Goal: Task Accomplishment & Management: Use online tool/utility

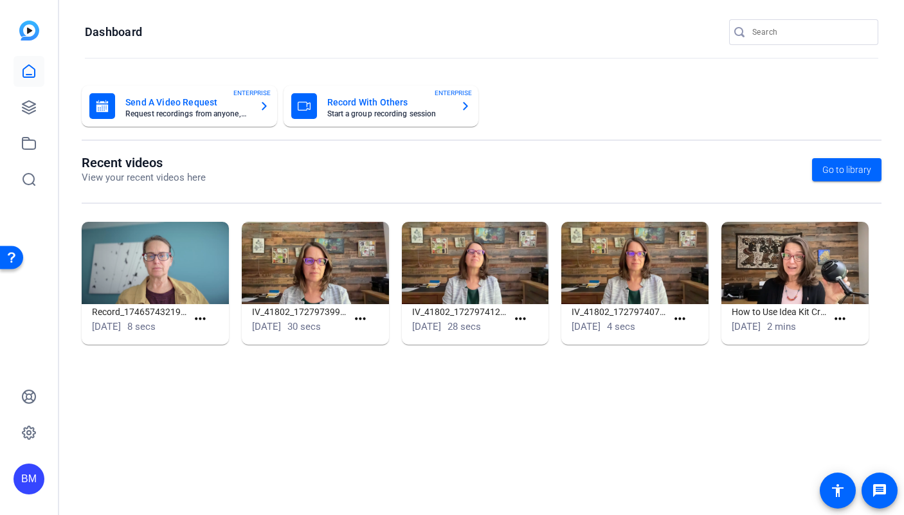
click at [760, 24] on input "Search" at bounding box center [810, 31] width 116 height 15
type input "Endurance"
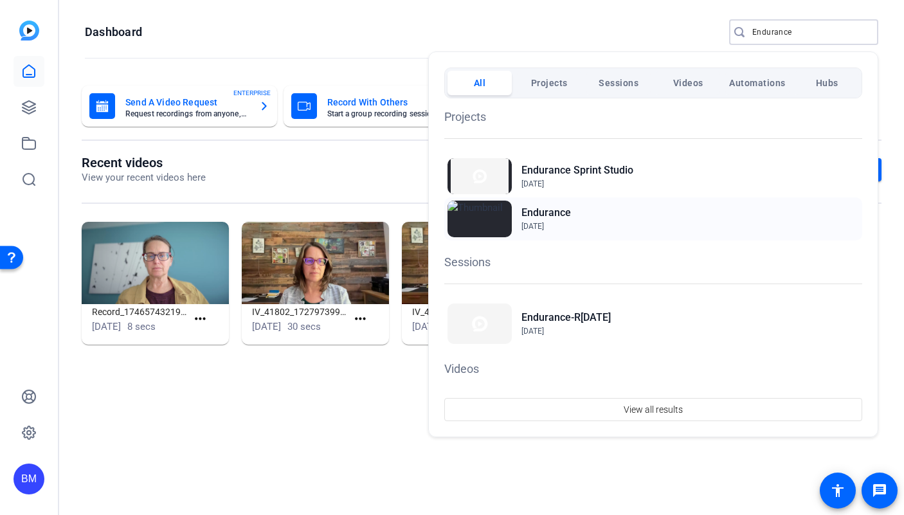
click at [548, 212] on h2 "Endurance" at bounding box center [546, 212] width 50 height 15
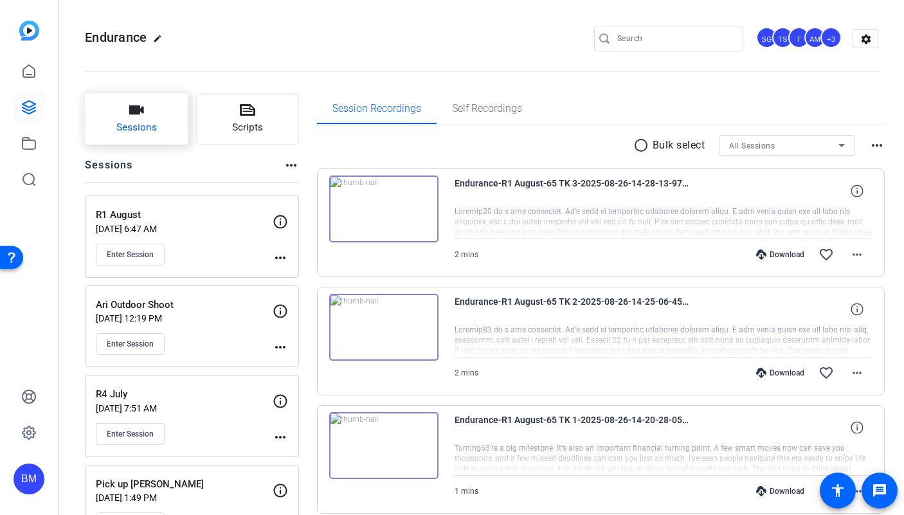
click at [149, 116] on button "Sessions" at bounding box center [137, 118] width 104 height 51
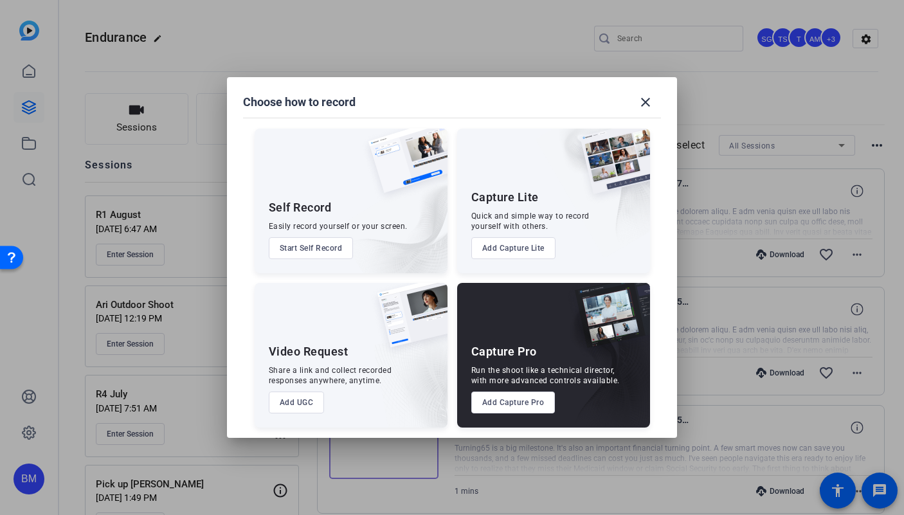
click at [498, 393] on button "Add Capture Pro" at bounding box center [513, 403] width 84 height 22
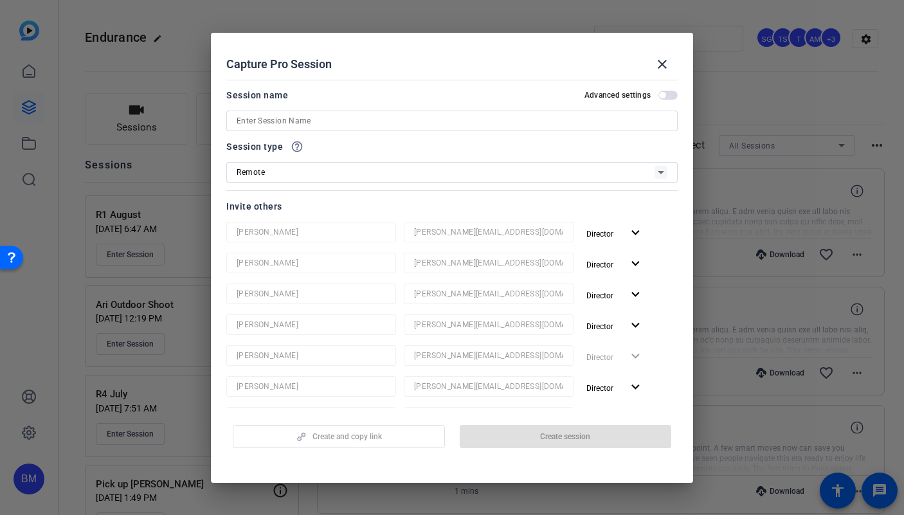
click at [329, 115] on input at bounding box center [452, 120] width 431 height 15
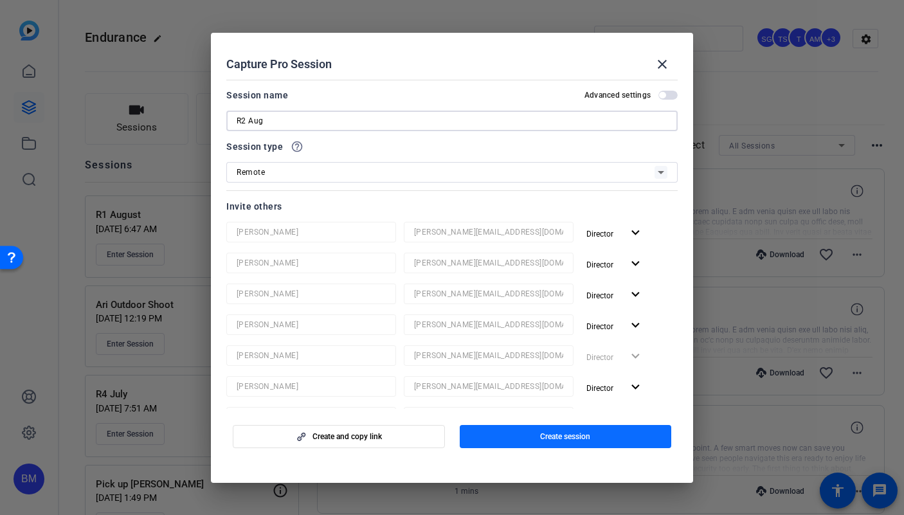
type input "R2 Aug"
click at [494, 442] on span "button" at bounding box center [566, 436] width 212 height 31
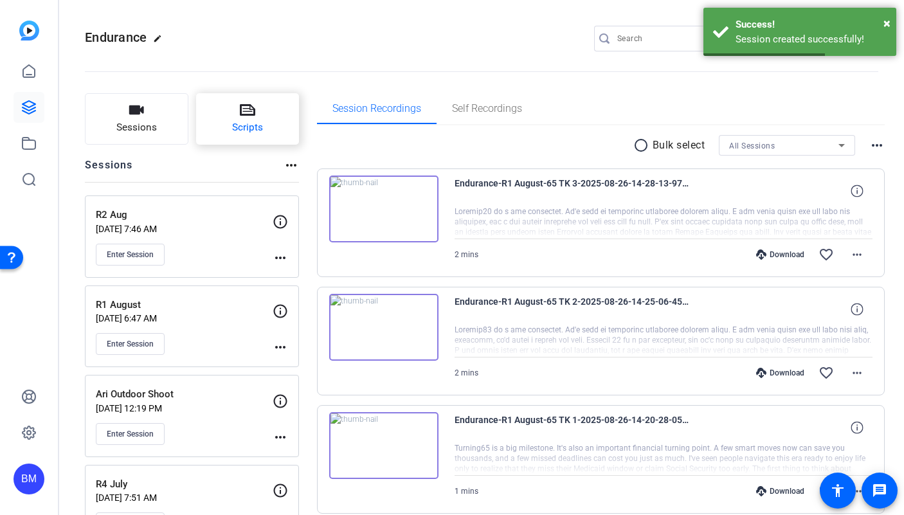
click at [265, 113] on button "Scripts" at bounding box center [248, 118] width 104 height 51
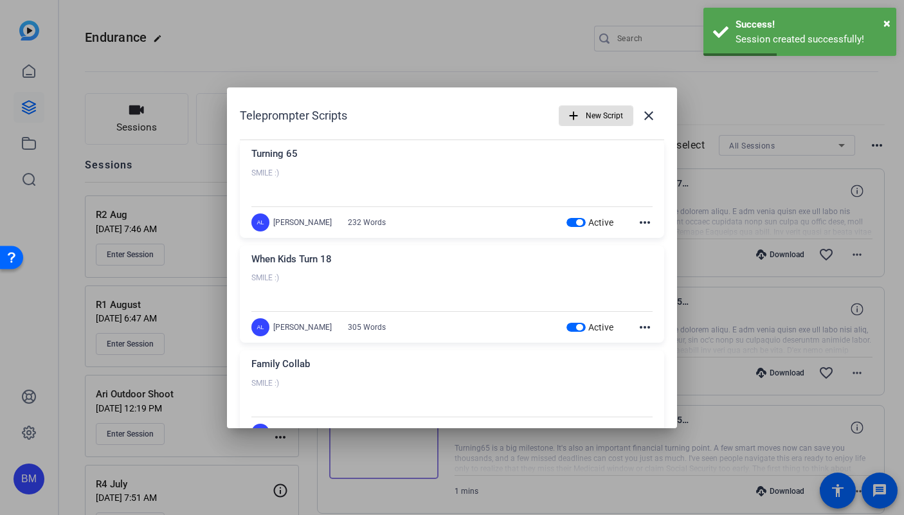
click at [596, 119] on span "New Script" at bounding box center [604, 116] width 37 height 24
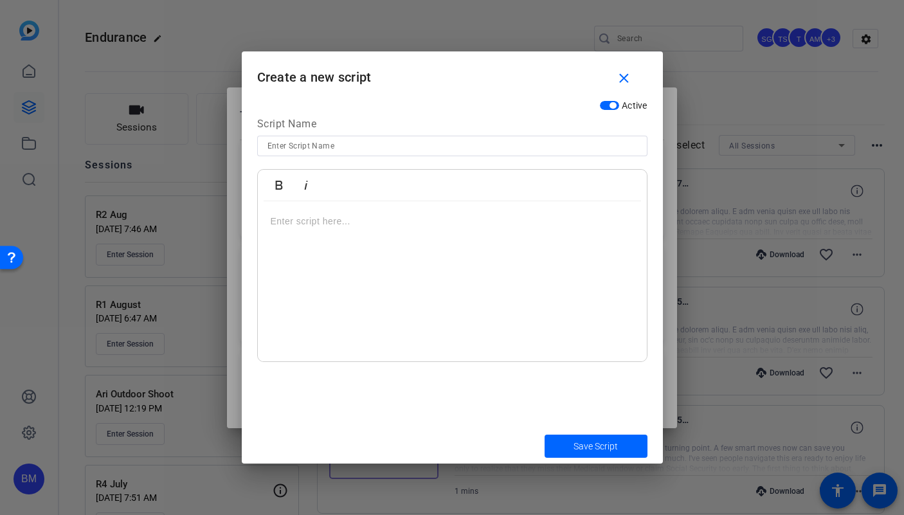
click at [350, 248] on div at bounding box center [452, 281] width 389 height 161
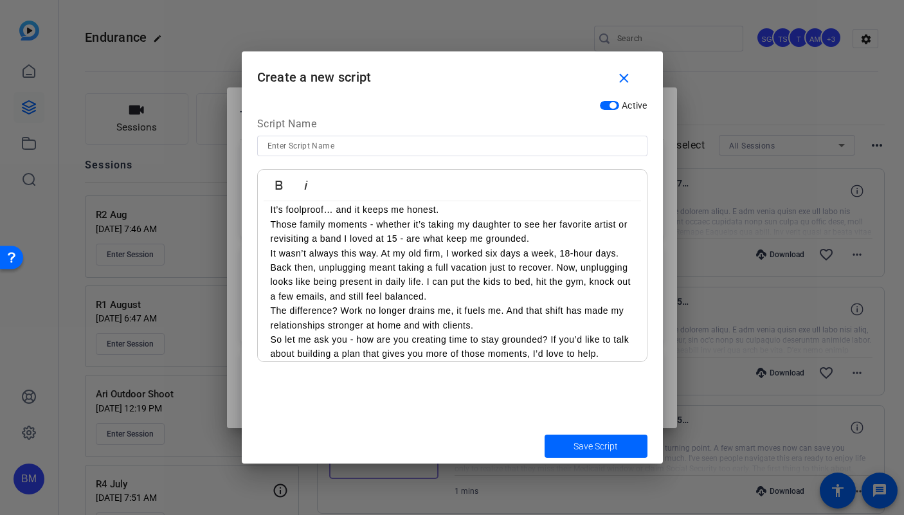
click at [287, 141] on input at bounding box center [452, 145] width 370 height 15
type input "i"
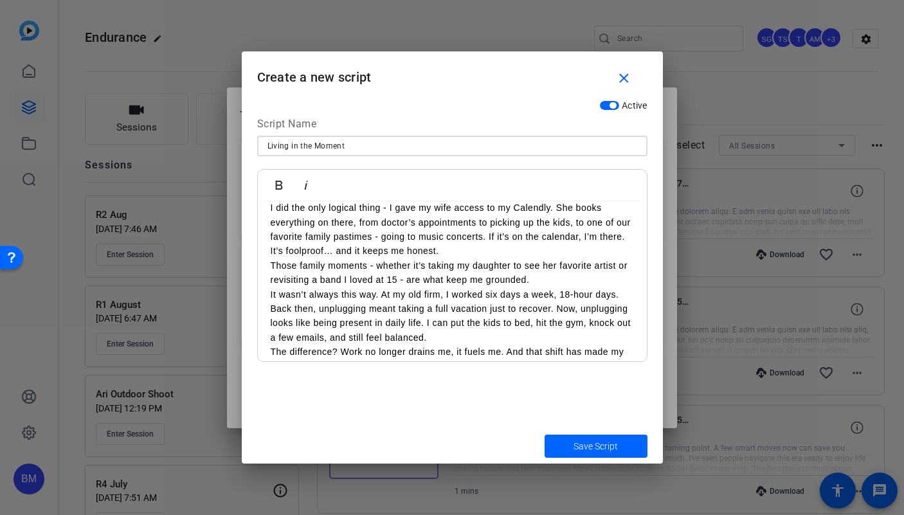
scroll to position [0, 0]
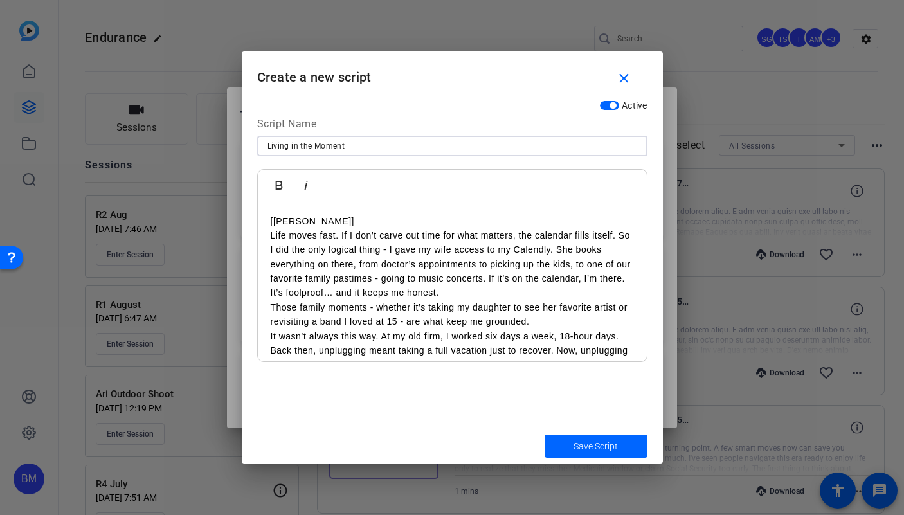
type input "Living in the Moment"
drag, startPoint x: 326, startPoint y: 222, endPoint x: 253, endPoint y: 221, distance: 73.3
click at [253, 221] on div "Active Script Name Living in the Moment Bold Italic [Jonathan] Life moves fast.…" at bounding box center [452, 261] width 421 height 334
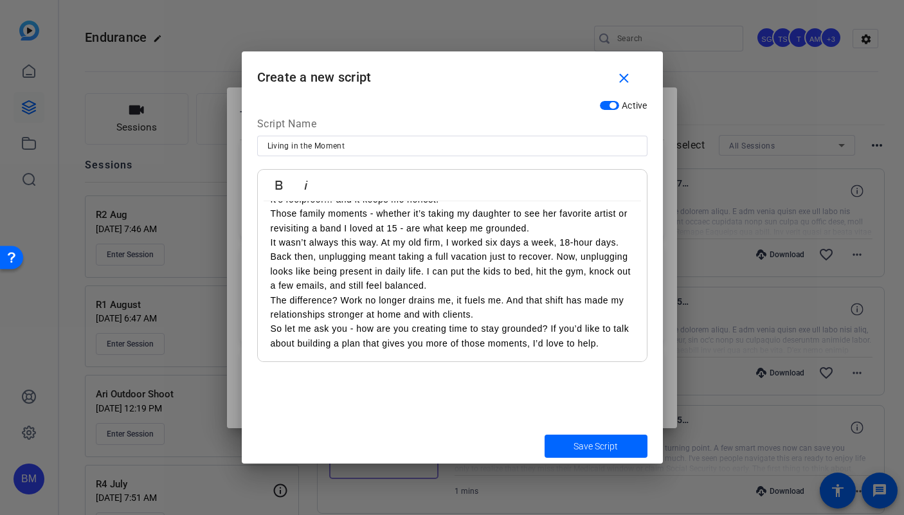
scroll to position [109, 0]
click at [622, 341] on p "So let me ask you - how are you creating time to stay grounded? If you’d like t…" at bounding box center [452, 334] width 363 height 29
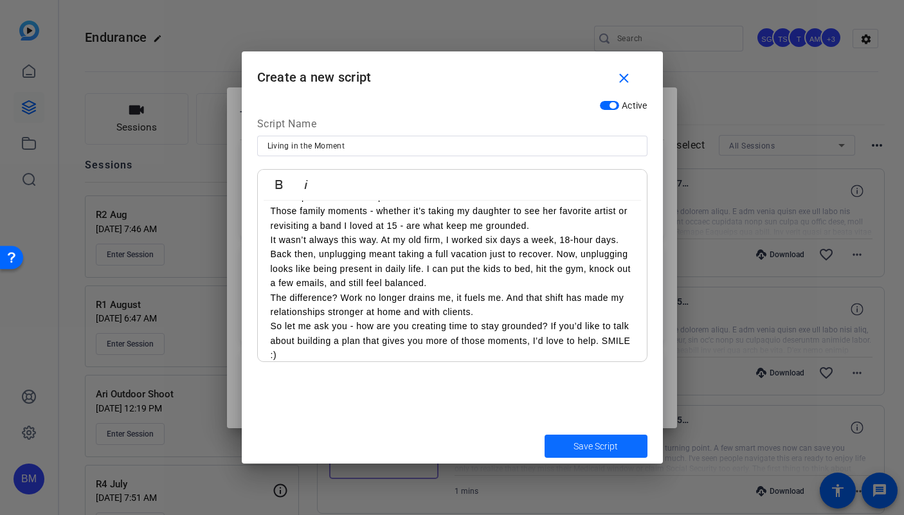
click at [602, 446] on span "Save Script" at bounding box center [595, 447] width 44 height 14
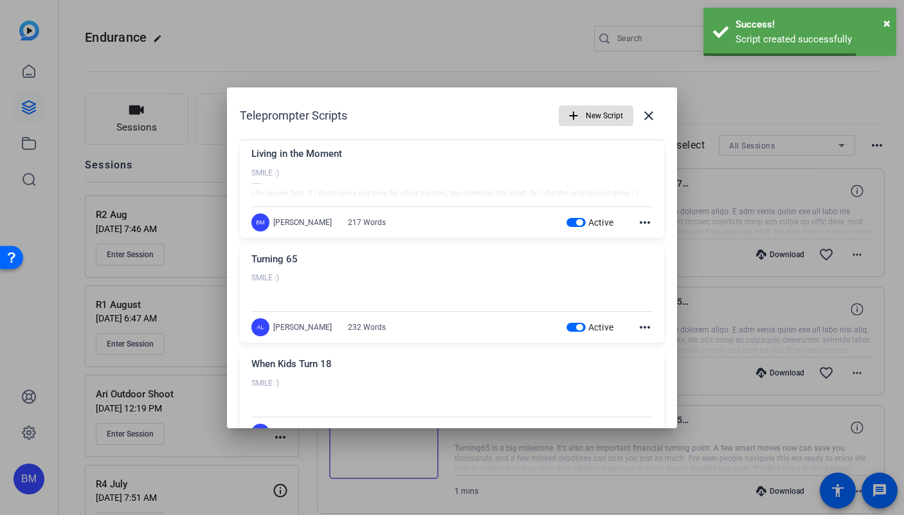
click at [574, 116] on span "button" at bounding box center [595, 115] width 73 height 31
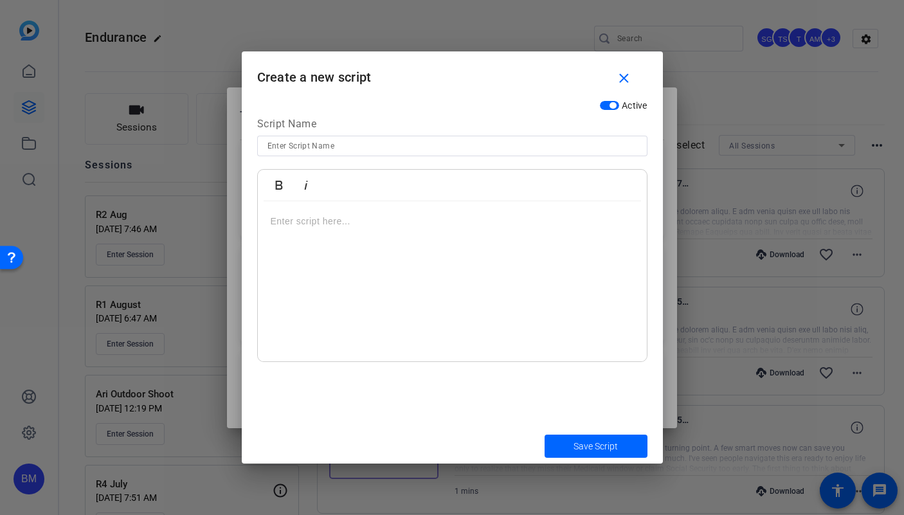
click at [417, 229] on div at bounding box center [452, 281] width 389 height 161
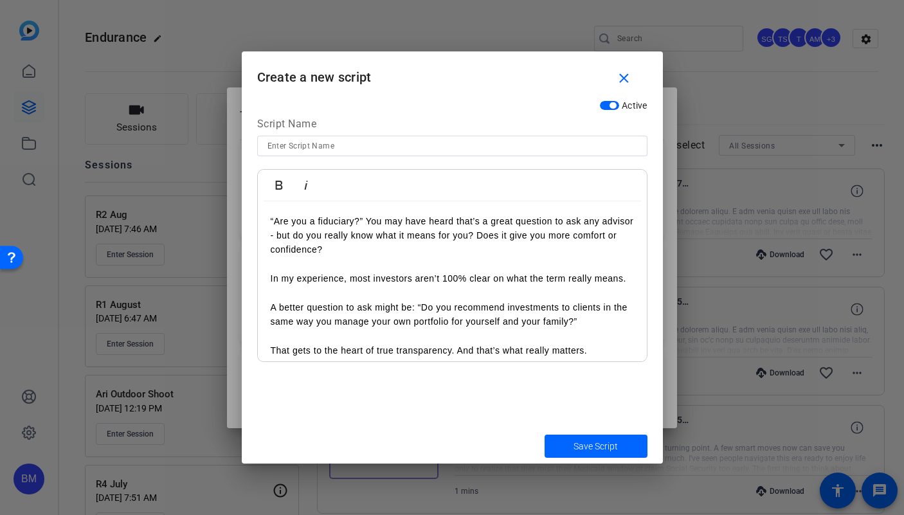
scroll to position [256, 0]
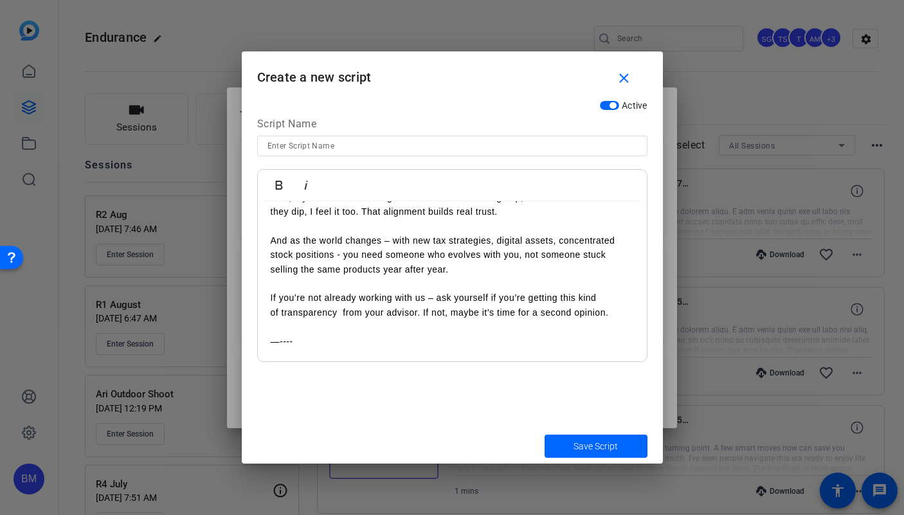
click at [319, 138] on input at bounding box center [452, 145] width 370 height 15
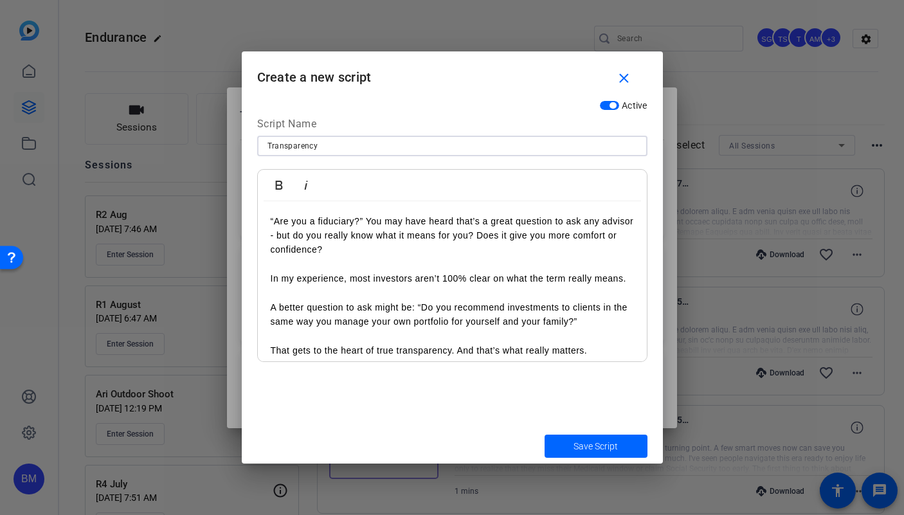
type input "Transparency"
click at [267, 218] on div "“Are you a fiduciary?” You may have heard that’s a great question to ask any ad…" at bounding box center [452, 408] width 389 height 415
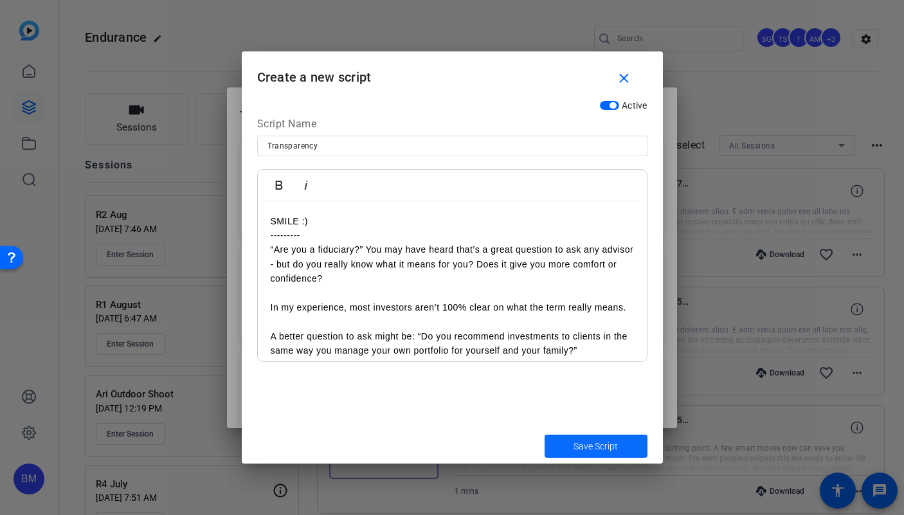
click at [608, 435] on span "submit" at bounding box center [596, 446] width 103 height 31
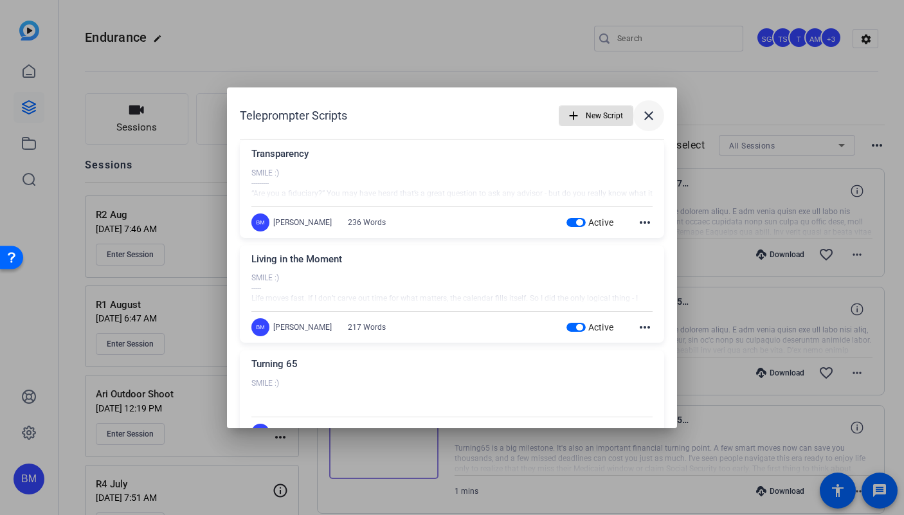
click at [651, 116] on span at bounding box center [648, 115] width 31 height 31
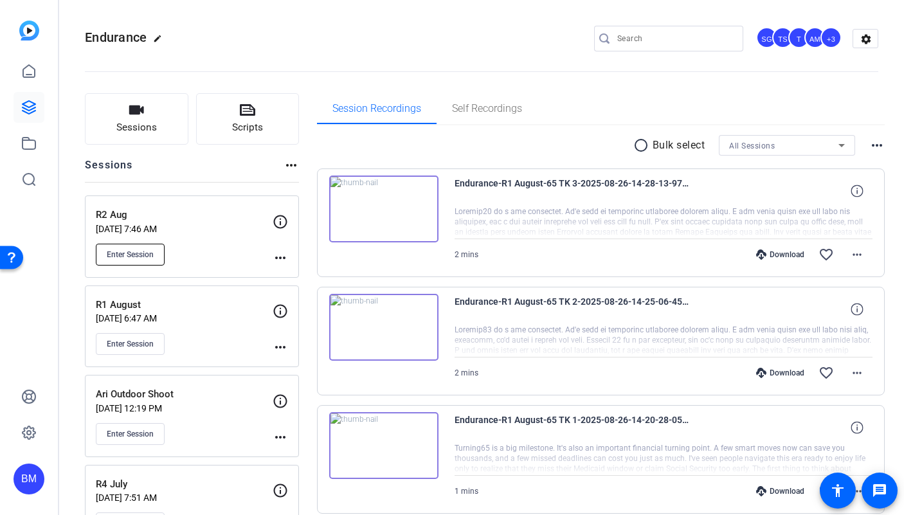
click at [138, 258] on span "Enter Session" at bounding box center [130, 254] width 47 height 10
click at [123, 252] on span "Enter Session" at bounding box center [130, 254] width 47 height 10
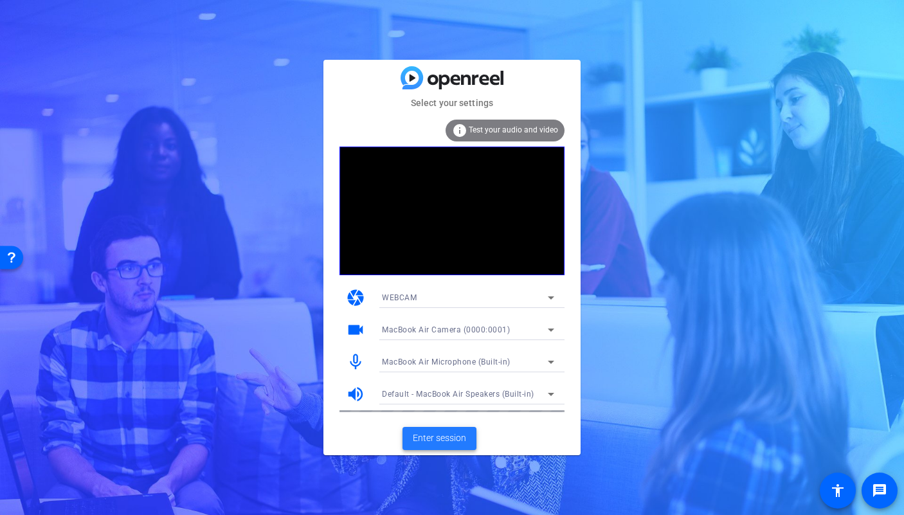
click at [424, 436] on span "Enter session" at bounding box center [439, 438] width 53 height 14
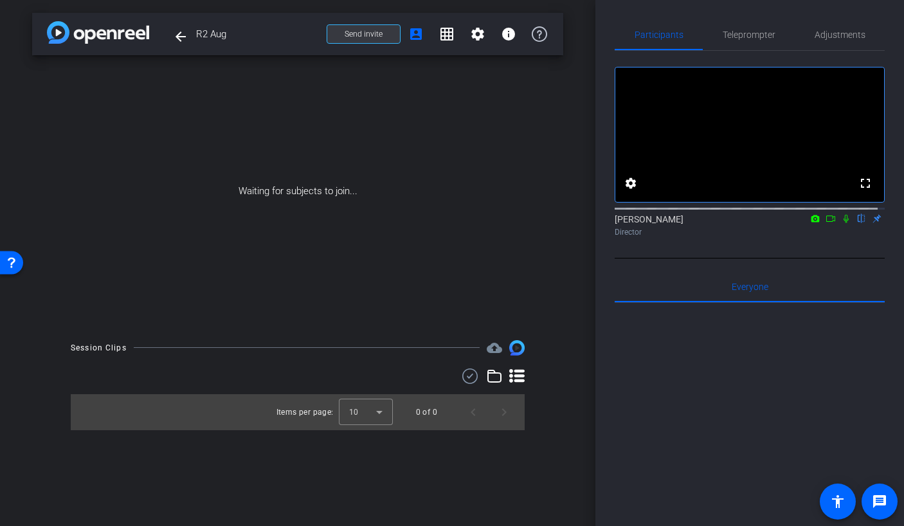
click at [372, 32] on span "Send invite" at bounding box center [364, 34] width 38 height 10
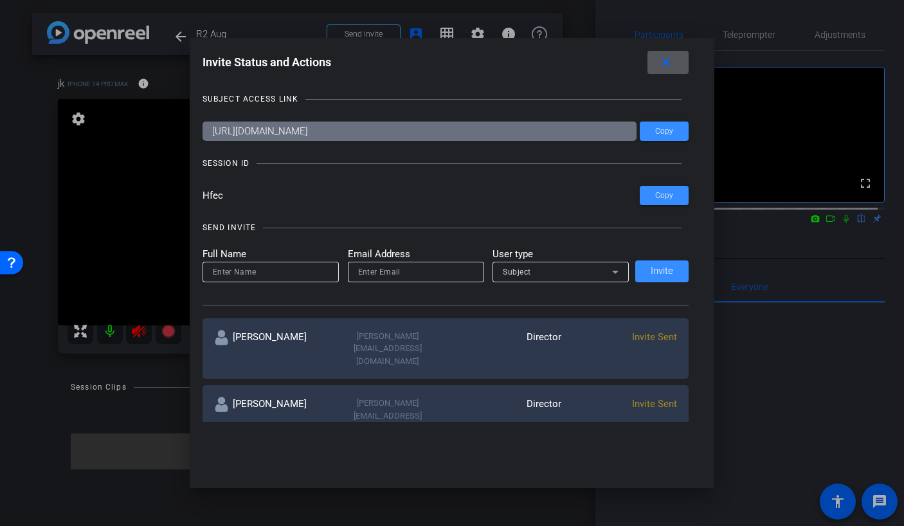
click at [665, 62] on mat-icon "close" at bounding box center [666, 63] width 16 height 16
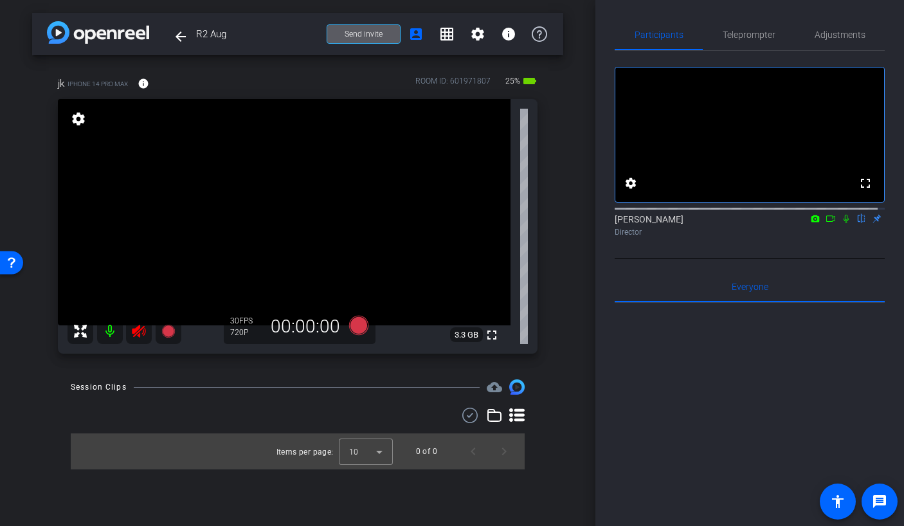
click at [141, 334] on icon at bounding box center [138, 330] width 15 height 15
drag, startPoint x: 826, startPoint y: 37, endPoint x: 823, endPoint y: 44, distance: 7.5
click at [826, 37] on span "Adjustments" at bounding box center [840, 34] width 51 height 9
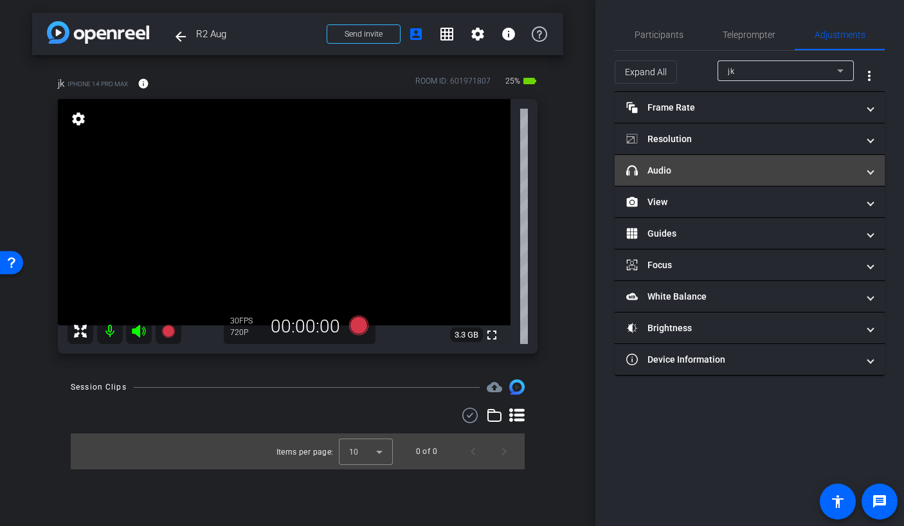
click at [721, 164] on mat-panel-title "headphone icon Audio" at bounding box center [741, 171] width 231 height 14
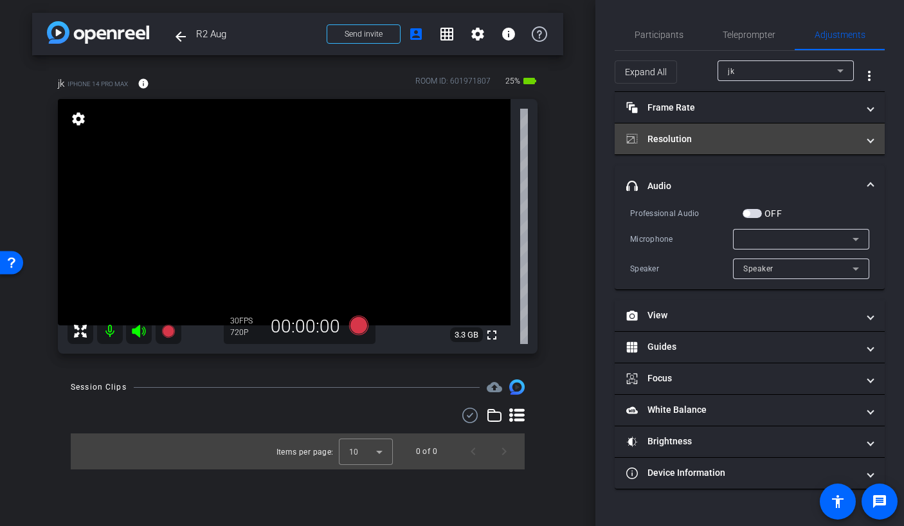
click at [708, 143] on mat-panel-title "Resolution" at bounding box center [741, 139] width 231 height 14
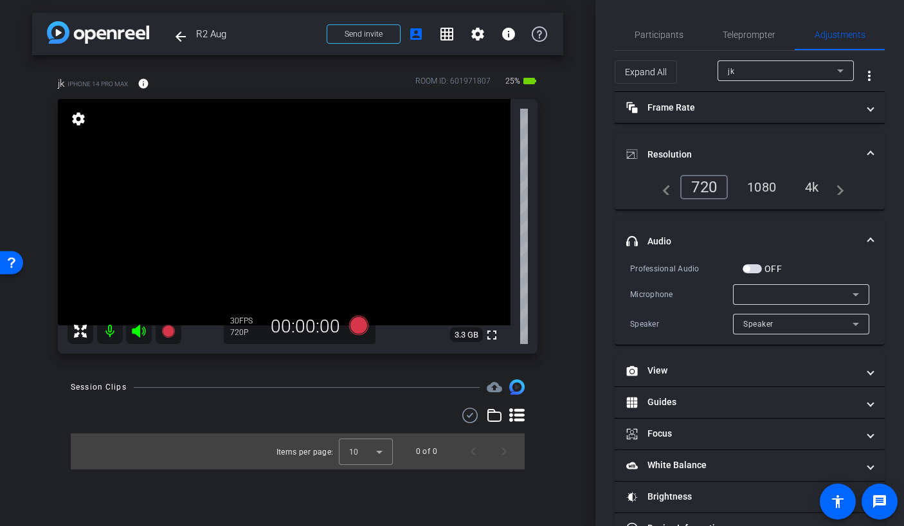
click at [766, 185] on div "1080" at bounding box center [761, 187] width 48 height 22
click at [757, 267] on span "button" at bounding box center [752, 268] width 19 height 9
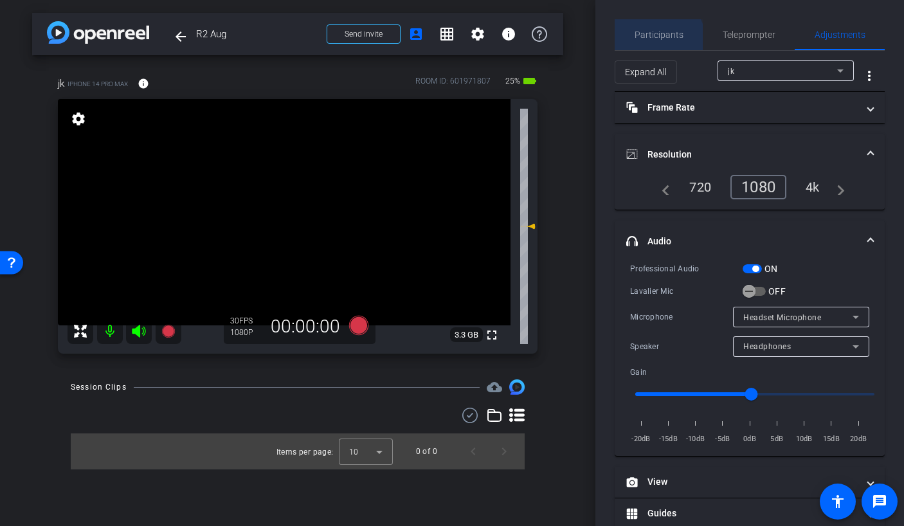
click at [658, 41] on span "Participants" at bounding box center [659, 34] width 49 height 31
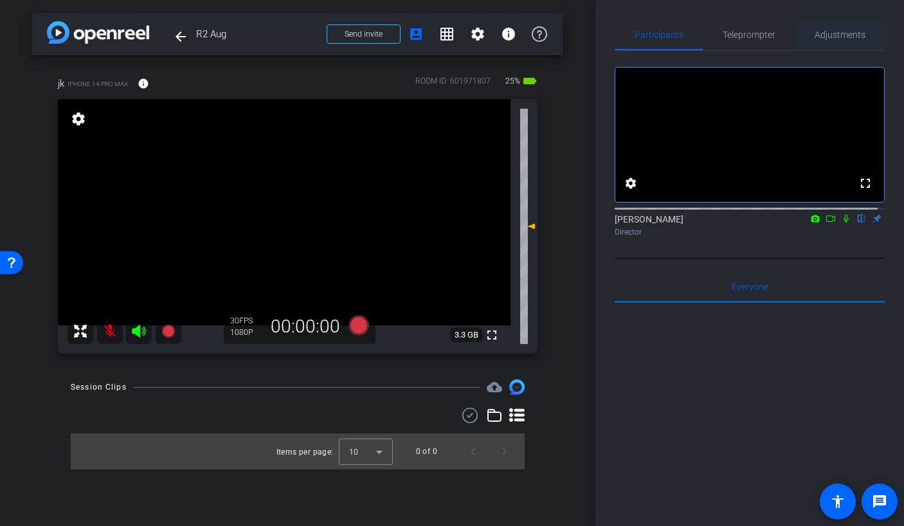
click at [834, 33] on span "Adjustments" at bounding box center [840, 34] width 51 height 9
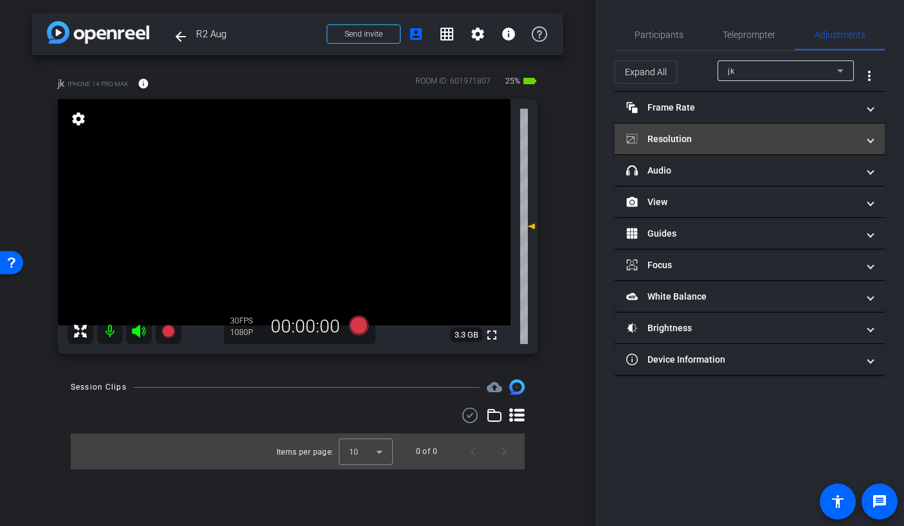
click at [716, 141] on mat-panel-title "Resolution" at bounding box center [741, 139] width 231 height 14
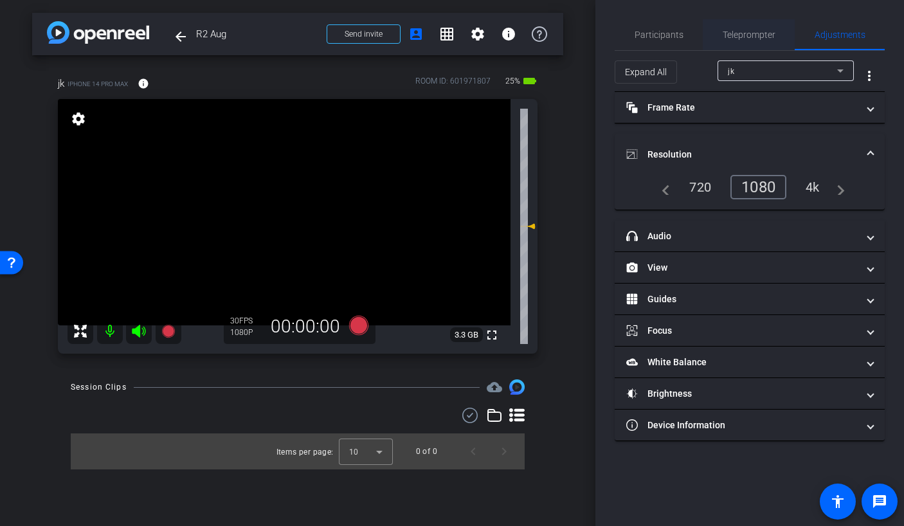
click at [743, 41] on span "Teleprompter" at bounding box center [749, 34] width 53 height 31
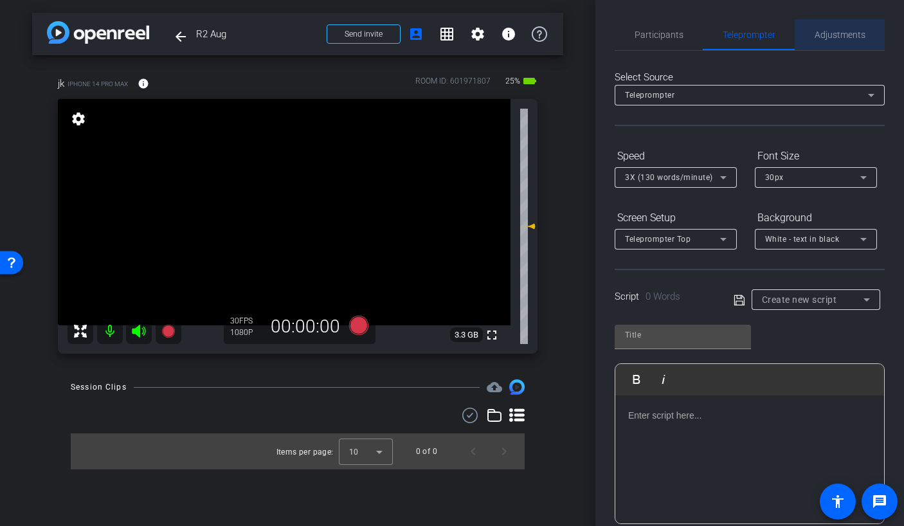
click at [849, 38] on span "Adjustments" at bounding box center [840, 34] width 51 height 9
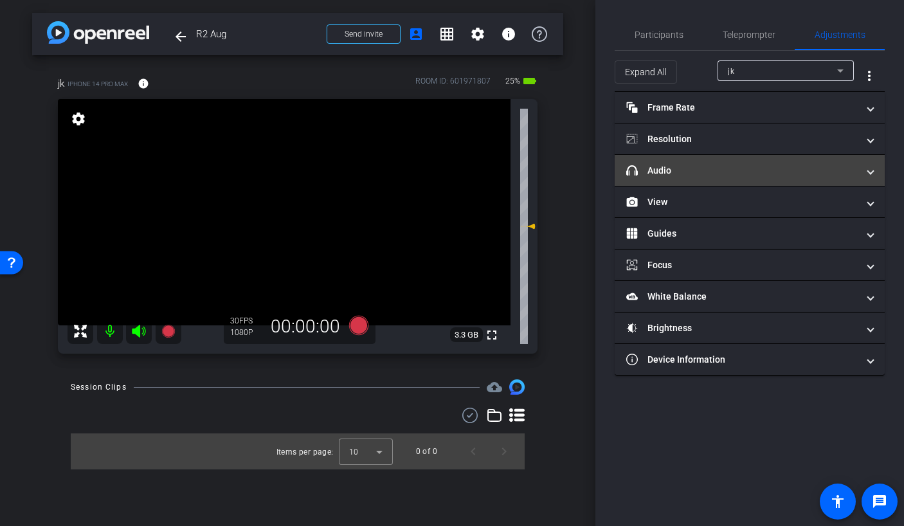
click at [707, 167] on mat-panel-title "headphone icon Audio" at bounding box center [741, 171] width 231 height 14
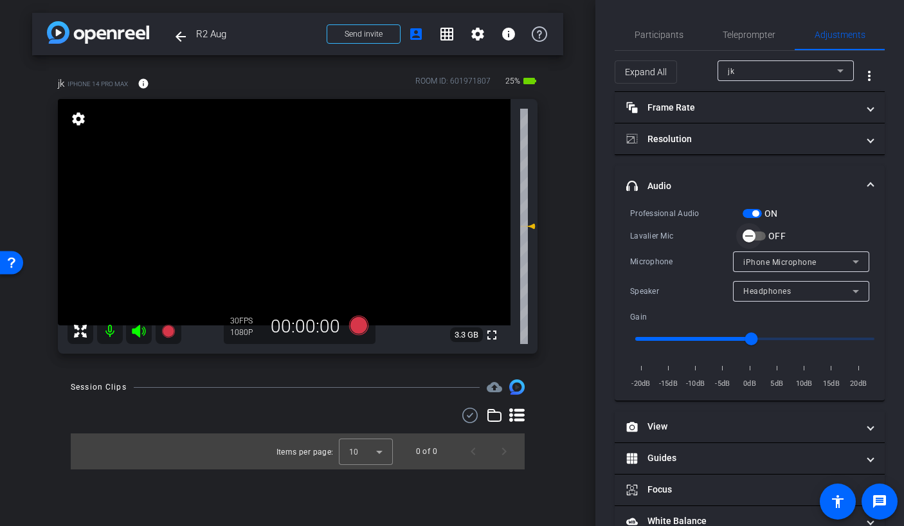
click at [762, 235] on span "button" at bounding box center [754, 235] width 23 height 9
click at [750, 219] on div "ON" at bounding box center [760, 213] width 35 height 13
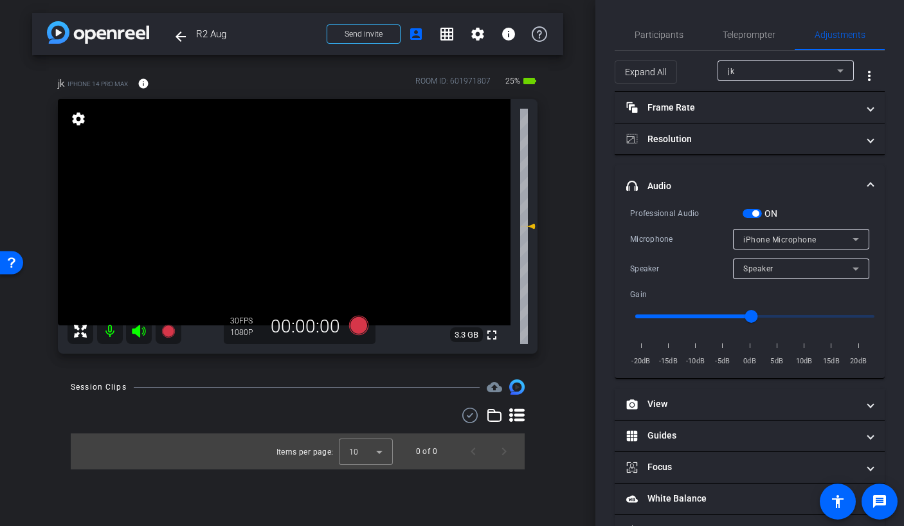
click at [751, 215] on span "button" at bounding box center [752, 213] width 19 height 9
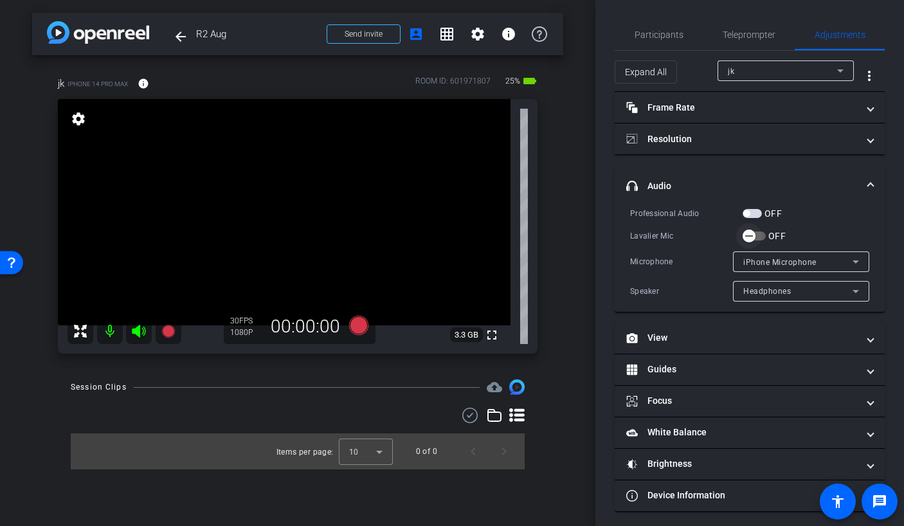
click at [758, 235] on span "button" at bounding box center [749, 236] width 26 height 26
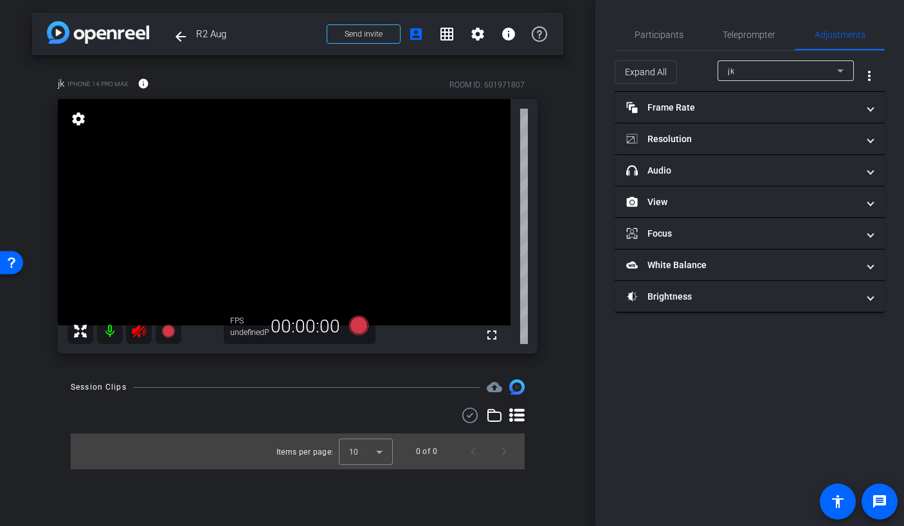
click at [138, 334] on icon at bounding box center [138, 330] width 15 height 15
click at [142, 330] on div at bounding box center [125, 331] width 114 height 26
click at [134, 331] on div at bounding box center [125, 331] width 114 height 26
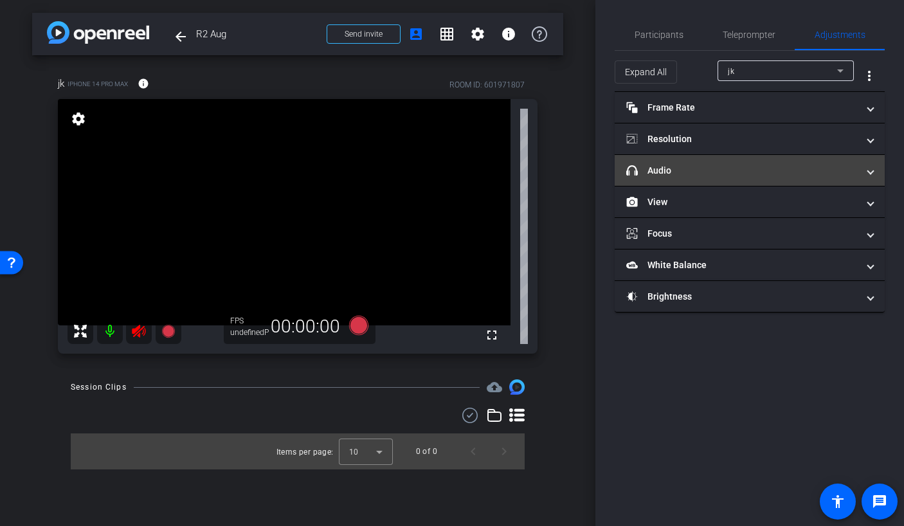
click at [662, 172] on mat-panel-title "headphone icon Audio" at bounding box center [741, 171] width 231 height 14
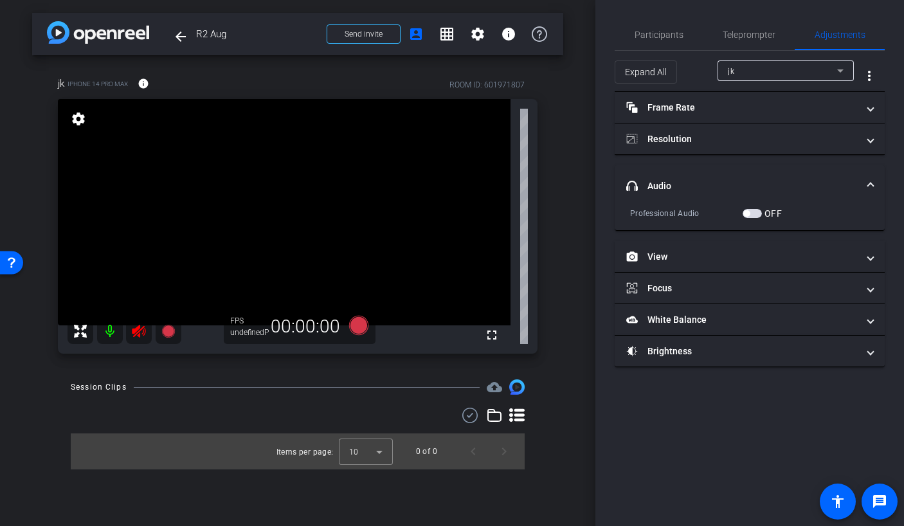
click at [141, 334] on div at bounding box center [125, 331] width 114 height 26
click at [140, 328] on div at bounding box center [125, 331] width 114 height 26
click at [748, 25] on span "Teleprompter" at bounding box center [749, 34] width 53 height 31
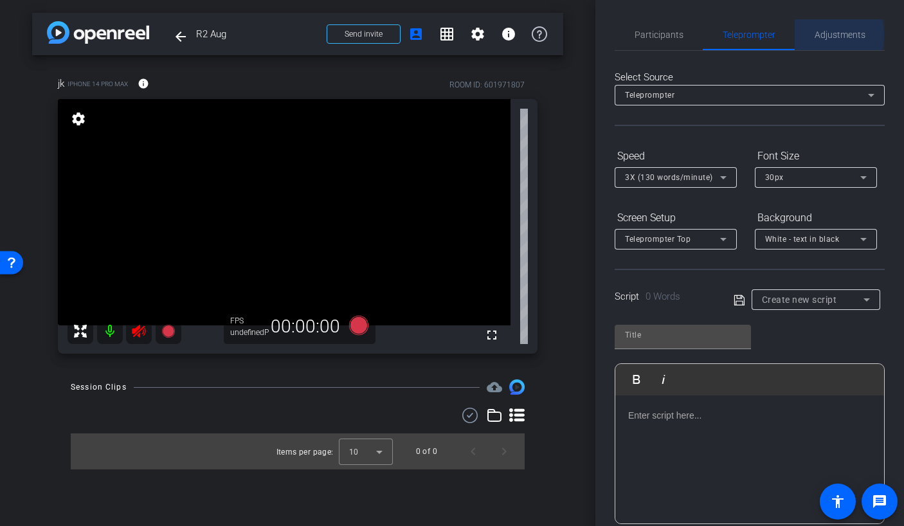
click at [815, 35] on span "Adjustments" at bounding box center [840, 34] width 51 height 9
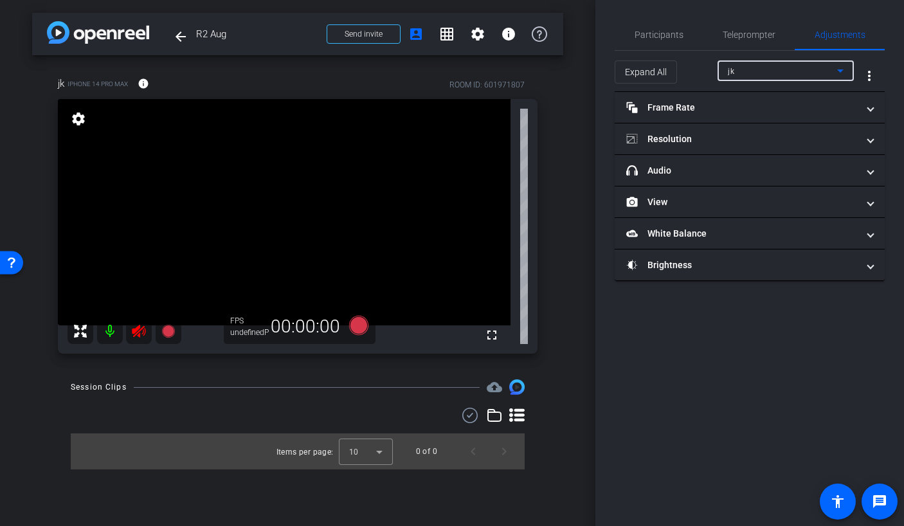
click at [764, 72] on div "jk" at bounding box center [782, 71] width 109 height 16
click at [764, 72] on div at bounding box center [452, 263] width 904 height 526
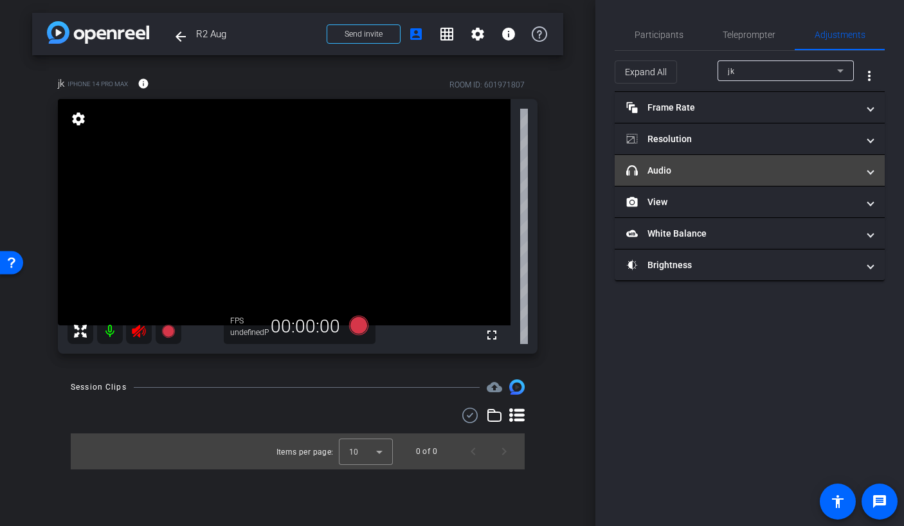
click at [695, 170] on mat-panel-title "headphone icon Audio" at bounding box center [741, 171] width 231 height 14
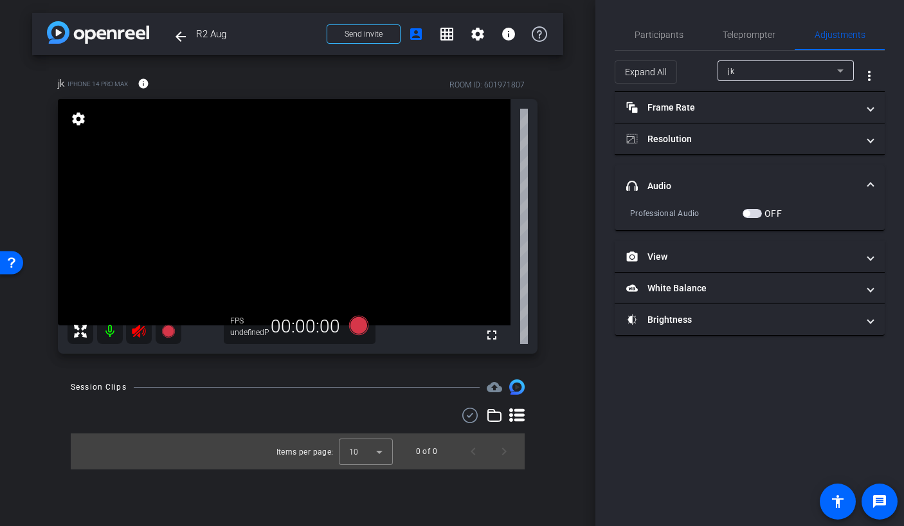
click at [757, 212] on span "button" at bounding box center [752, 213] width 19 height 9
click at [748, 212] on span "button" at bounding box center [752, 213] width 19 height 9
click at [140, 334] on icon at bounding box center [139, 331] width 14 height 13
click at [663, 44] on span "Participants" at bounding box center [659, 34] width 49 height 31
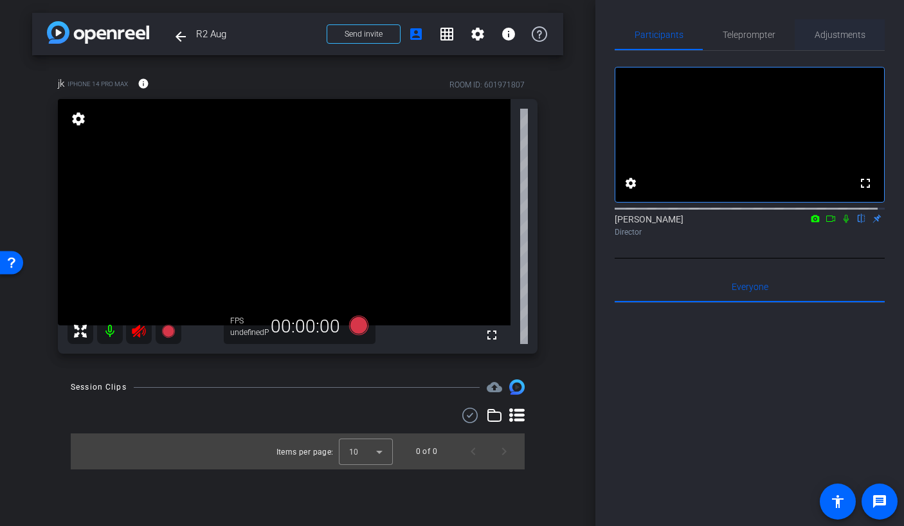
click at [851, 33] on span "Adjustments" at bounding box center [840, 34] width 51 height 9
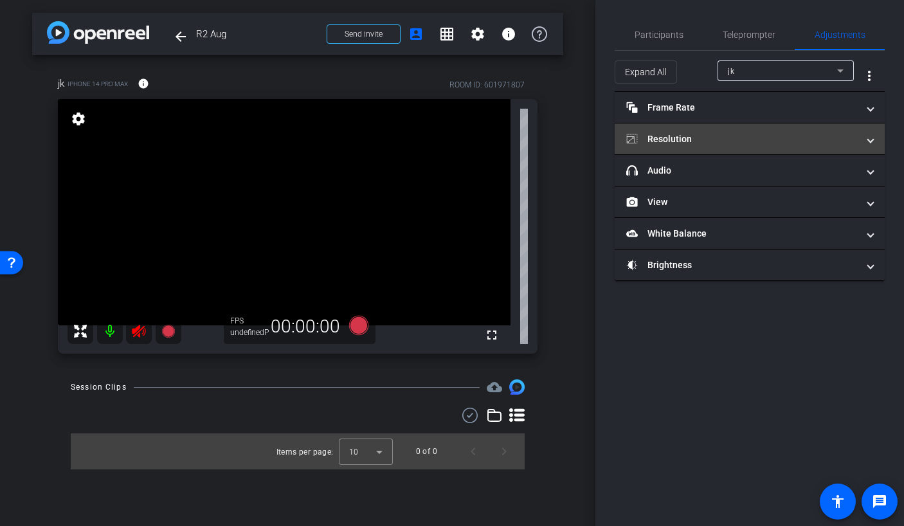
click at [698, 141] on mat-panel-title "Resolution" at bounding box center [741, 139] width 231 height 14
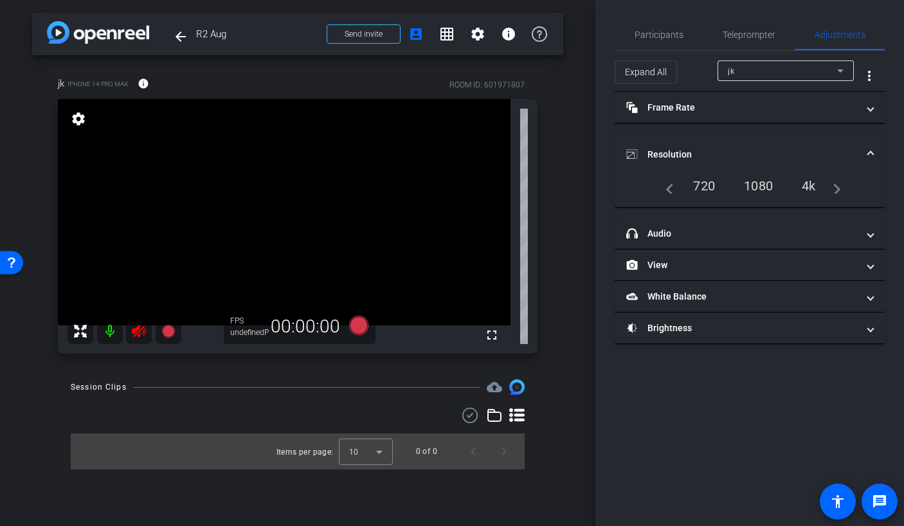
click at [755, 186] on div "1080" at bounding box center [758, 186] width 48 height 22
click at [771, 183] on div "1080" at bounding box center [758, 186] width 48 height 22
click at [768, 184] on div "1080" at bounding box center [758, 186] width 48 height 22
click at [773, 188] on div "1080" at bounding box center [758, 186] width 48 height 22
click at [358, 327] on icon at bounding box center [358, 325] width 19 height 19
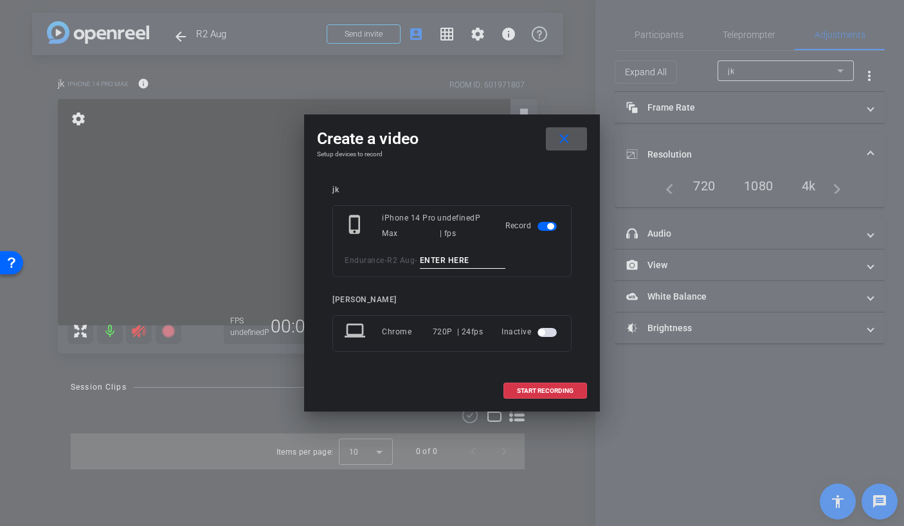
click at [460, 262] on input at bounding box center [463, 261] width 86 height 16
type input "mic"
click at [564, 381] on span at bounding box center [545, 390] width 82 height 31
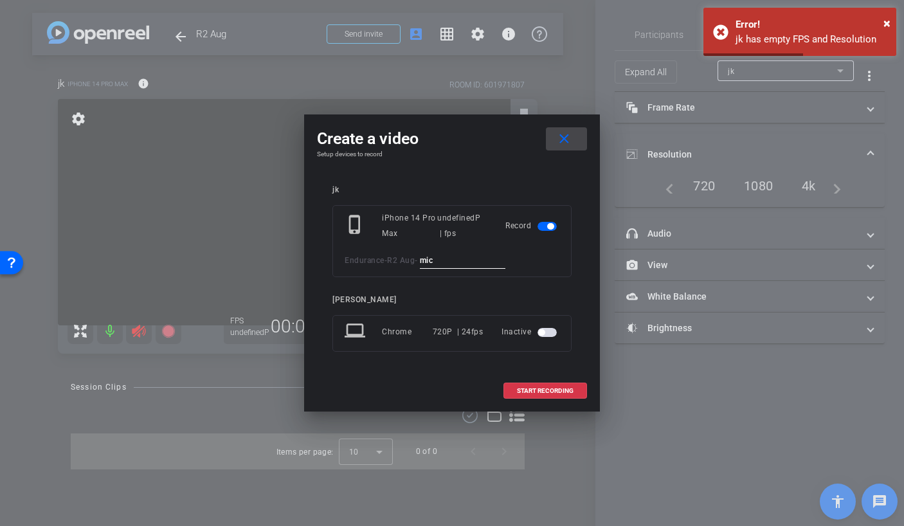
click at [563, 138] on mat-icon "close" at bounding box center [564, 139] width 16 height 16
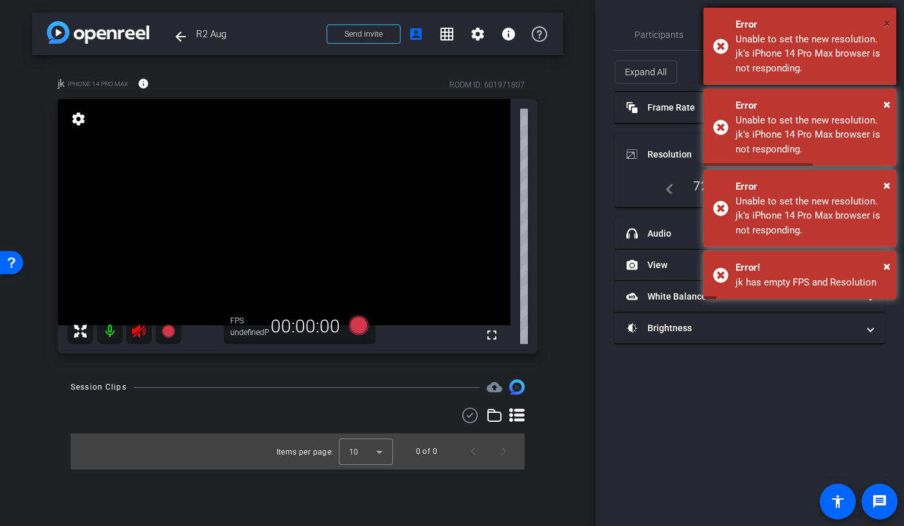
click at [886, 26] on span "×" at bounding box center [886, 22] width 7 height 15
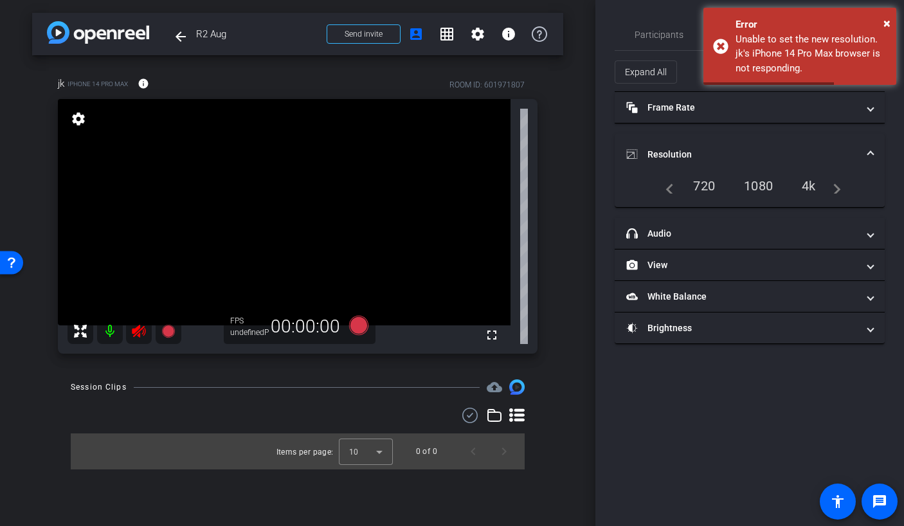
click at [887, 99] on div "Participants Teleprompter Adjustments settings Betsy Mugavero flip Director Eve…" at bounding box center [749, 263] width 309 height 526
click at [884, 26] on span "×" at bounding box center [886, 22] width 7 height 15
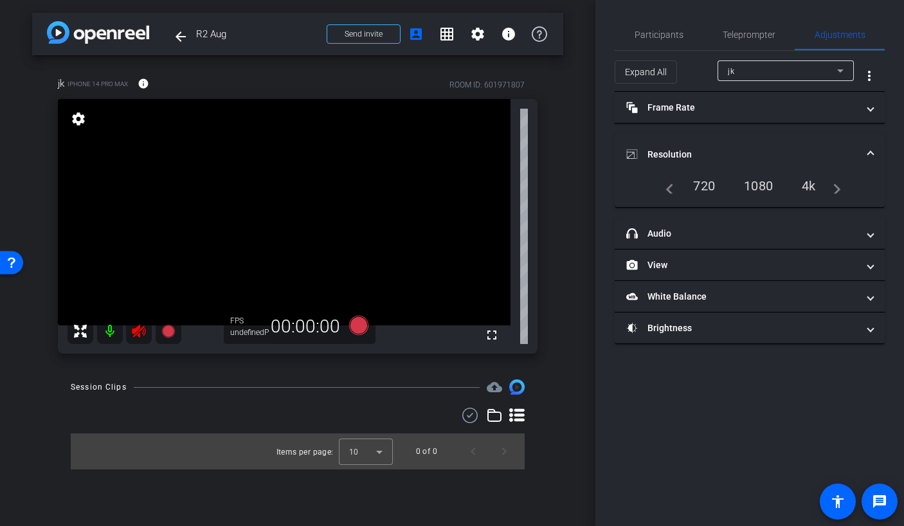
click at [585, 176] on div "arrow_back R2 Aug Back to project Send invite account_box grid_on settings info…" at bounding box center [297, 263] width 595 height 526
click at [763, 185] on div "1080" at bounding box center [758, 186] width 48 height 22
click at [748, 37] on span "Teleprompter" at bounding box center [749, 34] width 53 height 9
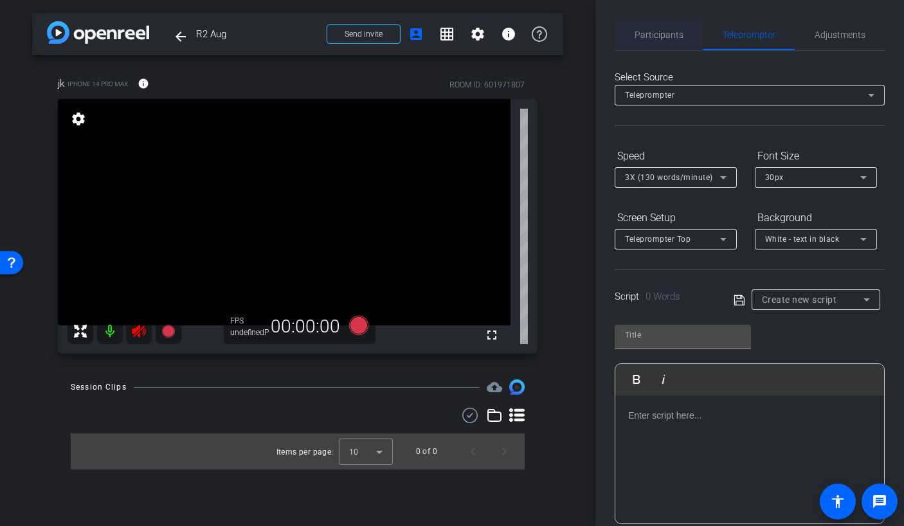
click at [663, 26] on span "Participants" at bounding box center [659, 34] width 49 height 31
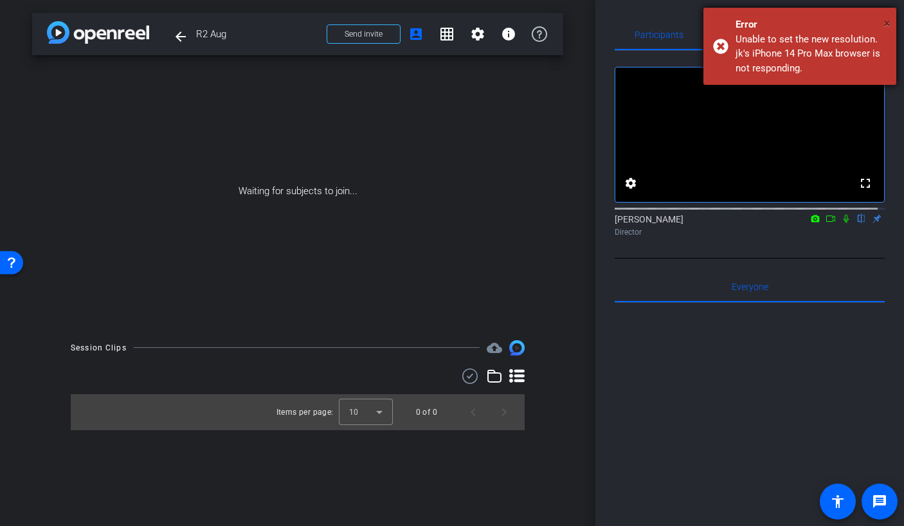
click at [887, 22] on span "×" at bounding box center [886, 22] width 7 height 15
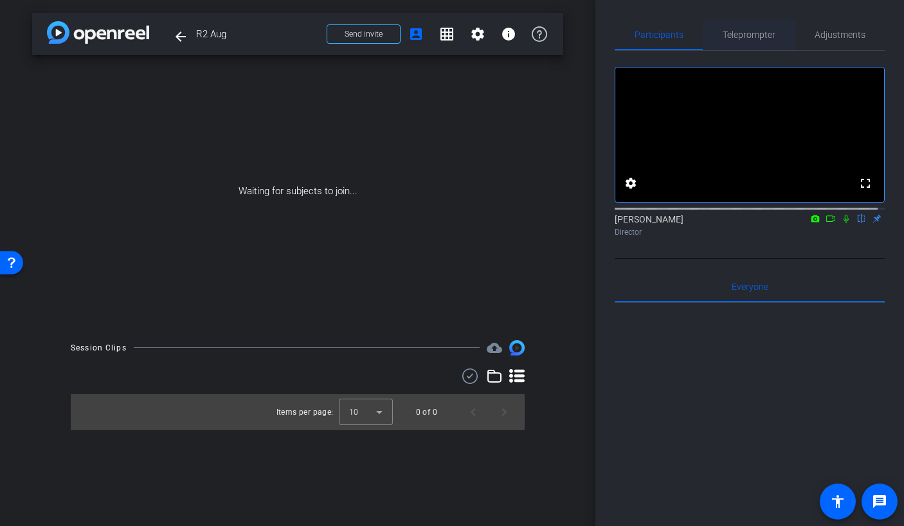
click at [750, 38] on span "Teleprompter" at bounding box center [749, 34] width 53 height 9
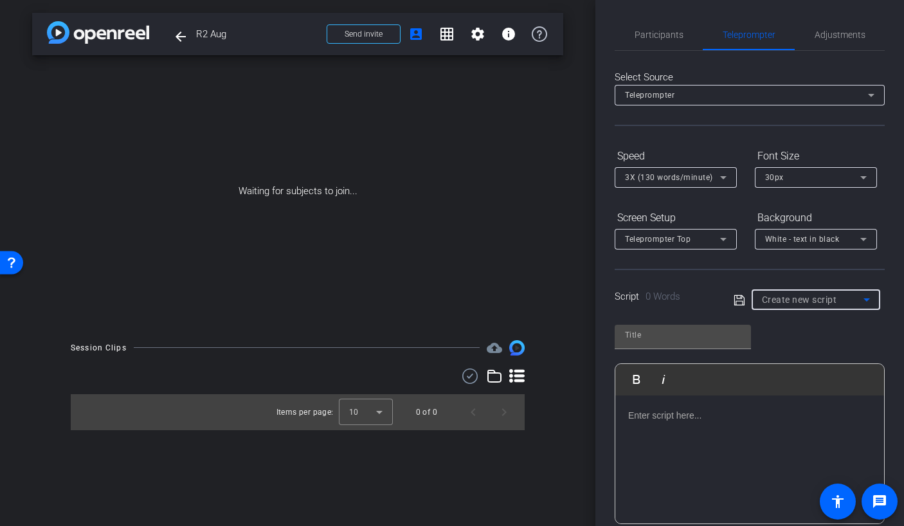
click at [809, 300] on span "Create new script" at bounding box center [799, 299] width 75 height 10
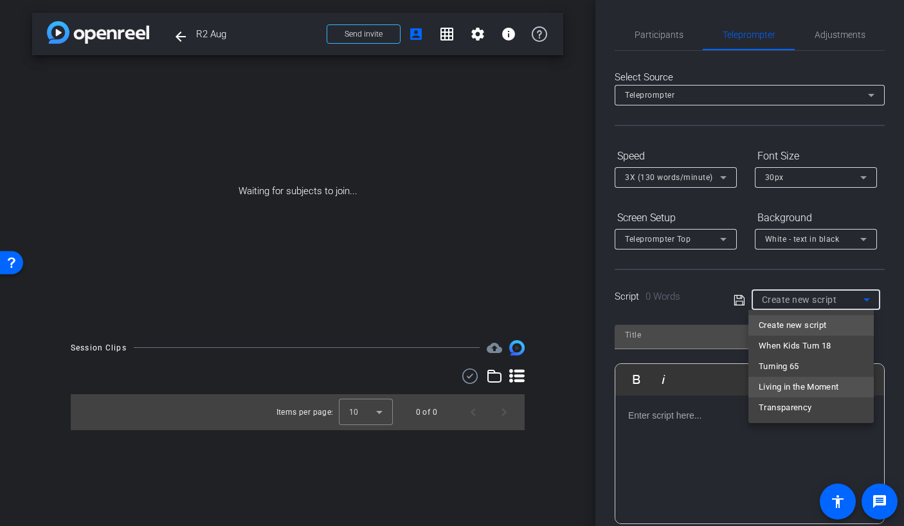
click at [801, 390] on span "Living in the Moment" at bounding box center [799, 386] width 80 height 15
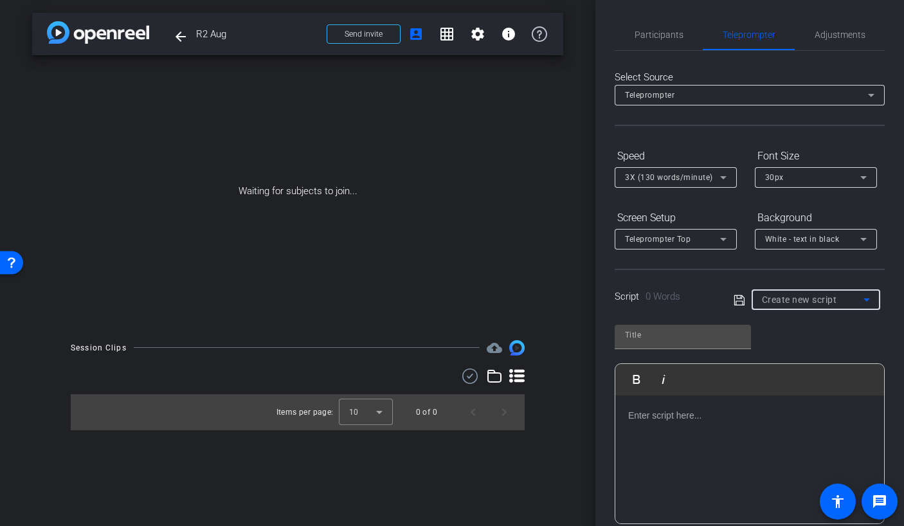
type input "Living in the Moment"
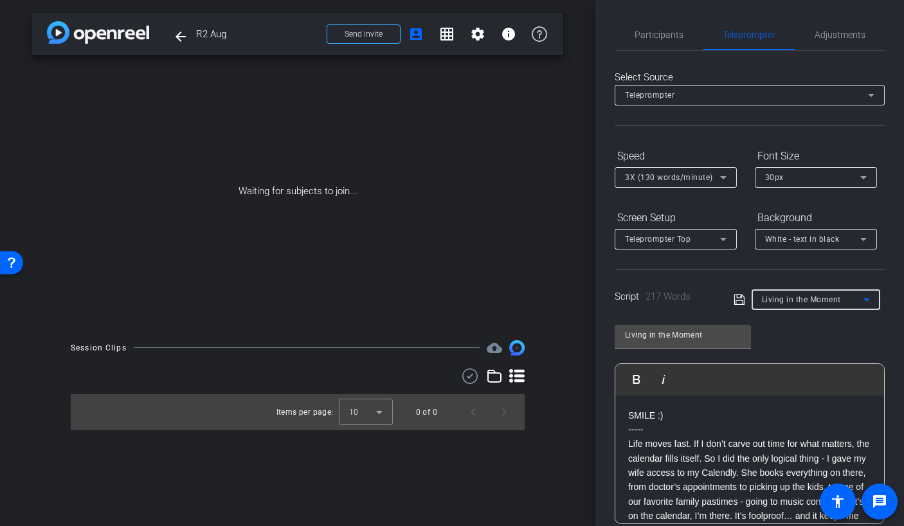
scroll to position [107, 0]
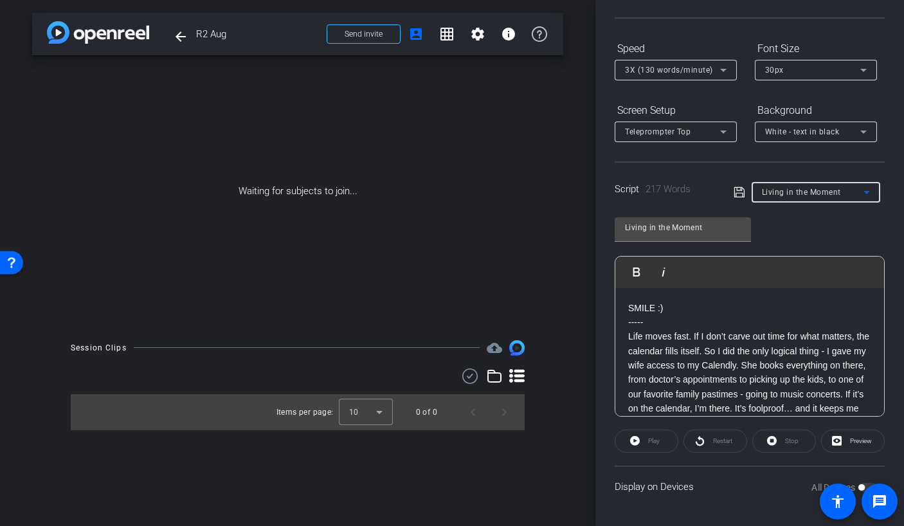
click at [664, 69] on span "3X (130 words/minute)" at bounding box center [669, 70] width 88 height 9
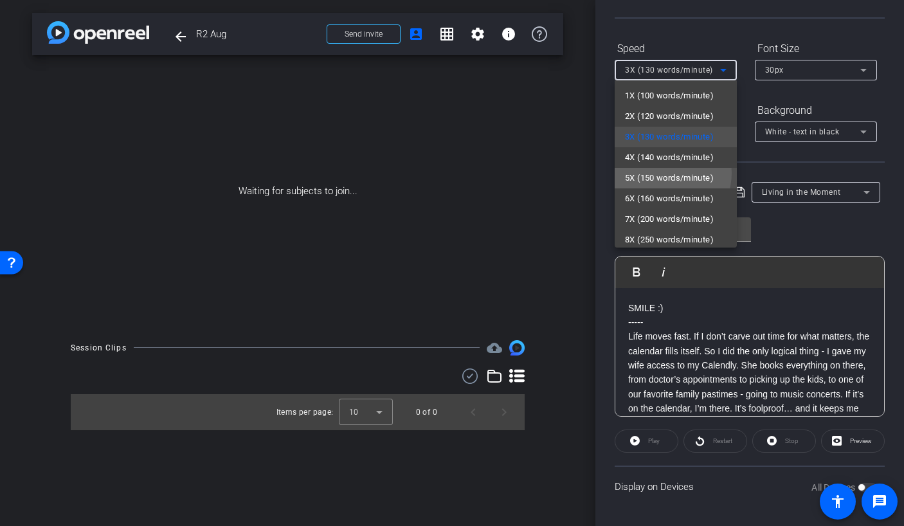
click at [665, 173] on span "5X (150 words/minute)" at bounding box center [669, 177] width 89 height 15
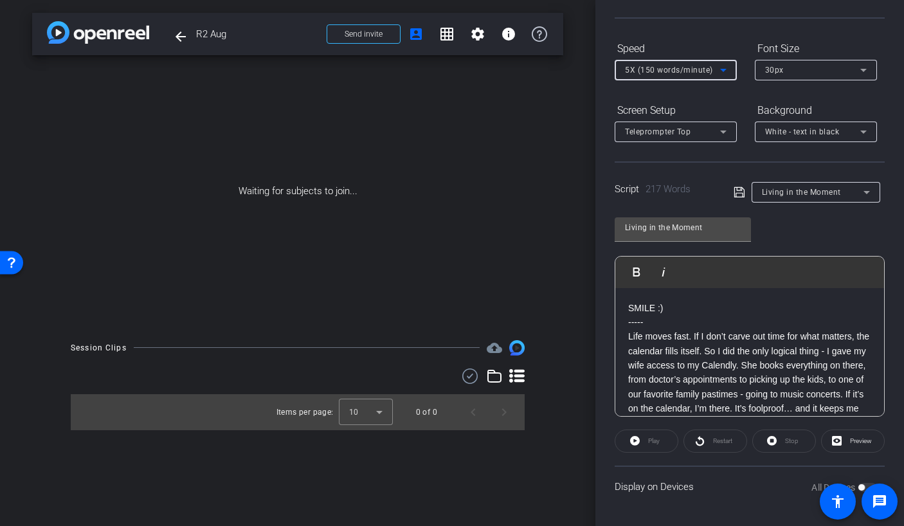
click at [714, 167] on div "Script 217 Words Living in the Moment" at bounding box center [750, 181] width 270 height 41
click at [685, 130] on span "Teleprompter Top" at bounding box center [658, 131] width 66 height 9
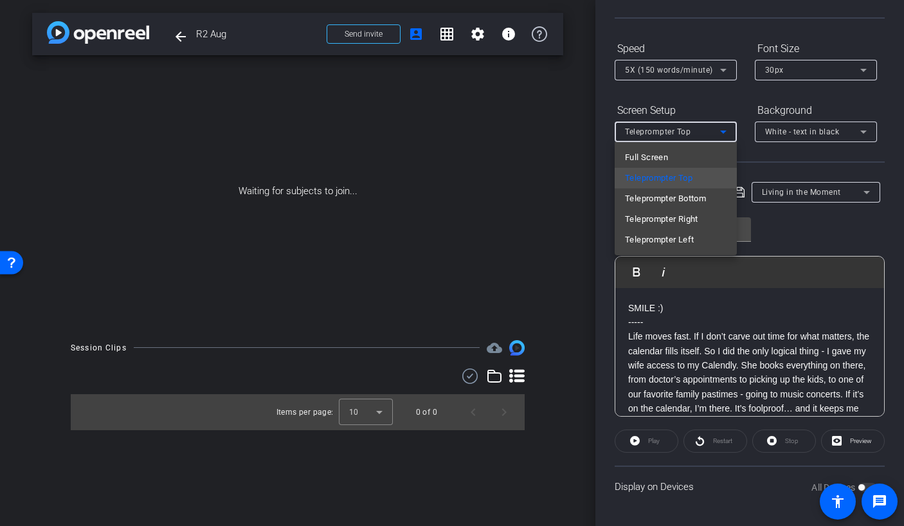
click at [683, 161] on mat-option "Full Screen" at bounding box center [676, 157] width 122 height 21
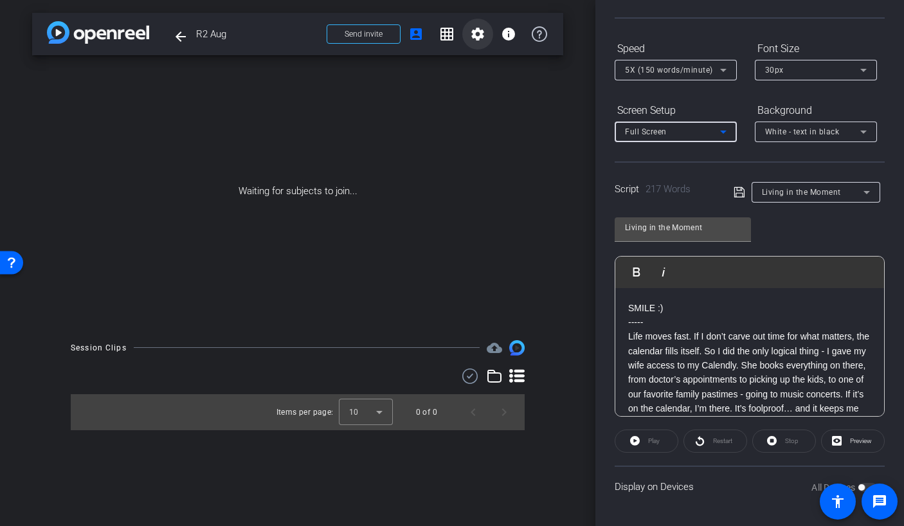
click at [477, 44] on span at bounding box center [477, 34] width 31 height 31
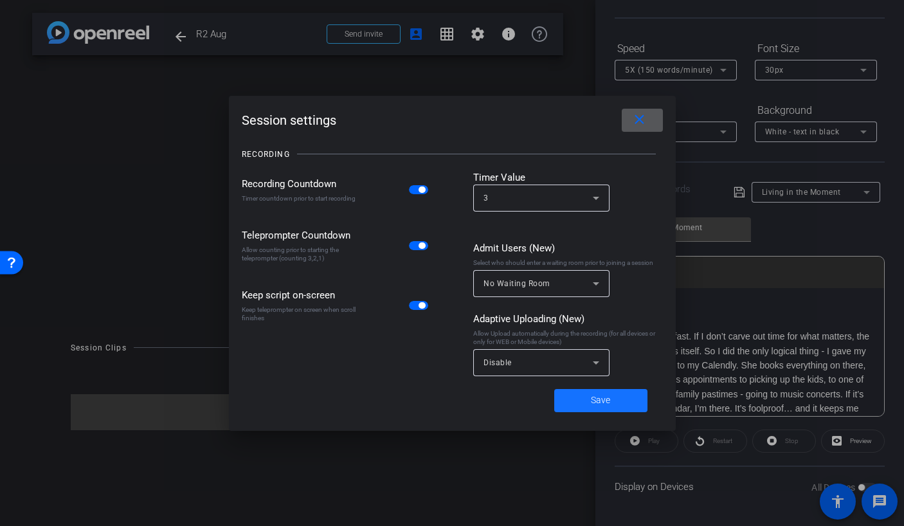
click at [587, 399] on span at bounding box center [600, 400] width 93 height 31
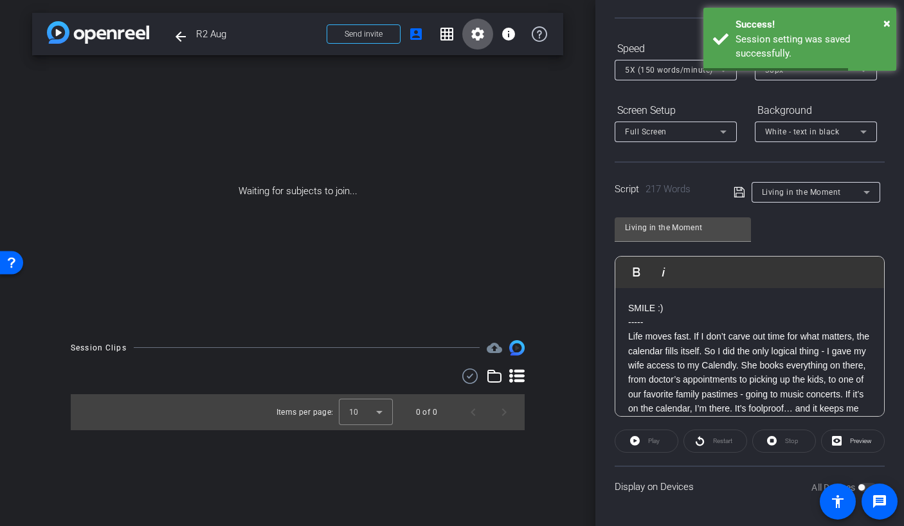
click at [651, 24] on div "Select Source Teleprompter Speed 5X (150 words/minute) Font Size 30px Screen Se…" at bounding box center [750, 224] width 270 height 563
click at [548, 93] on div "Waiting for subjects to join..." at bounding box center [297, 191] width 531 height 272
click at [891, 24] on div "× Success! Session setting was saved successfully." at bounding box center [799, 39] width 193 height 63
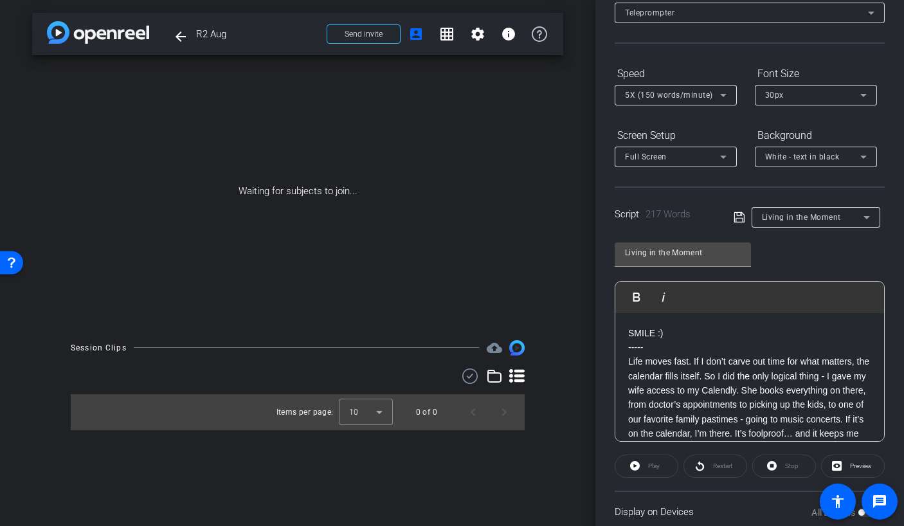
scroll to position [0, 0]
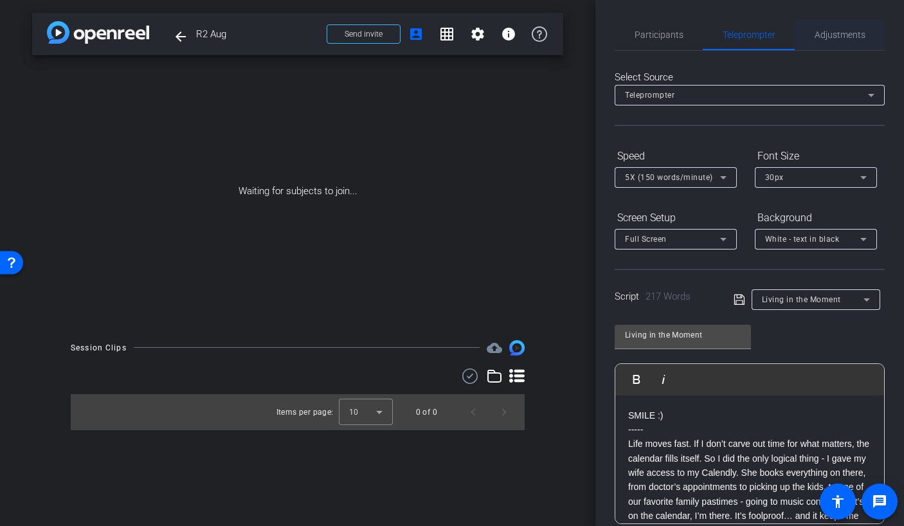
click at [847, 41] on span "Adjustments" at bounding box center [840, 34] width 51 height 31
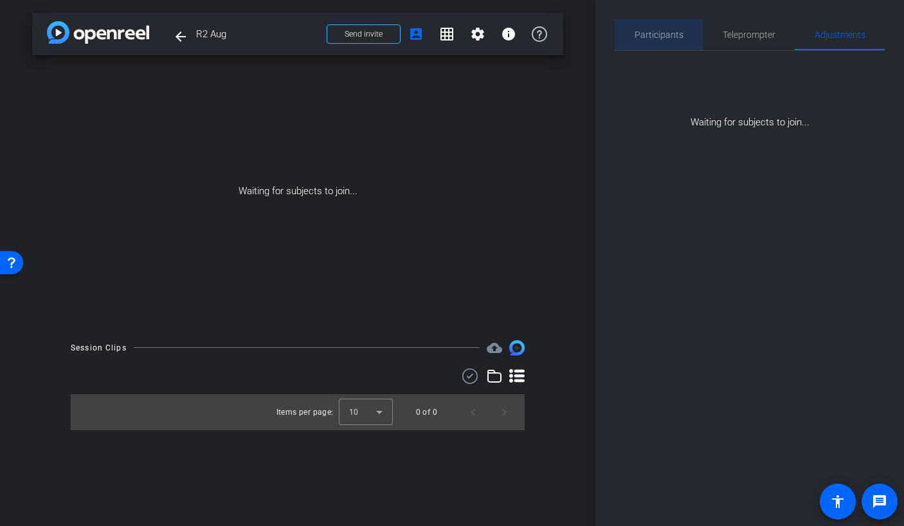
click at [665, 44] on span "Participants" at bounding box center [659, 34] width 49 height 31
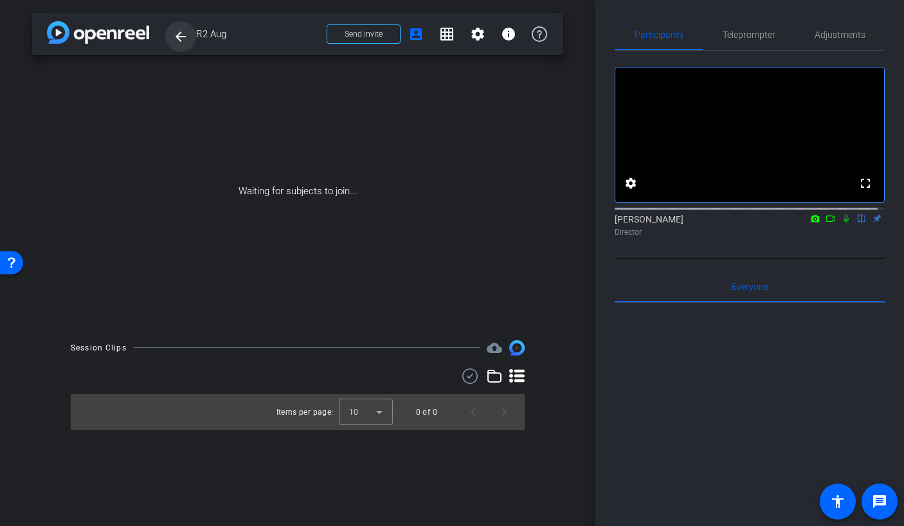
click at [184, 36] on mat-icon "arrow_back" at bounding box center [180, 36] width 15 height 15
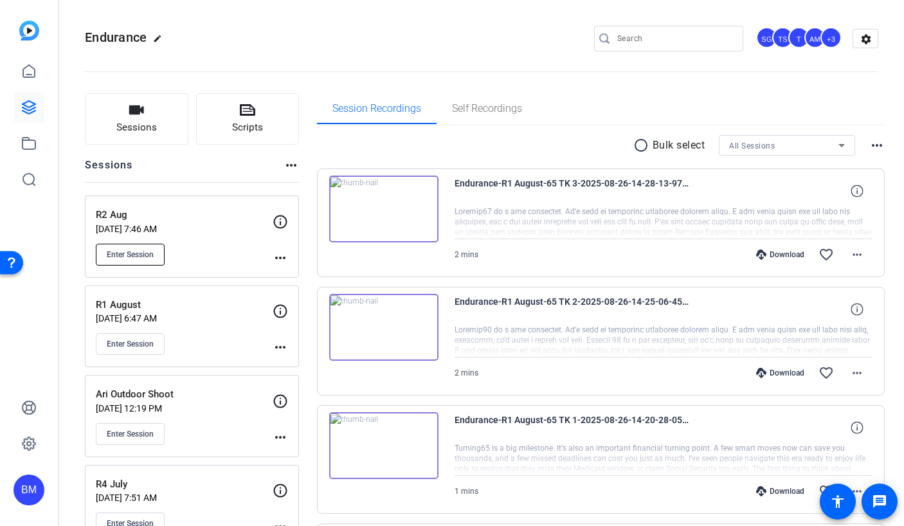
click at [143, 253] on span "Enter Session" at bounding box center [130, 254] width 47 height 10
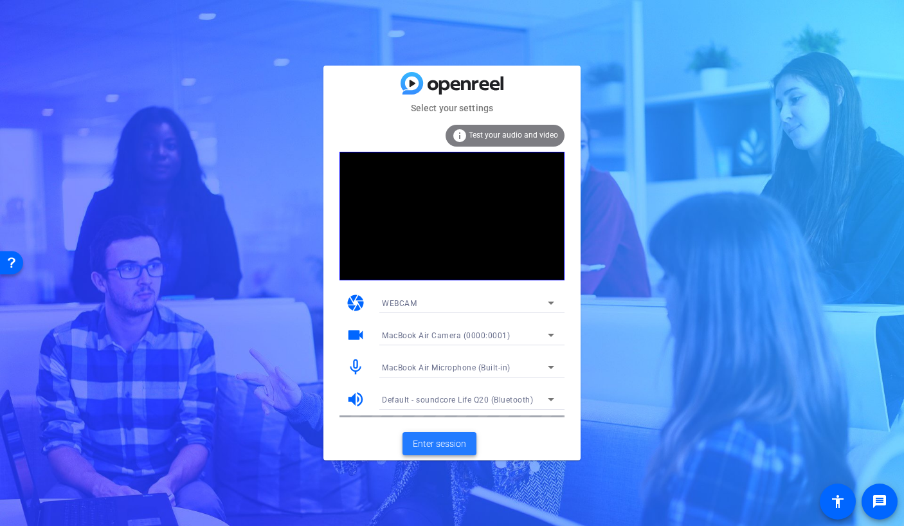
click at [431, 450] on span "Enter session" at bounding box center [439, 444] width 53 height 14
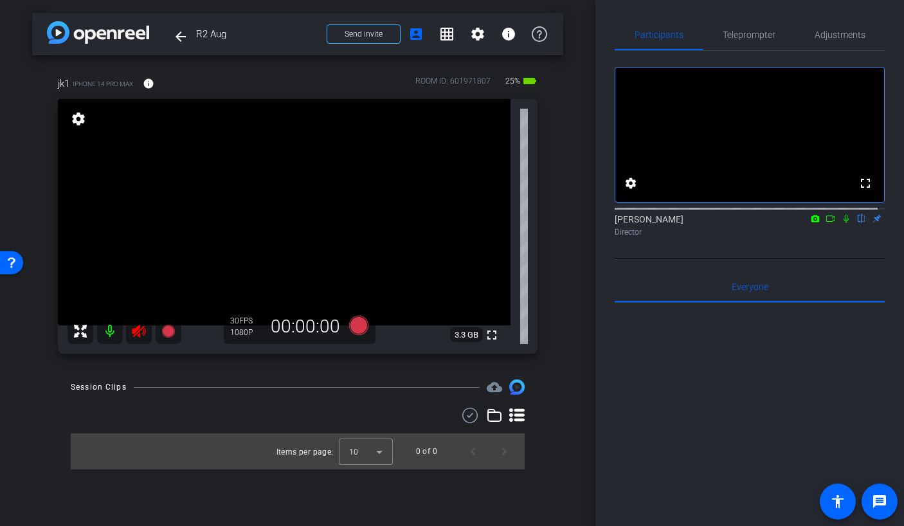
click at [143, 322] on mat-icon at bounding box center [139, 331] width 26 height 26
click at [823, 30] on span "Adjustments" at bounding box center [840, 34] width 51 height 9
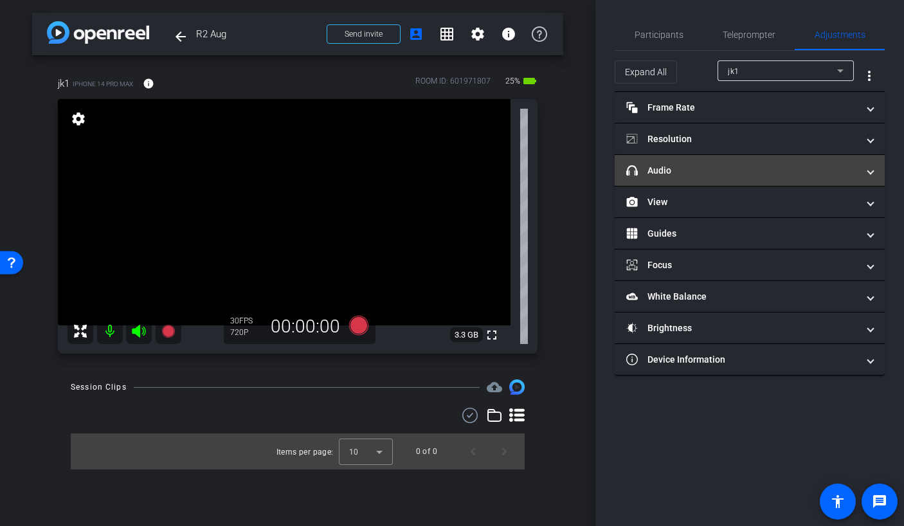
click at [737, 178] on mat-expansion-panel-header "headphone icon Audio" at bounding box center [750, 170] width 270 height 31
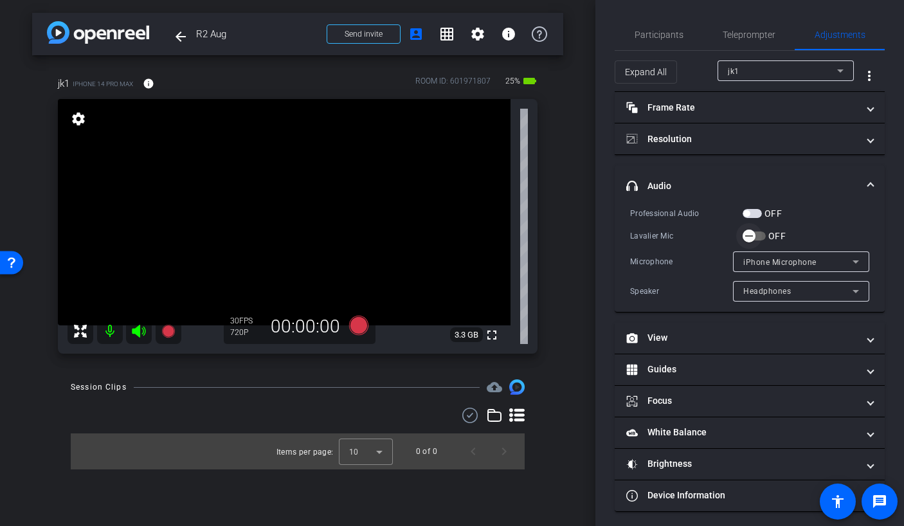
click at [756, 235] on span "button" at bounding box center [749, 236] width 26 height 26
click at [758, 39] on span "Teleprompter" at bounding box center [749, 34] width 53 height 9
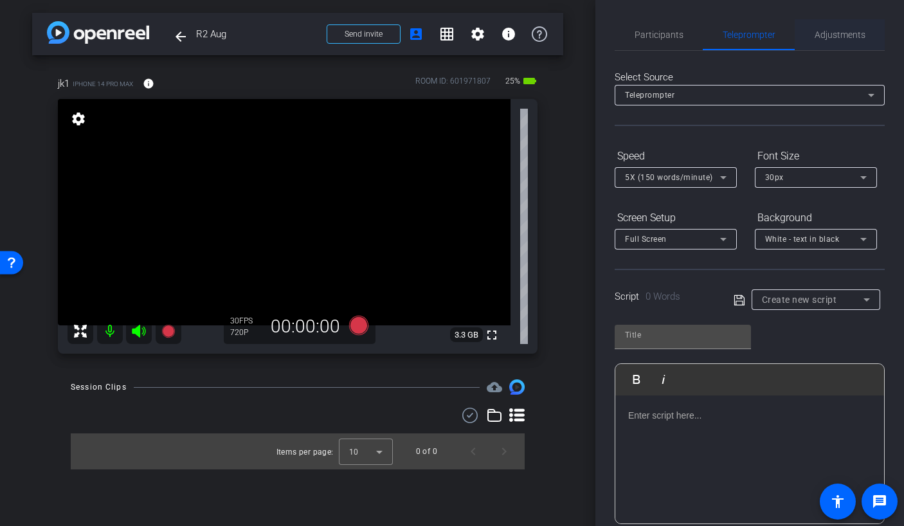
click at [838, 36] on span "Adjustments" at bounding box center [840, 34] width 51 height 9
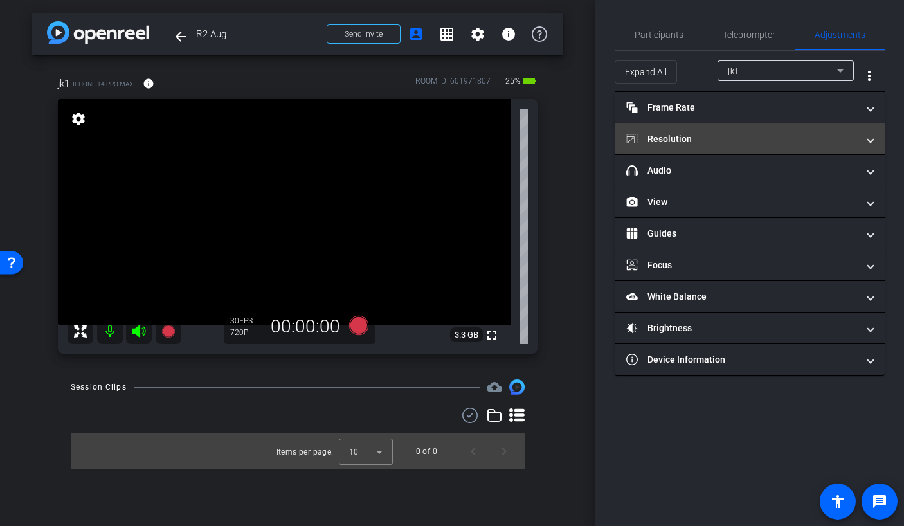
click at [767, 130] on mat-expansion-panel-header "Resolution" at bounding box center [750, 138] width 270 height 31
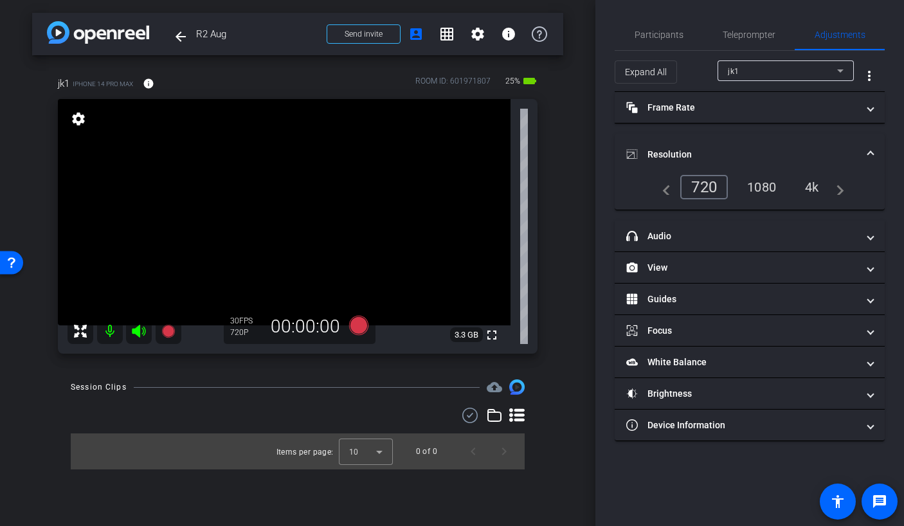
click at [758, 188] on div "1080" at bounding box center [761, 187] width 48 height 22
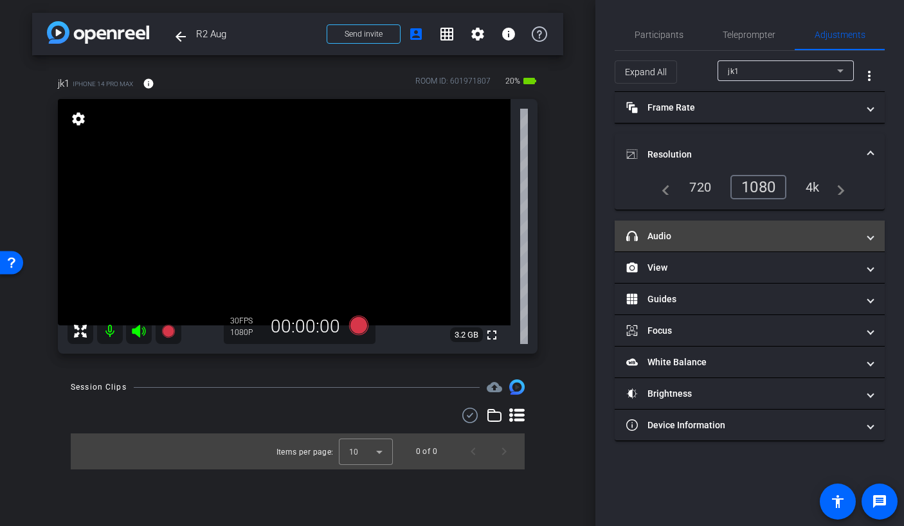
click at [678, 232] on mat-panel-title "headphone icon Audio" at bounding box center [741, 237] width 231 height 14
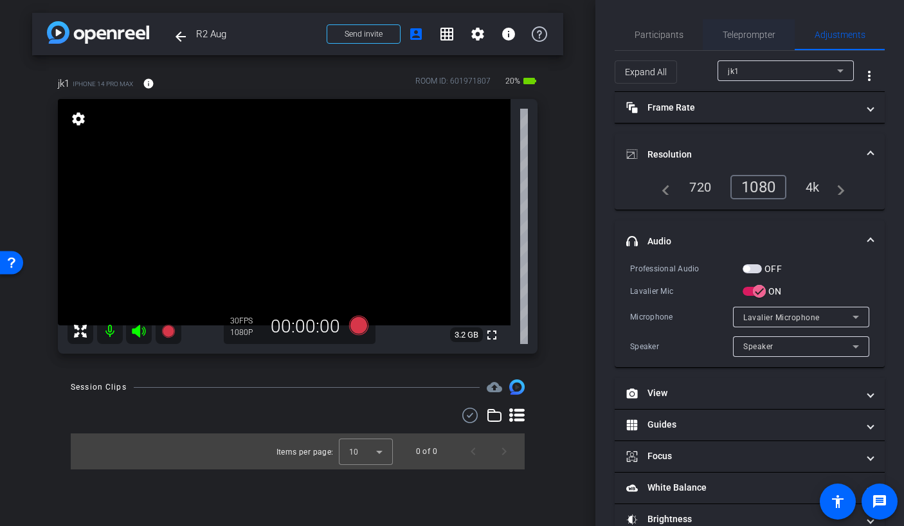
click at [761, 41] on span "Teleprompter" at bounding box center [749, 34] width 53 height 31
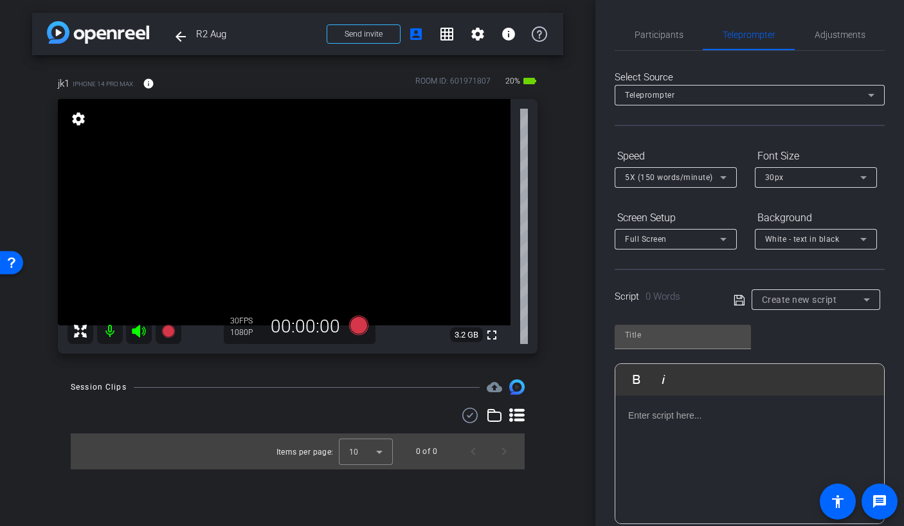
click at [811, 302] on span "Create new script" at bounding box center [799, 299] width 75 height 10
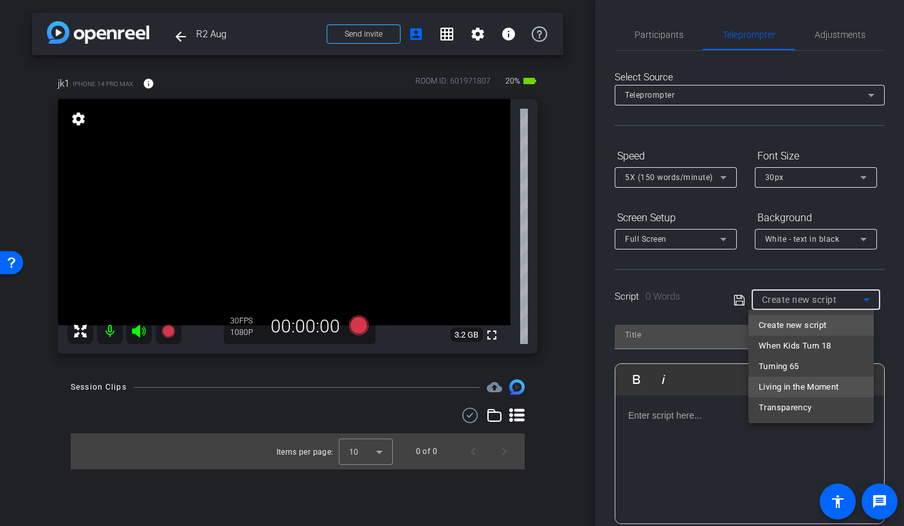
click at [797, 388] on span "Living in the Moment" at bounding box center [799, 386] width 80 height 15
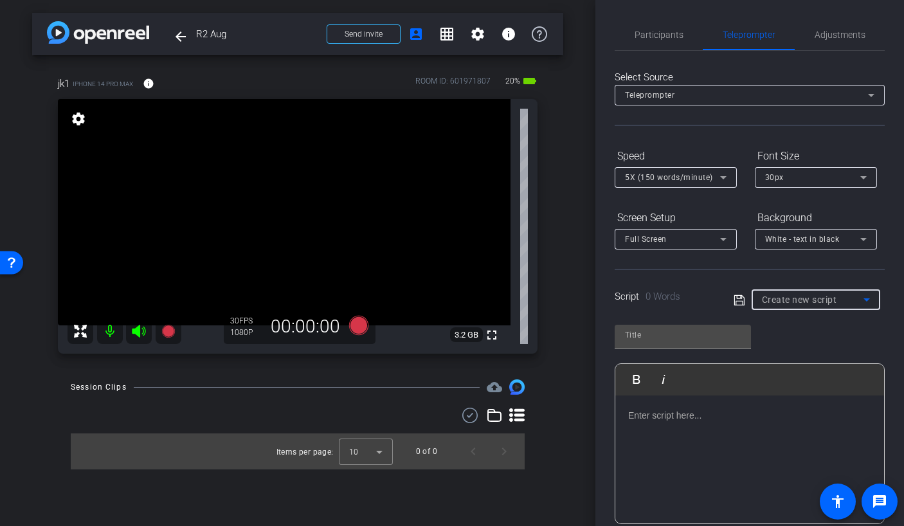
type input "Living in the Moment"
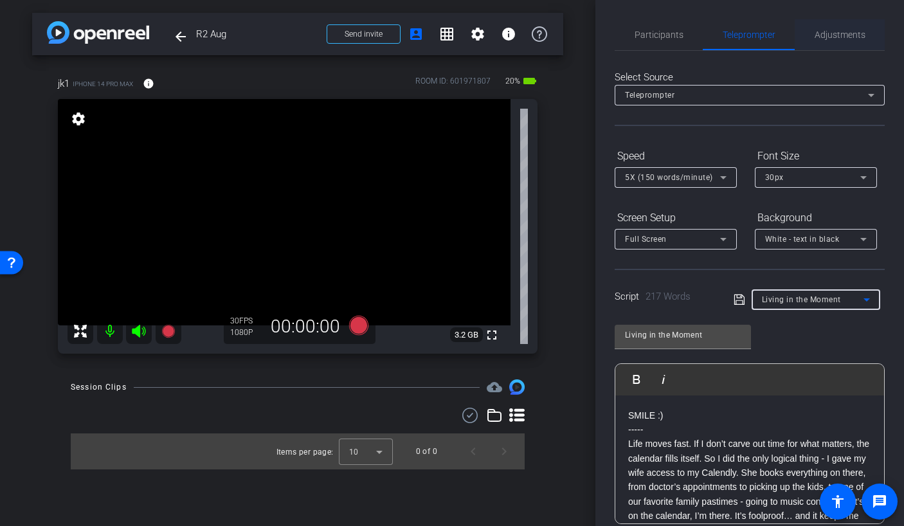
click at [828, 39] on span "Adjustments" at bounding box center [840, 34] width 51 height 9
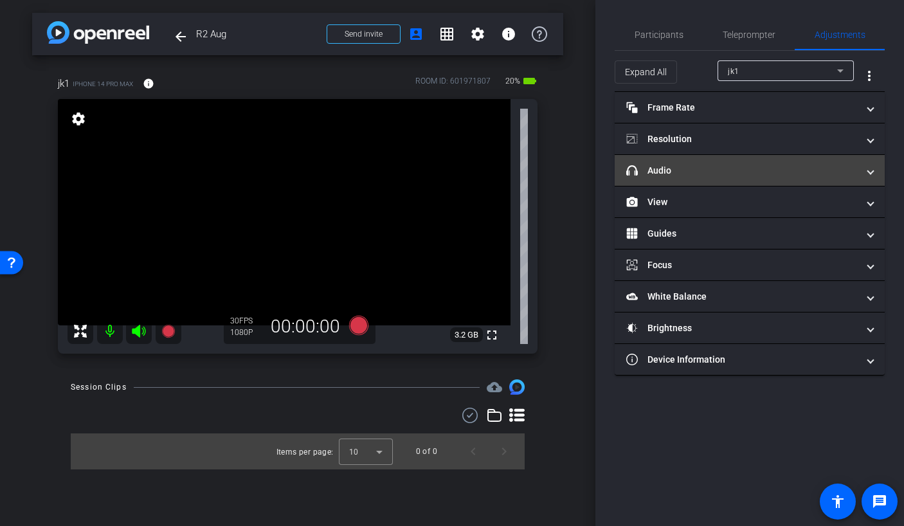
click at [712, 172] on mat-panel-title "headphone icon Audio" at bounding box center [741, 171] width 231 height 14
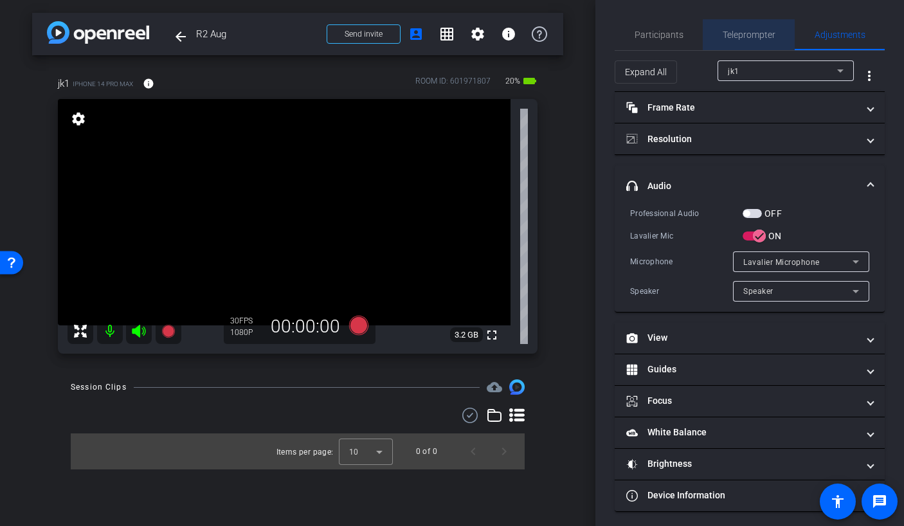
click at [753, 35] on span "Teleprompter" at bounding box center [749, 34] width 53 height 9
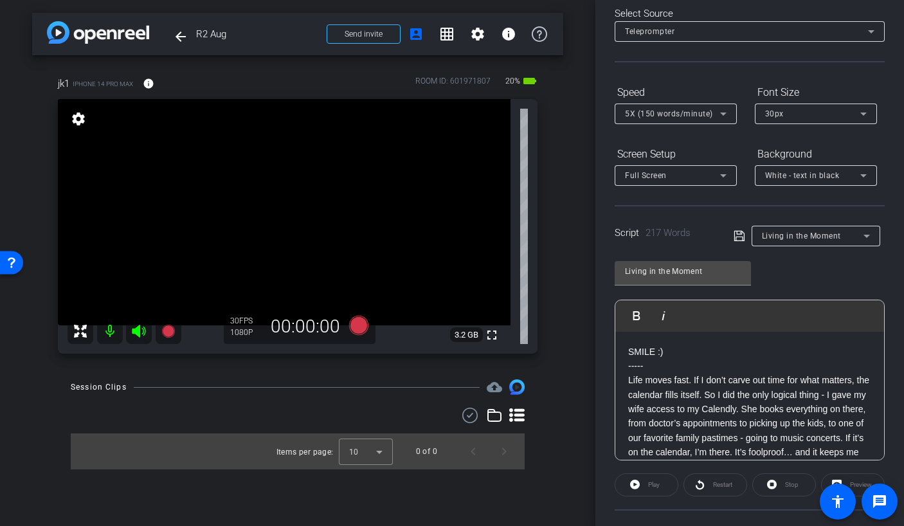
scroll to position [75, 0]
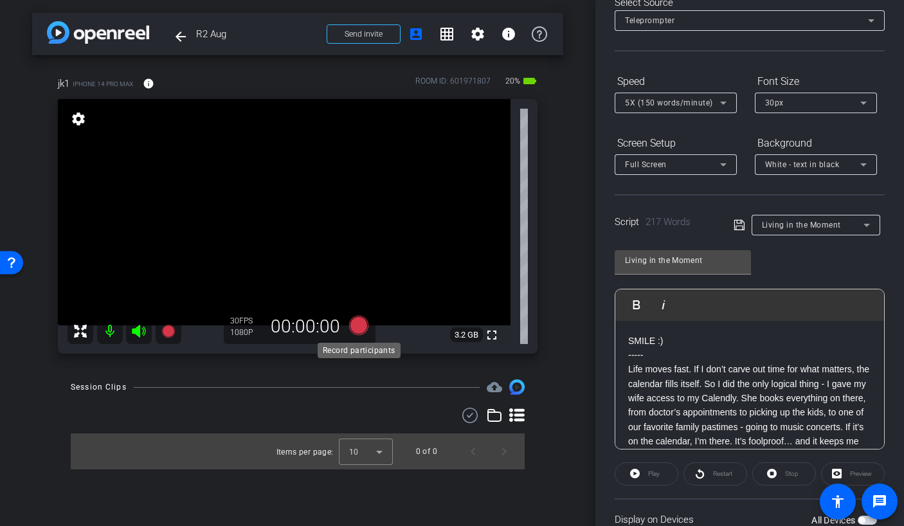
click at [359, 322] on icon at bounding box center [358, 325] width 19 height 19
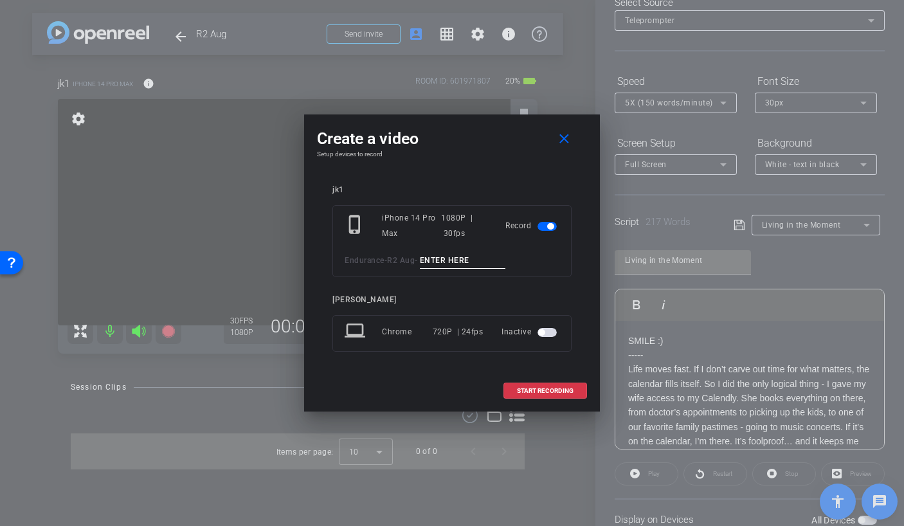
click at [447, 256] on input at bounding box center [463, 261] width 86 height 16
type input "mic test"
click at [545, 393] on span "START RECORDING" at bounding box center [545, 391] width 57 height 6
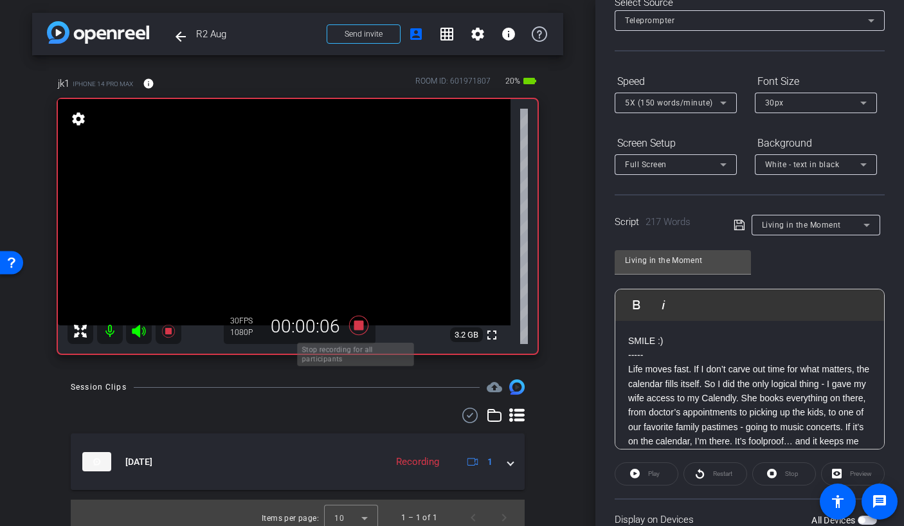
click at [352, 328] on icon at bounding box center [358, 325] width 19 height 19
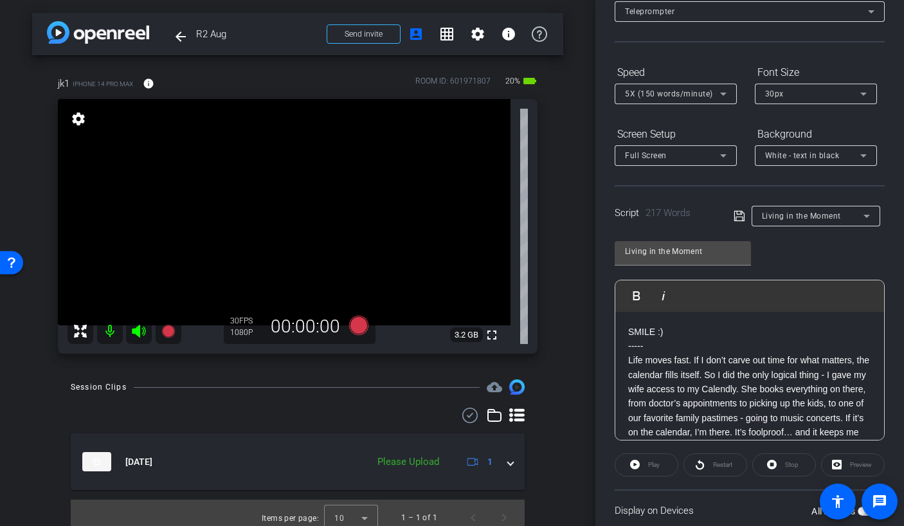
scroll to position [0, 0]
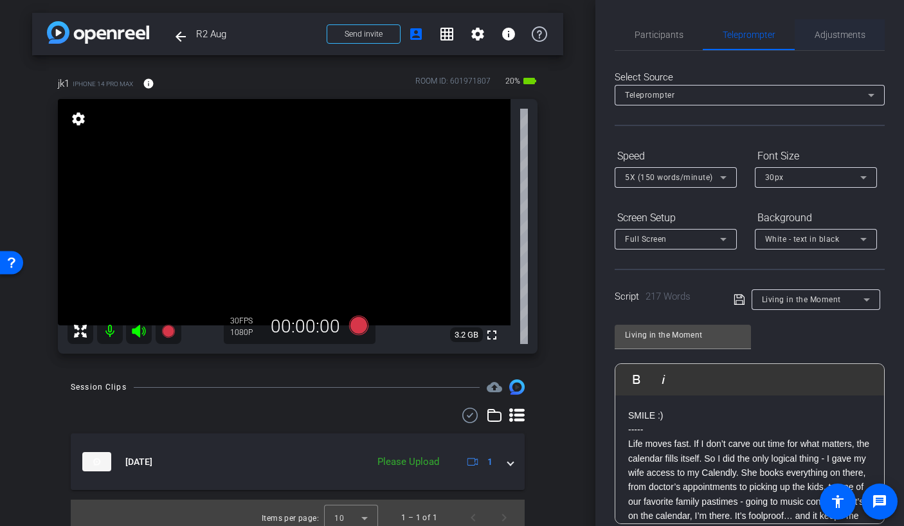
click at [833, 41] on span "Adjustments" at bounding box center [840, 34] width 51 height 31
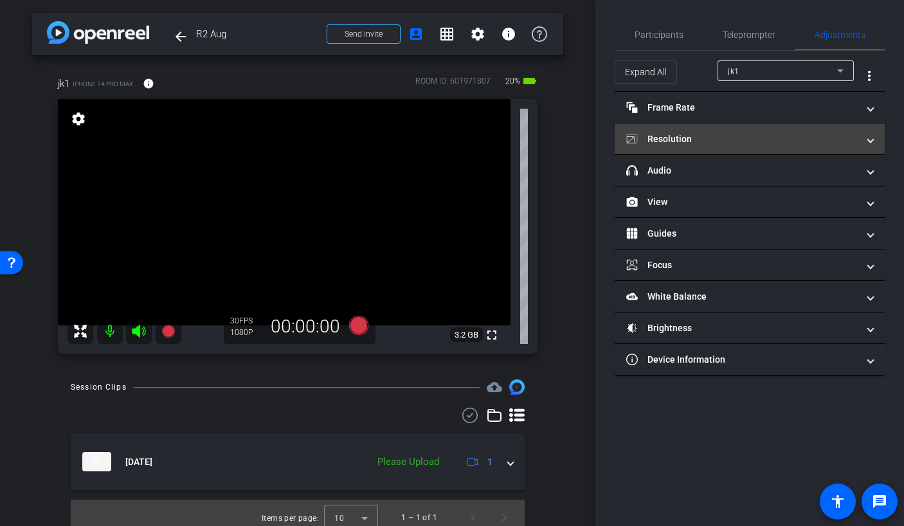
click at [756, 154] on mat-expansion-panel-header "Resolution" at bounding box center [750, 138] width 270 height 31
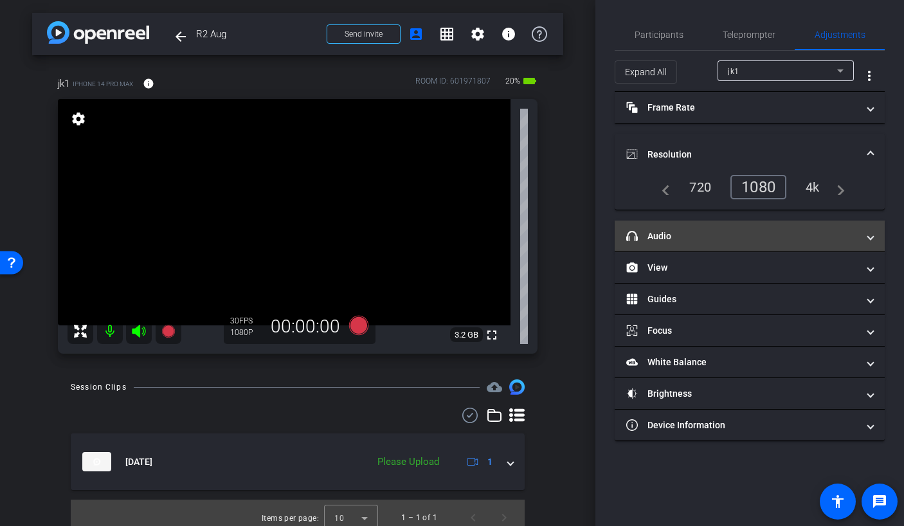
click at [717, 241] on mat-panel-title "headphone icon Audio" at bounding box center [741, 237] width 231 height 14
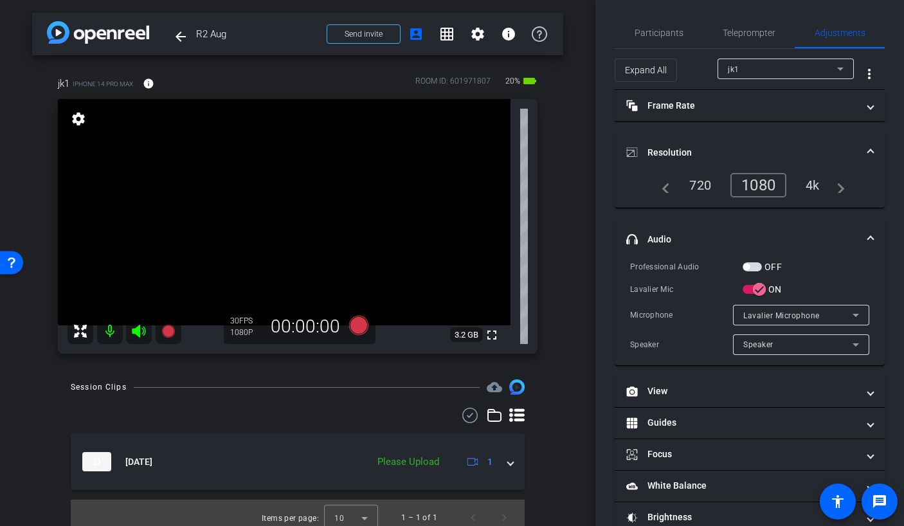
scroll to position [3, 0]
click at [751, 34] on span "Teleprompter" at bounding box center [749, 32] width 53 height 9
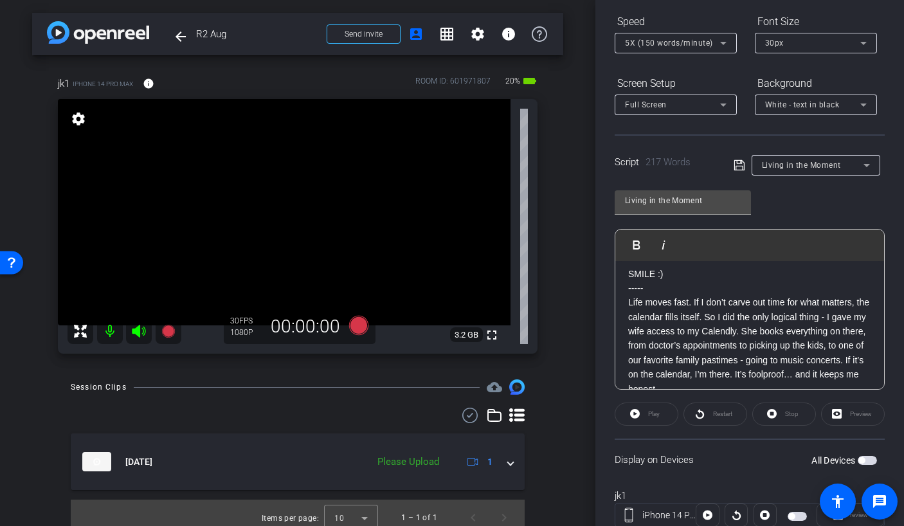
scroll to position [177, 0]
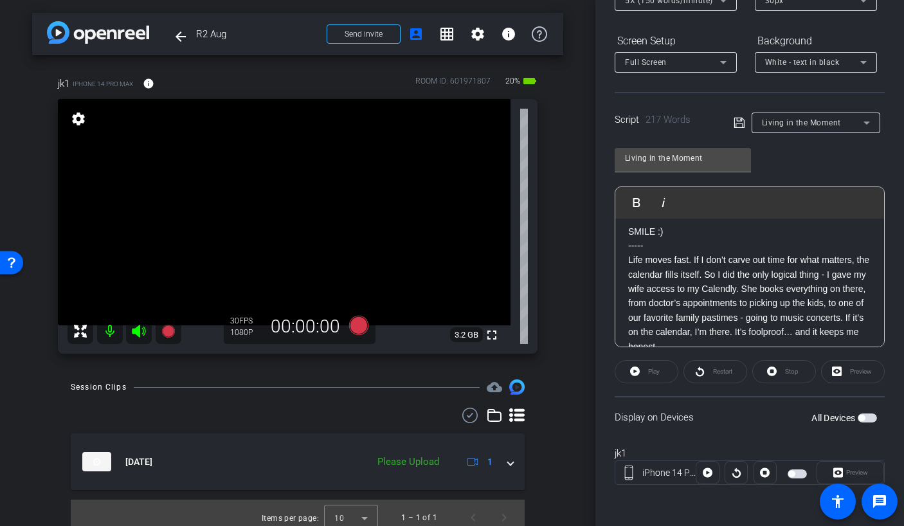
click at [826, 58] on span "White - text in black" at bounding box center [802, 62] width 75 height 9
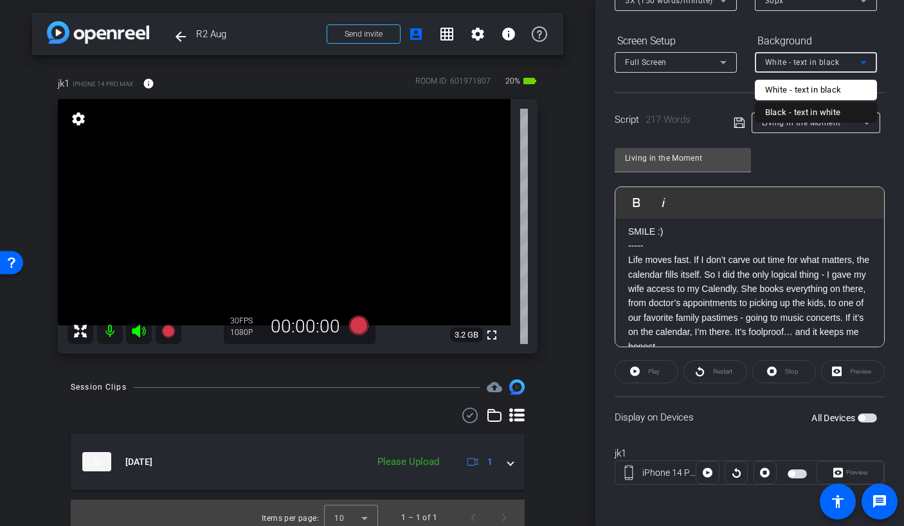
click at [817, 115] on div "Black - text in white" at bounding box center [803, 112] width 76 height 15
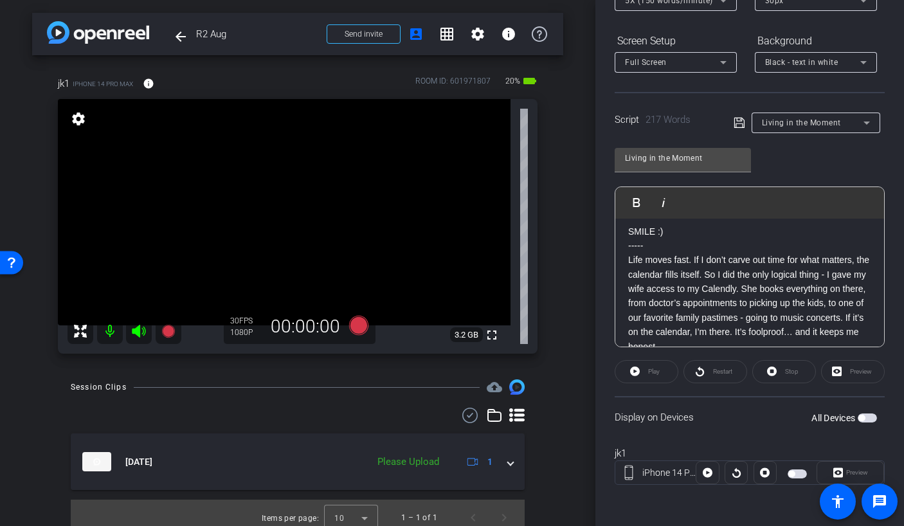
click at [865, 419] on span "button" at bounding box center [867, 417] width 19 height 9
click at [351, 328] on icon at bounding box center [358, 325] width 19 height 19
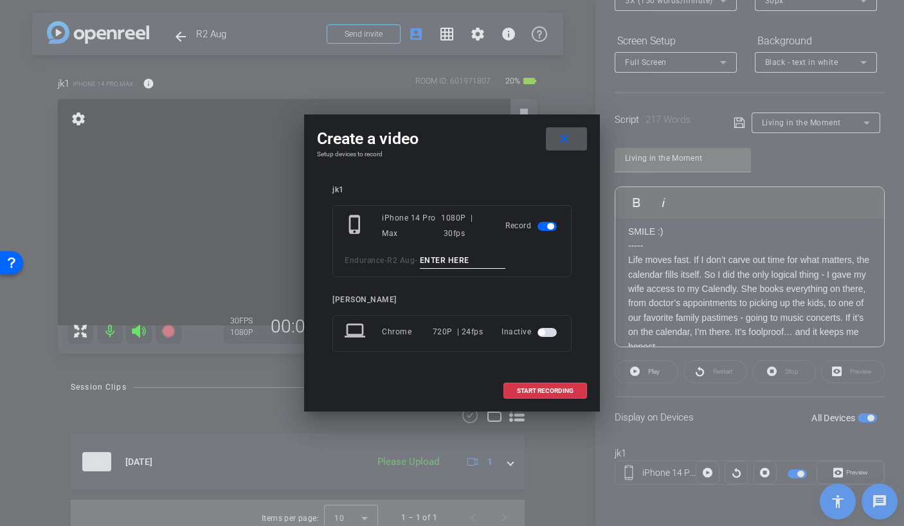
click at [463, 267] on input at bounding box center [463, 261] width 86 height 16
type input "T"
type input "Living TA1"
click at [547, 390] on span "START RECORDING" at bounding box center [545, 391] width 57 height 6
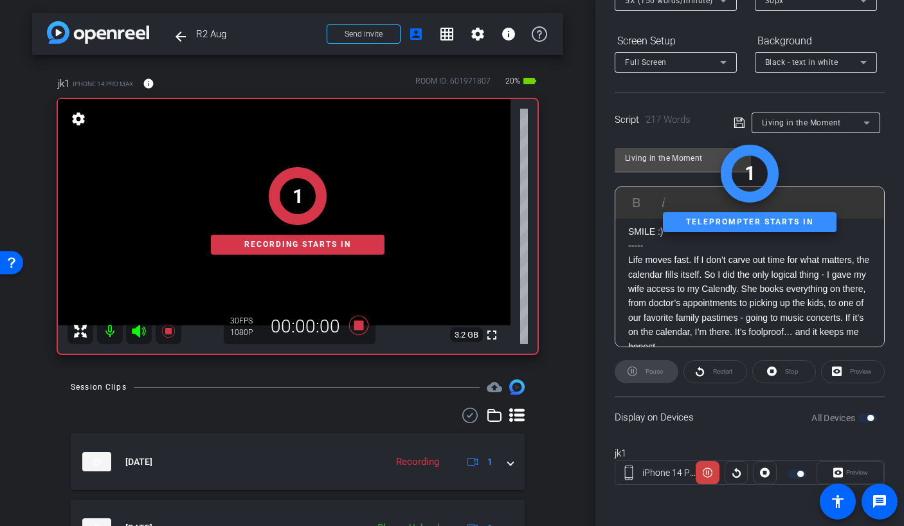
click at [136, 330] on icon at bounding box center [139, 331] width 14 height 13
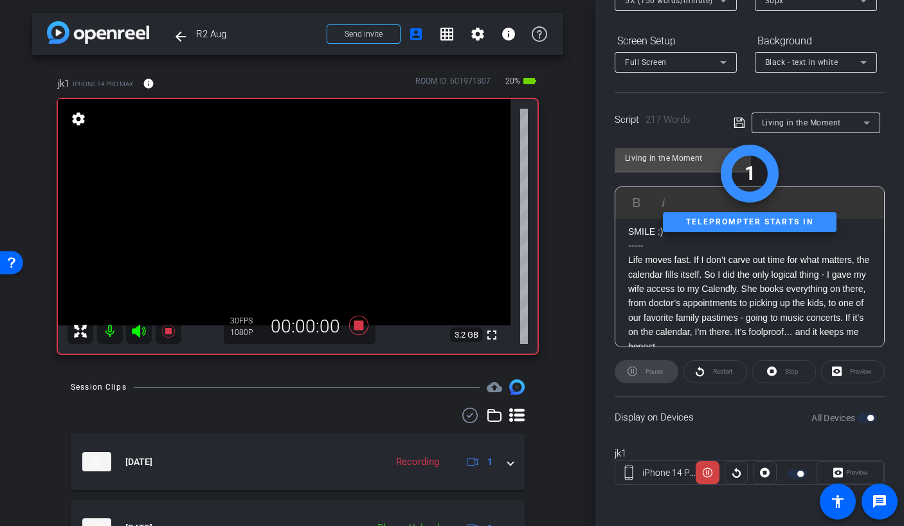
click at [140, 330] on icon at bounding box center [139, 331] width 14 height 13
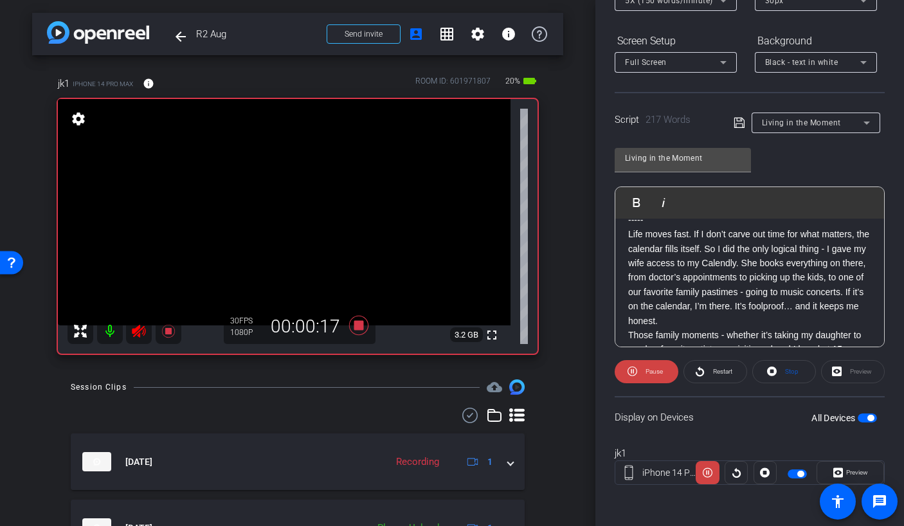
scroll to position [37, 0]
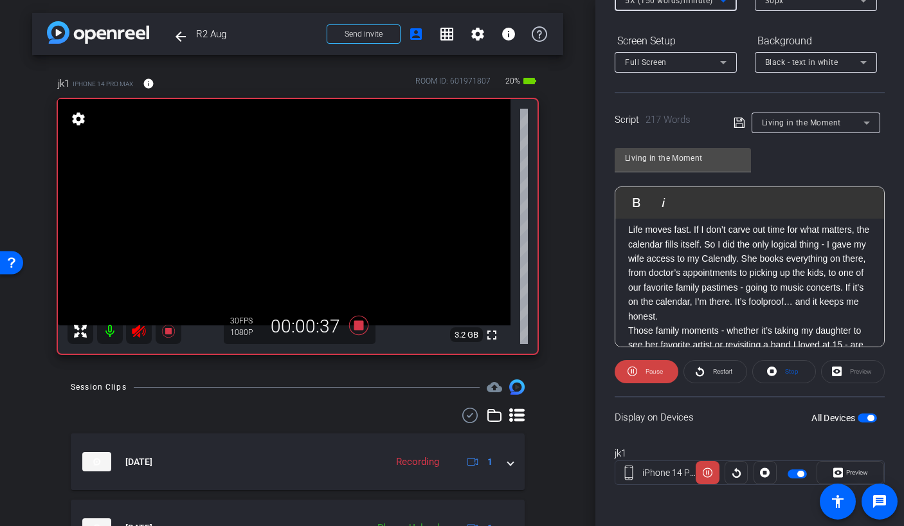
click at [636, 7] on div "5X (150 words/minute)" at bounding box center [672, 0] width 95 height 16
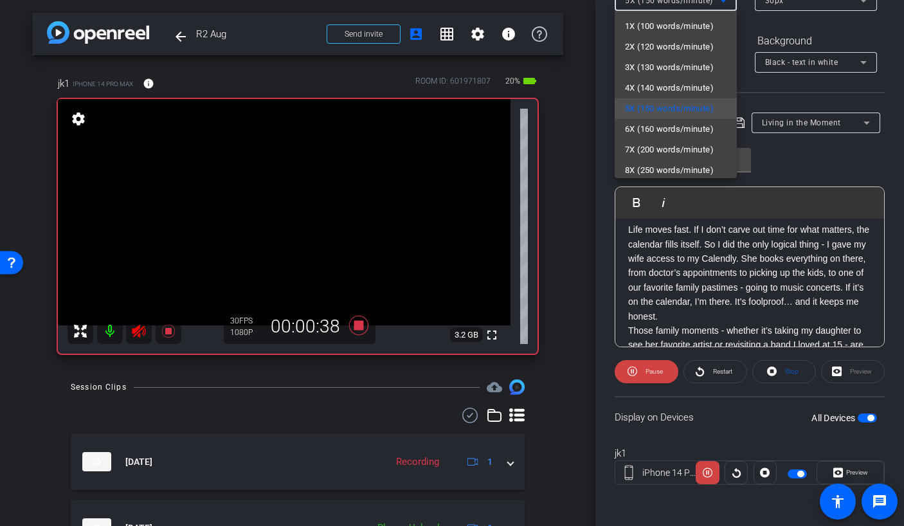
click at [647, 86] on span "4X (140 words/minute)" at bounding box center [669, 87] width 89 height 15
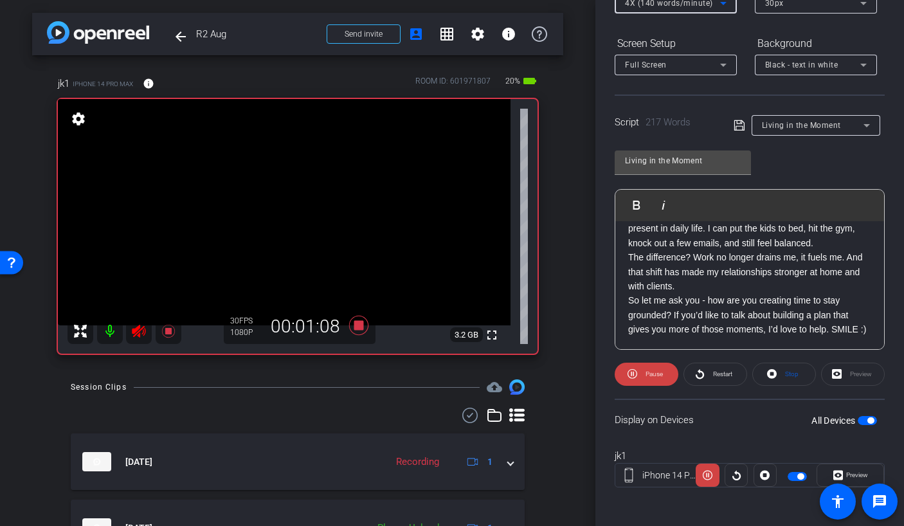
scroll to position [177, 0]
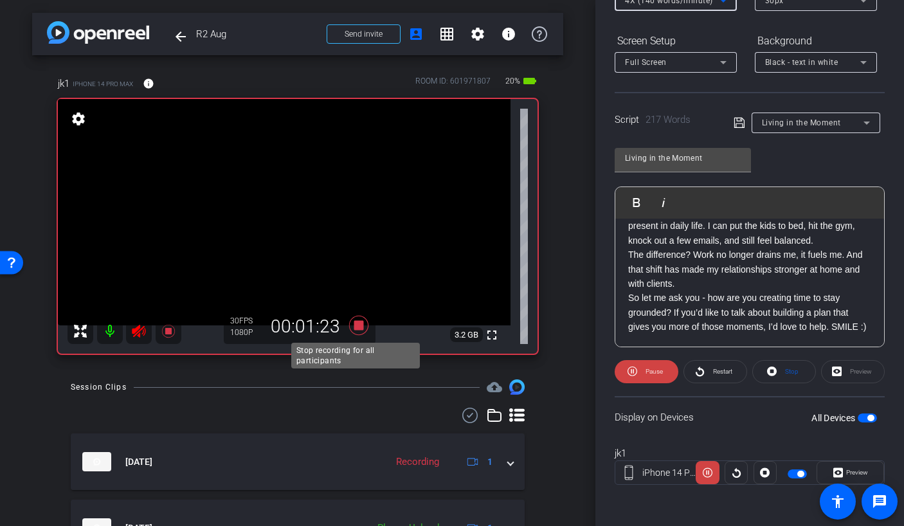
click at [355, 322] on icon at bounding box center [358, 325] width 19 height 19
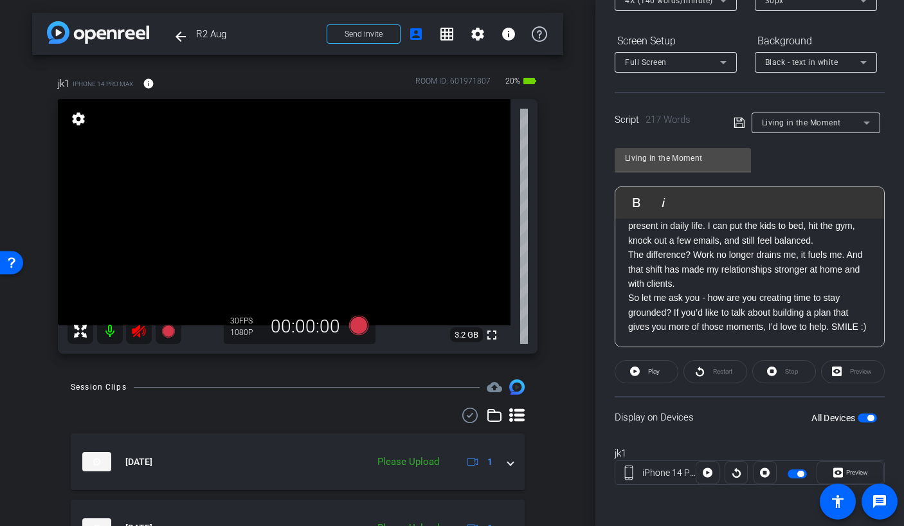
click at [141, 329] on icon at bounding box center [139, 331] width 14 height 13
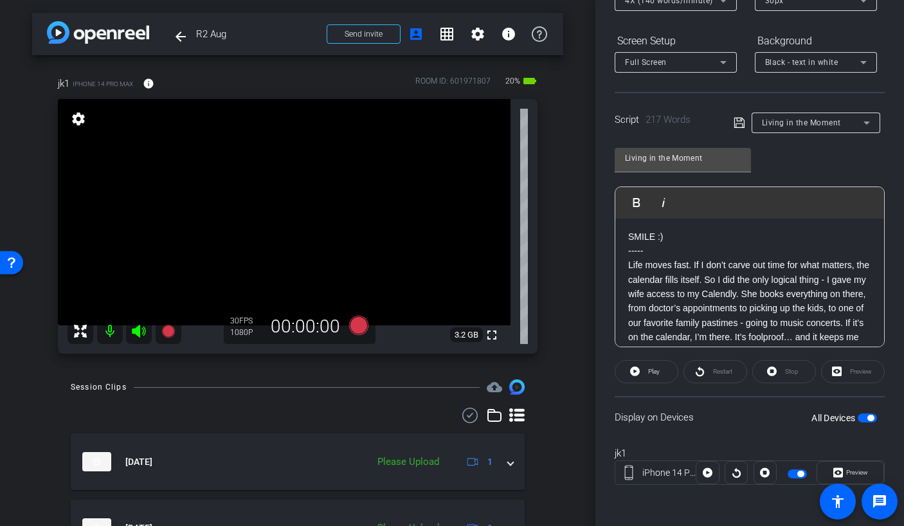
scroll to position [0, 0]
click at [356, 327] on icon at bounding box center [358, 325] width 19 height 19
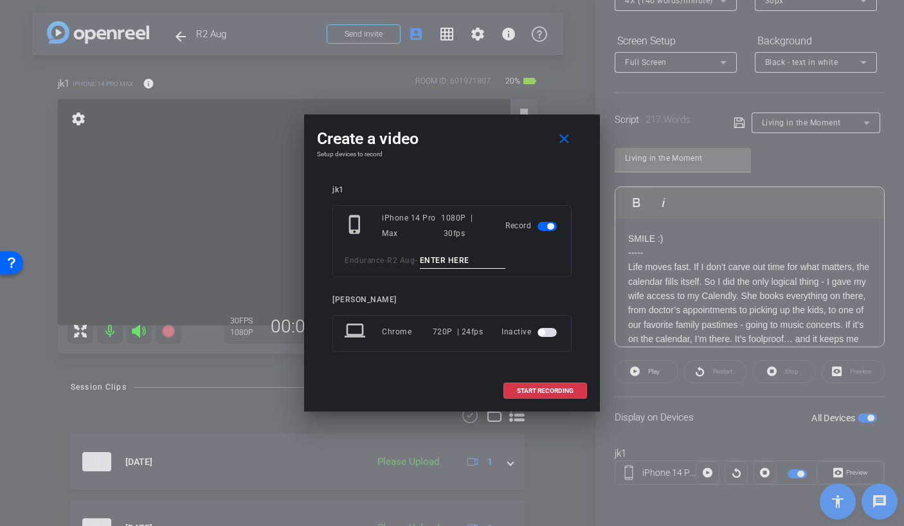
click at [446, 270] on div "phone_iphone iPhone 14 Pro Max 1080P | 30fps Record Endurance - R2 Aug -" at bounding box center [451, 241] width 239 height 72
click at [458, 258] on input at bounding box center [463, 261] width 86 height 16
type input "Living TA2"
click at [546, 390] on span "START RECORDING" at bounding box center [545, 391] width 57 height 6
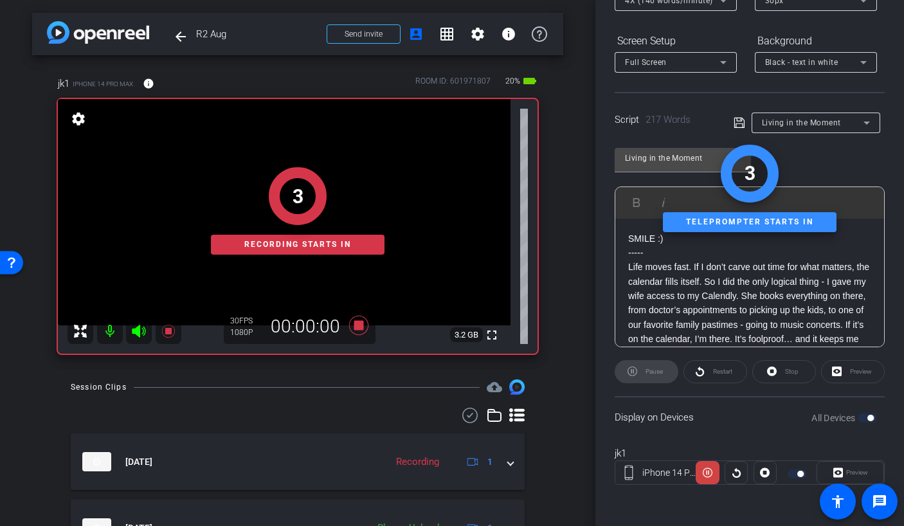
click at [642, 370] on div "Pause" at bounding box center [647, 371] width 64 height 23
click at [144, 328] on div "1 Recording starts in" at bounding box center [298, 210] width 480 height 285
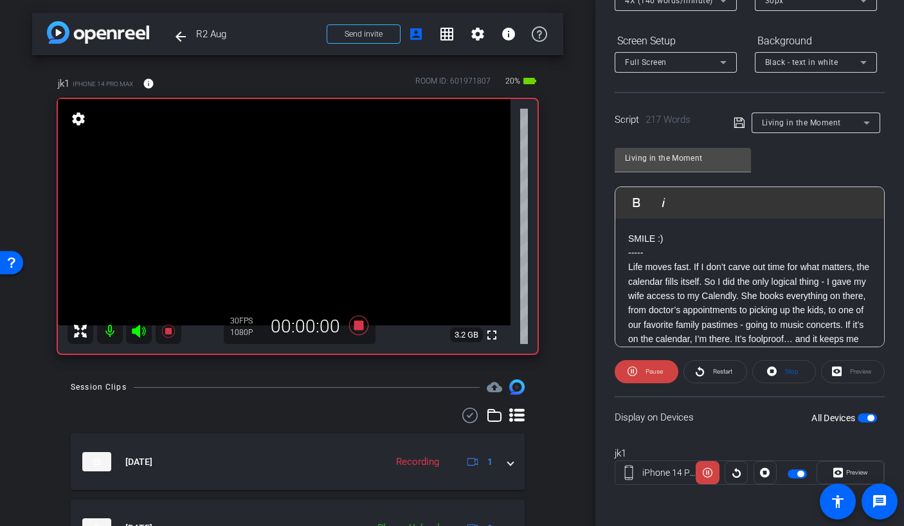
click at [141, 334] on icon at bounding box center [138, 330] width 15 height 15
click at [710, 374] on span "Restart" at bounding box center [721, 372] width 23 height 18
click at [636, 2] on span "4X (140 words/minute)" at bounding box center [669, 0] width 88 height 9
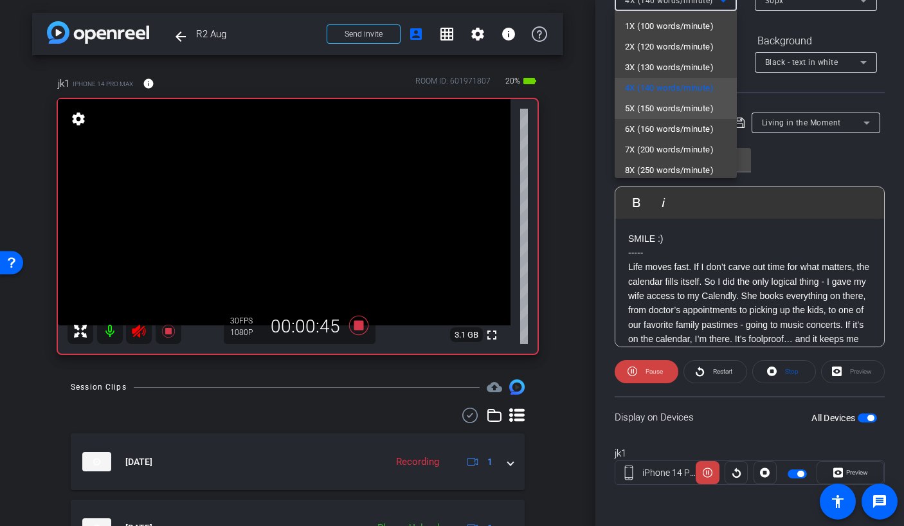
click at [642, 105] on span "5X (150 words/minute)" at bounding box center [669, 108] width 89 height 15
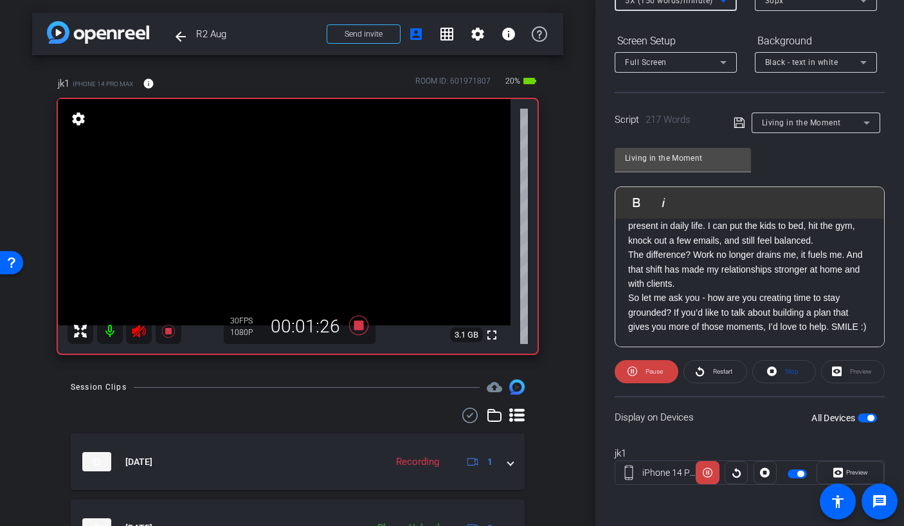
scroll to position [244, 0]
click at [352, 322] on icon at bounding box center [358, 325] width 19 height 19
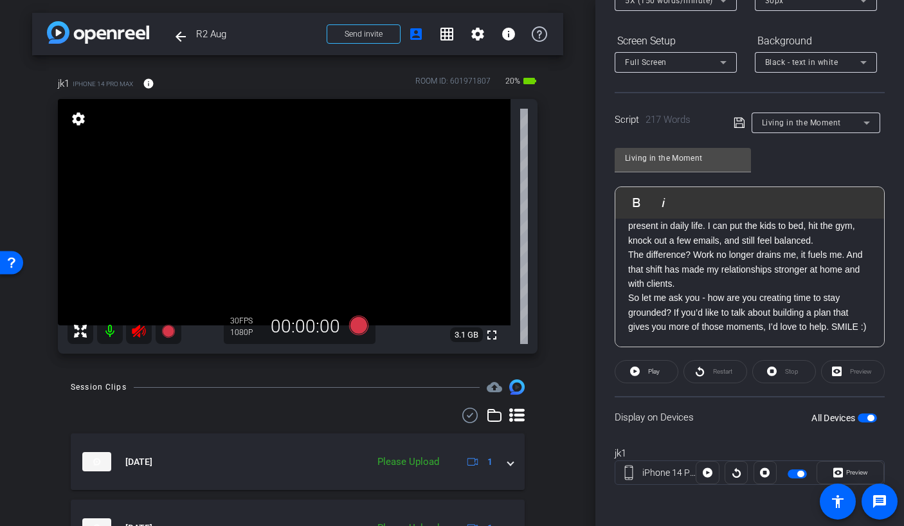
click at [136, 330] on icon at bounding box center [139, 331] width 14 height 13
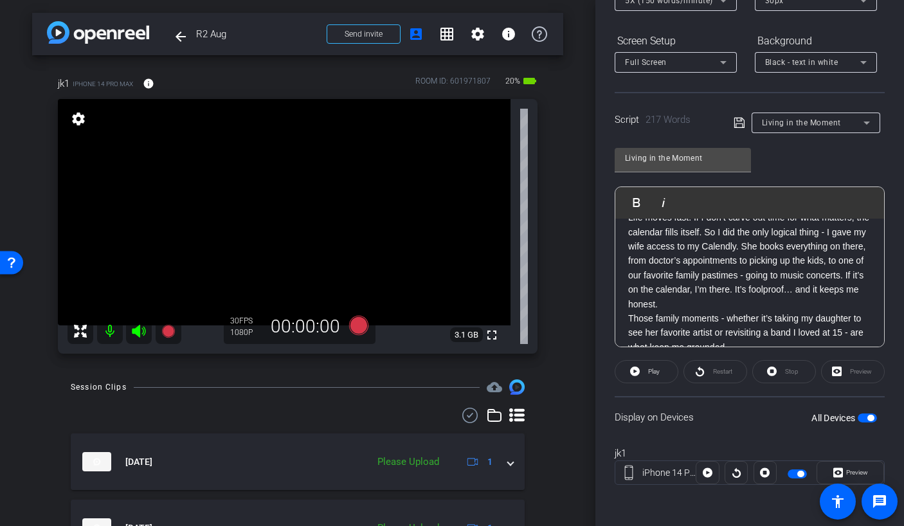
scroll to position [0, 0]
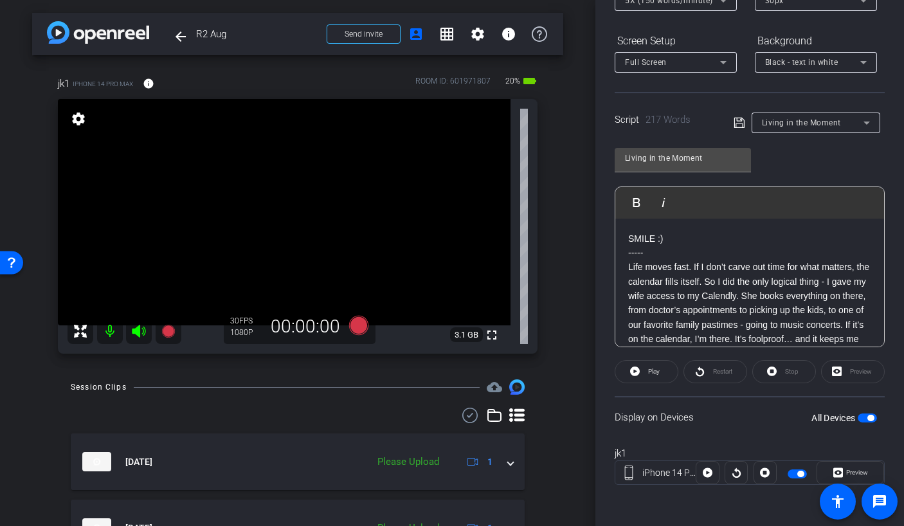
click at [655, 308] on p "Life moves fast. If I don’t carve out time for what matters, the calendar fills…" at bounding box center [749, 310] width 243 height 101
click at [165, 333] on icon at bounding box center [167, 331] width 13 height 13
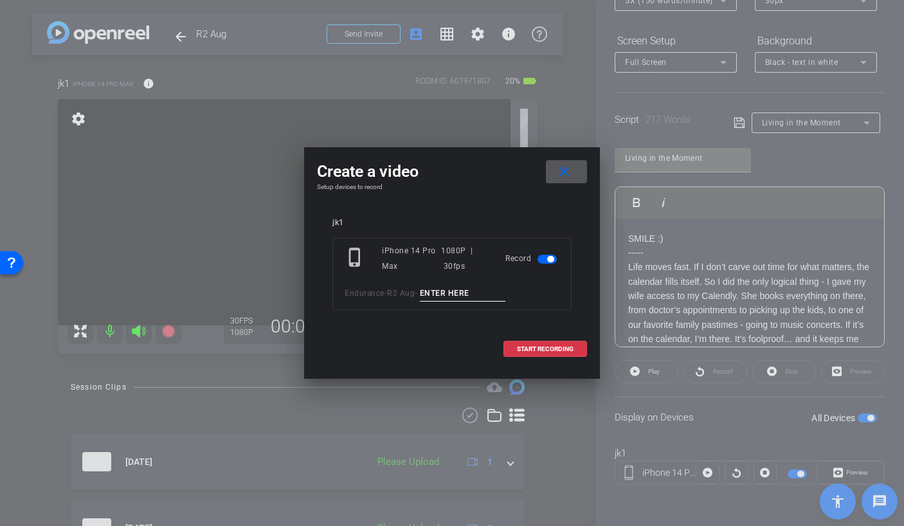
click at [434, 296] on input at bounding box center [463, 293] width 86 height 16
type input "living TA3"
click at [532, 357] on span at bounding box center [545, 349] width 82 height 31
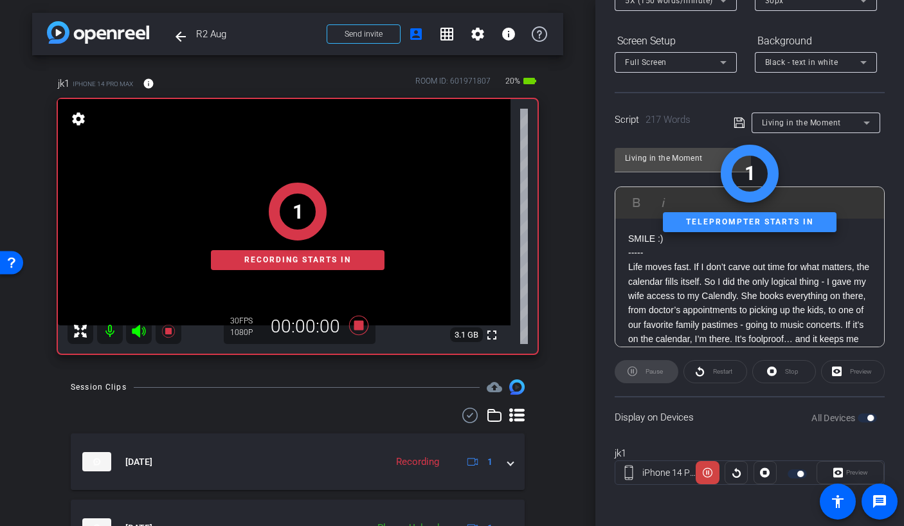
click at [143, 334] on icon at bounding box center [138, 330] width 15 height 15
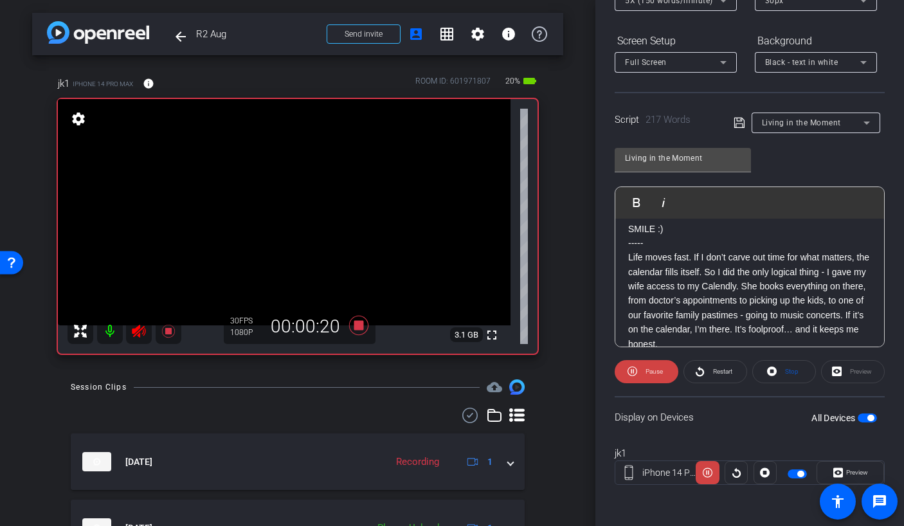
scroll to position [11, 0]
click at [352, 325] on icon at bounding box center [358, 325] width 19 height 19
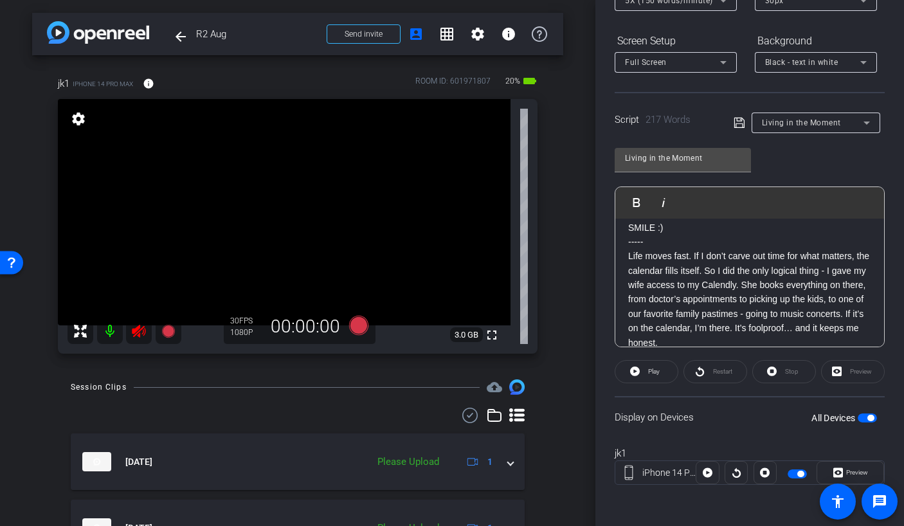
click at [138, 330] on icon at bounding box center [138, 330] width 15 height 15
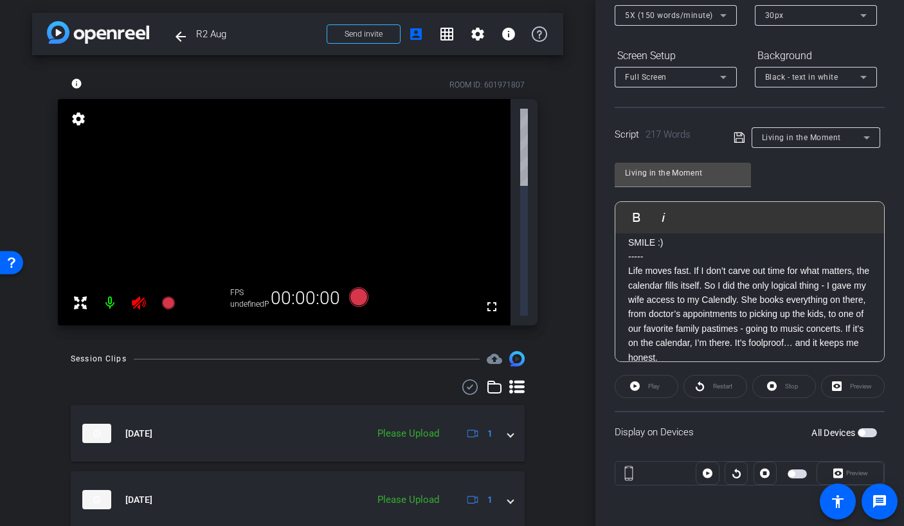
scroll to position [177, 0]
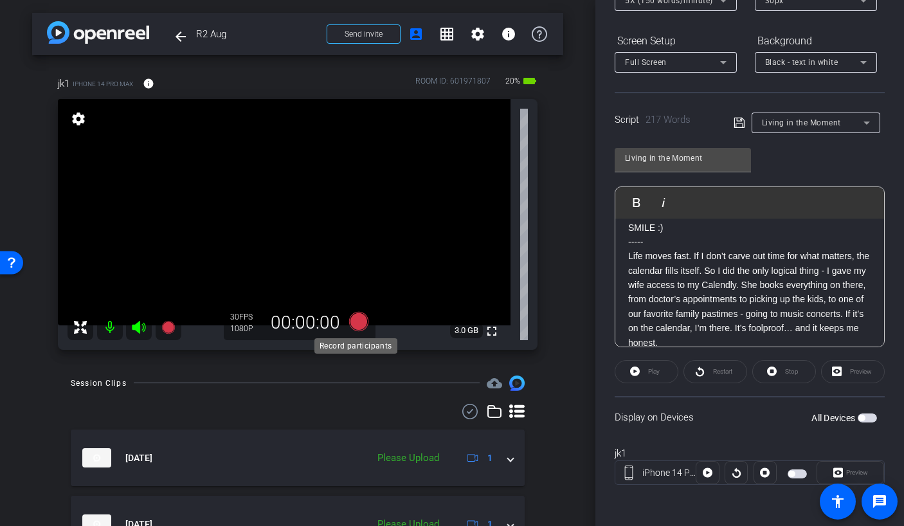
click at [356, 319] on icon at bounding box center [358, 321] width 19 height 19
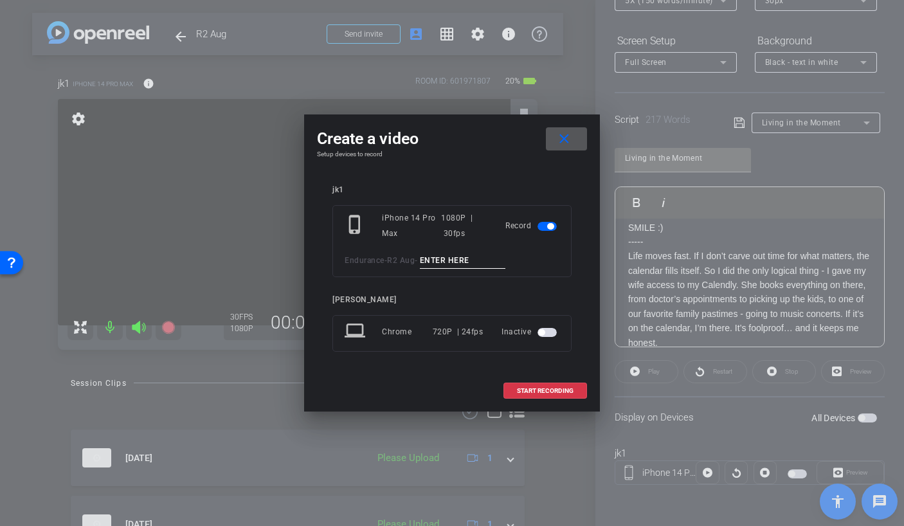
click at [447, 260] on input at bounding box center [463, 261] width 86 height 16
type input "live ta4"
click at [550, 393] on span "START RECORDING" at bounding box center [545, 391] width 57 height 6
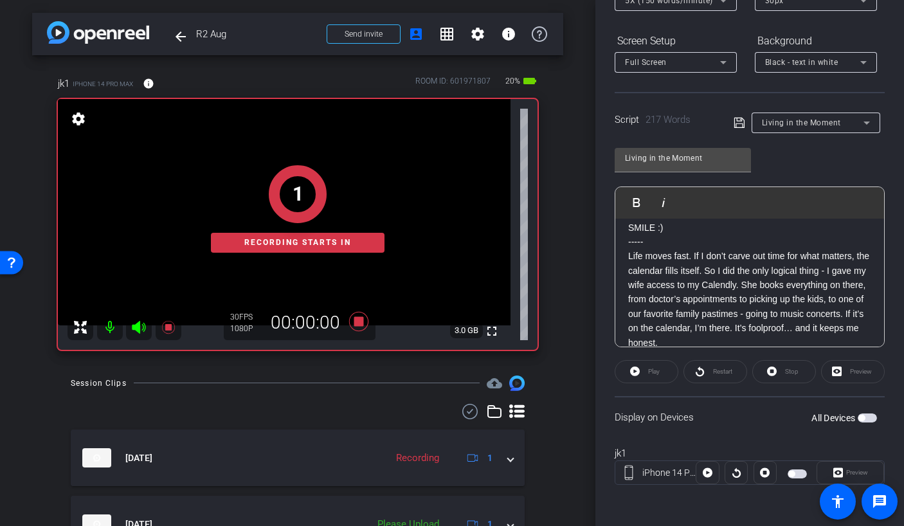
click at [864, 415] on span "button" at bounding box center [867, 417] width 19 height 9
click at [632, 370] on icon at bounding box center [635, 371] width 10 height 10
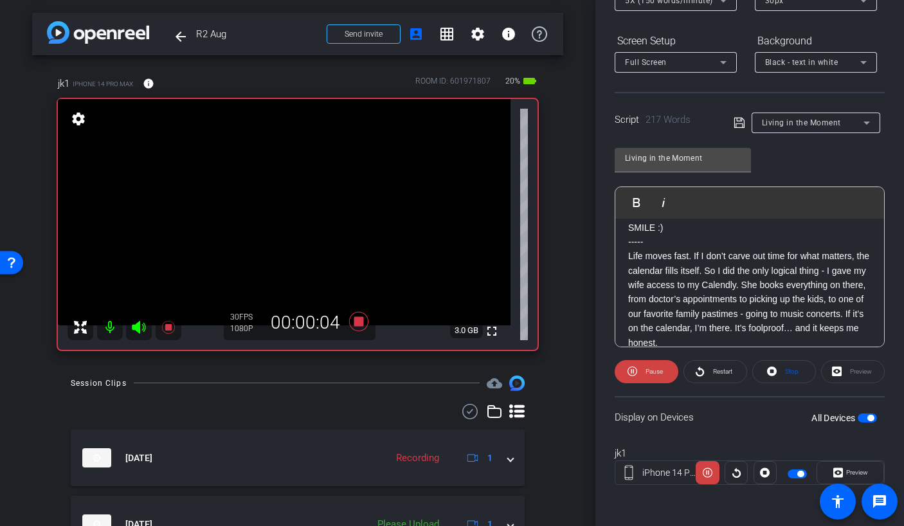
click at [138, 323] on icon at bounding box center [139, 327] width 14 height 13
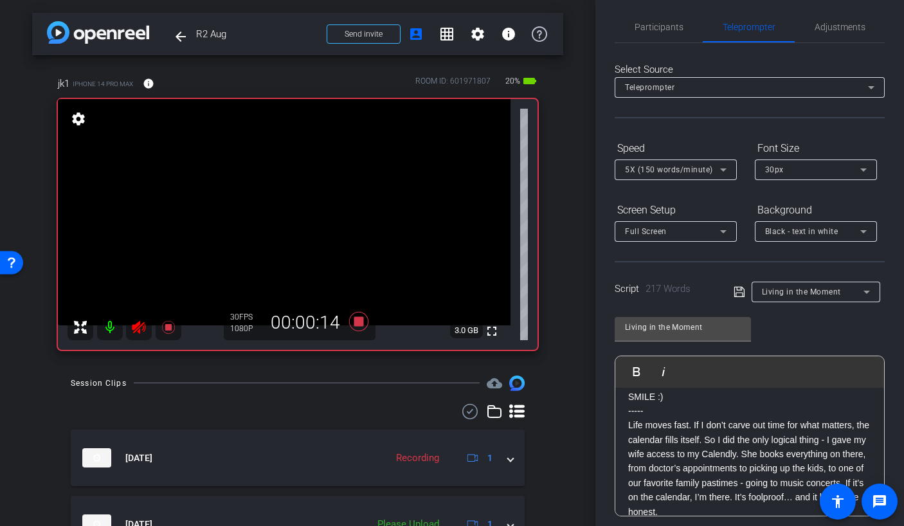
scroll to position [0, 0]
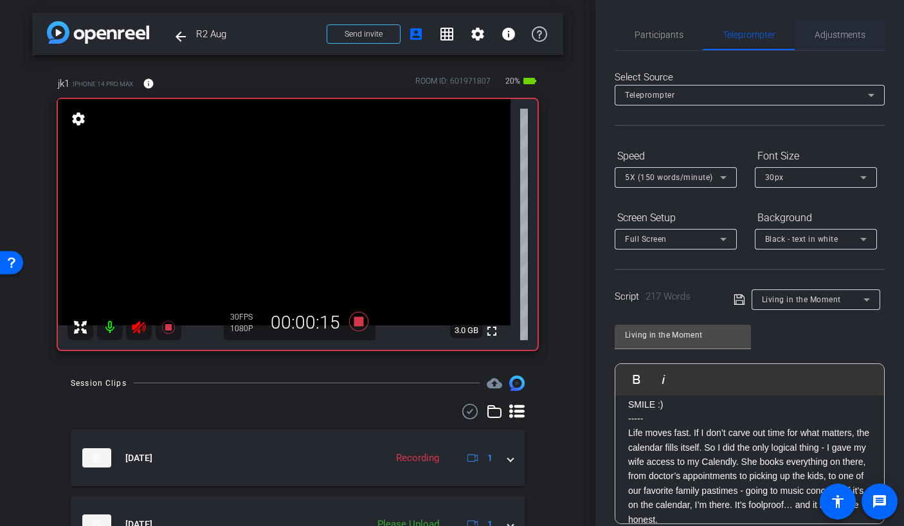
click at [823, 35] on span "Adjustments" at bounding box center [840, 34] width 51 height 9
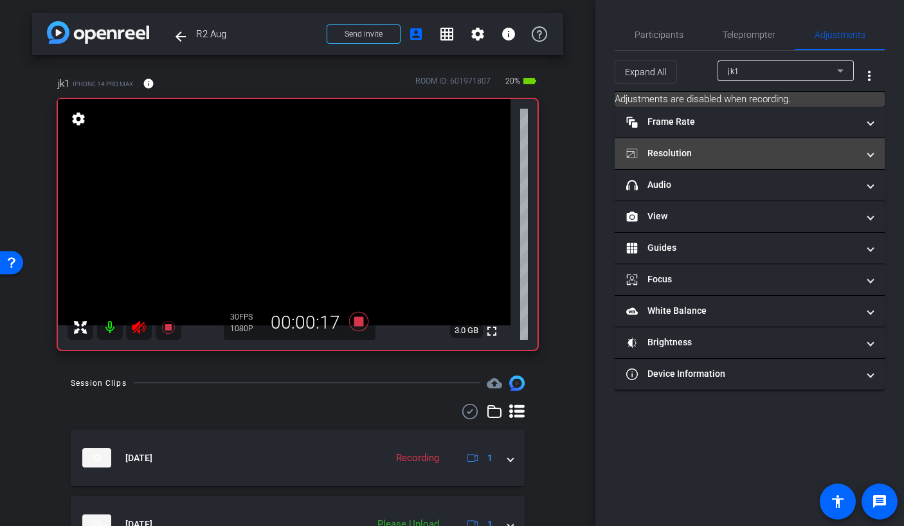
click at [718, 158] on mat-panel-title "Resolution" at bounding box center [741, 154] width 231 height 14
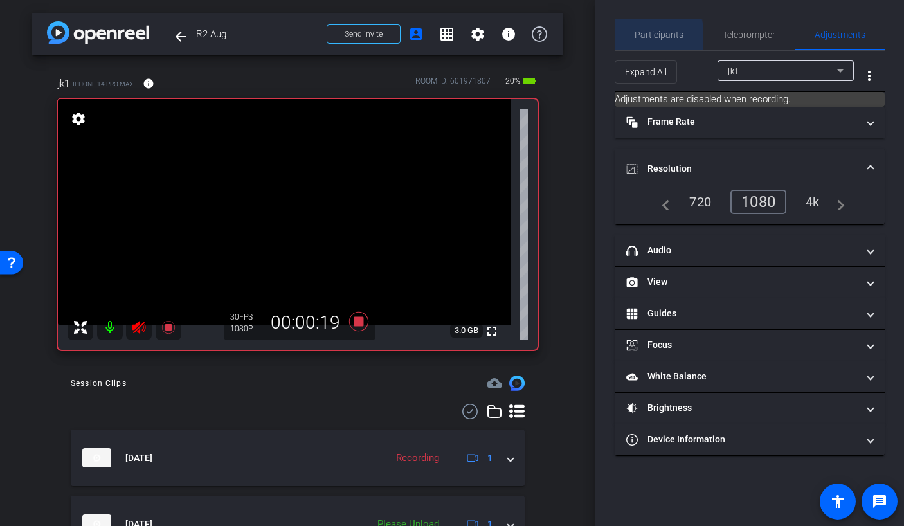
click at [626, 37] on div "Participants" at bounding box center [659, 34] width 88 height 31
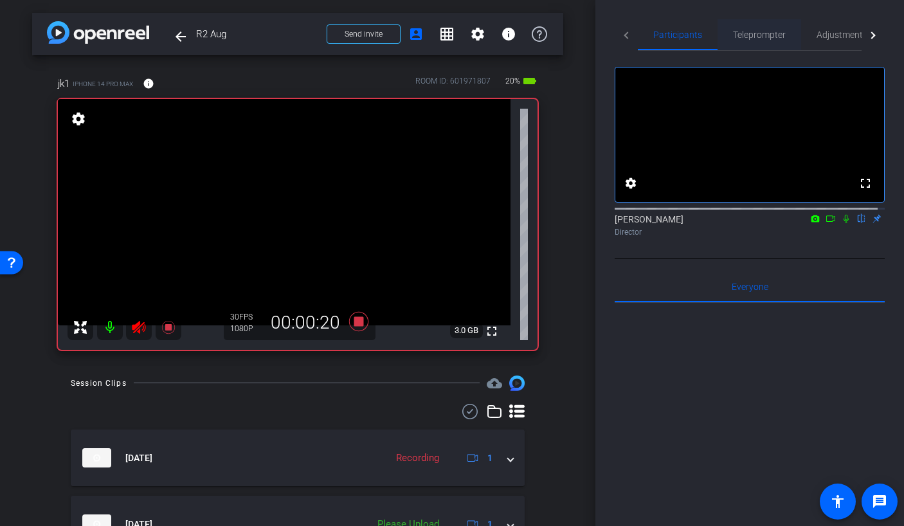
click at [754, 37] on span "Teleprompter" at bounding box center [759, 34] width 53 height 9
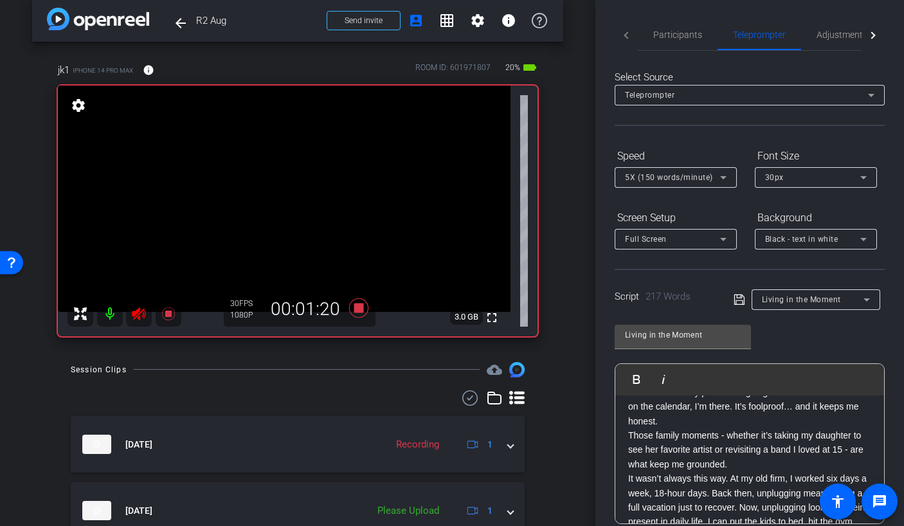
scroll to position [257, 0]
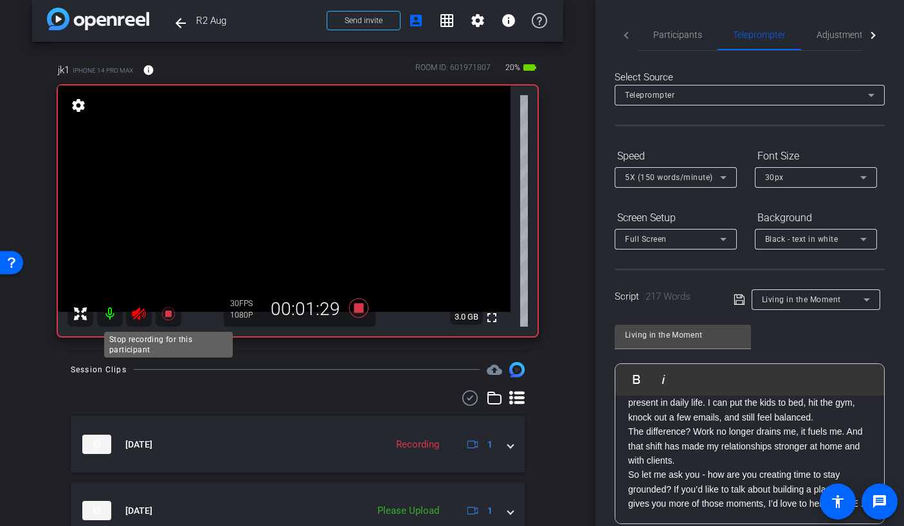
click at [163, 314] on icon at bounding box center [168, 313] width 15 height 15
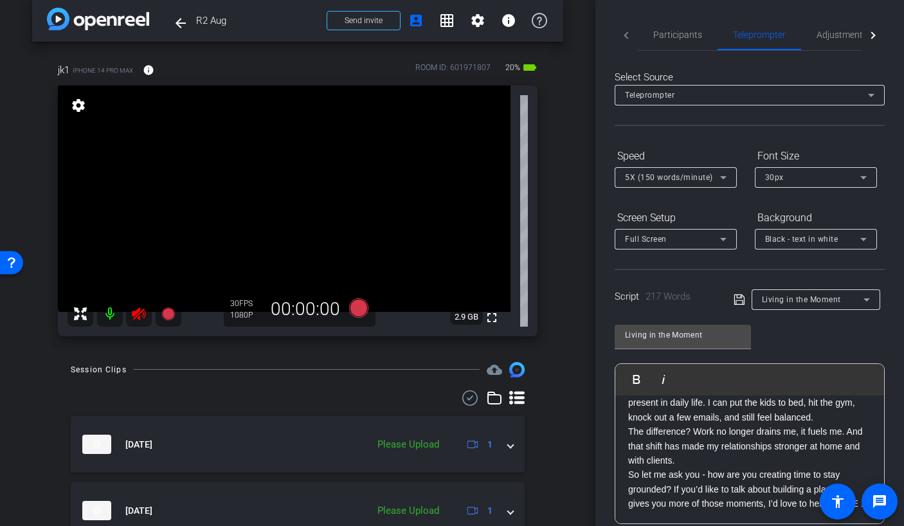
click at [133, 314] on icon at bounding box center [139, 313] width 14 height 13
click at [354, 309] on icon at bounding box center [358, 307] width 19 height 19
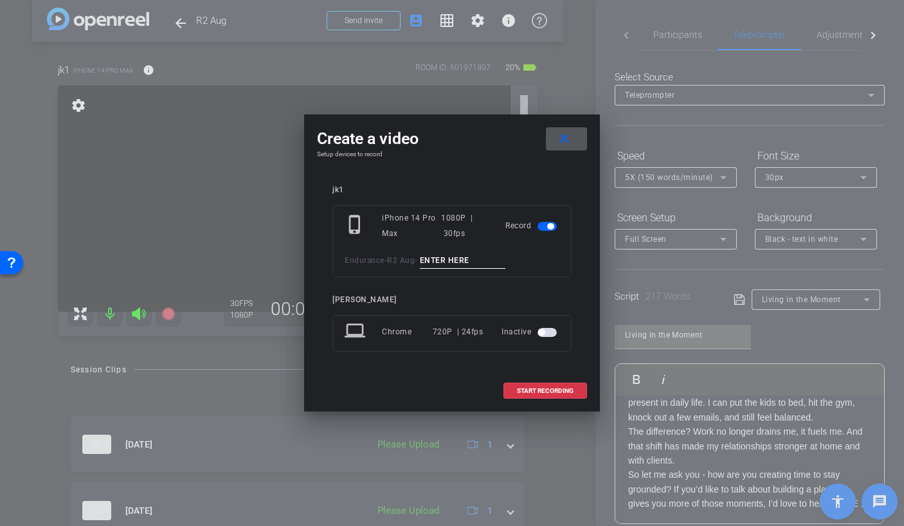
click at [441, 264] on input at bounding box center [463, 261] width 86 height 16
type input "livign TA5"
click at [517, 393] on span "START RECORDING" at bounding box center [545, 391] width 57 height 6
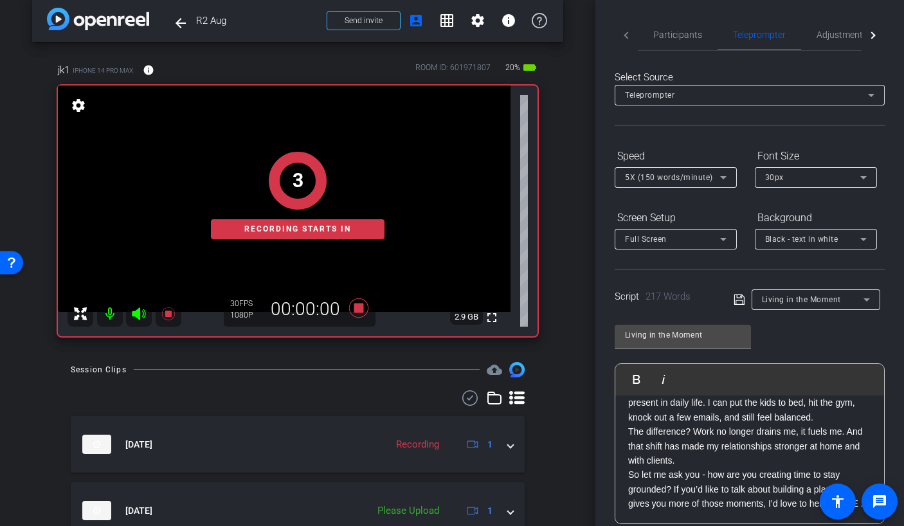
click at [352, 312] on div "3 Recording starts in" at bounding box center [298, 196] width 480 height 282
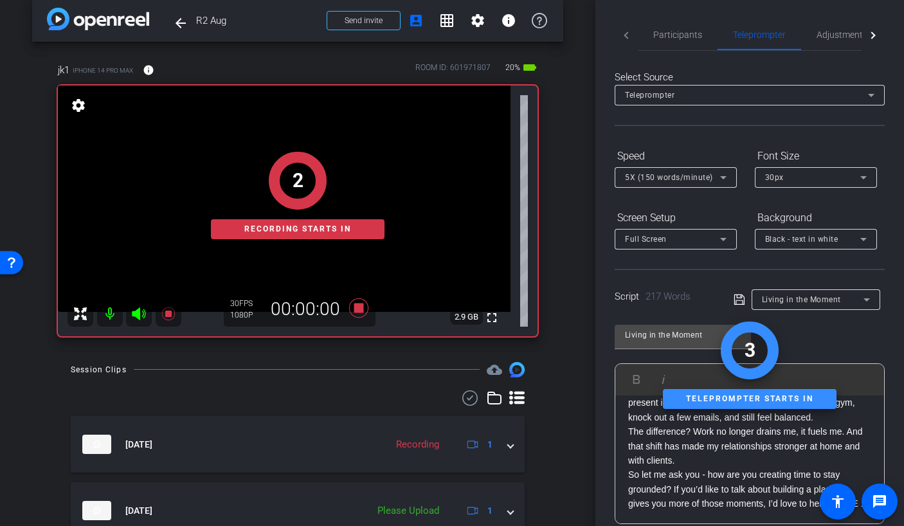
click at [353, 309] on div "2 Recording starts in" at bounding box center [298, 196] width 480 height 282
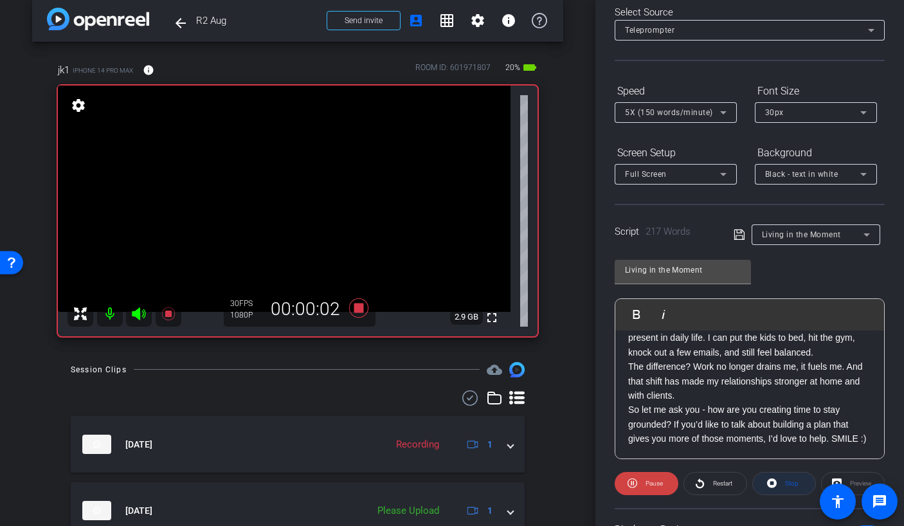
scroll to position [177, 0]
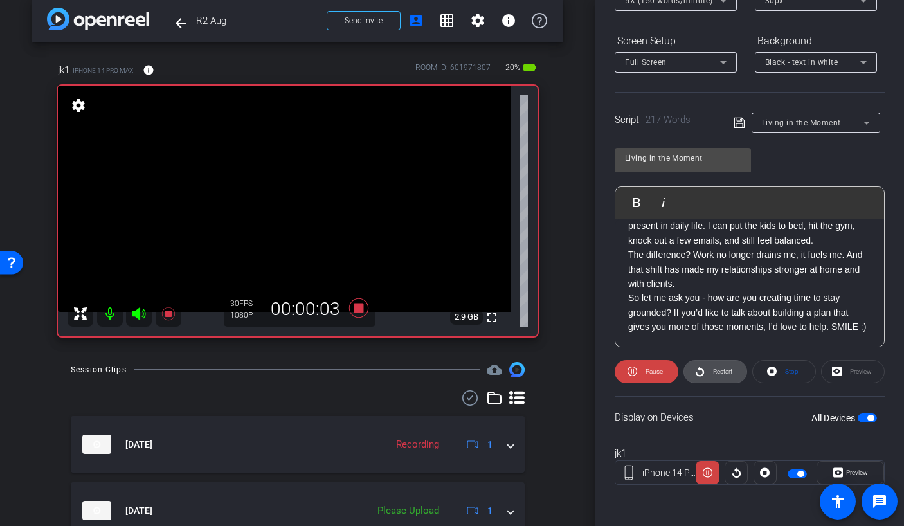
click at [718, 375] on span "Restart" at bounding box center [721, 372] width 23 height 18
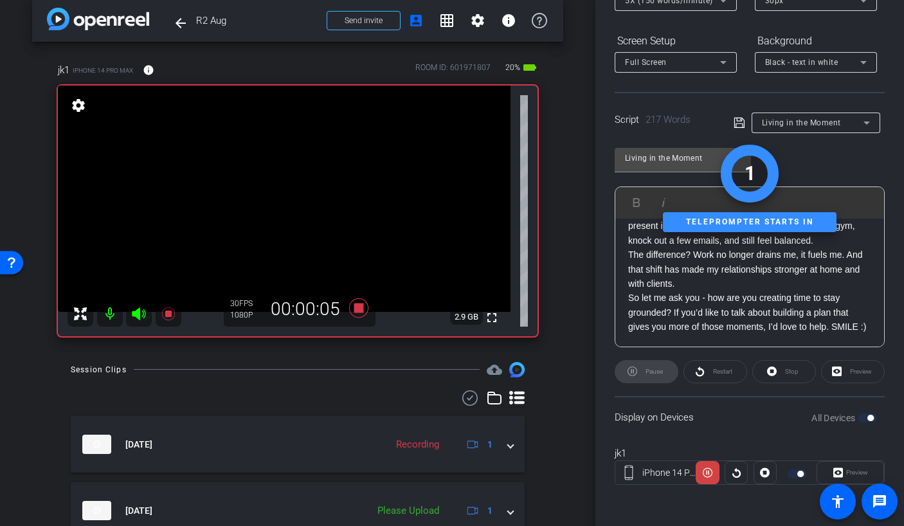
click at [134, 312] on icon at bounding box center [139, 313] width 14 height 13
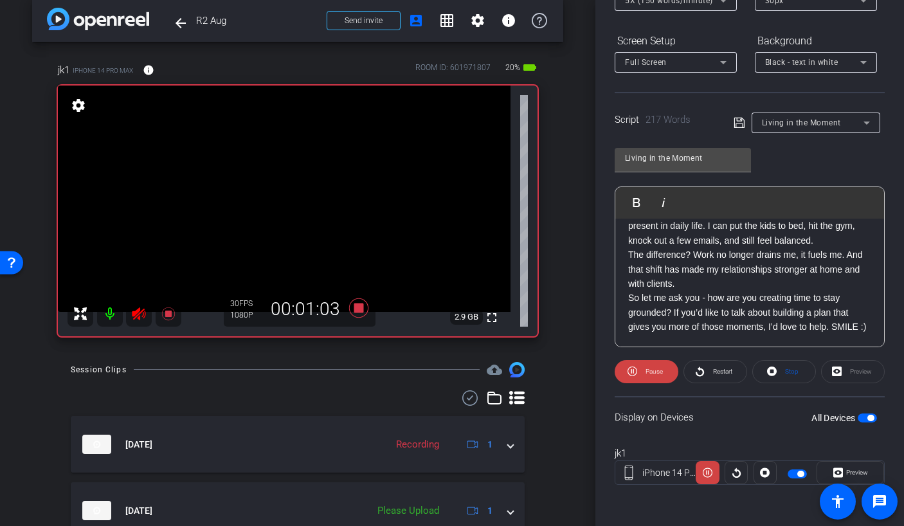
scroll to position [116, 0]
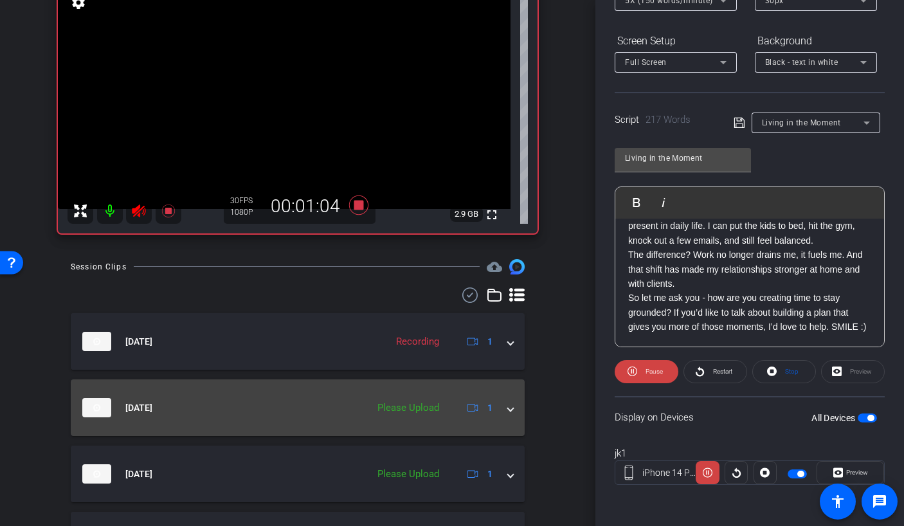
click at [498, 405] on div "[DATE] Please Upload 1" at bounding box center [295, 407] width 426 height 19
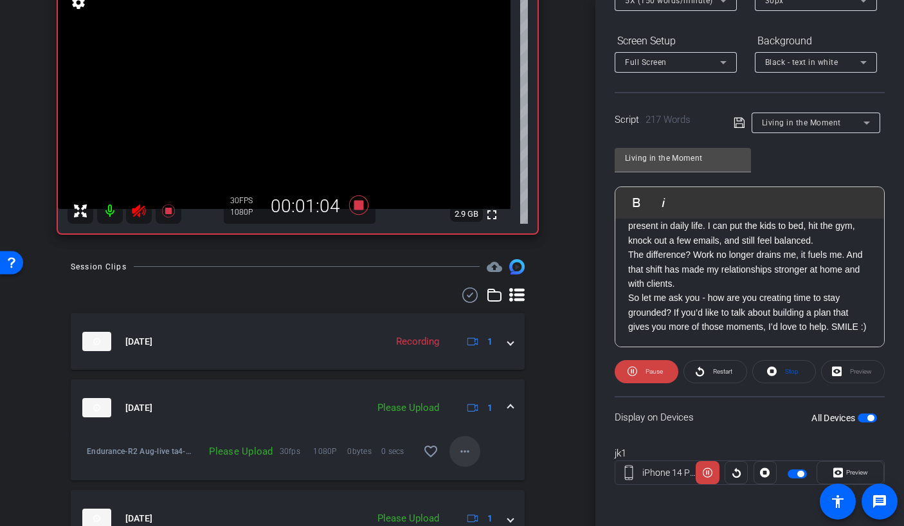
click at [457, 445] on mat-icon "more_horiz" at bounding box center [464, 451] width 15 height 15
click at [465, 474] on span "Upload" at bounding box center [478, 477] width 51 height 15
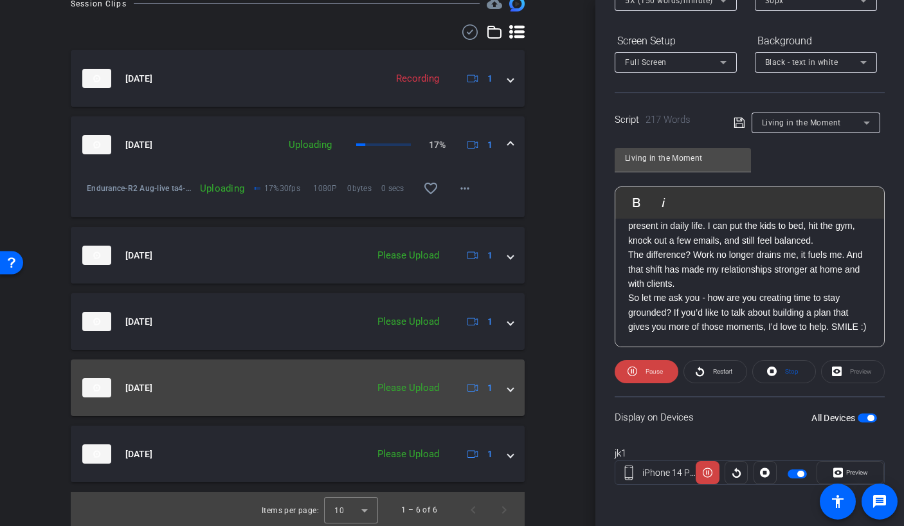
scroll to position [381, 0]
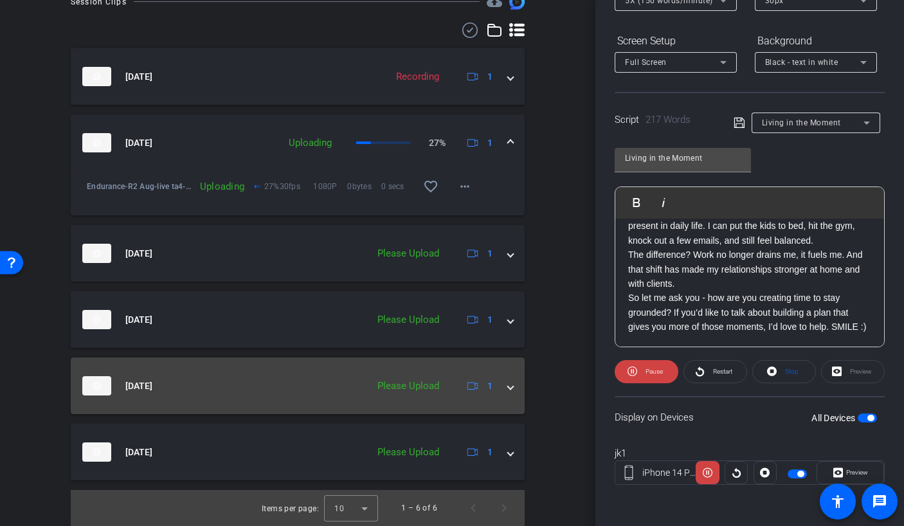
click at [508, 386] on span at bounding box center [510, 386] width 5 height 14
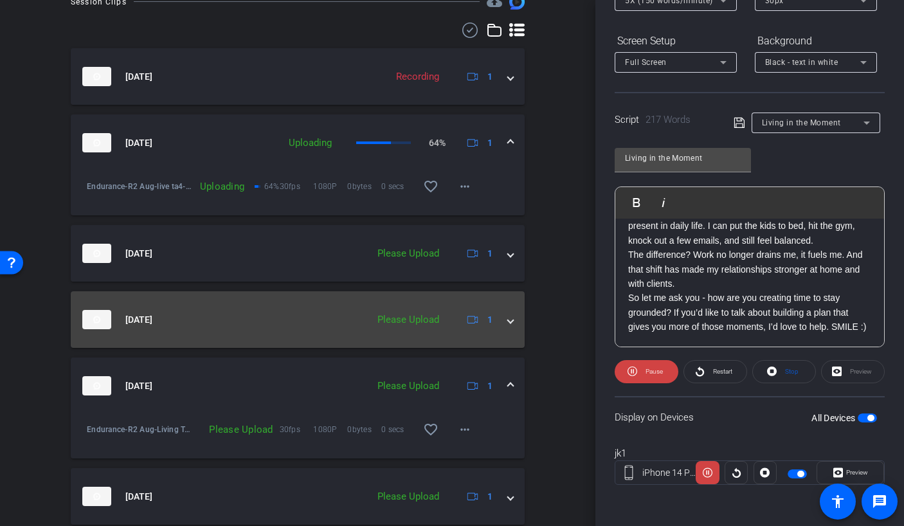
click at [513, 320] on mat-expansion-panel-header "[DATE] Please Upload 1" at bounding box center [298, 319] width 454 height 57
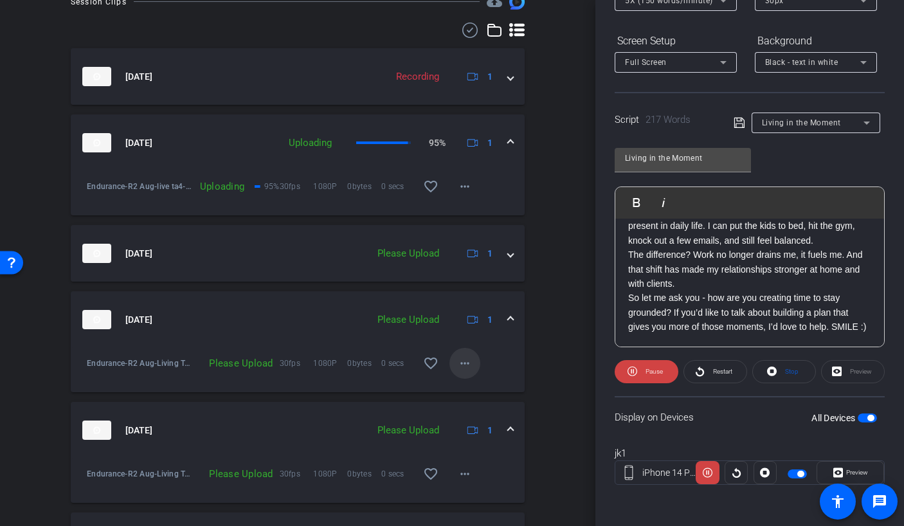
click at [462, 365] on mat-icon "more_horiz" at bounding box center [464, 363] width 15 height 15
click at [471, 391] on span "Upload" at bounding box center [478, 389] width 51 height 15
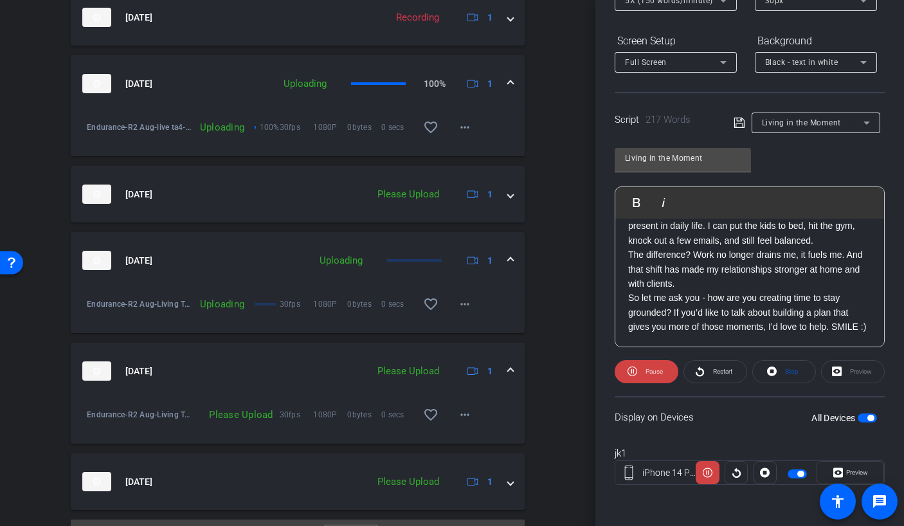
scroll to position [470, 0]
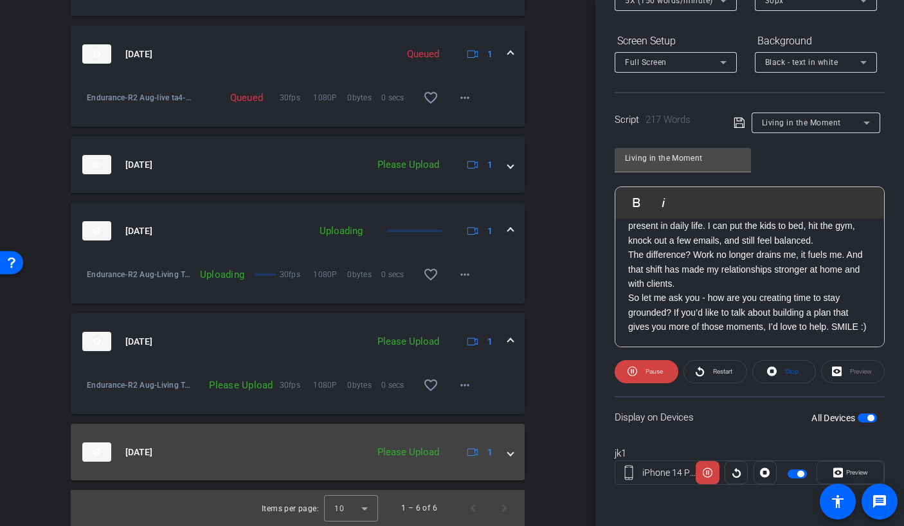
drag, startPoint x: 505, startPoint y: 456, endPoint x: 487, endPoint y: 456, distance: 18.0
click at [508, 456] on span at bounding box center [510, 453] width 5 height 14
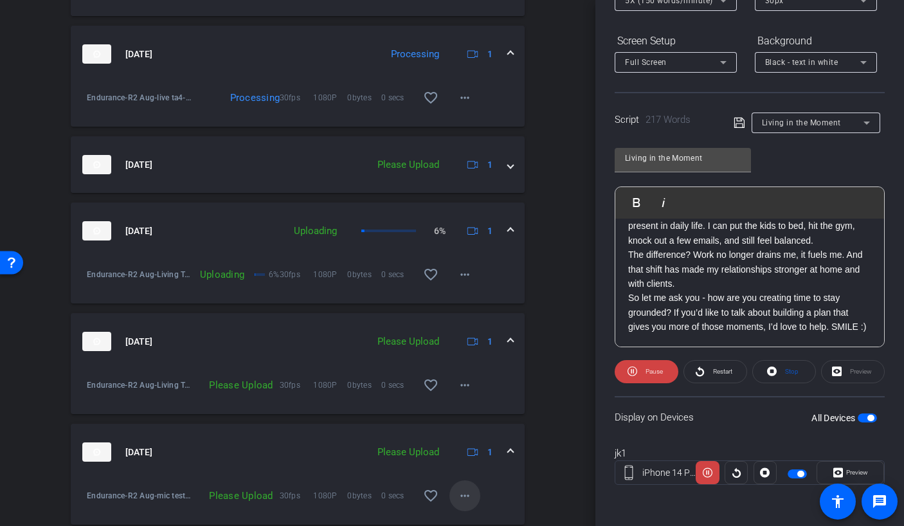
click at [465, 495] on mat-icon "more_horiz" at bounding box center [464, 495] width 15 height 15
click at [467, 436] on span "Upload" at bounding box center [478, 436] width 51 height 15
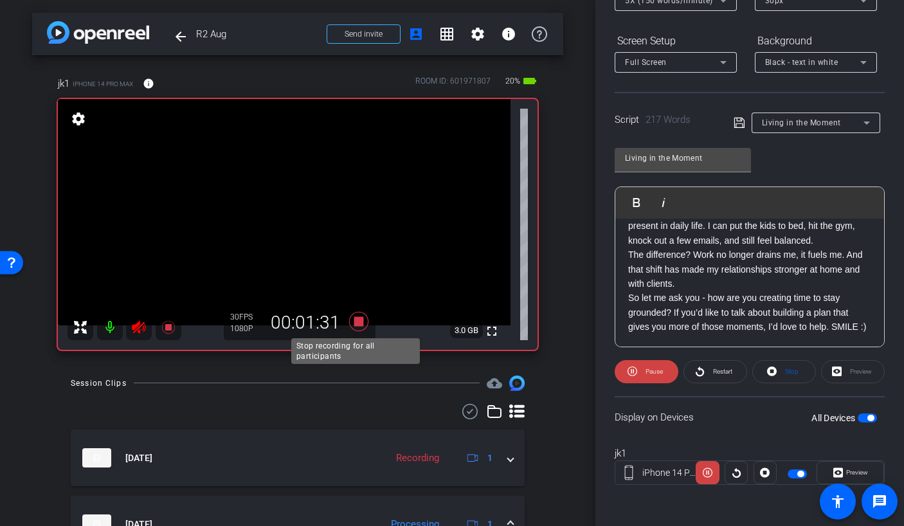
click at [357, 316] on icon at bounding box center [358, 321] width 31 height 23
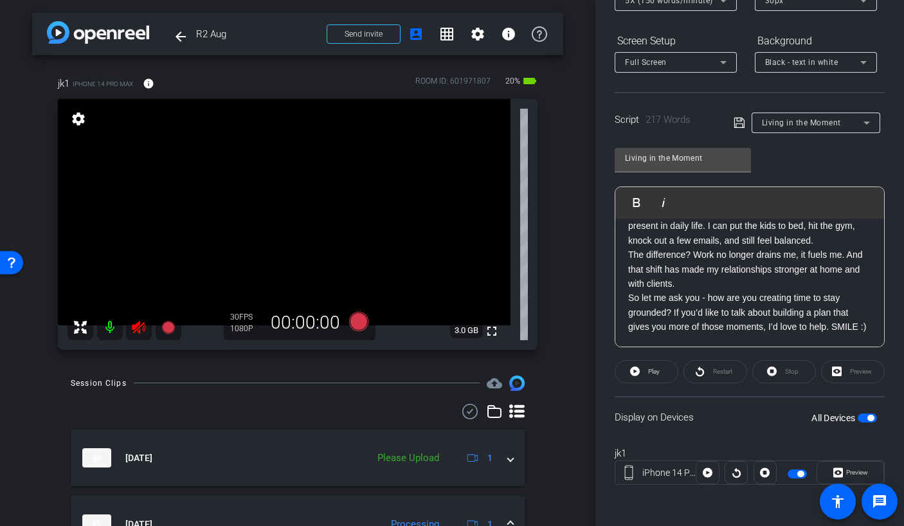
click at [145, 331] on icon at bounding box center [138, 327] width 15 height 15
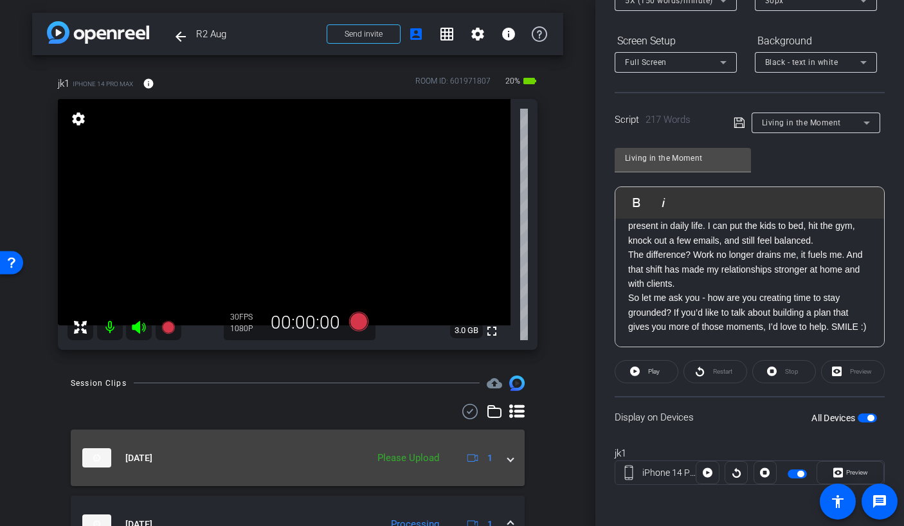
click at [506, 464] on mat-expansion-panel-header "[DATE] Please Upload 1" at bounding box center [298, 457] width 454 height 57
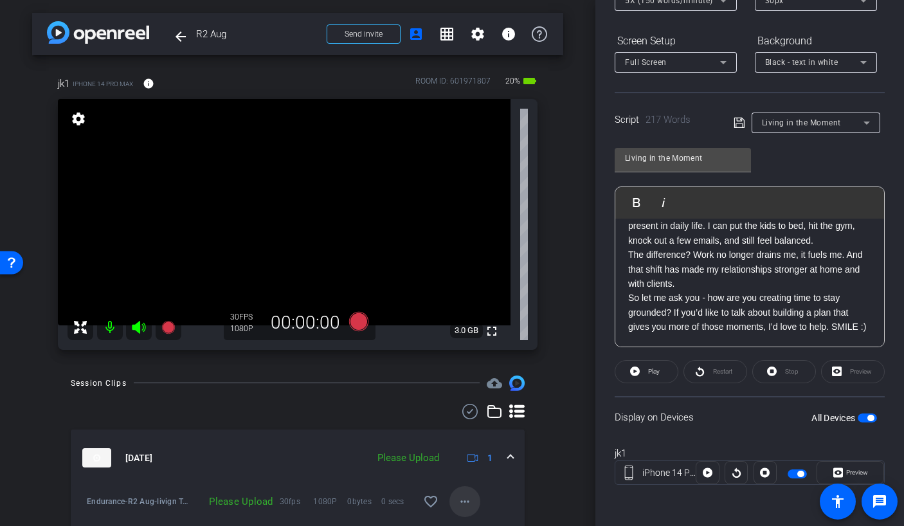
click at [459, 496] on mat-icon "more_horiz" at bounding box center [464, 501] width 15 height 15
click at [467, 444] on span "Upload" at bounding box center [478, 442] width 51 height 15
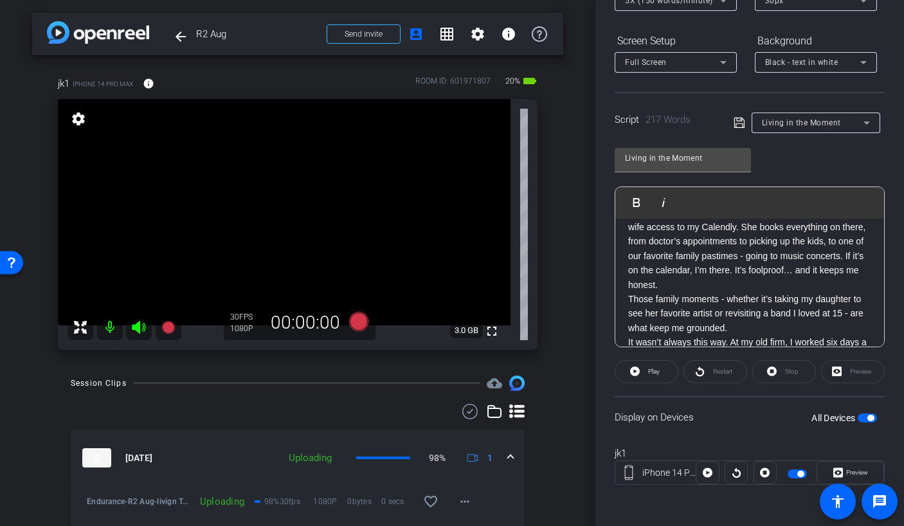
scroll to position [20, 0]
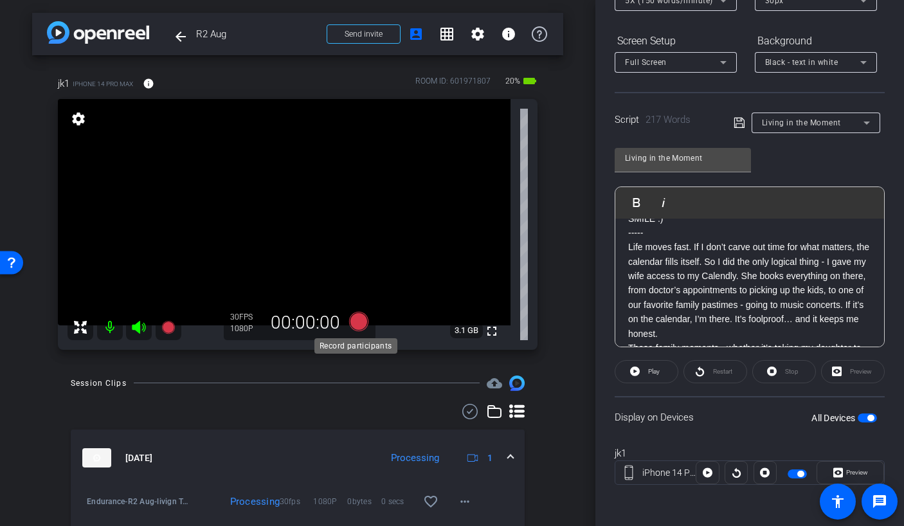
click at [353, 327] on icon at bounding box center [358, 321] width 19 height 19
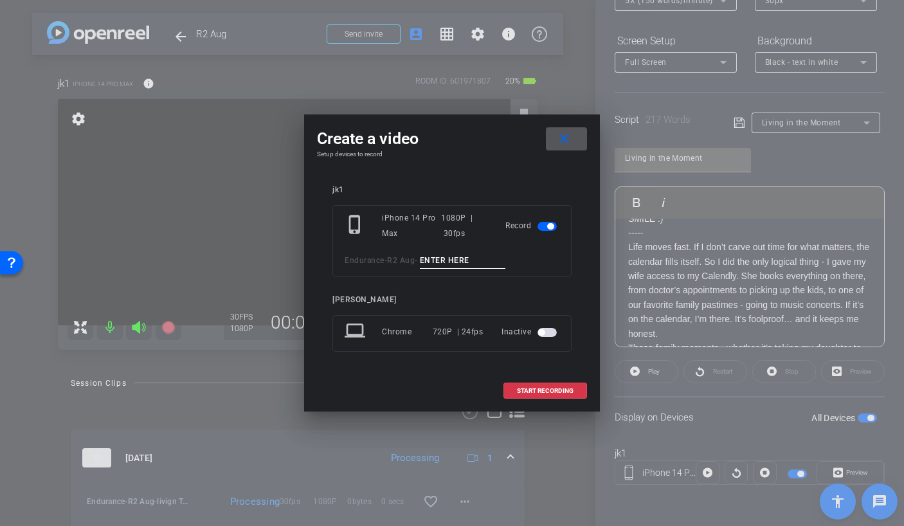
click at [475, 266] on input at bounding box center [463, 261] width 86 height 16
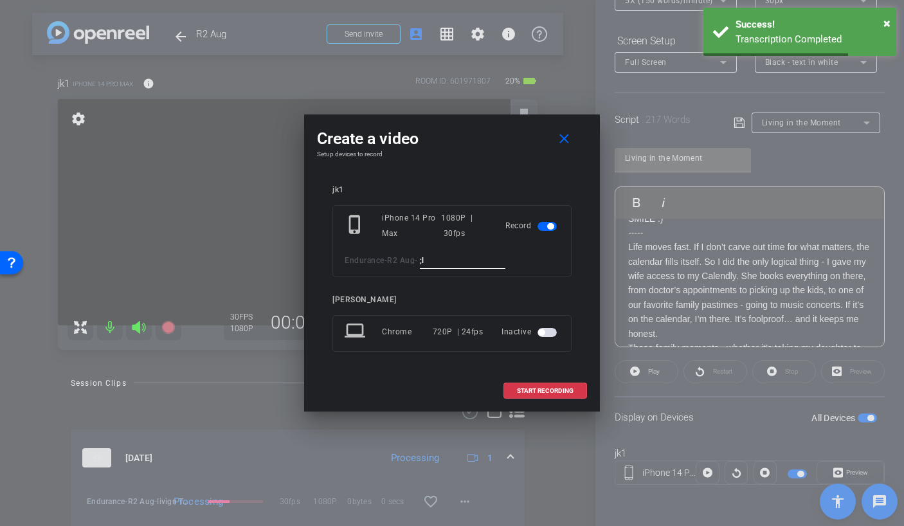
type input ";"
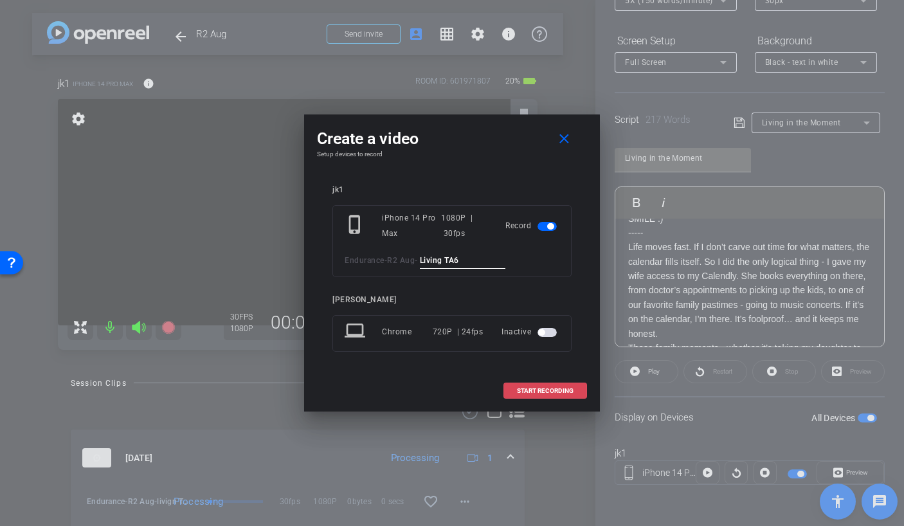
type input "Living TA6"
click at [553, 393] on span "START RECORDING" at bounding box center [545, 391] width 57 height 6
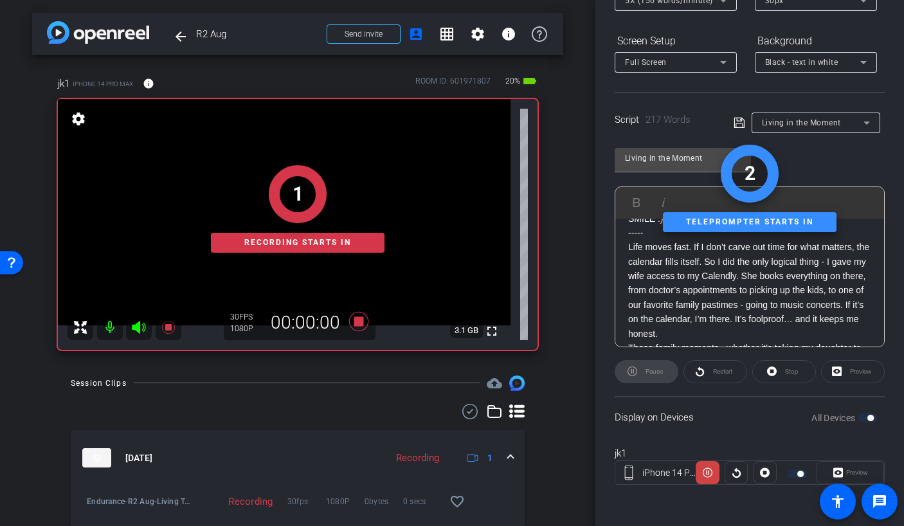
click at [144, 327] on div "1 Recording starts in" at bounding box center [298, 209] width 480 height 282
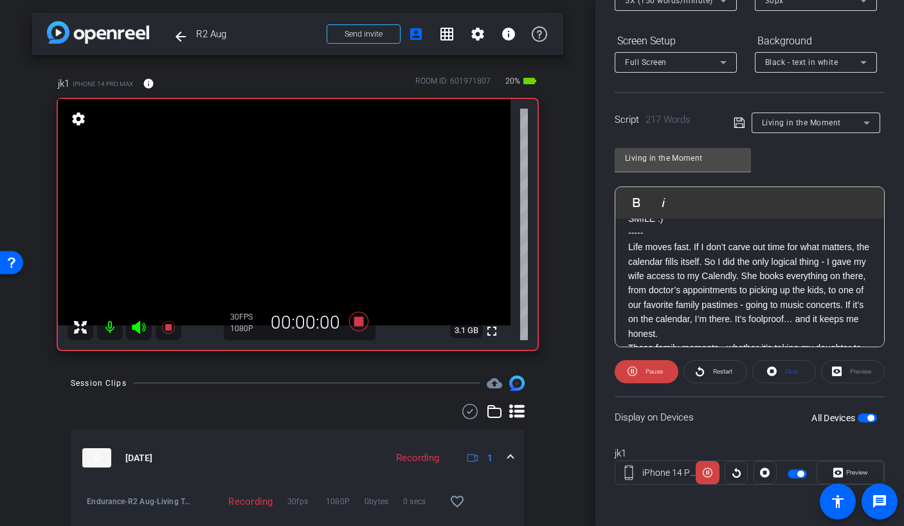
click at [141, 327] on icon at bounding box center [138, 327] width 15 height 15
click at [357, 318] on icon at bounding box center [358, 321] width 19 height 19
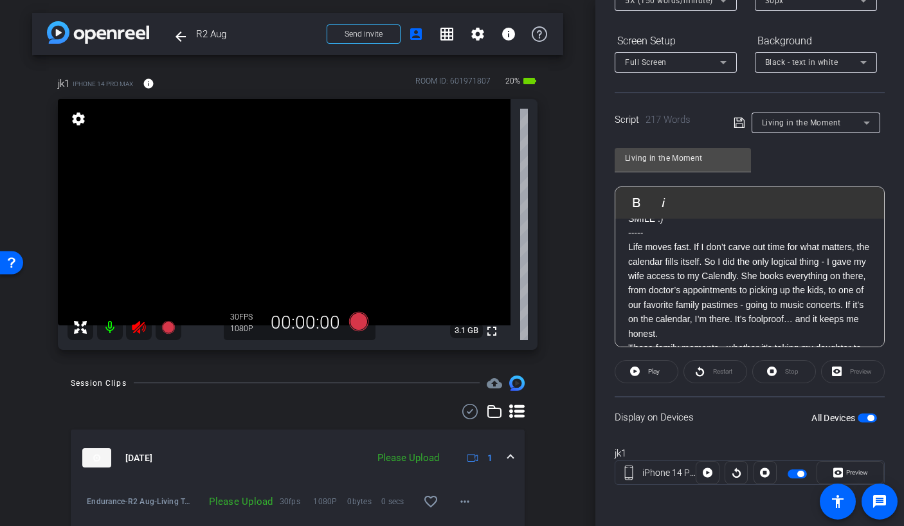
click at [147, 327] on mat-icon at bounding box center [139, 327] width 26 height 26
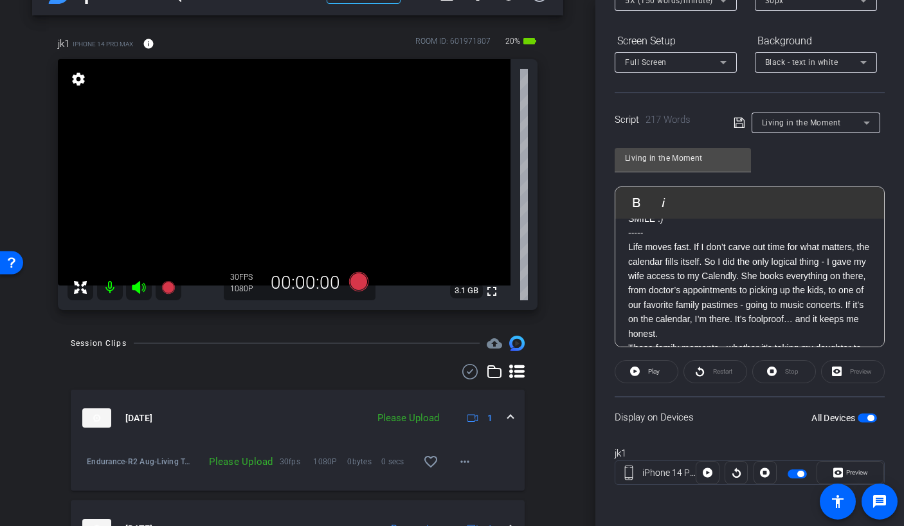
scroll to position [111, 0]
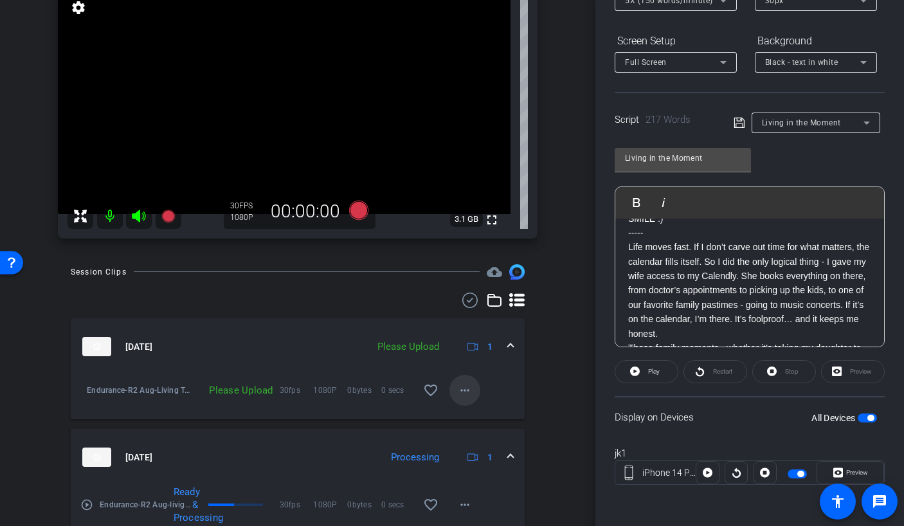
click at [458, 389] on mat-icon "more_horiz" at bounding box center [464, 390] width 15 height 15
click at [467, 413] on span "Upload" at bounding box center [478, 417] width 51 height 15
click at [823, 120] on span "Living in the Moment" at bounding box center [801, 122] width 79 height 9
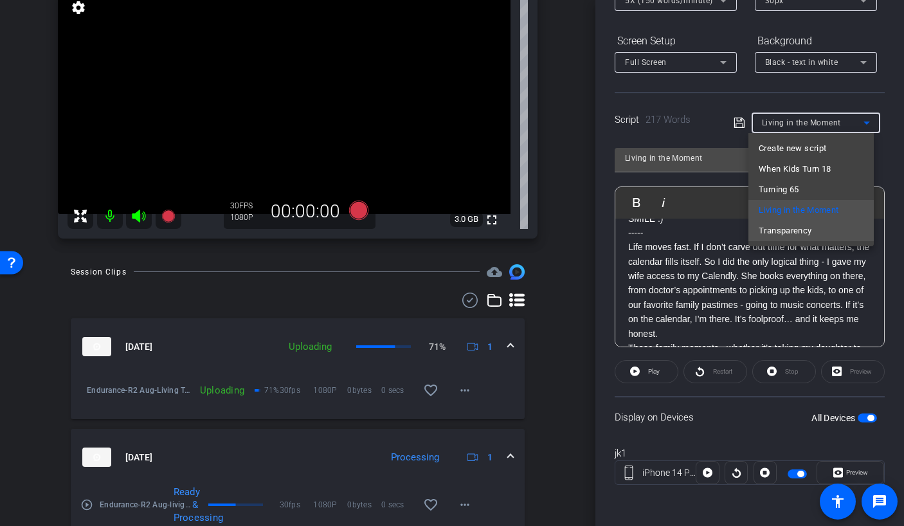
click at [799, 231] on span "Transparency" at bounding box center [785, 230] width 53 height 15
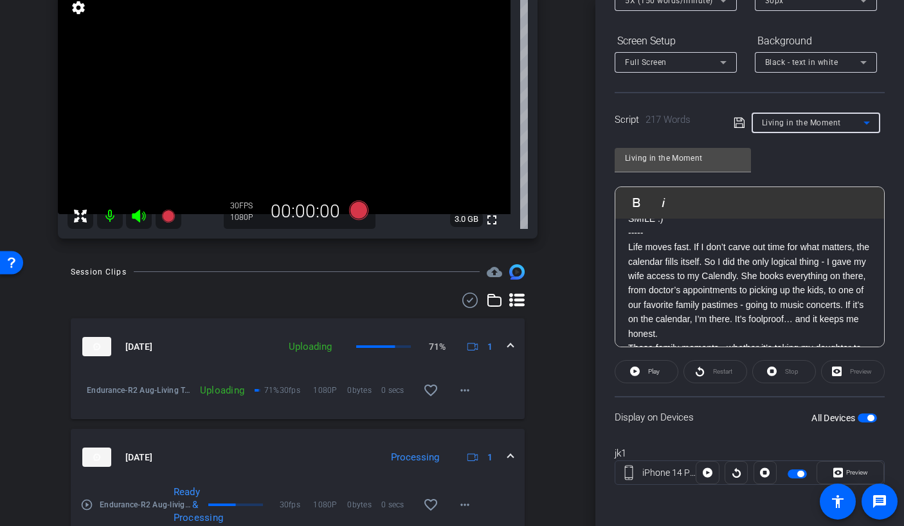
type input "Transparency"
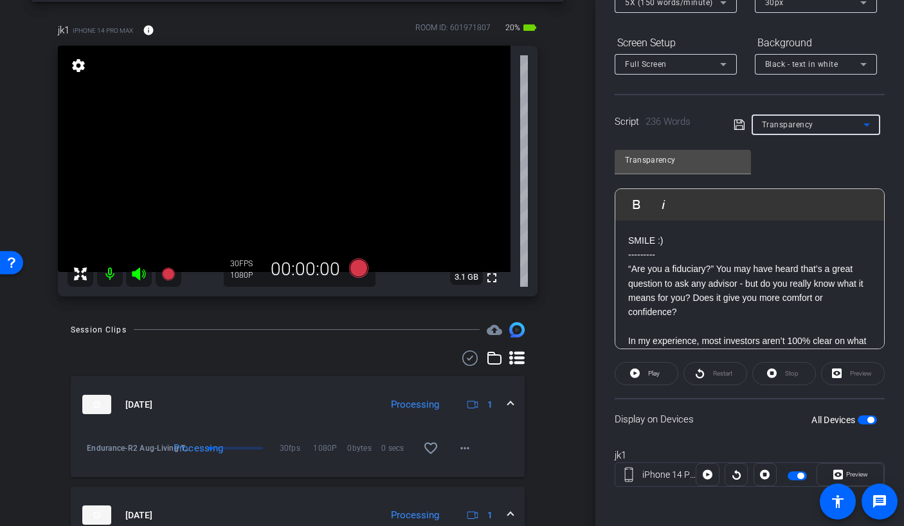
scroll to position [174, 0]
click at [858, 421] on span "button" at bounding box center [867, 420] width 19 height 9
click at [864, 419] on span "button" at bounding box center [867, 420] width 19 height 9
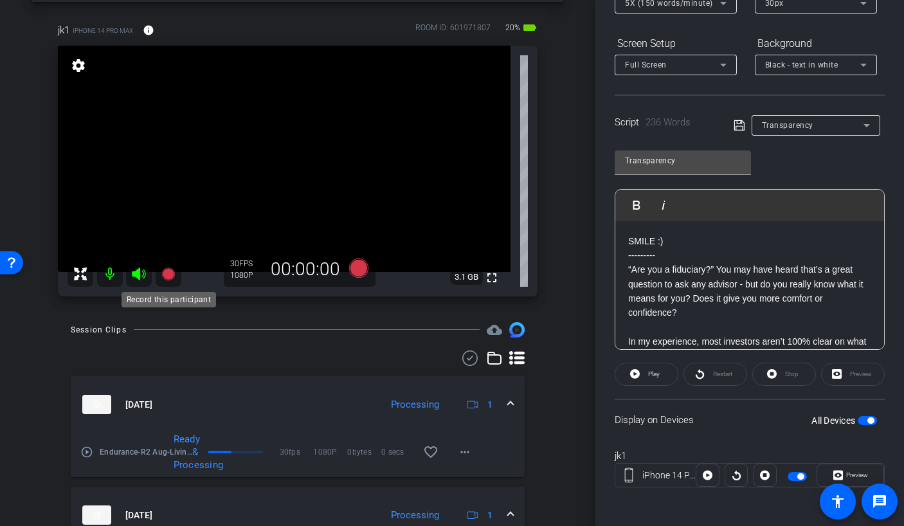
click at [167, 275] on icon at bounding box center [167, 273] width 13 height 13
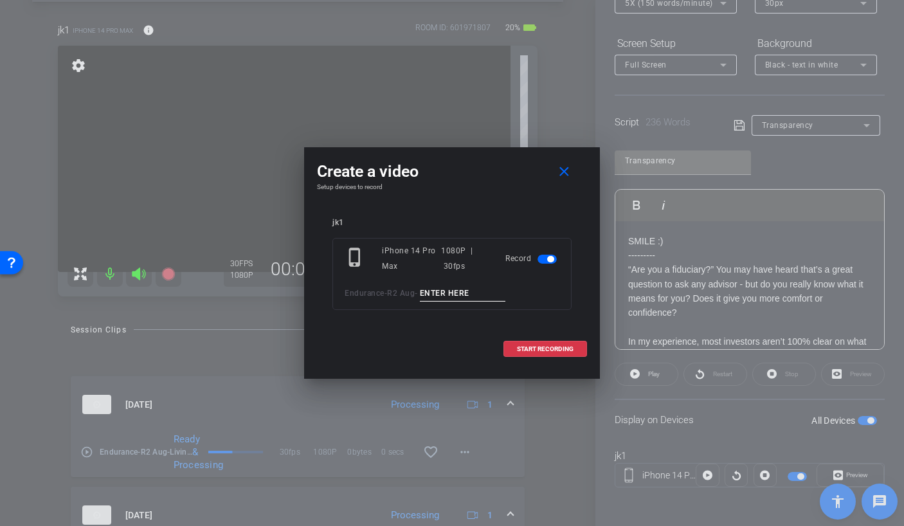
click at [471, 288] on input at bounding box center [463, 293] width 86 height 16
type input "Transparency TA1"
click at [542, 346] on span "START RECORDING" at bounding box center [545, 349] width 57 height 6
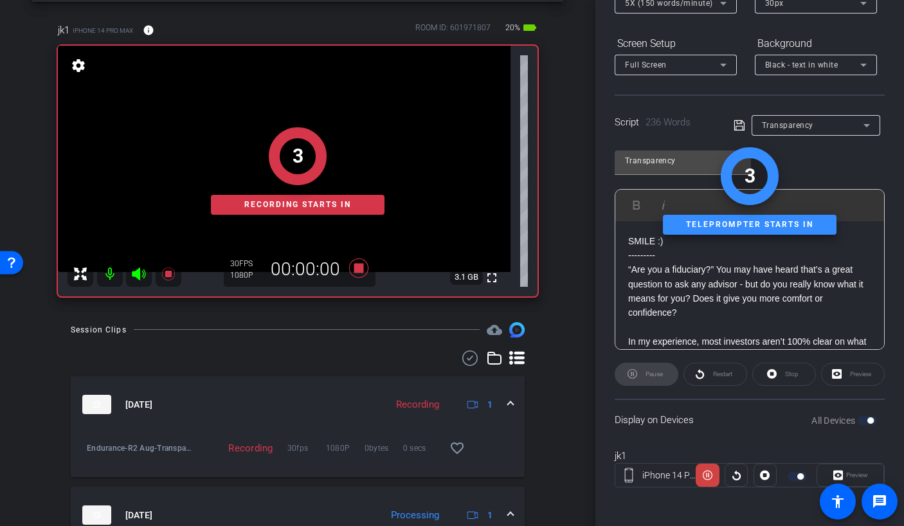
click at [647, 373] on div "Pause" at bounding box center [647, 374] width 64 height 23
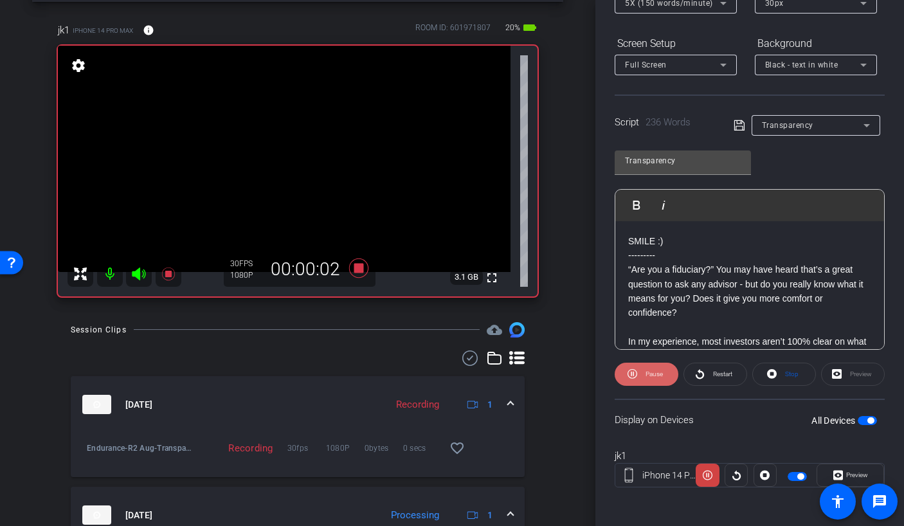
click at [646, 368] on span "Pause" at bounding box center [652, 374] width 21 height 18
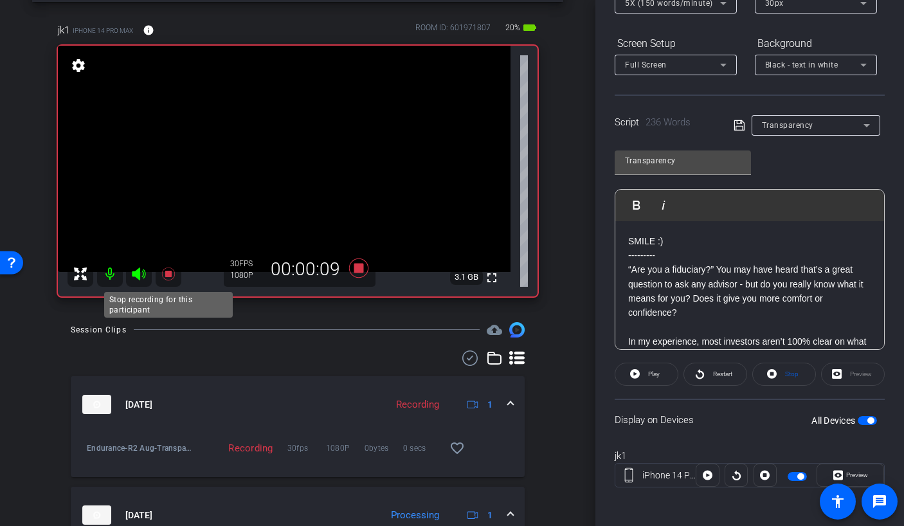
click at [171, 272] on icon at bounding box center [167, 273] width 13 height 13
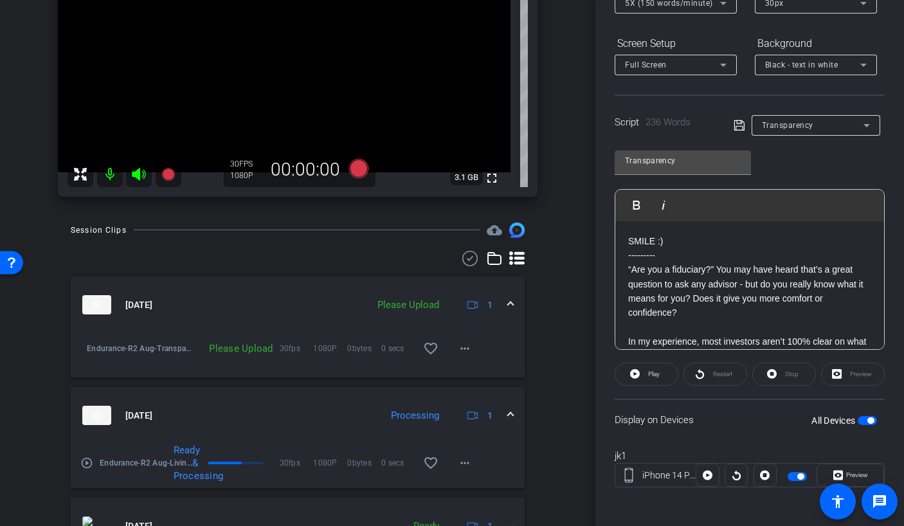
scroll to position [158, 0]
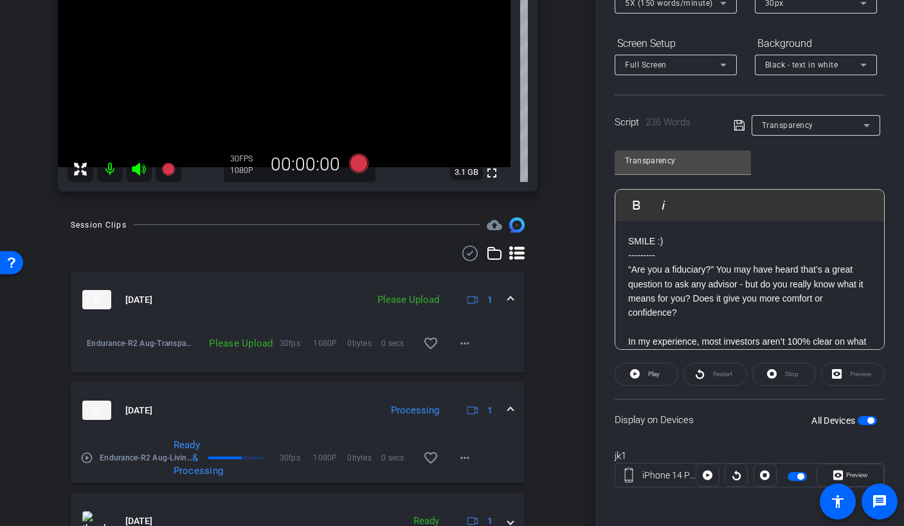
click at [89, 459] on mat-icon "play_circle_outline" at bounding box center [86, 457] width 13 height 13
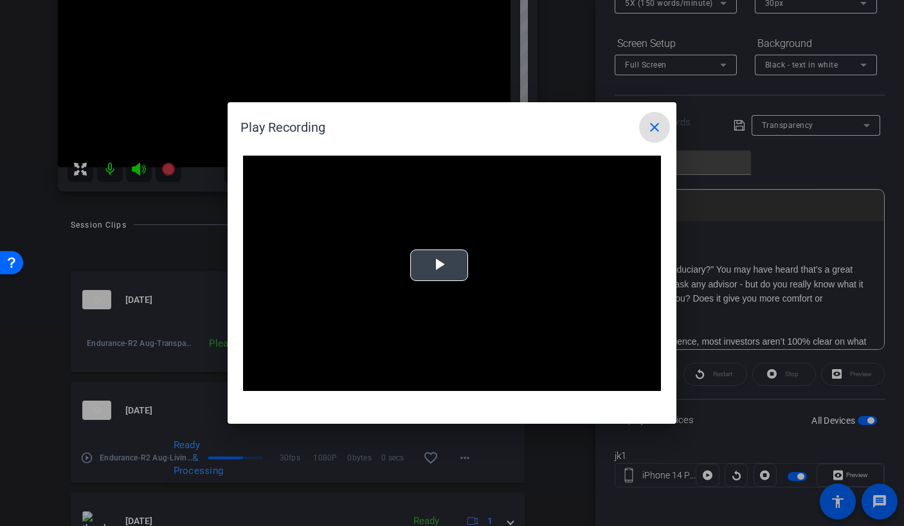
click at [439, 266] on span "Video Player" at bounding box center [439, 266] width 0 height 0
click at [660, 124] on mat-icon "close" at bounding box center [654, 127] width 15 height 15
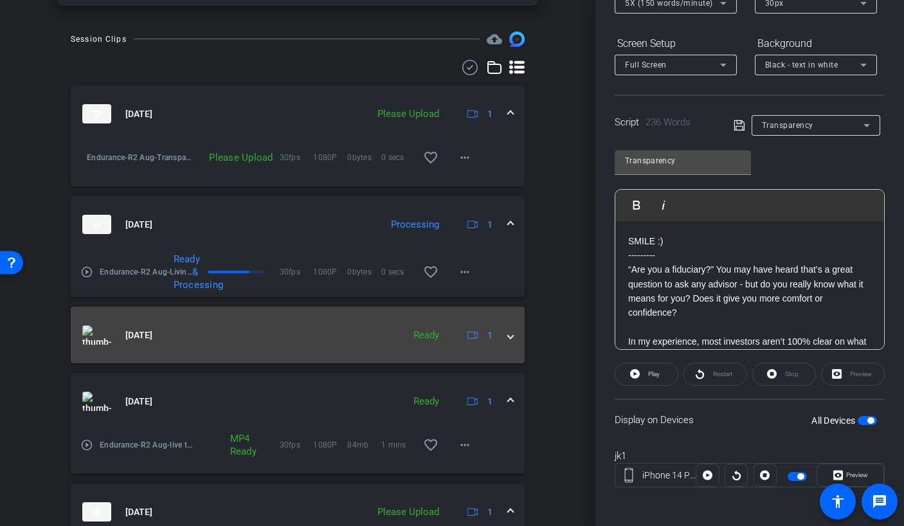
scroll to position [353, 0]
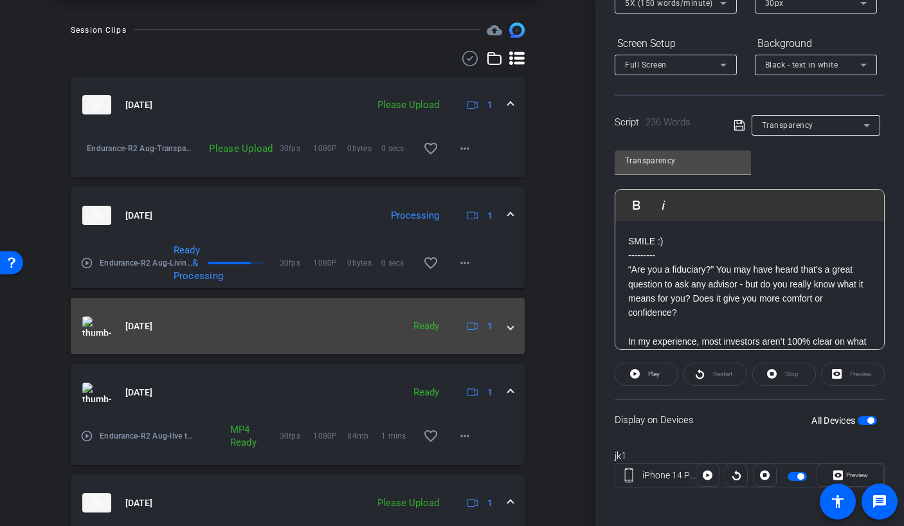
click at [187, 341] on mat-expansion-panel-header "[DATE] Ready 1" at bounding box center [298, 326] width 454 height 57
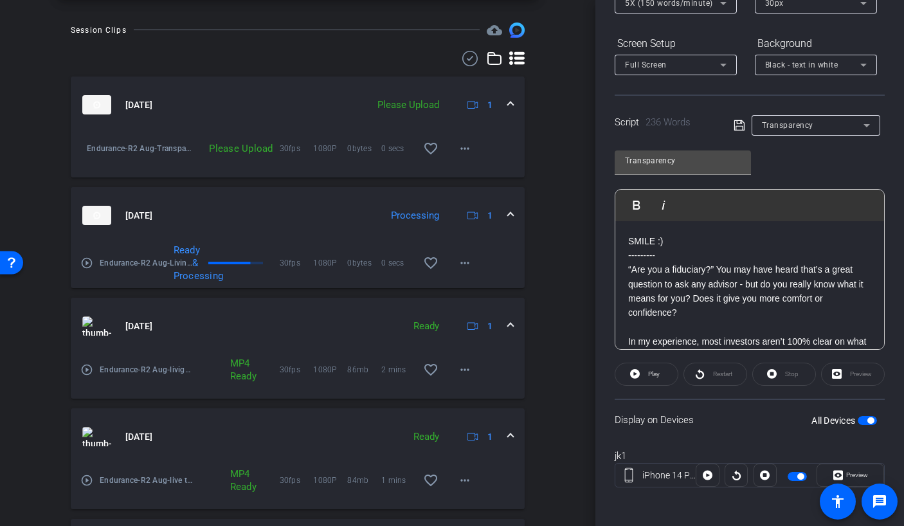
click at [87, 370] on mat-icon "play_circle_outline" at bounding box center [86, 369] width 13 height 13
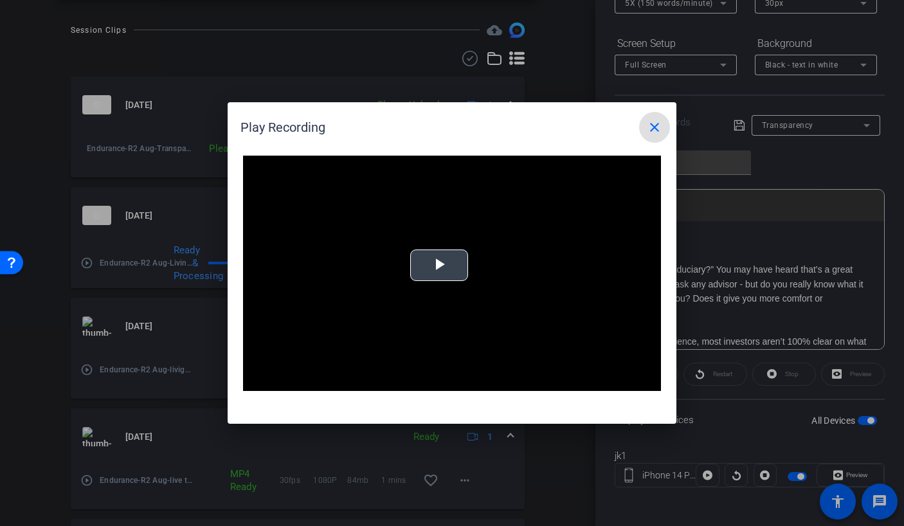
click at [439, 266] on span "Video Player" at bounding box center [439, 266] width 0 height 0
click at [654, 123] on mat-icon "close" at bounding box center [654, 127] width 15 height 15
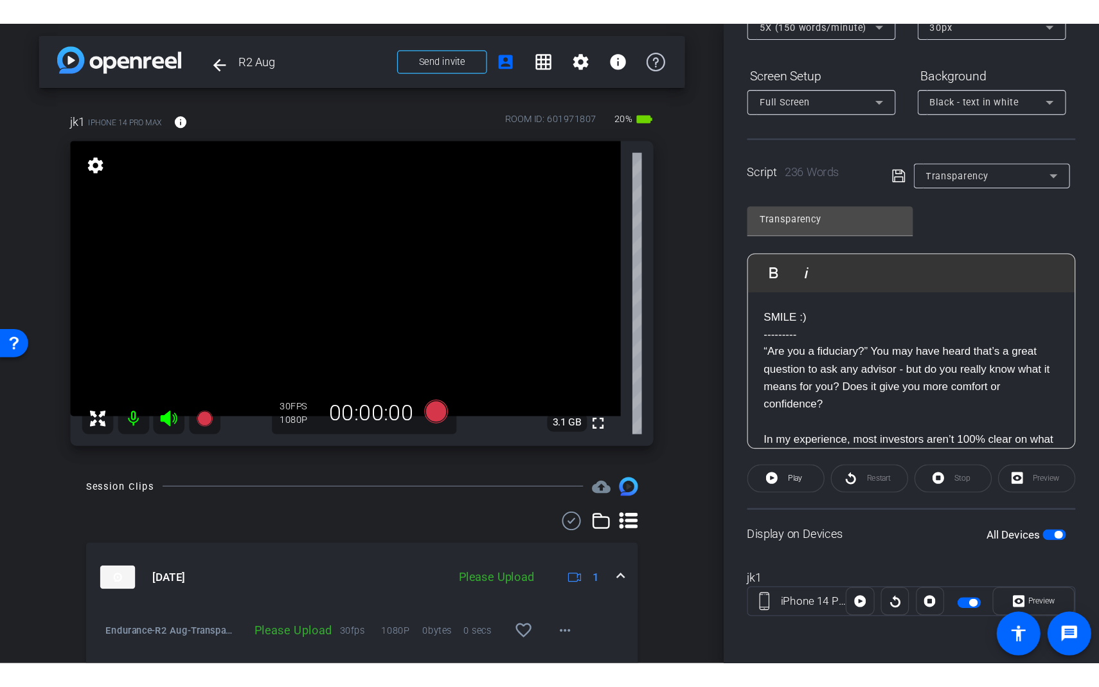
scroll to position [0, 0]
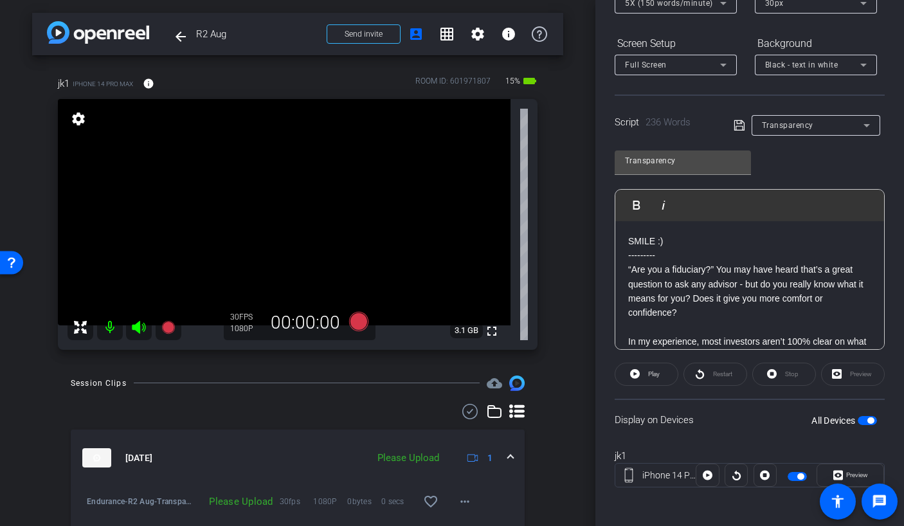
click at [469, 304] on video at bounding box center [284, 212] width 453 height 226
click at [487, 334] on mat-icon "fullscreen" at bounding box center [491, 330] width 15 height 15
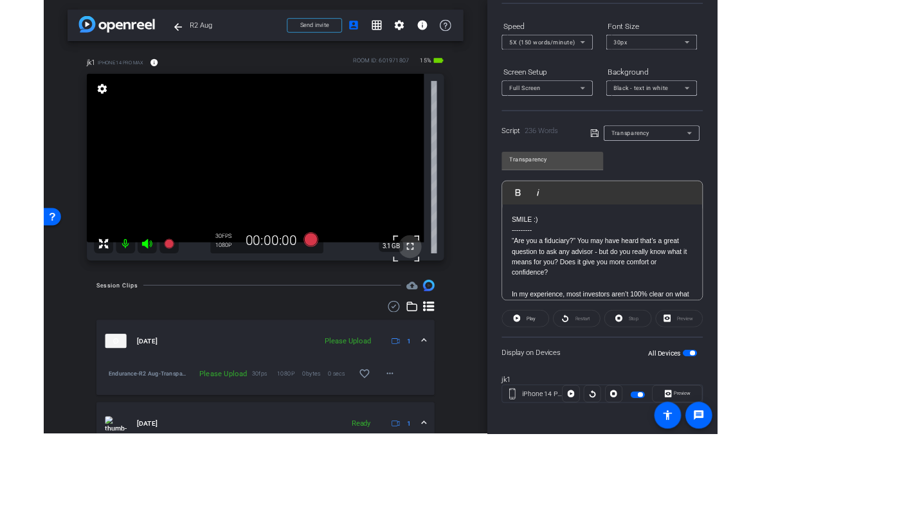
scroll to position [15, 0]
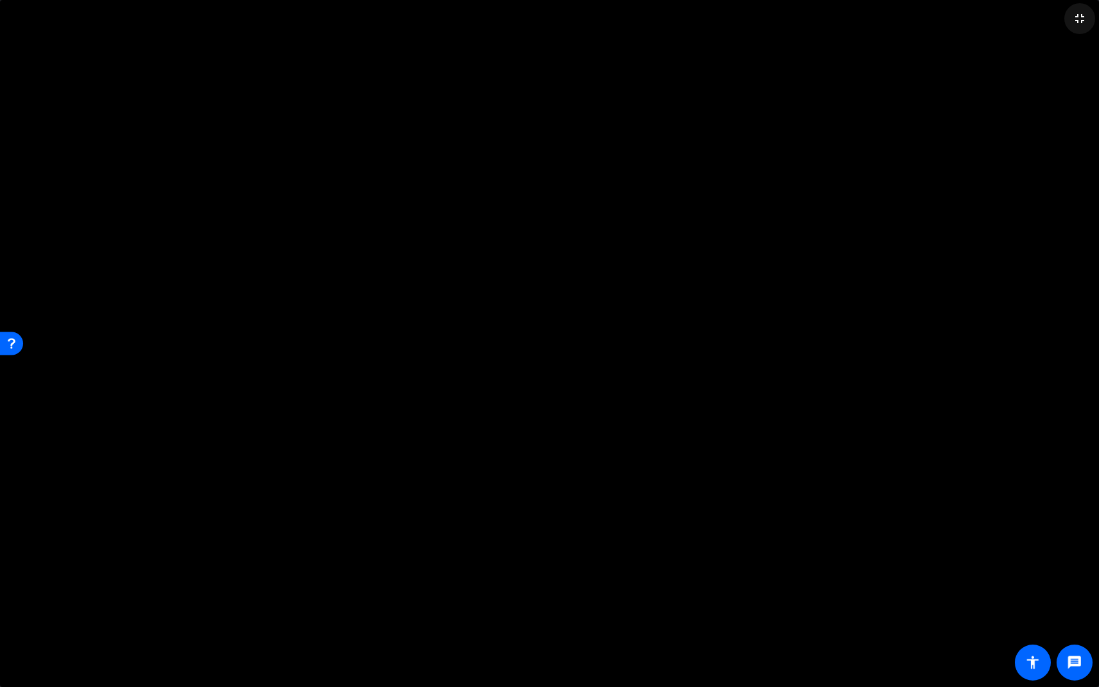
click at [903, 24] on mat-icon "fullscreen_exit" at bounding box center [1079, 18] width 15 height 15
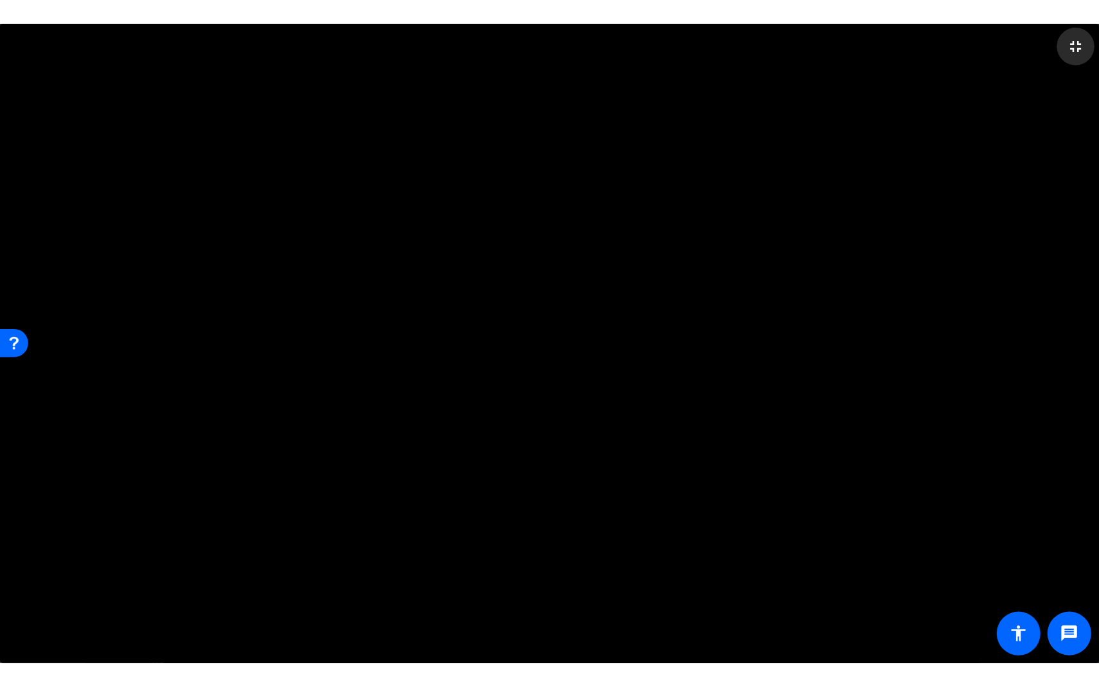
scroll to position [174, 0]
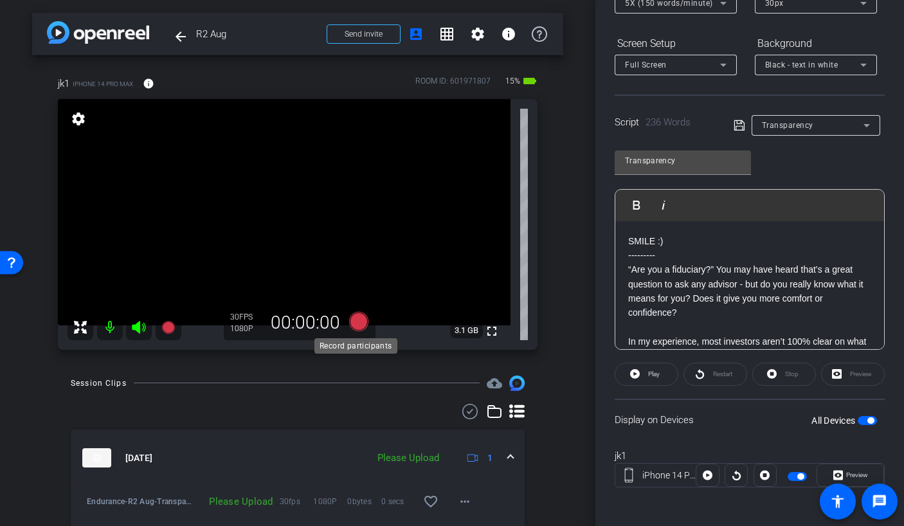
click at [350, 321] on icon at bounding box center [358, 321] width 19 height 19
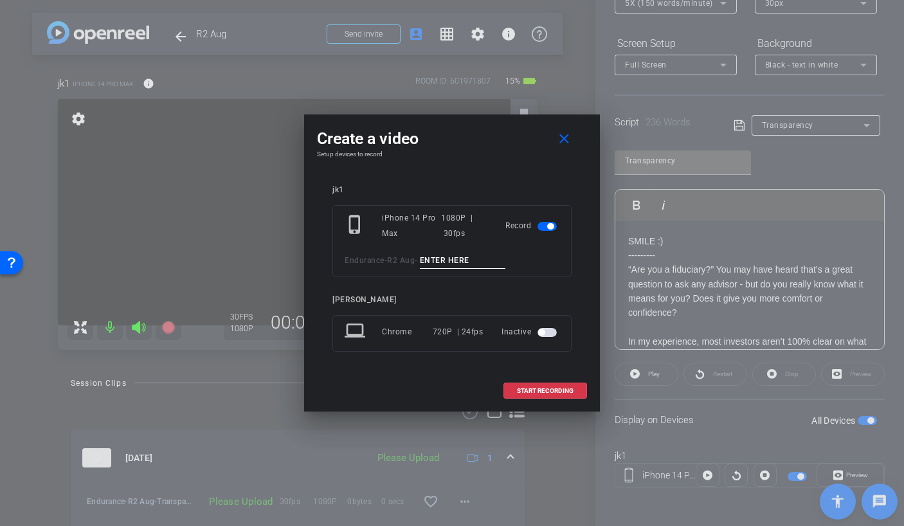
click at [467, 267] on input at bounding box center [463, 261] width 86 height 16
type input "Trans TA2"
click at [542, 392] on span "START RECORDING" at bounding box center [545, 391] width 57 height 6
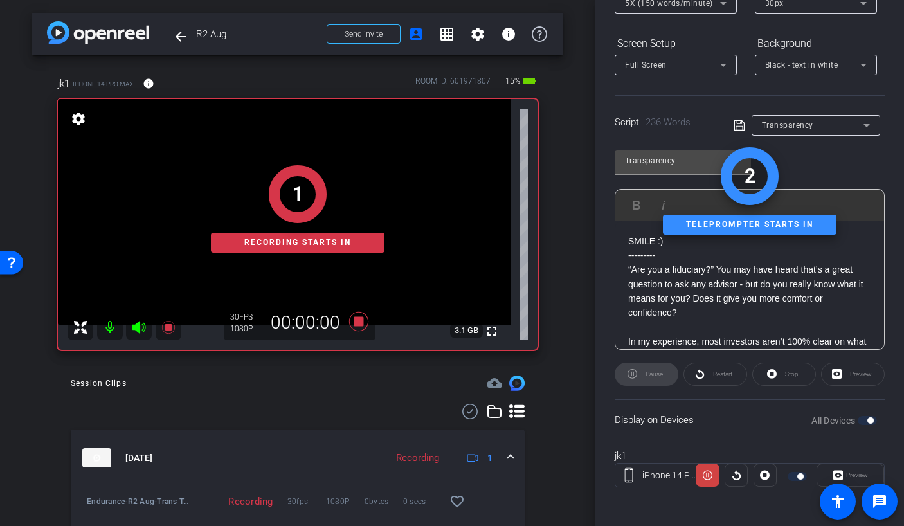
click at [137, 327] on div "1 Recording starts in" at bounding box center [298, 209] width 480 height 282
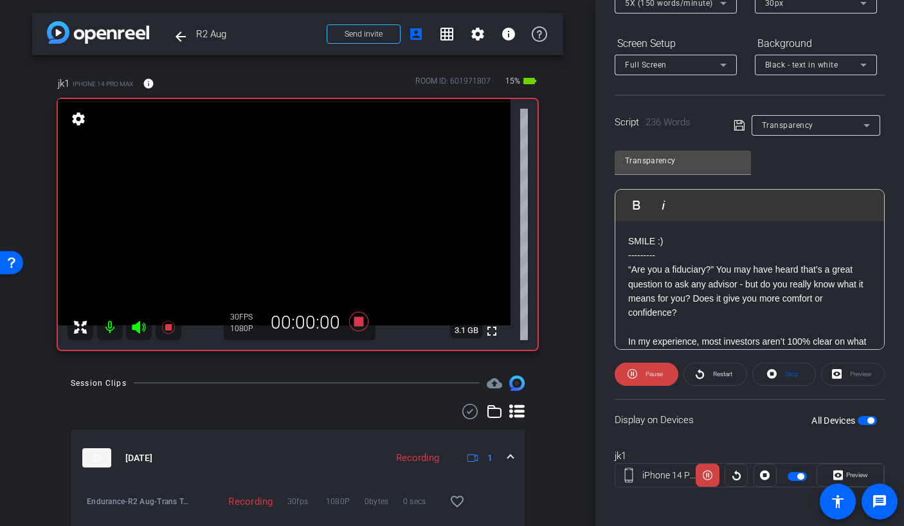
click at [140, 325] on icon at bounding box center [138, 327] width 15 height 15
click at [490, 332] on mat-icon "fullscreen" at bounding box center [491, 330] width 15 height 15
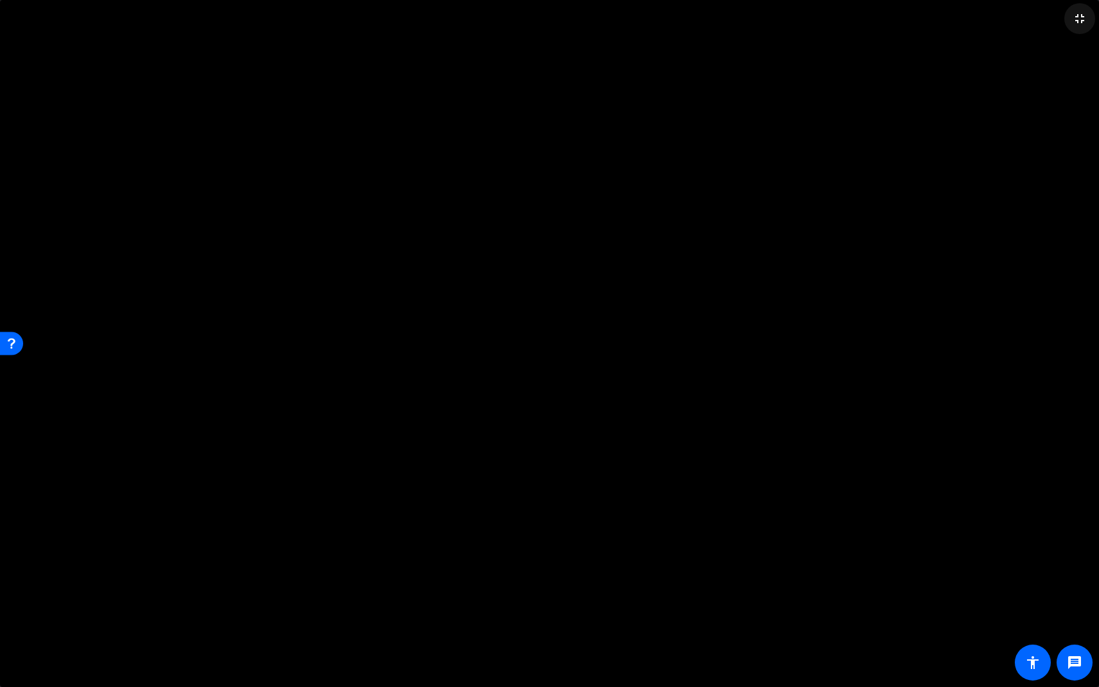
click at [903, 18] on mat-icon "fullscreen_exit" at bounding box center [1079, 18] width 15 height 15
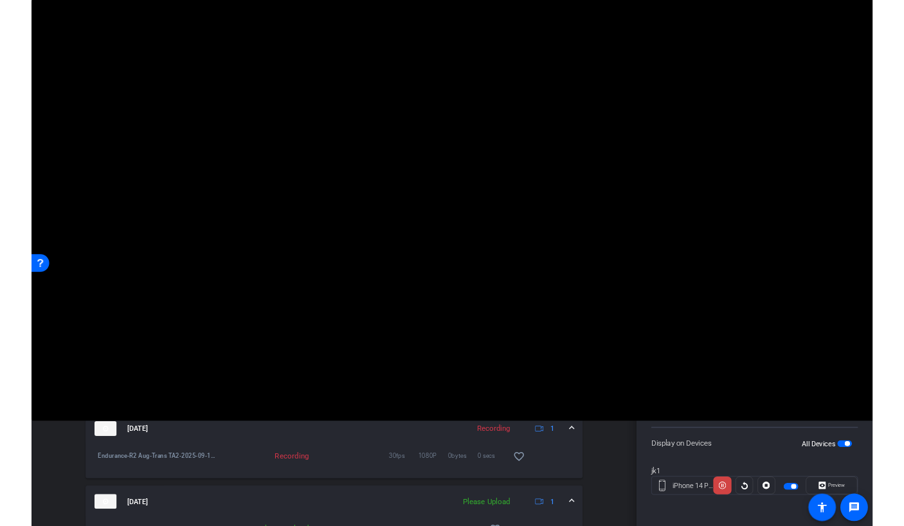
scroll to position [174, 0]
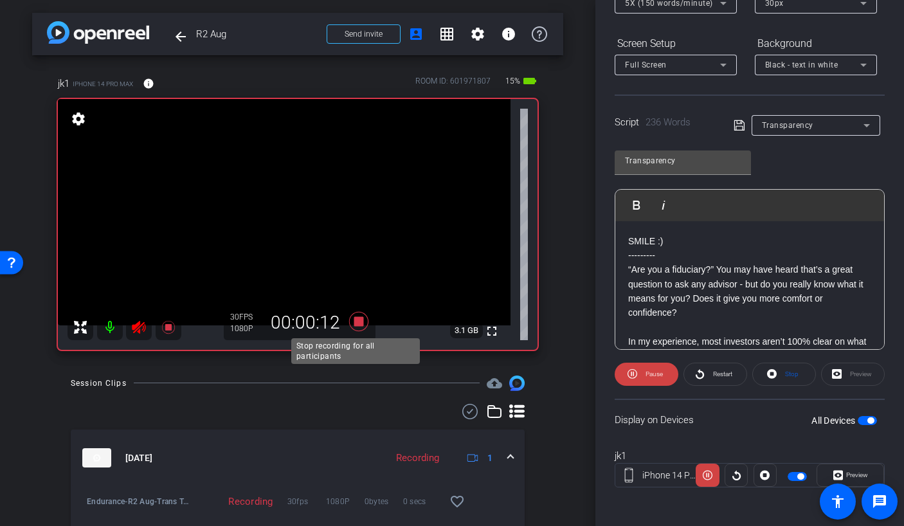
click at [354, 321] on icon at bounding box center [358, 321] width 19 height 19
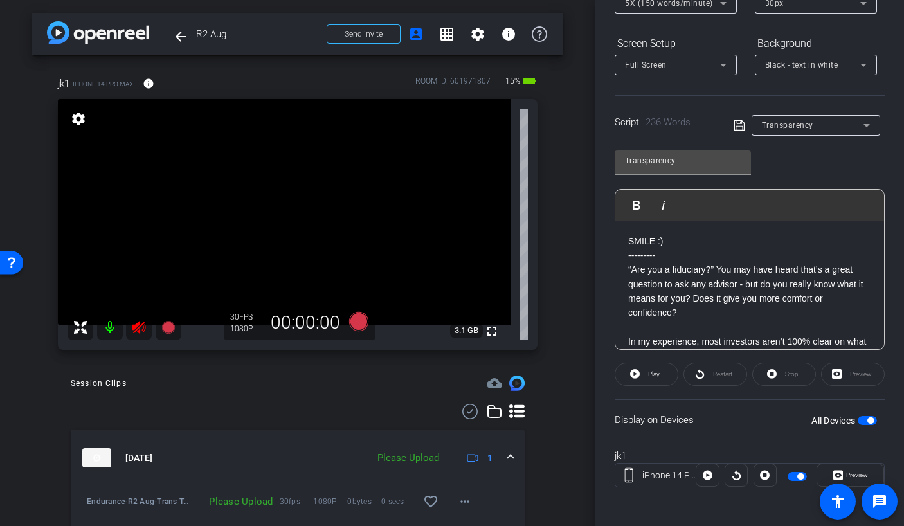
click at [135, 329] on icon at bounding box center [138, 327] width 15 height 15
click at [357, 320] on icon at bounding box center [358, 321] width 19 height 19
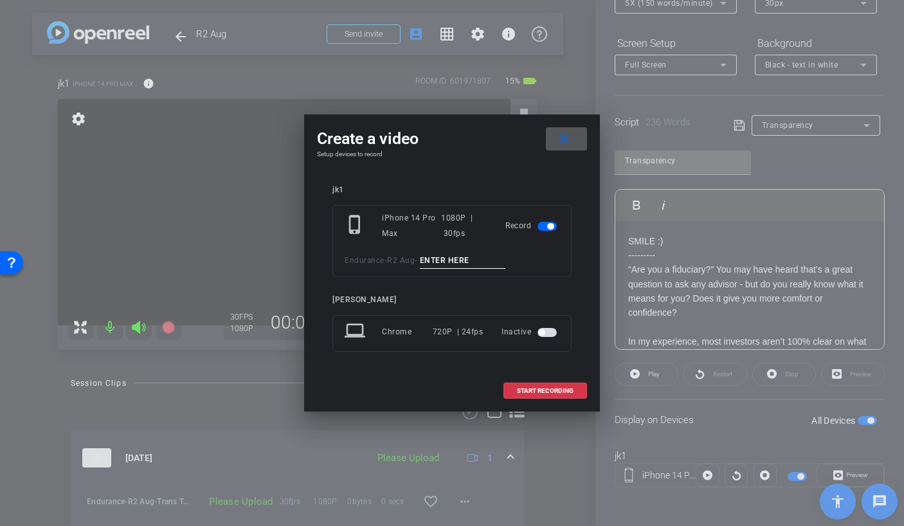
click at [483, 266] on input at bounding box center [463, 261] width 86 height 16
type input "Trans TA3"
click at [543, 388] on span "START RECORDING" at bounding box center [545, 391] width 57 height 6
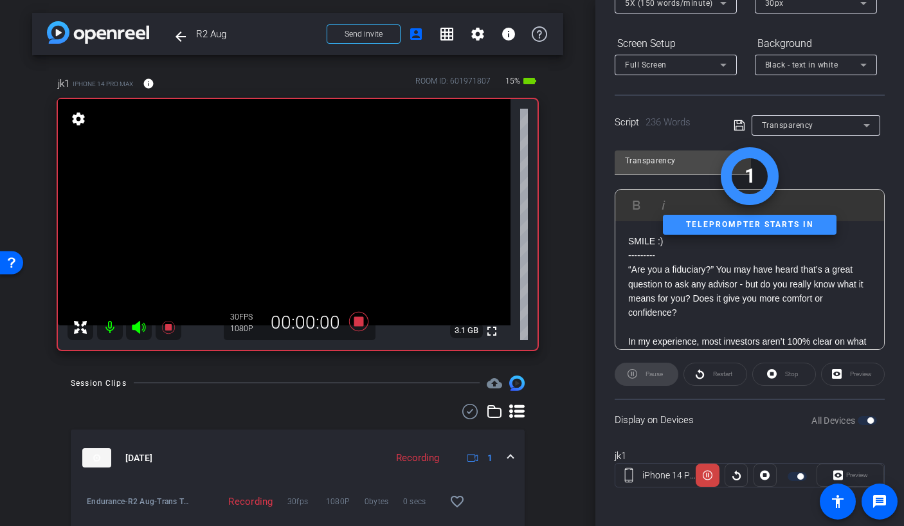
click at [709, 365] on div "Restart" at bounding box center [715, 374] width 64 height 23
click at [708, 375] on div "Restart" at bounding box center [715, 374] width 64 height 23
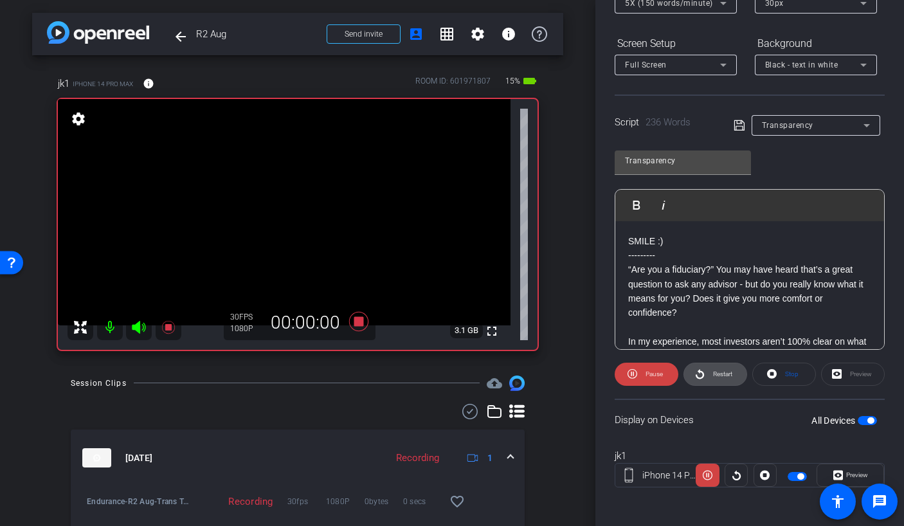
click at [710, 375] on span "Restart" at bounding box center [721, 374] width 23 height 18
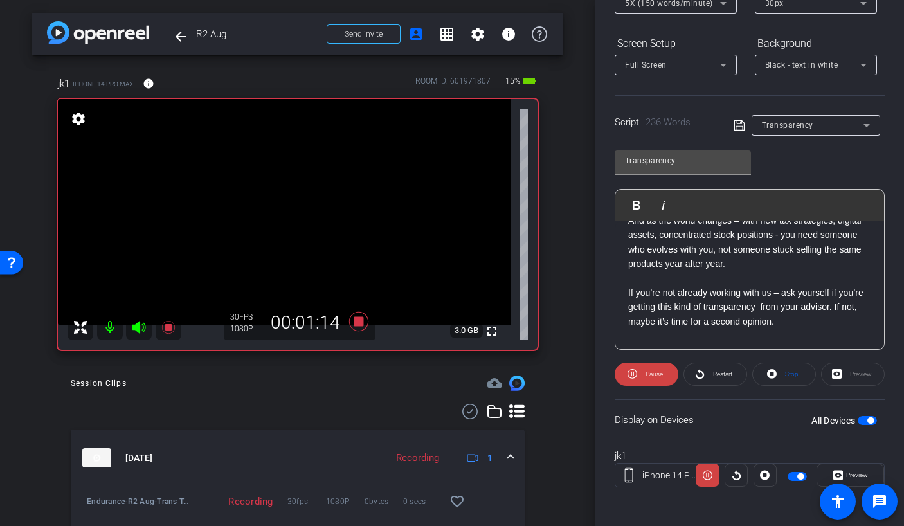
scroll to position [410, 0]
click at [361, 323] on icon at bounding box center [358, 321] width 31 height 23
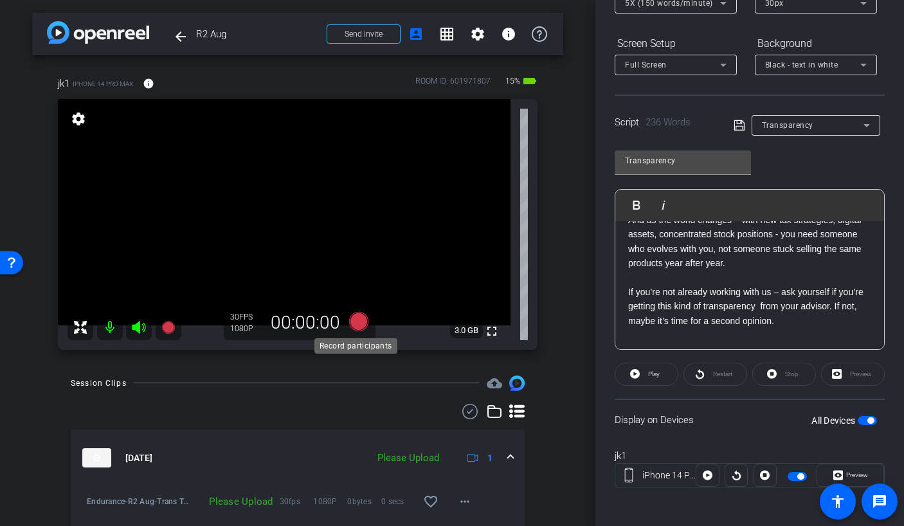
click at [357, 320] on icon at bounding box center [358, 321] width 19 height 19
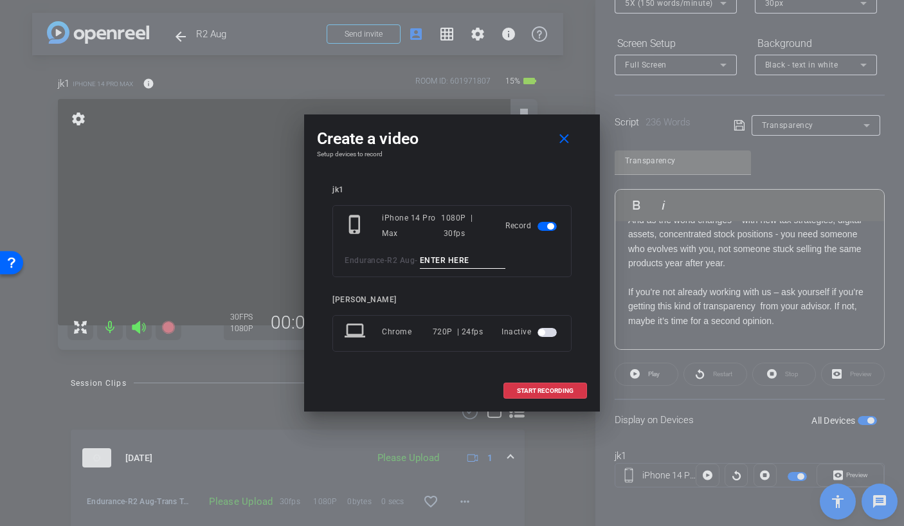
click at [445, 262] on input at bounding box center [463, 261] width 86 height 16
type input "Trans TA4"
click at [512, 383] on span at bounding box center [545, 390] width 82 height 31
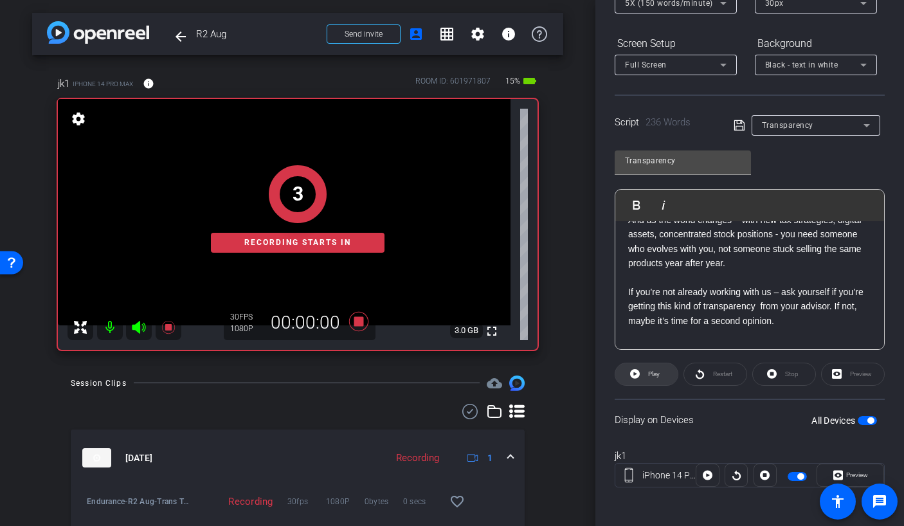
click at [650, 375] on div "Play" at bounding box center [647, 374] width 64 height 23
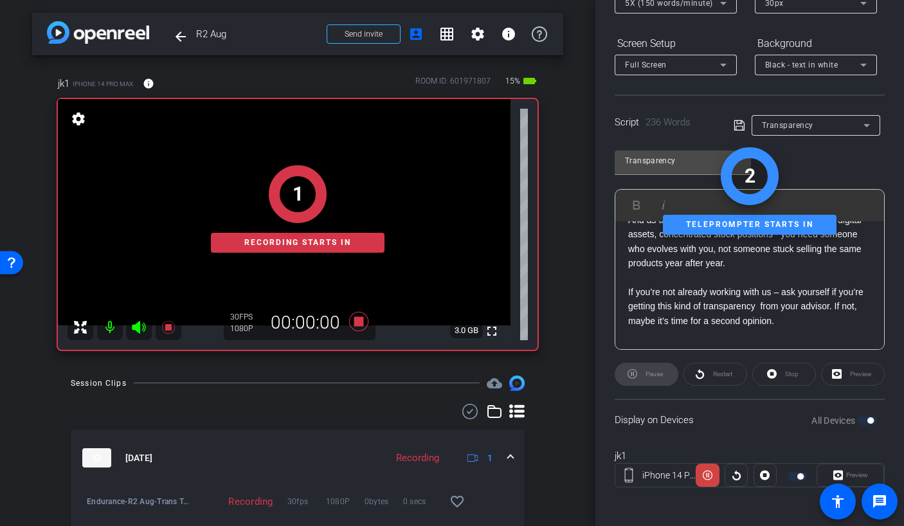
click at [138, 330] on div "1 Recording starts in" at bounding box center [298, 209] width 480 height 282
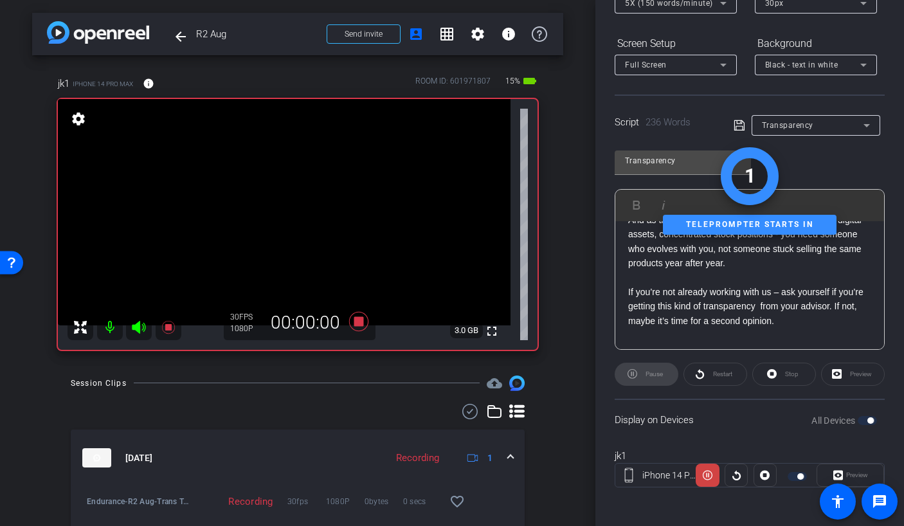
click at [140, 327] on icon at bounding box center [139, 327] width 14 height 13
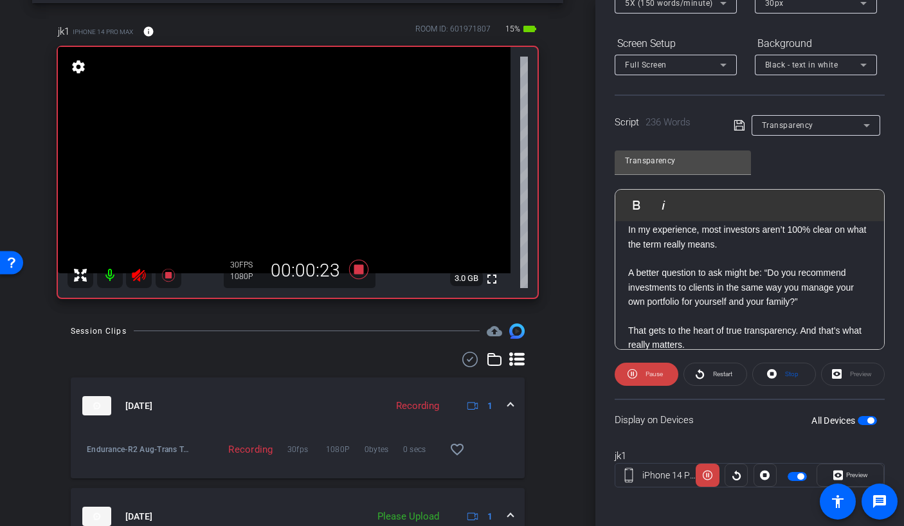
scroll to position [109, 0]
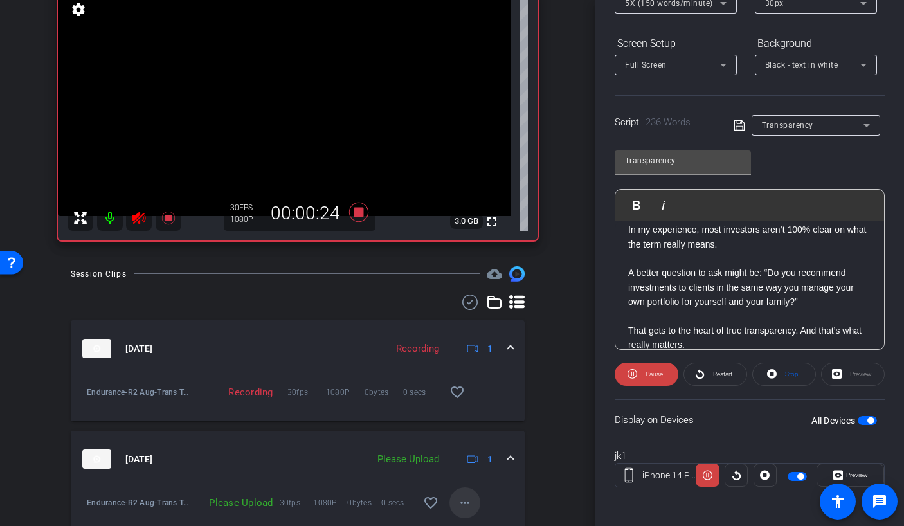
click at [460, 497] on mat-icon "more_horiz" at bounding box center [464, 502] width 15 height 15
click at [461, 441] on span "Upload" at bounding box center [478, 444] width 51 height 15
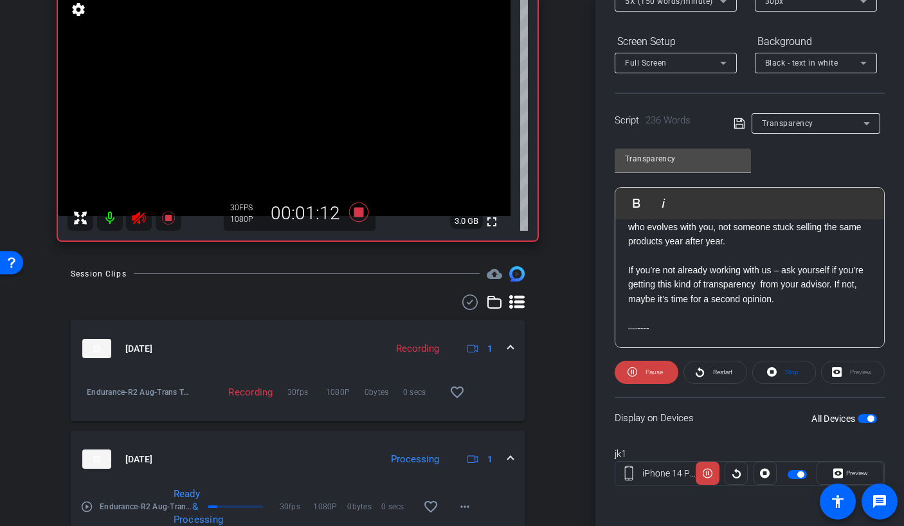
scroll to position [177, 0]
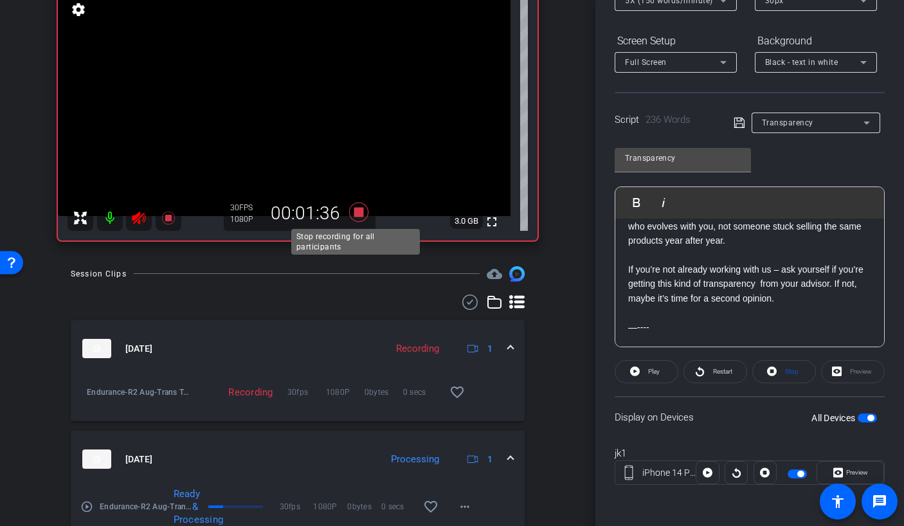
click at [354, 212] on icon at bounding box center [358, 212] width 19 height 19
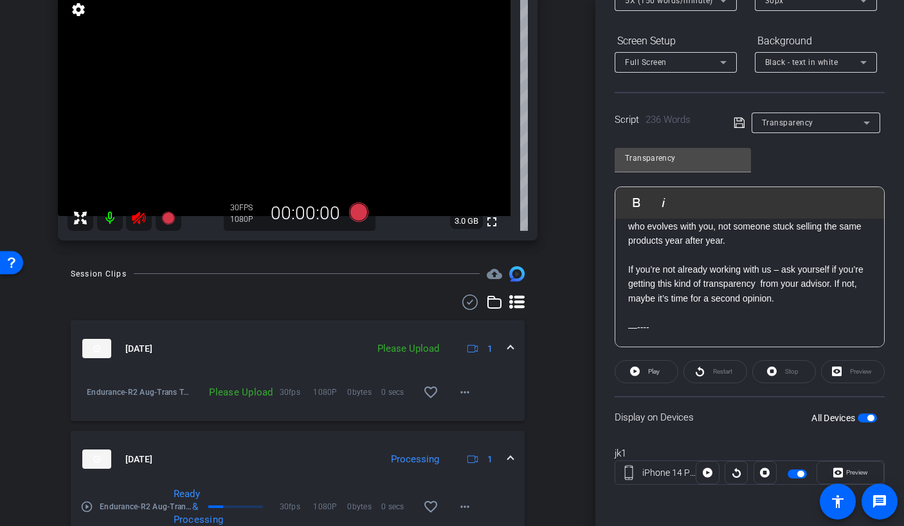
click at [139, 217] on icon at bounding box center [139, 218] width 14 height 13
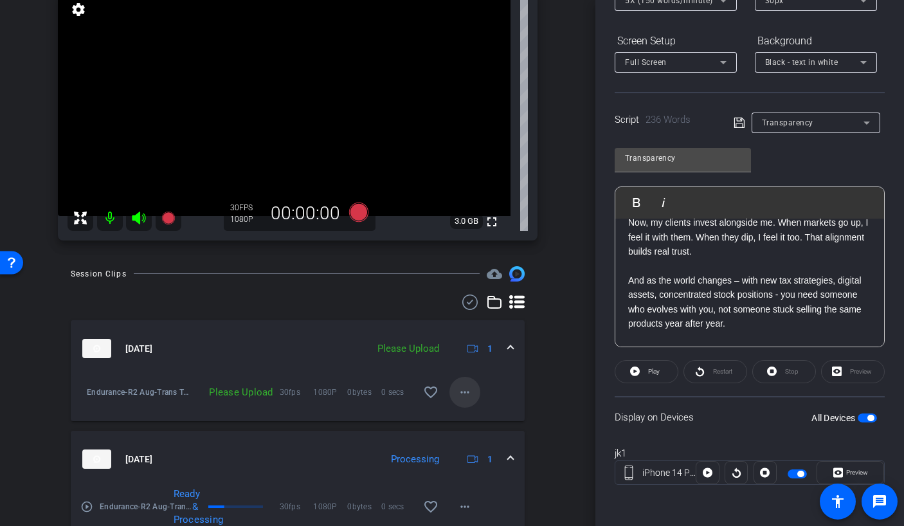
click at [457, 400] on mat-icon "more_horiz" at bounding box center [464, 391] width 15 height 15
click at [460, 413] on span "Upload" at bounding box center [478, 418] width 51 height 15
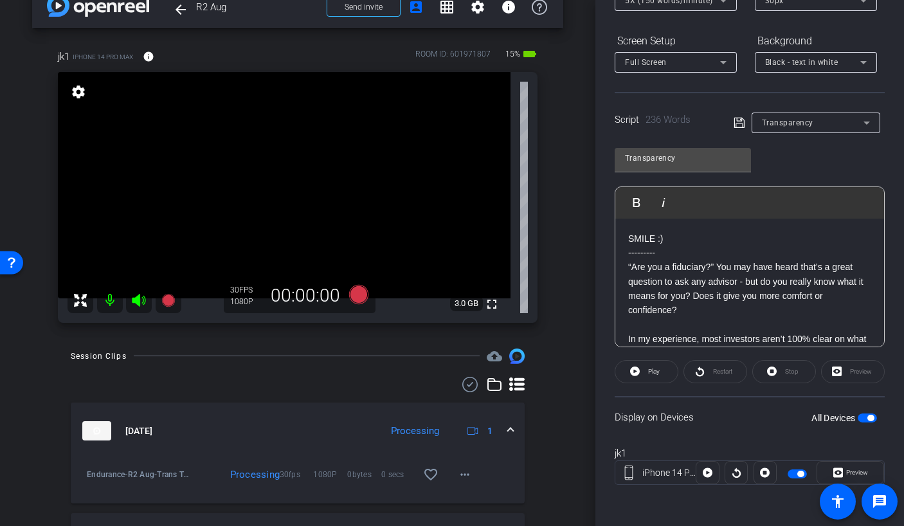
scroll to position [20, 0]
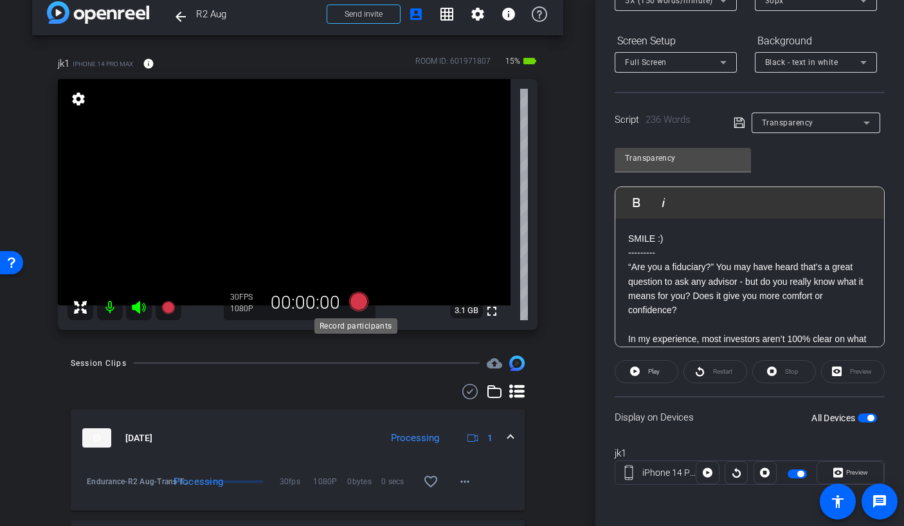
click at [352, 301] on icon at bounding box center [358, 301] width 19 height 19
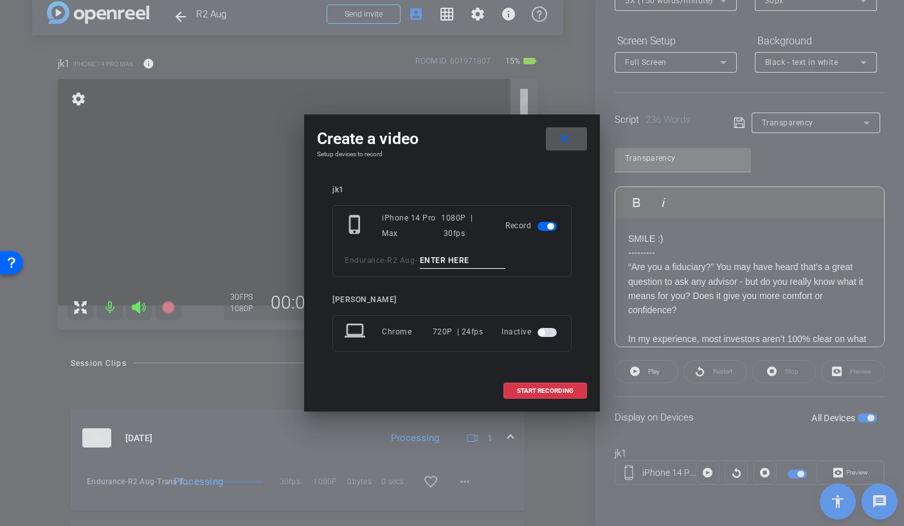
click at [438, 262] on input at bounding box center [463, 261] width 86 height 16
type input "Trans TA5"
click at [535, 384] on span at bounding box center [545, 390] width 82 height 31
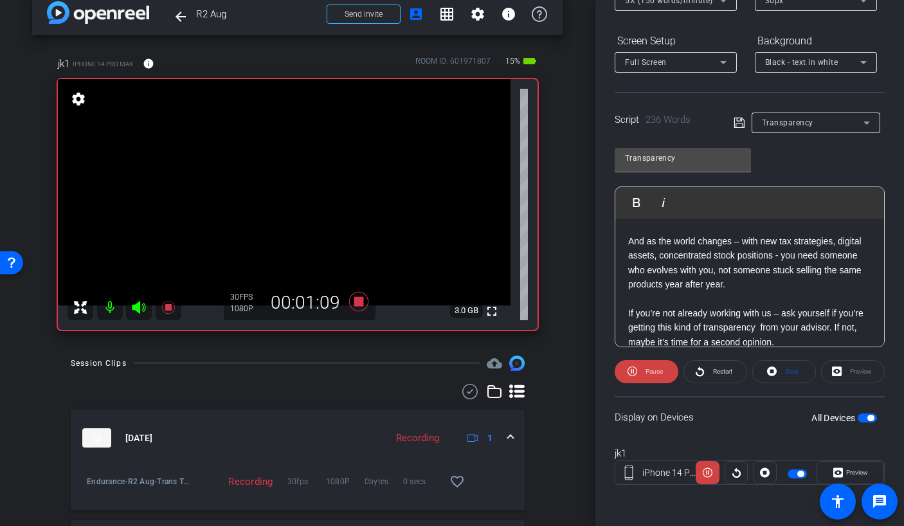
scroll to position [389, 0]
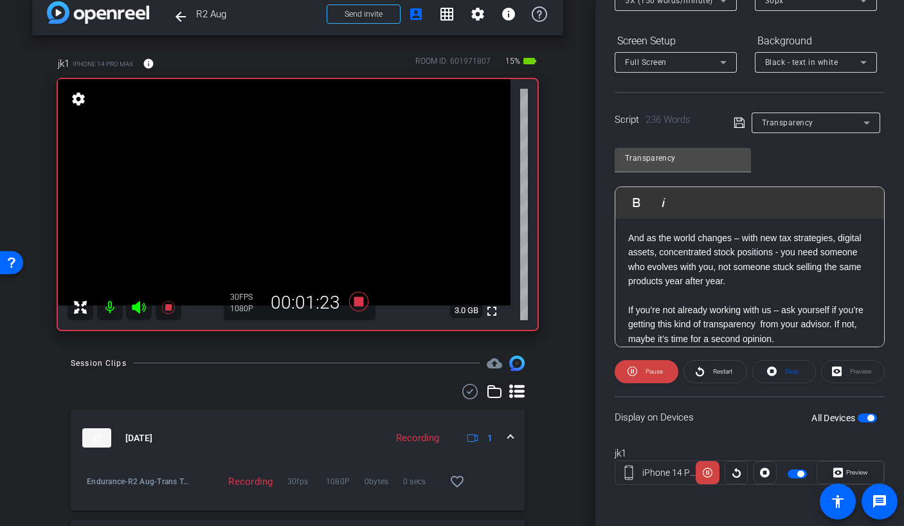
click at [138, 303] on icon at bounding box center [139, 307] width 14 height 13
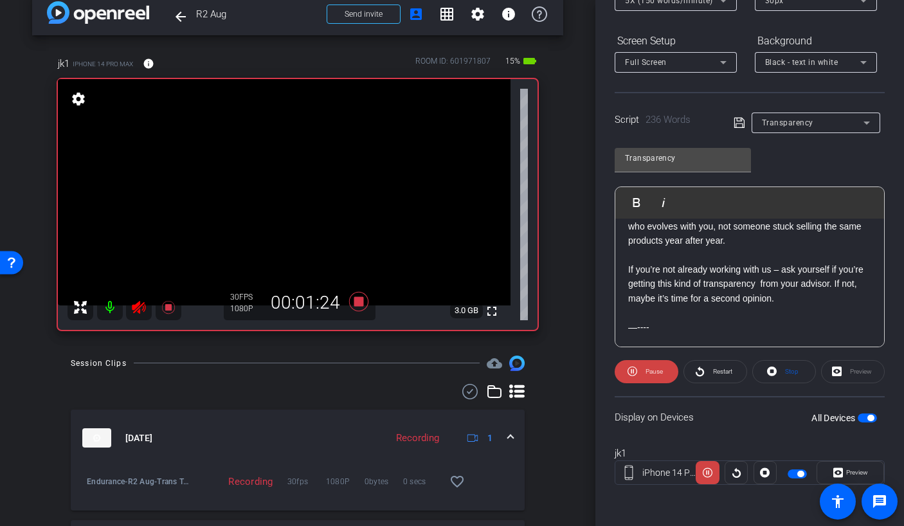
scroll to position [444, 0]
click at [356, 302] on icon at bounding box center [358, 301] width 19 height 19
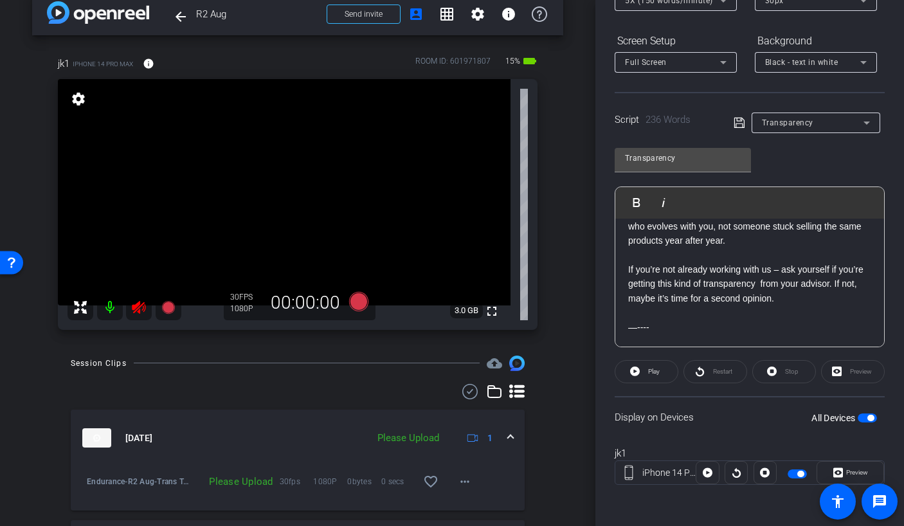
click at [131, 304] on icon at bounding box center [138, 307] width 15 height 15
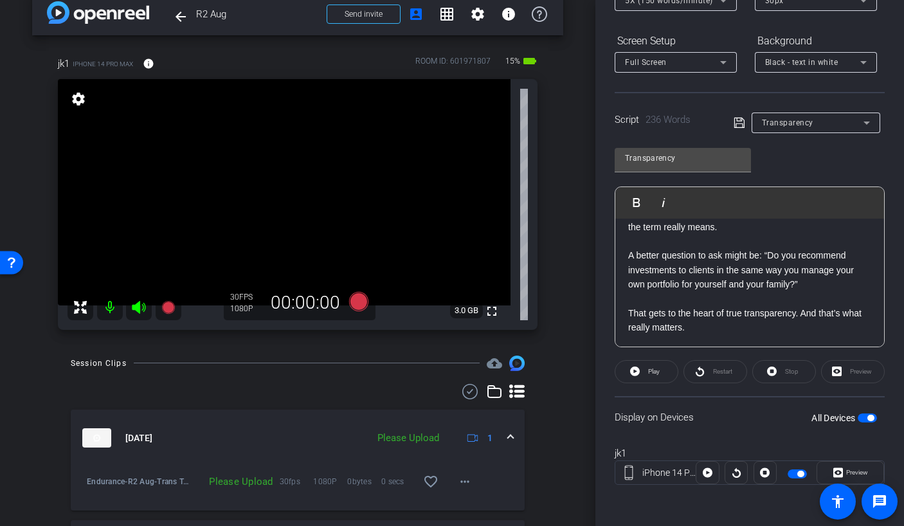
scroll to position [18, 0]
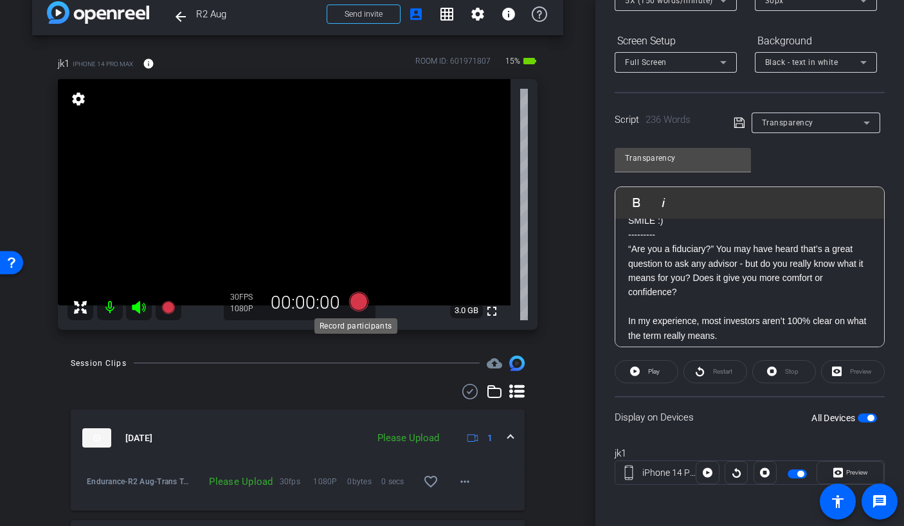
click at [356, 300] on icon at bounding box center [358, 301] width 19 height 19
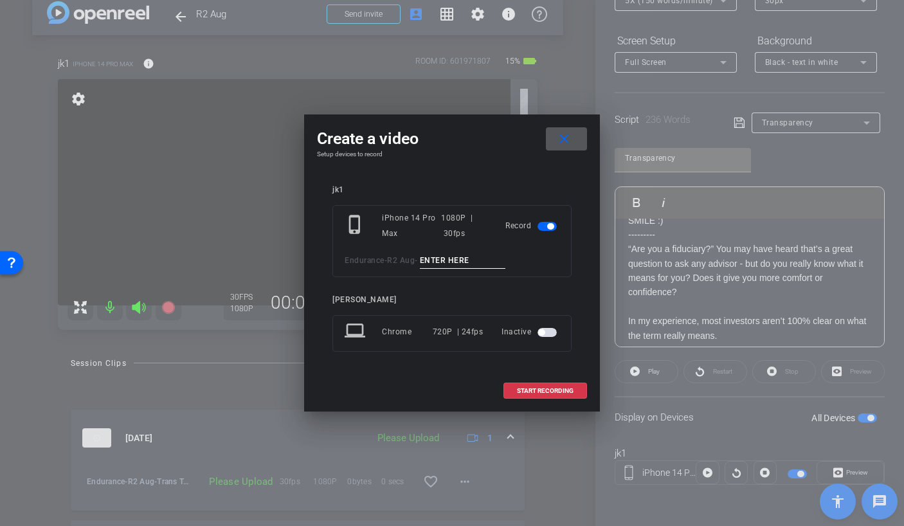
click at [469, 260] on input at bounding box center [463, 261] width 86 height 16
type input "T"
type input "Trans TA6"
click at [552, 390] on span "START RECORDING" at bounding box center [545, 391] width 57 height 6
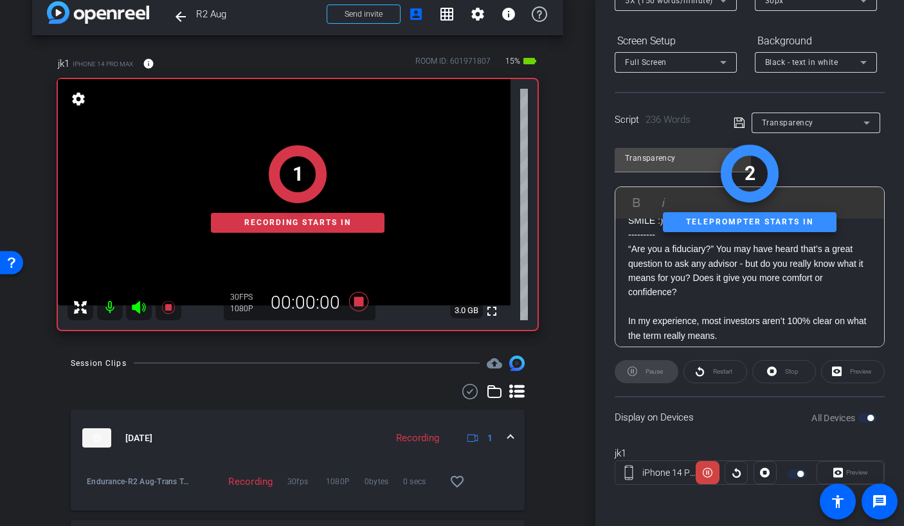
click at [136, 306] on div "1 Recording starts in" at bounding box center [298, 189] width 480 height 282
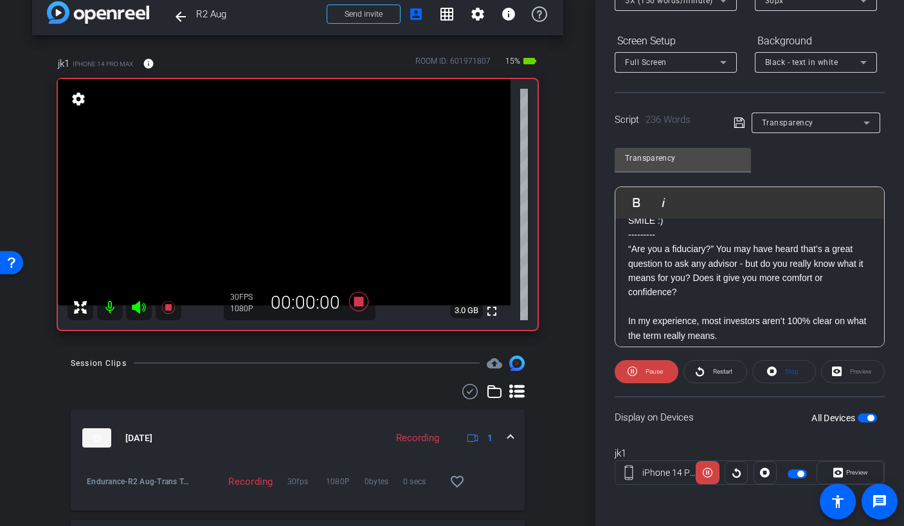
click at [137, 310] on icon at bounding box center [139, 307] width 14 height 13
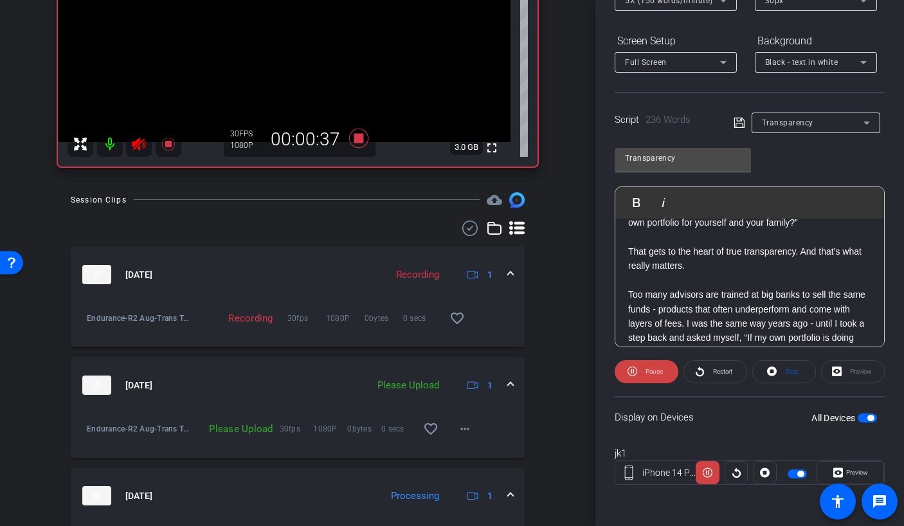
scroll to position [192, 0]
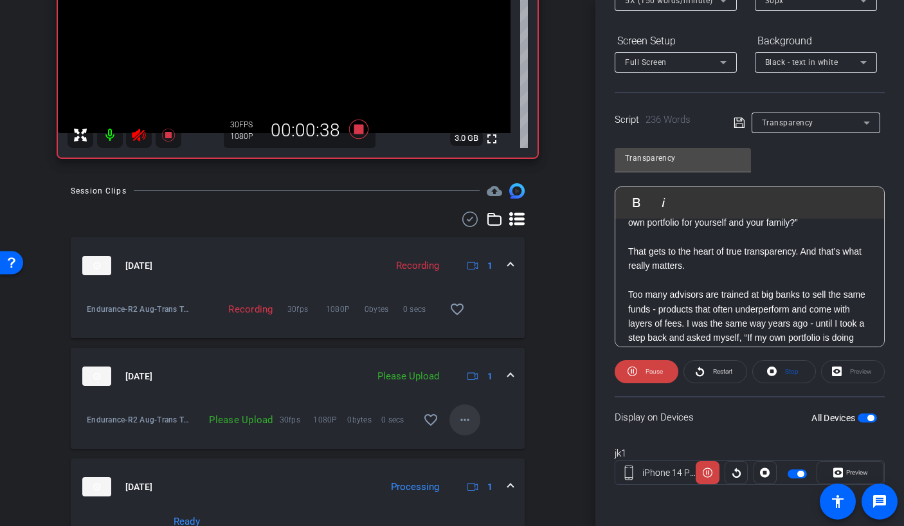
click at [457, 417] on mat-icon "more_horiz" at bounding box center [464, 419] width 15 height 15
click at [463, 450] on span "Upload" at bounding box center [478, 445] width 51 height 15
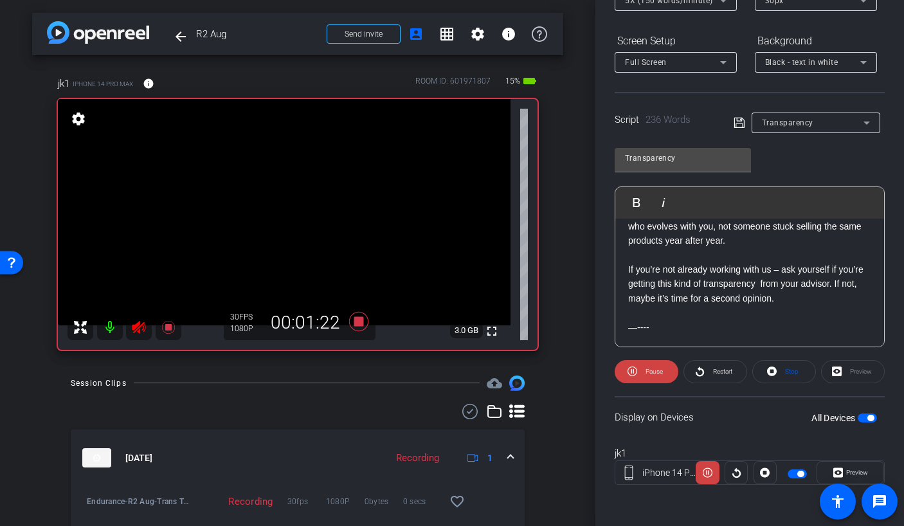
scroll to position [444, 0]
click at [351, 322] on icon at bounding box center [358, 321] width 19 height 19
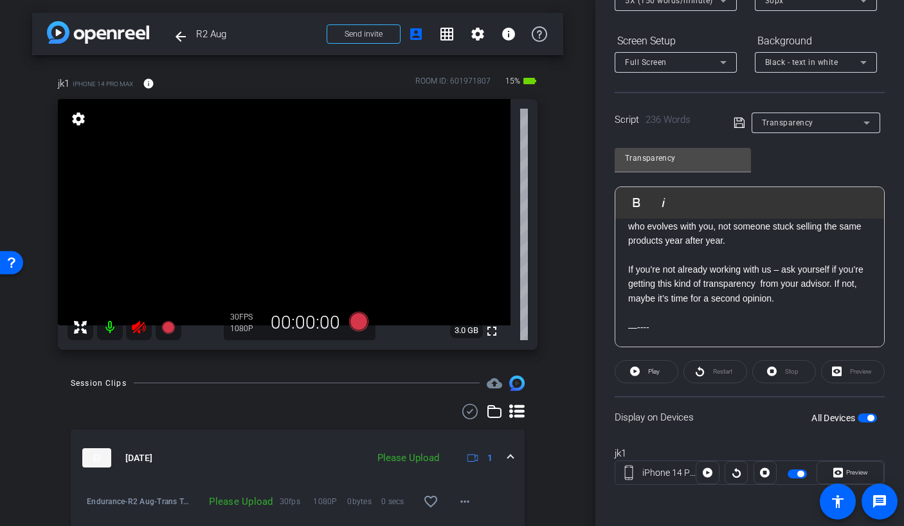
click at [132, 330] on icon at bounding box center [138, 327] width 15 height 15
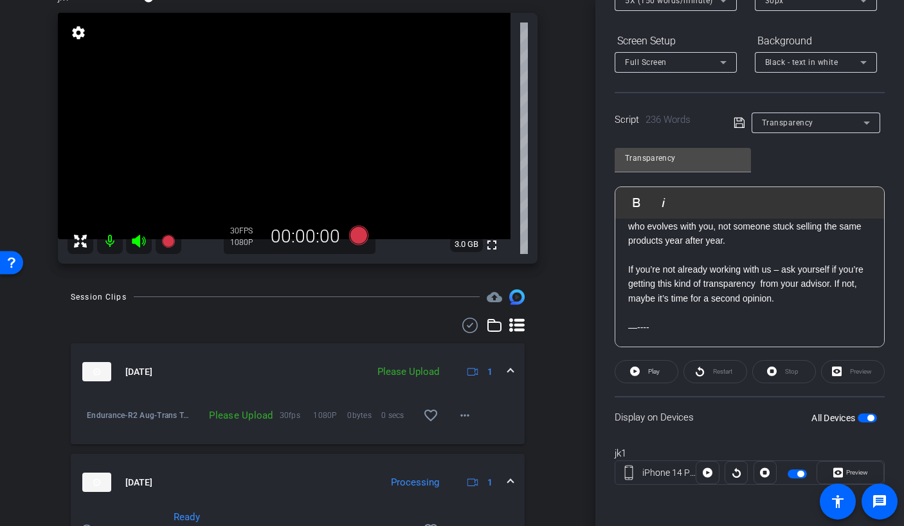
scroll to position [89, 0]
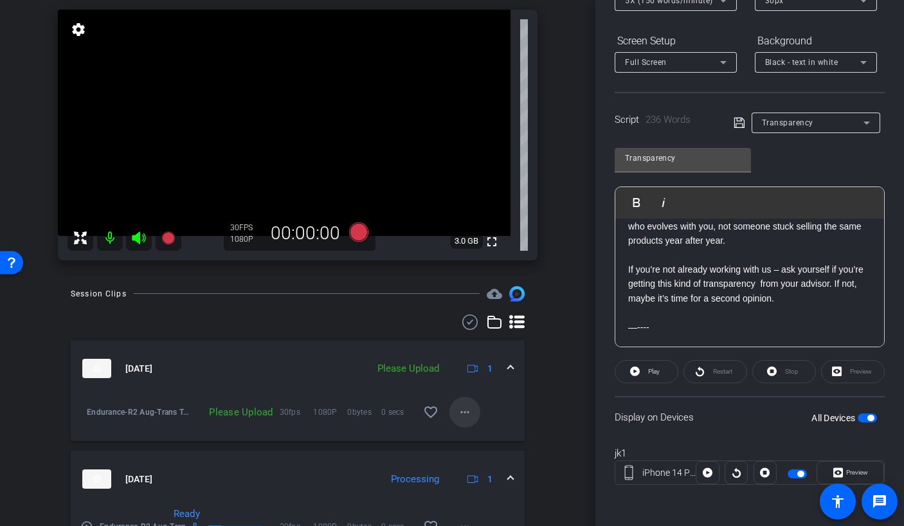
click at [460, 422] on span at bounding box center [464, 412] width 31 height 31
click at [464, 437] on span "Upload" at bounding box center [478, 438] width 51 height 15
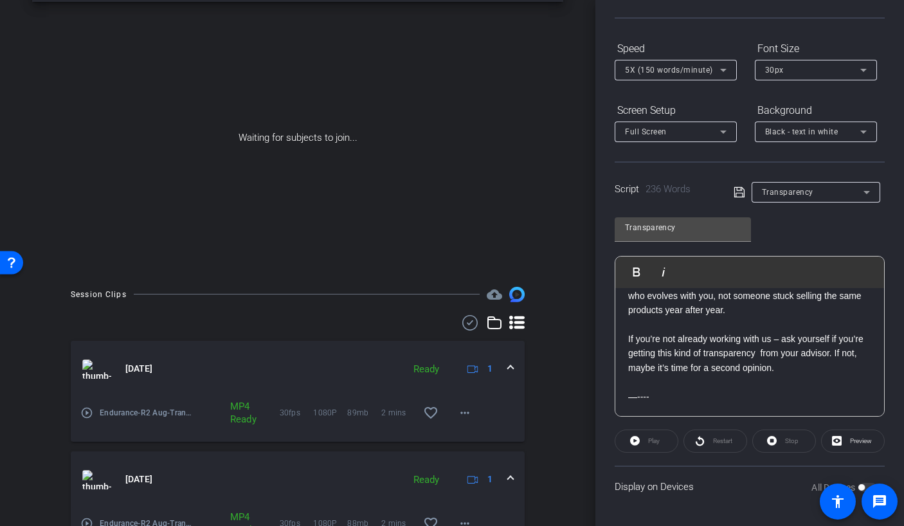
click at [88, 408] on mat-icon "play_circle_outline" at bounding box center [86, 412] width 13 height 13
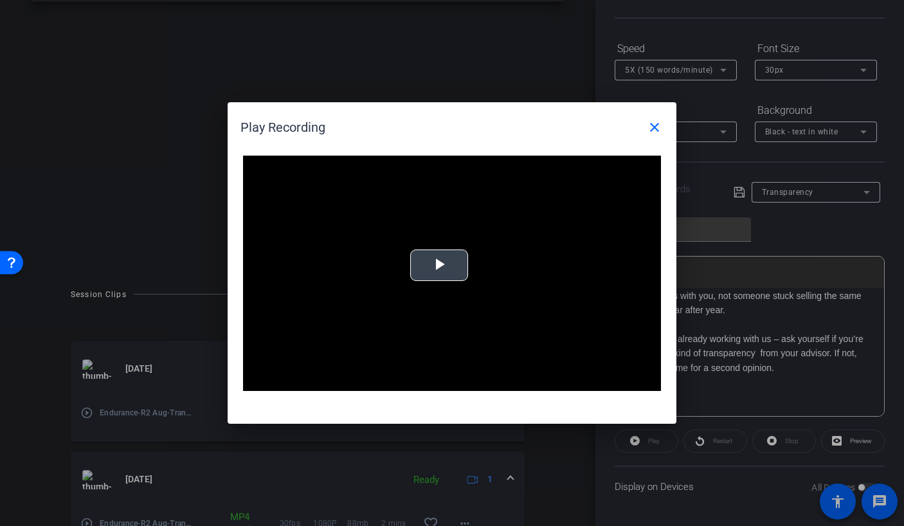
click at [439, 266] on span "Video Player" at bounding box center [439, 266] width 0 height 0
click at [653, 131] on mat-icon "close" at bounding box center [654, 127] width 15 height 15
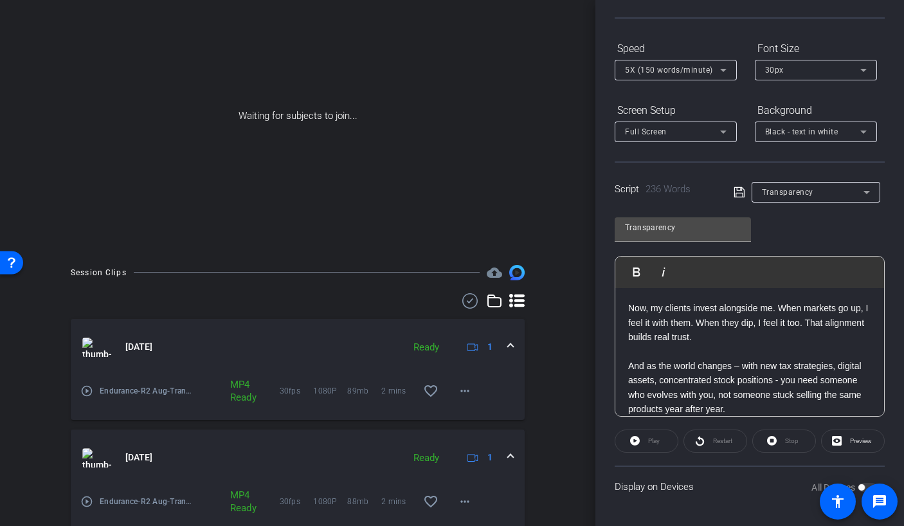
scroll to position [77, 0]
click at [457, 389] on mat-icon "more_horiz" at bounding box center [464, 388] width 15 height 15
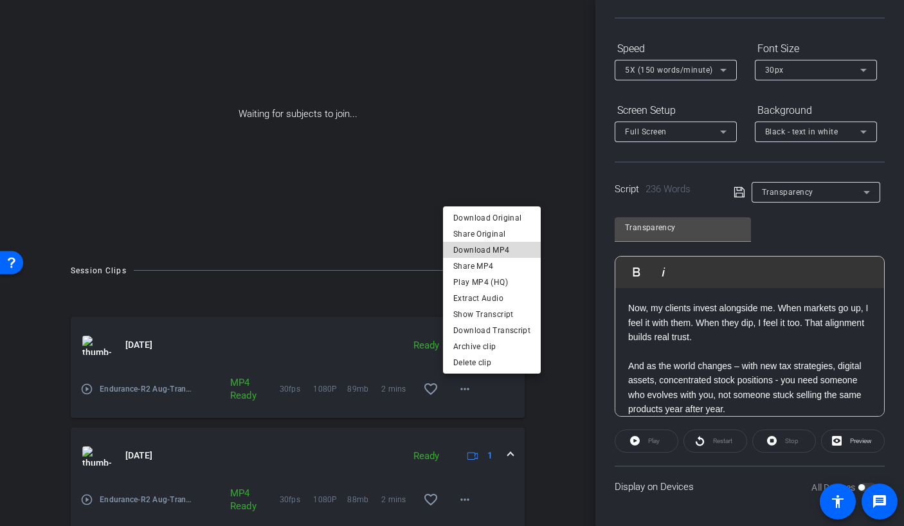
click at [492, 253] on span "Download MP4" at bounding box center [491, 249] width 77 height 15
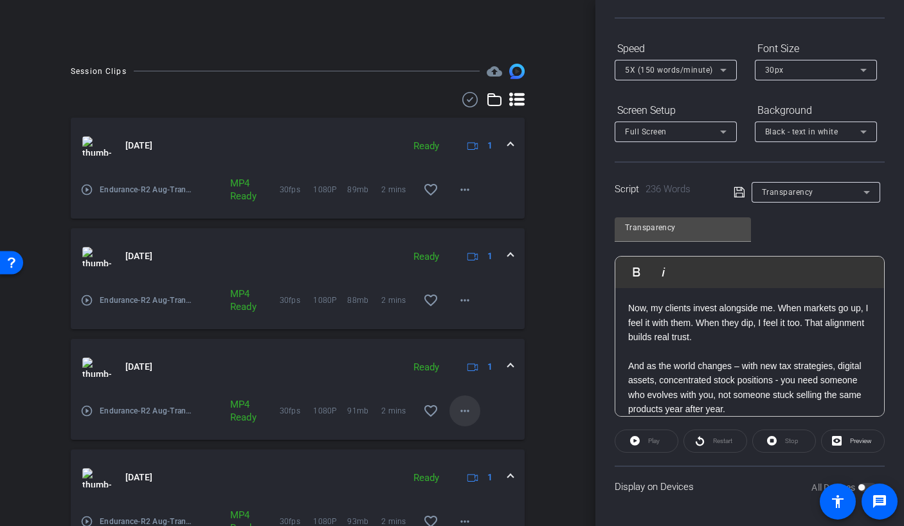
scroll to position [279, 0]
click at [458, 298] on mat-icon "more_horiz" at bounding box center [464, 297] width 15 height 15
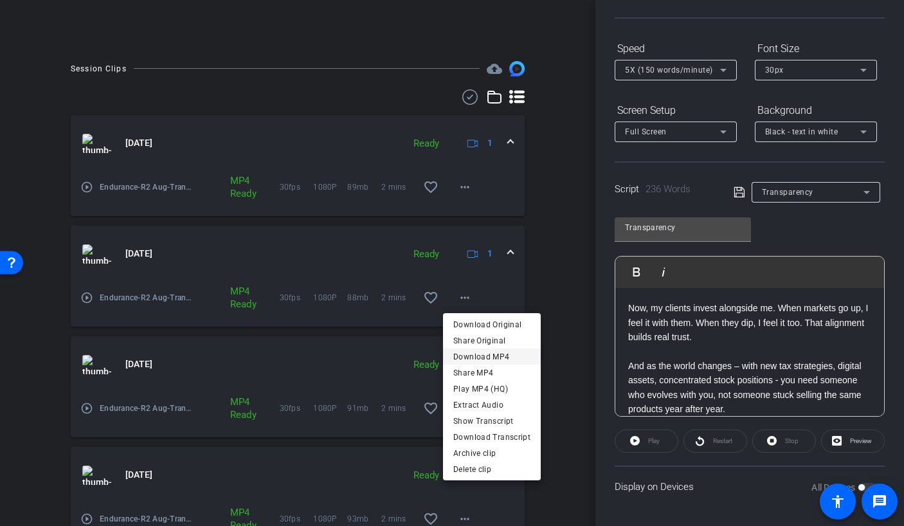
click at [475, 357] on span "Download MP4" at bounding box center [491, 355] width 77 height 15
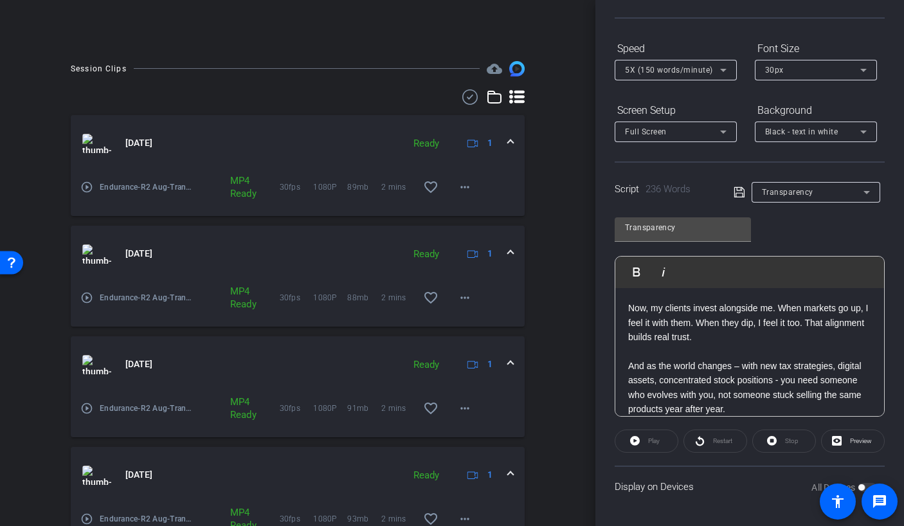
scroll to position [362, 0]
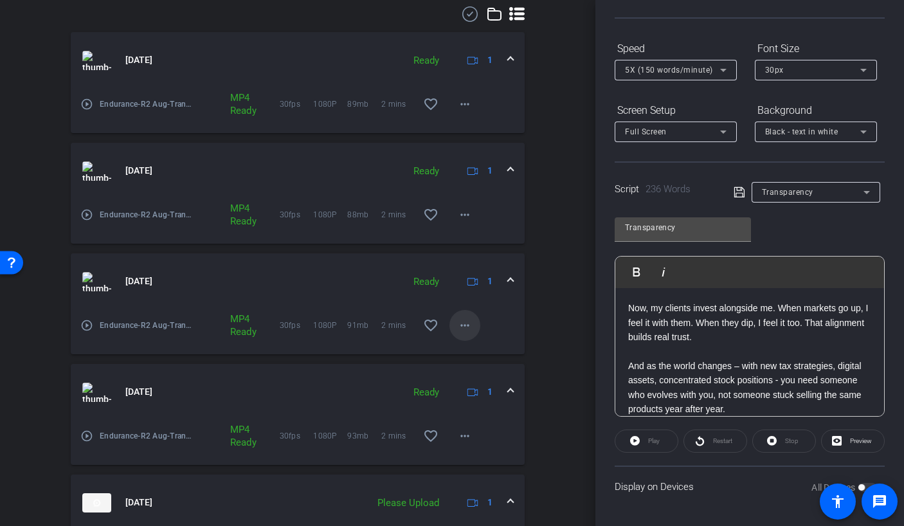
click at [460, 334] on span at bounding box center [464, 325] width 31 height 31
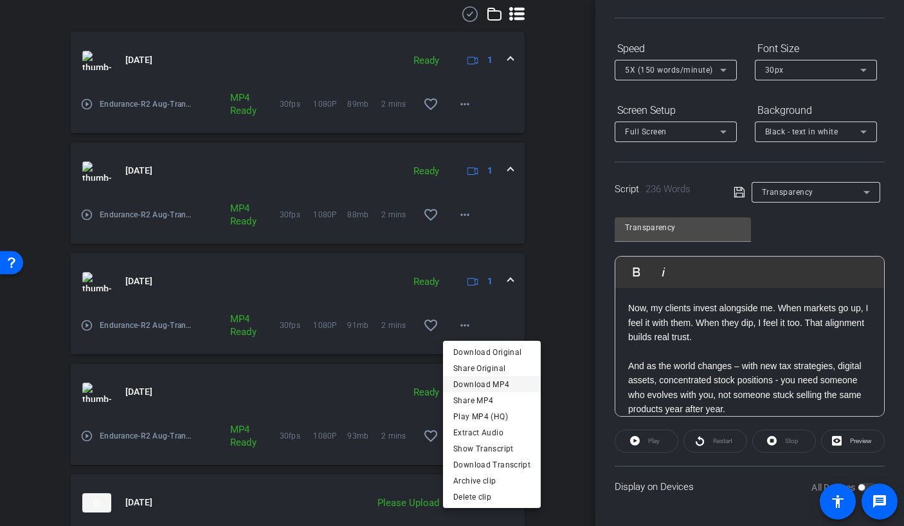
click at [462, 384] on span "Download MP4" at bounding box center [491, 383] width 77 height 15
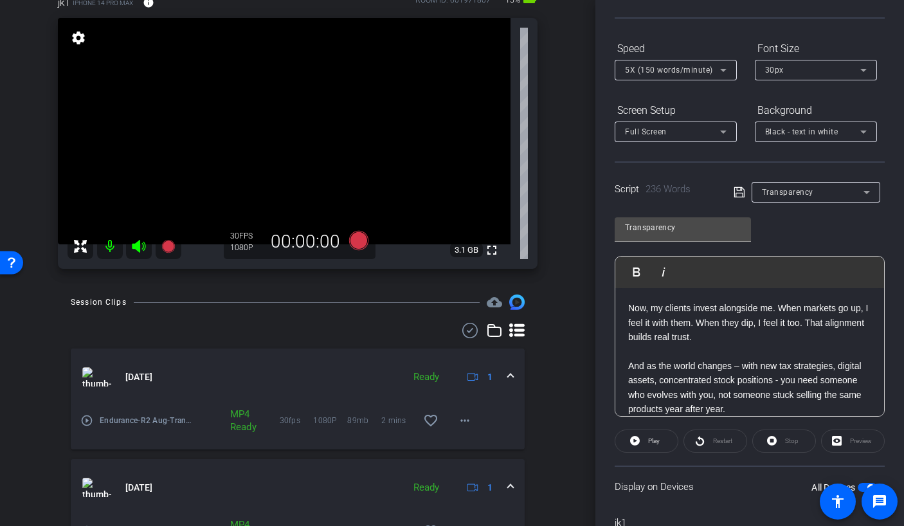
scroll to position [21, 0]
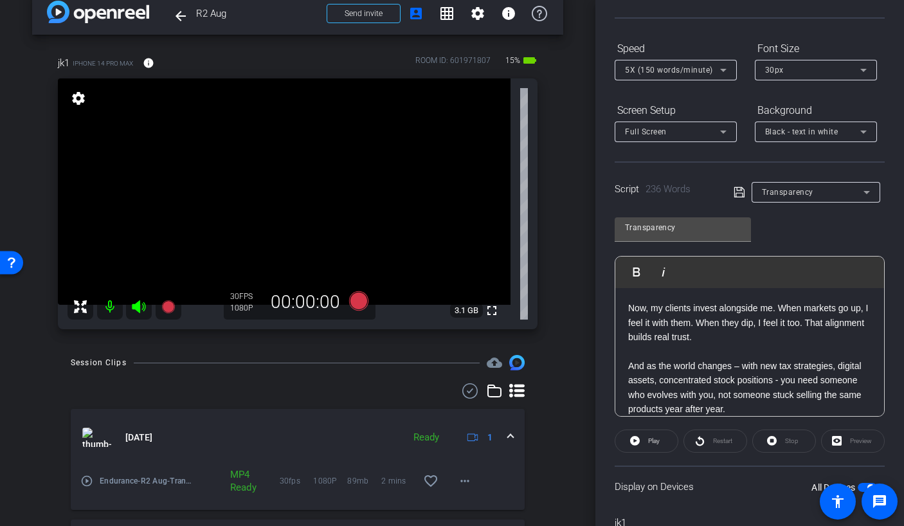
click at [822, 195] on div "Transparency" at bounding box center [813, 192] width 102 height 16
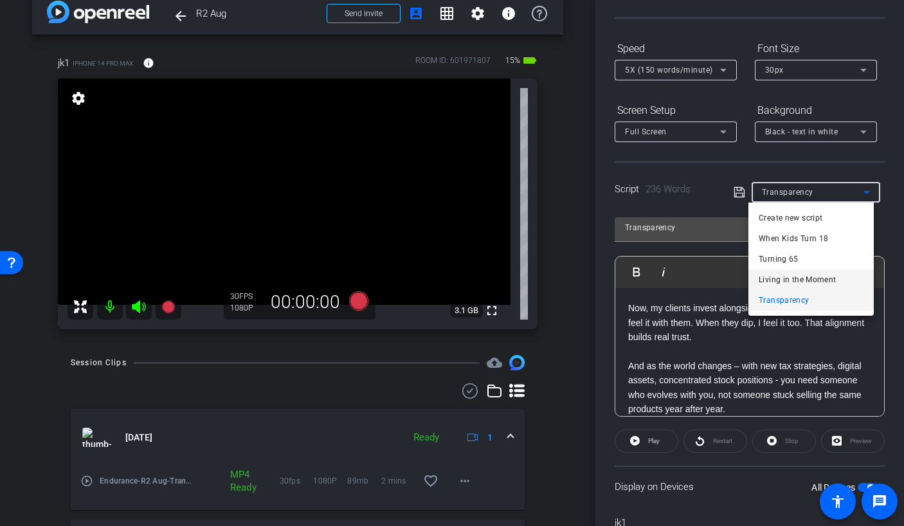
click at [819, 282] on span "Living in the Moment" at bounding box center [798, 279] width 78 height 15
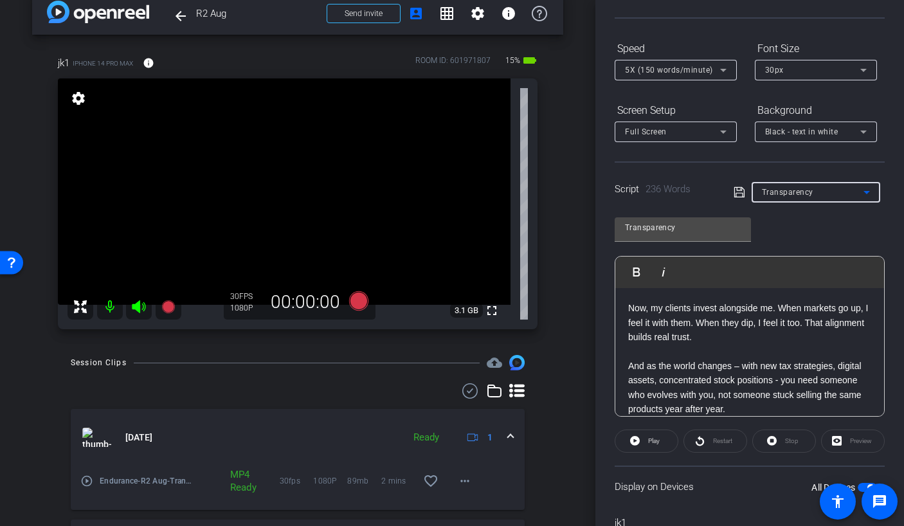
type input "Living in the Moment"
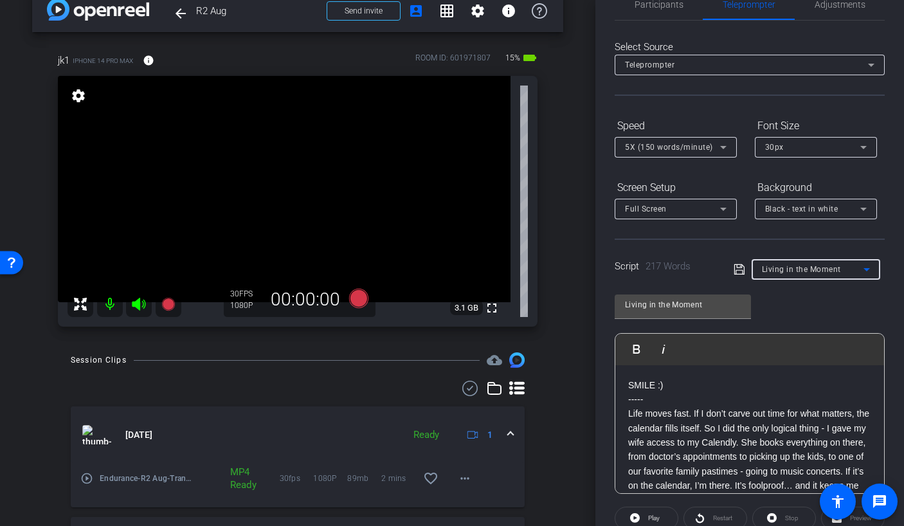
scroll to position [0, 0]
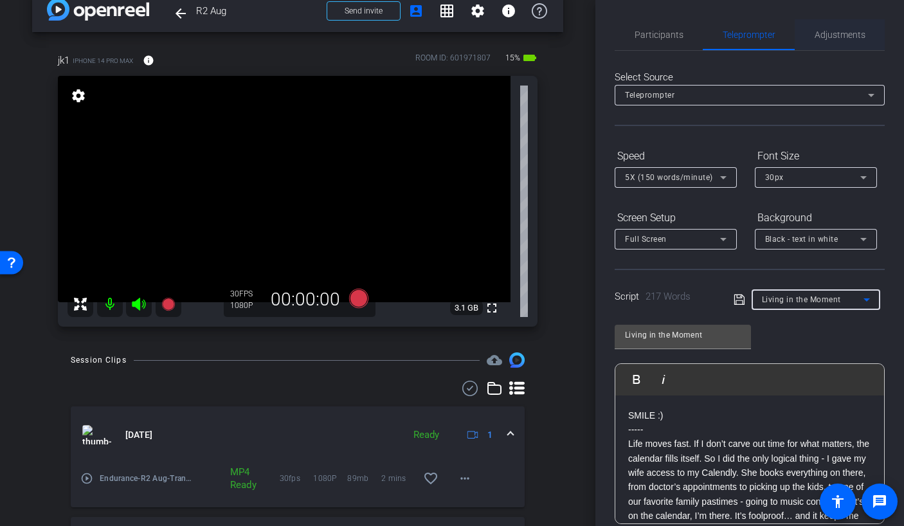
drag, startPoint x: 833, startPoint y: 14, endPoint x: 836, endPoint y: 30, distance: 16.4
click at [833, 15] on div "Participants Teleprompter Adjustments settings [PERSON_NAME] flip Director Ever…" at bounding box center [749, 263] width 309 height 526
click at [835, 36] on span "Adjustments" at bounding box center [840, 34] width 51 height 9
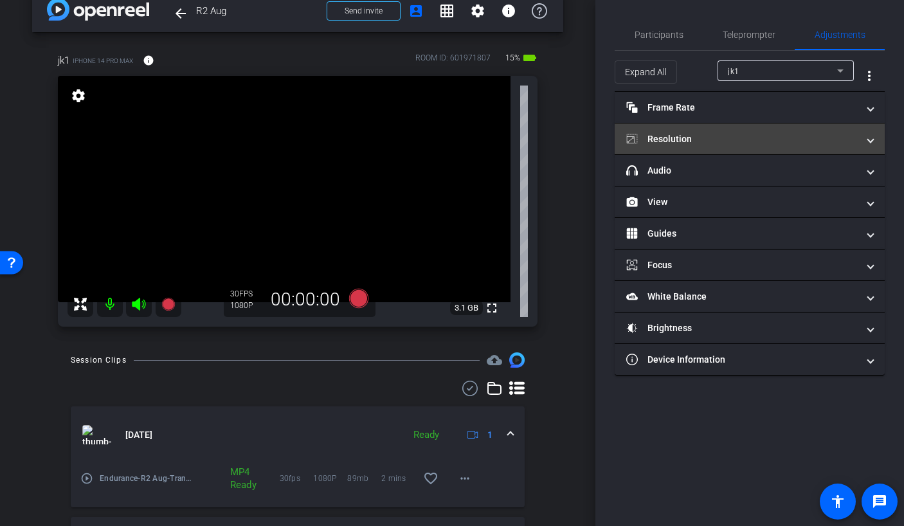
click at [750, 129] on mat-expansion-panel-header "Resolution" at bounding box center [750, 138] width 270 height 31
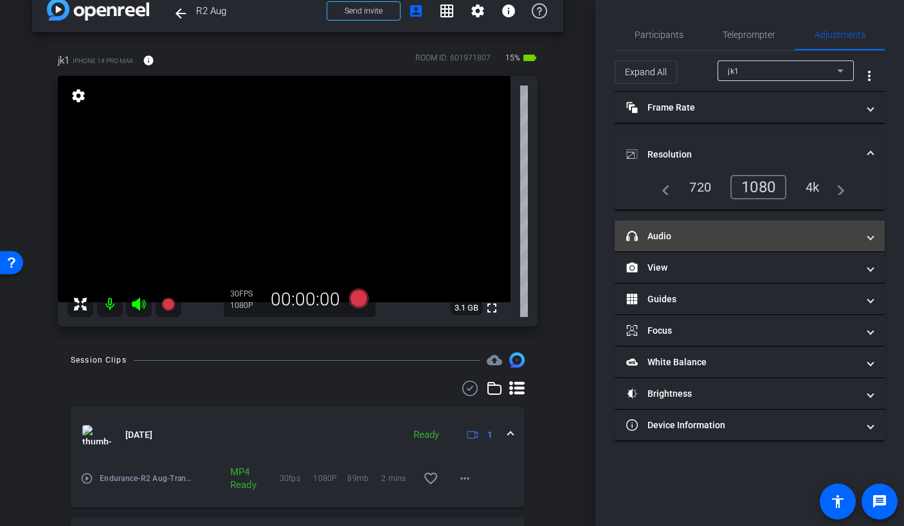
click at [709, 225] on mat-expansion-panel-header "headphone icon Audio" at bounding box center [750, 236] width 270 height 31
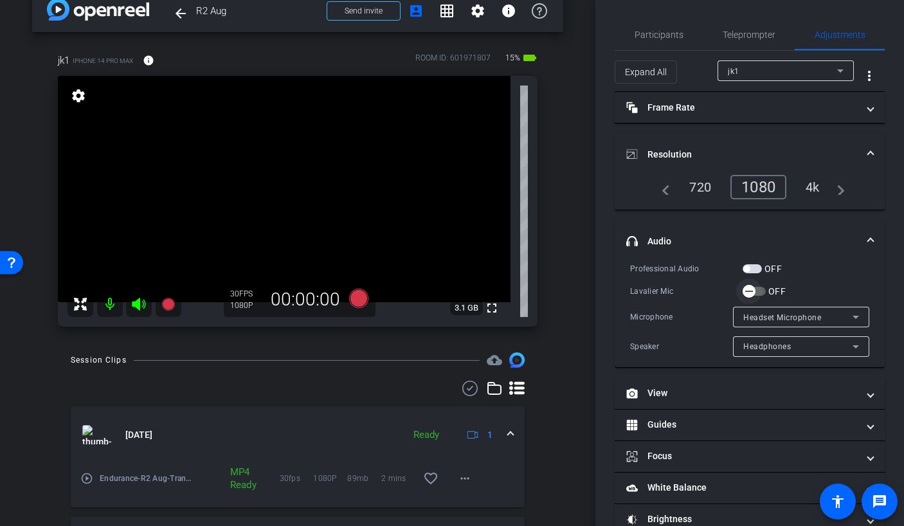
click at [764, 292] on span "button" at bounding box center [754, 291] width 23 height 9
click at [575, 205] on div "arrow_back R2 Aug Back to project Send invite account_box grid_on settings info…" at bounding box center [297, 240] width 595 height 526
click at [755, 39] on span "Teleprompter" at bounding box center [749, 34] width 53 height 9
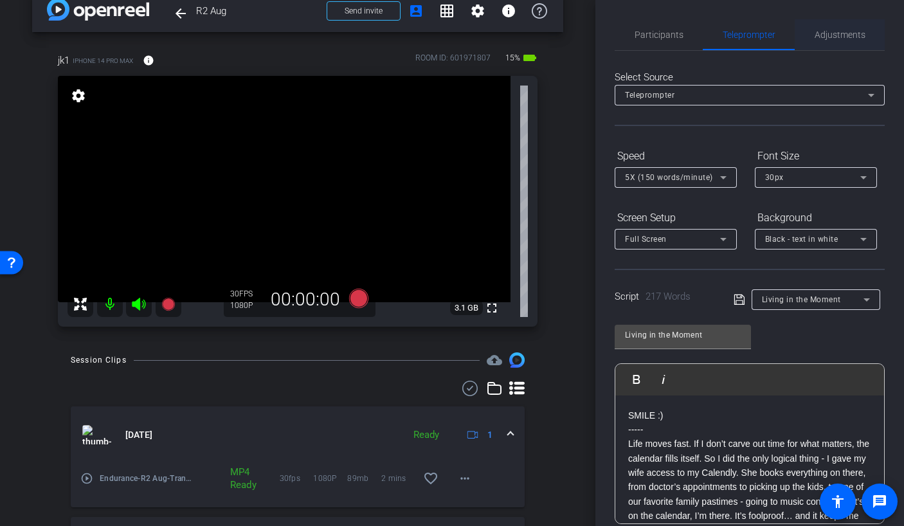
click at [841, 40] on span "Adjustments" at bounding box center [840, 34] width 51 height 31
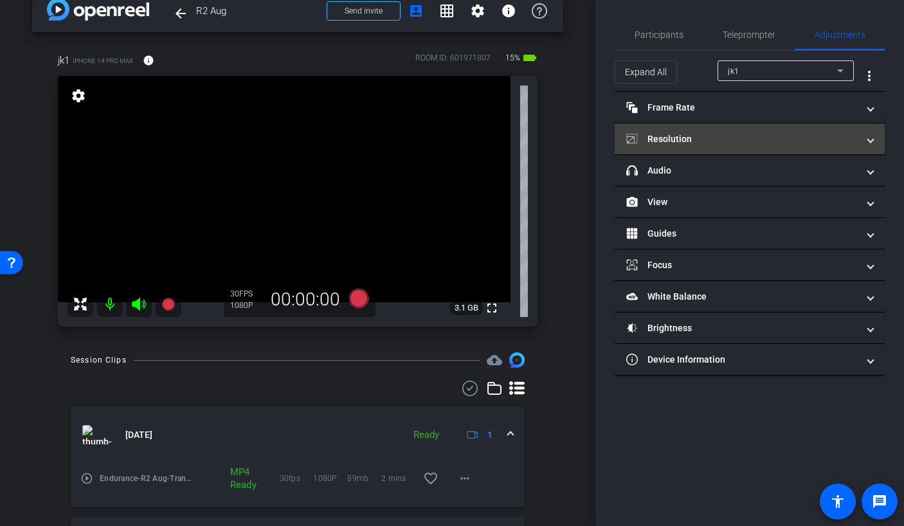
click at [764, 134] on mat-panel-title "Resolution" at bounding box center [741, 139] width 231 height 14
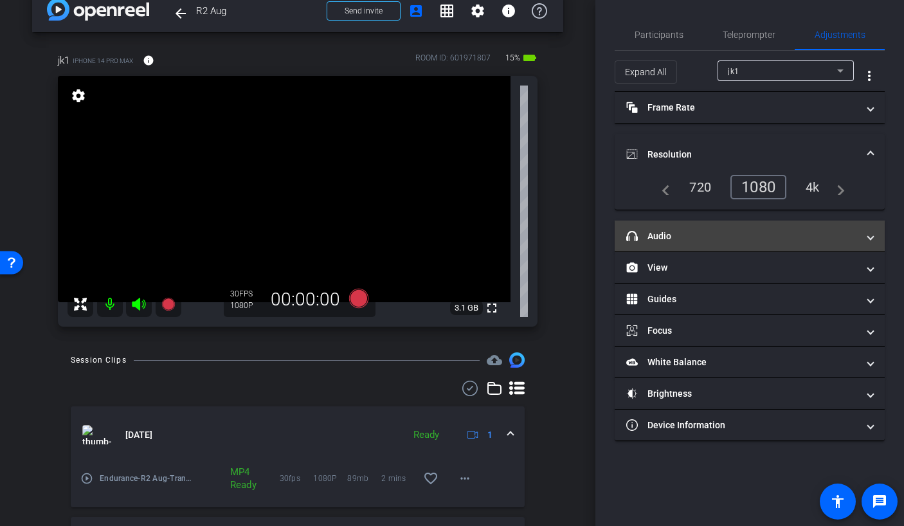
click at [751, 241] on mat-panel-title "headphone icon Audio" at bounding box center [741, 237] width 231 height 14
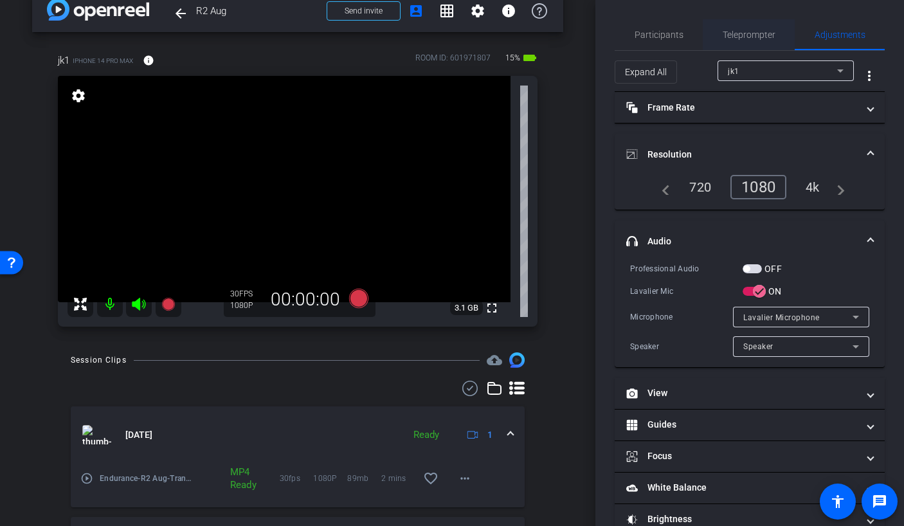
click at [754, 43] on span "Teleprompter" at bounding box center [749, 34] width 53 height 31
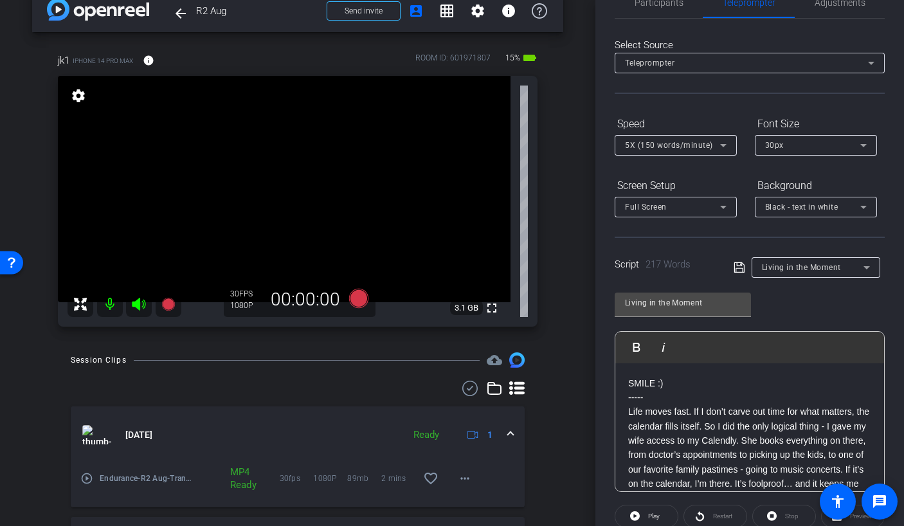
scroll to position [177, 0]
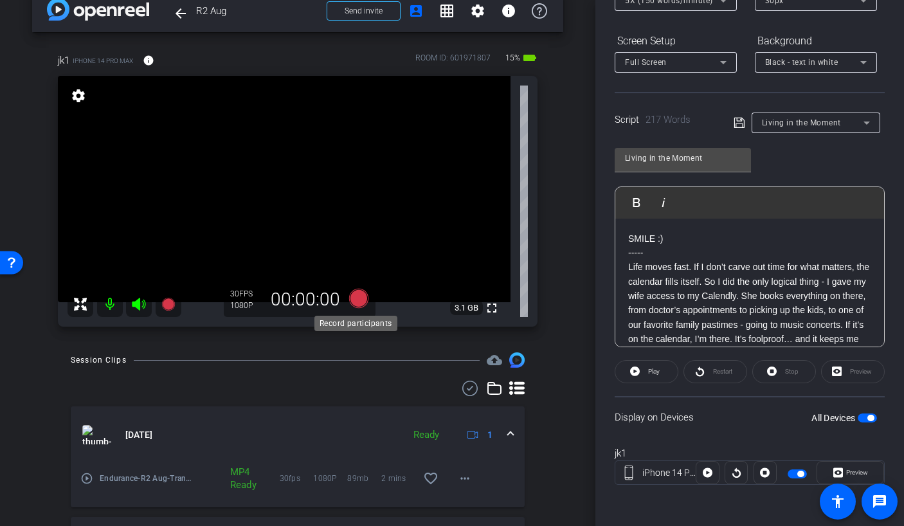
click at [352, 298] on icon at bounding box center [358, 298] width 19 height 19
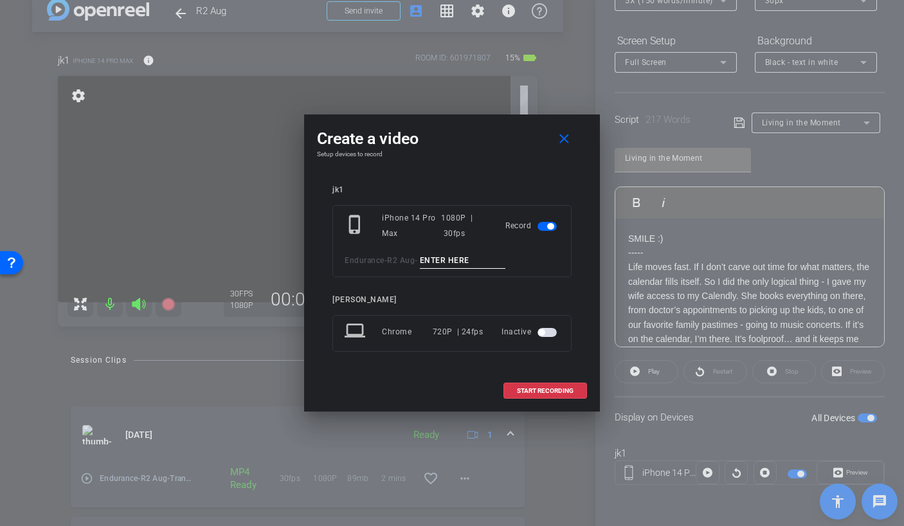
click at [461, 258] on input at bounding box center [463, 261] width 86 height 16
type input "Living TA7"
click at [575, 392] on span at bounding box center [545, 390] width 82 height 31
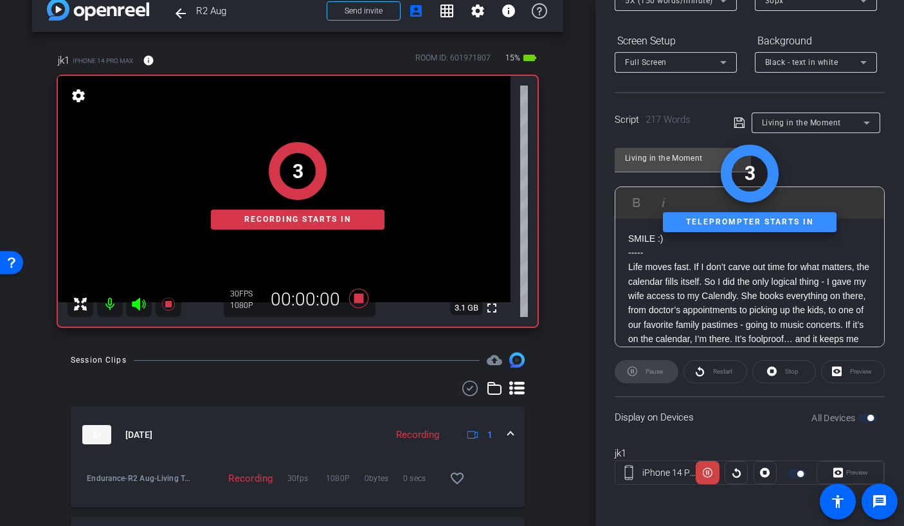
click at [644, 378] on div "Pause" at bounding box center [647, 371] width 64 height 23
click at [143, 311] on div "1 Recording starts in" at bounding box center [298, 186] width 480 height 282
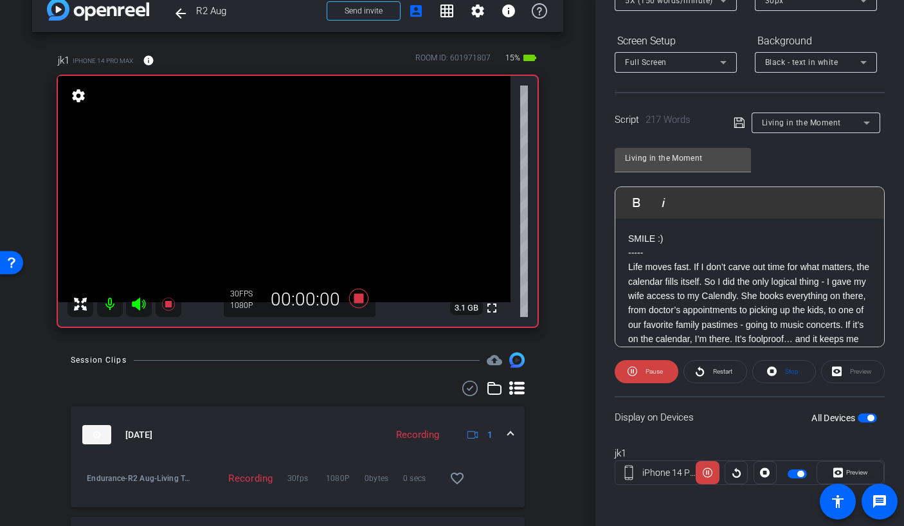
click at [138, 301] on icon at bounding box center [139, 304] width 14 height 13
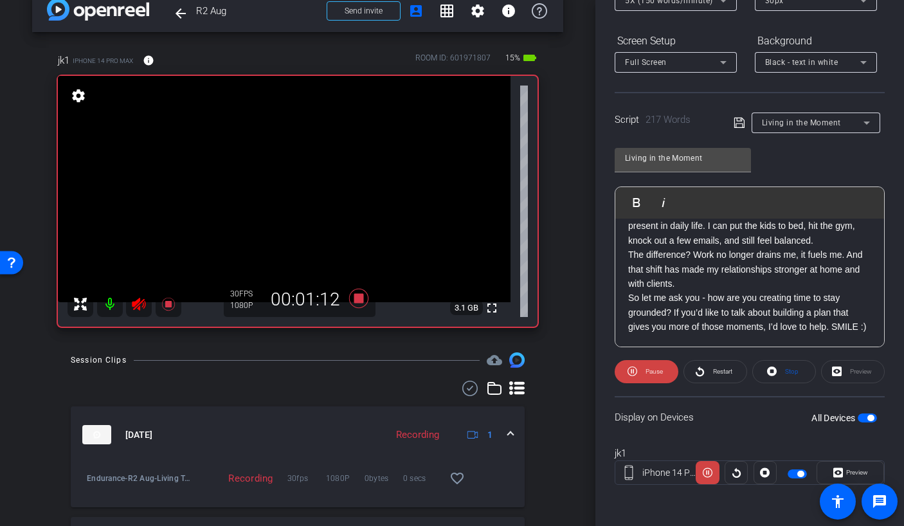
scroll to position [257, 0]
click at [353, 296] on icon at bounding box center [358, 298] width 19 height 19
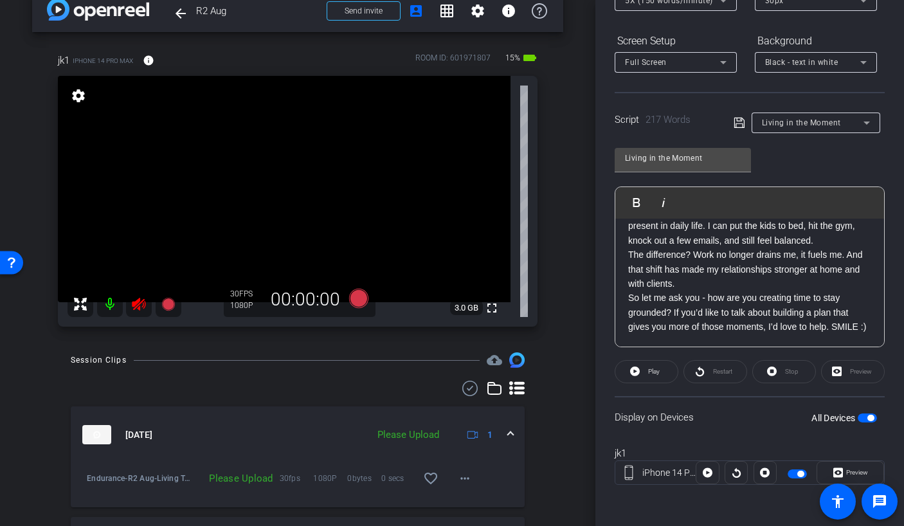
click at [142, 304] on icon at bounding box center [138, 303] width 15 height 15
click at [355, 296] on icon at bounding box center [358, 298] width 19 height 19
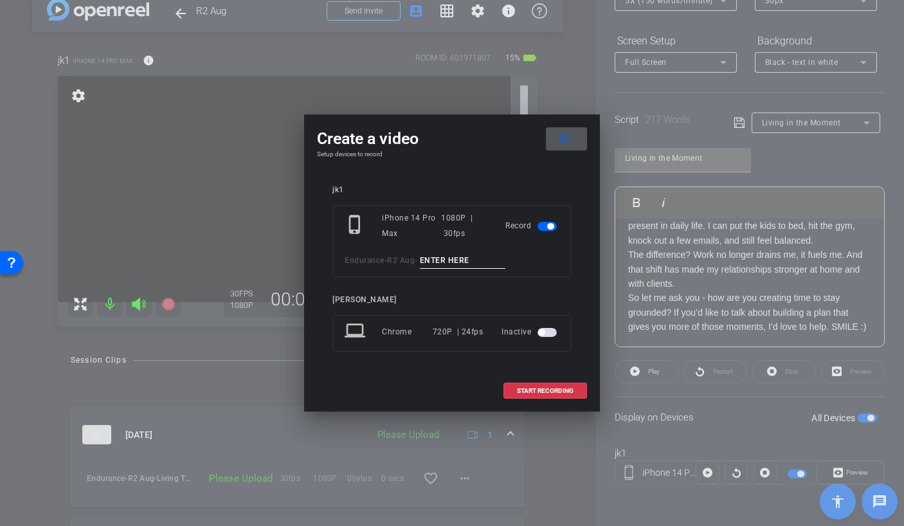
click at [437, 258] on input at bounding box center [463, 261] width 86 height 16
type input "Living TA8"
click at [550, 388] on span "START RECORDING" at bounding box center [545, 391] width 57 height 6
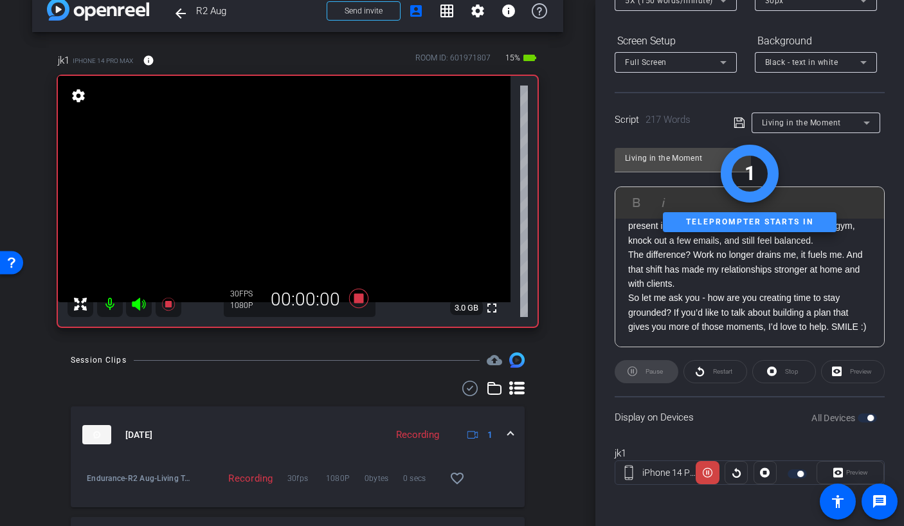
scroll to position [253, 0]
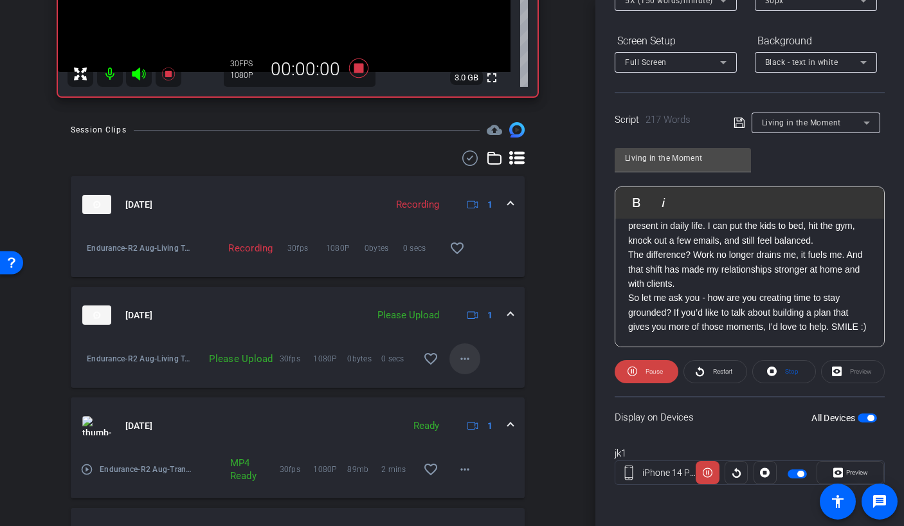
click at [457, 359] on mat-icon "more_horiz" at bounding box center [464, 358] width 15 height 15
click at [462, 389] on span "Upload" at bounding box center [478, 385] width 51 height 15
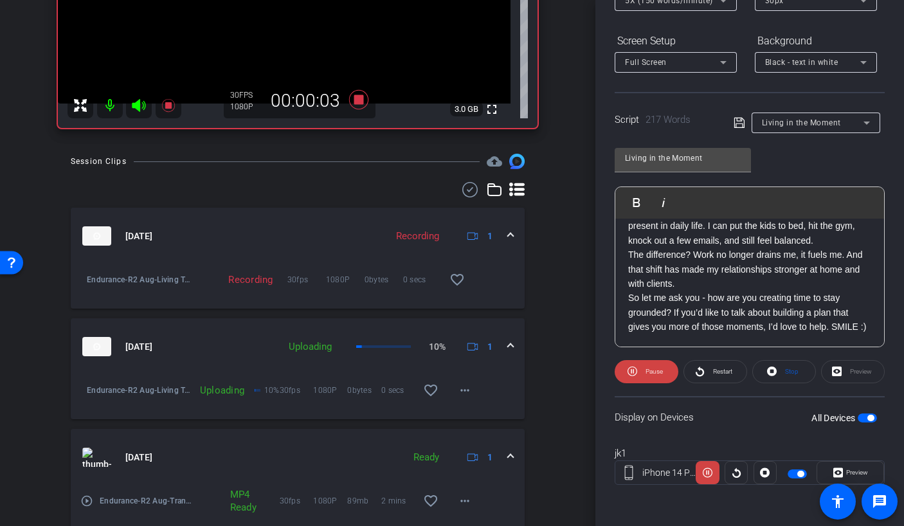
scroll to position [28, 0]
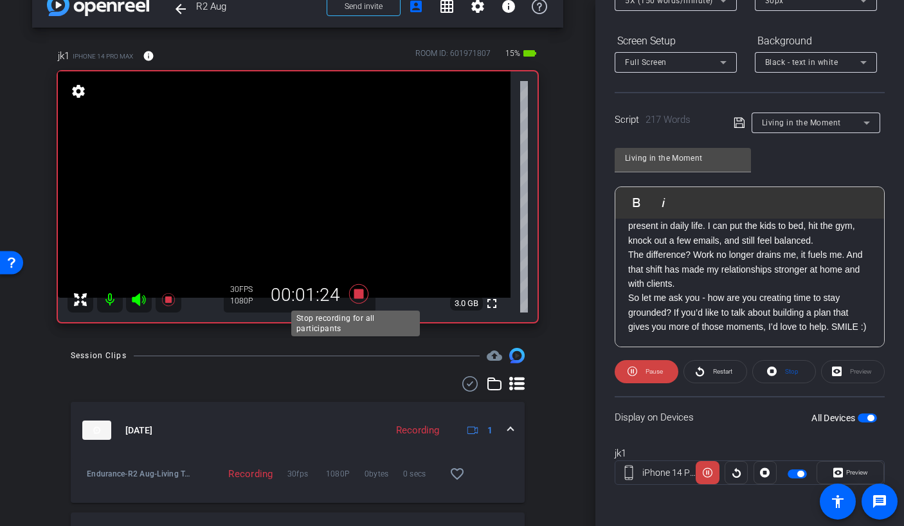
click at [357, 296] on icon at bounding box center [358, 293] width 19 height 19
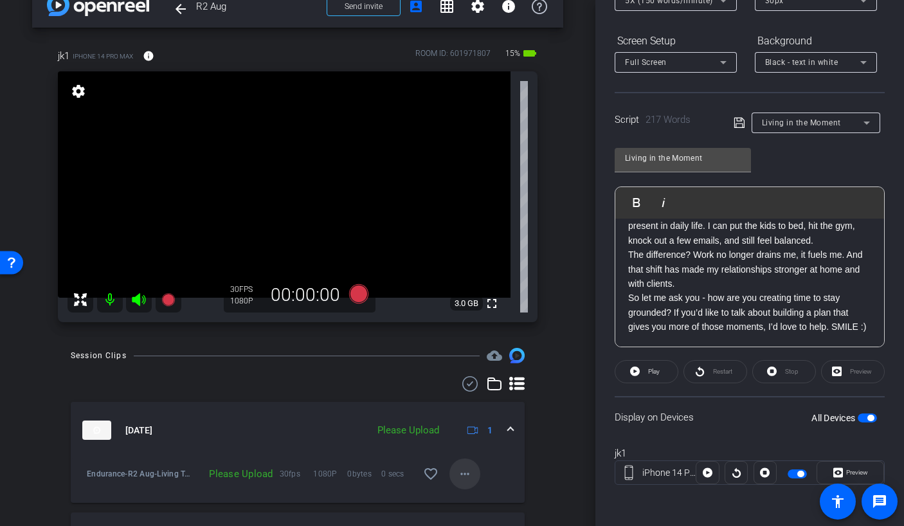
click at [471, 479] on span at bounding box center [464, 473] width 31 height 31
click at [465, 416] on span "Upload" at bounding box center [478, 415] width 51 height 15
click at [858, 419] on span "button" at bounding box center [867, 417] width 19 height 9
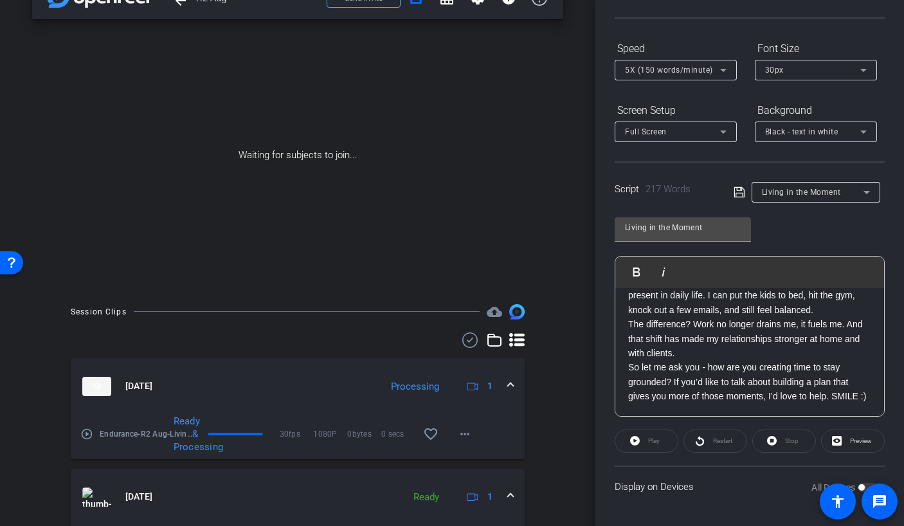
scroll to position [113, 0]
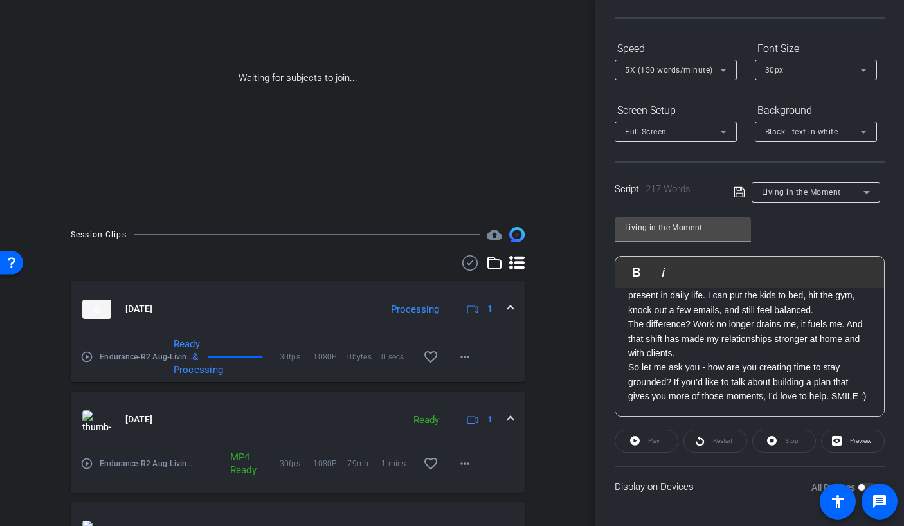
click at [86, 466] on mat-icon "play_circle_outline" at bounding box center [86, 463] width 13 height 13
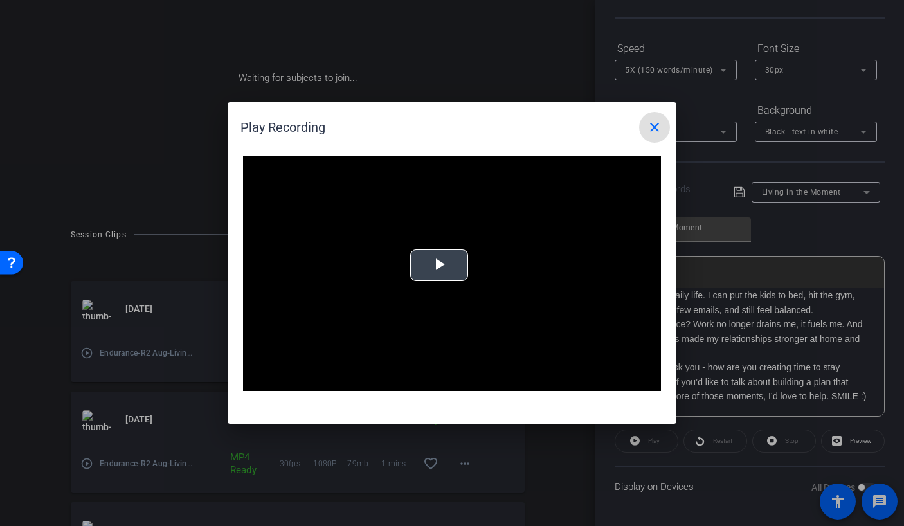
click at [439, 266] on span "Video Player" at bounding box center [439, 266] width 0 height 0
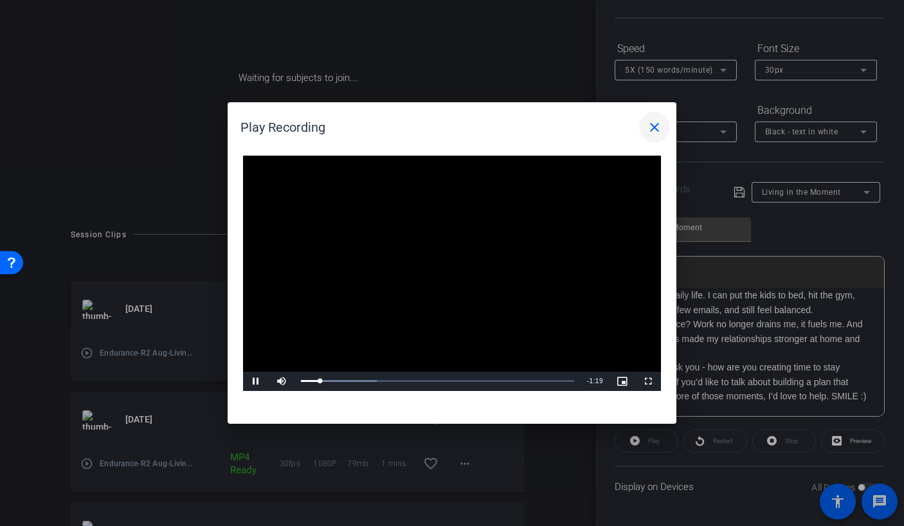
click at [658, 128] on mat-icon "close" at bounding box center [654, 127] width 15 height 15
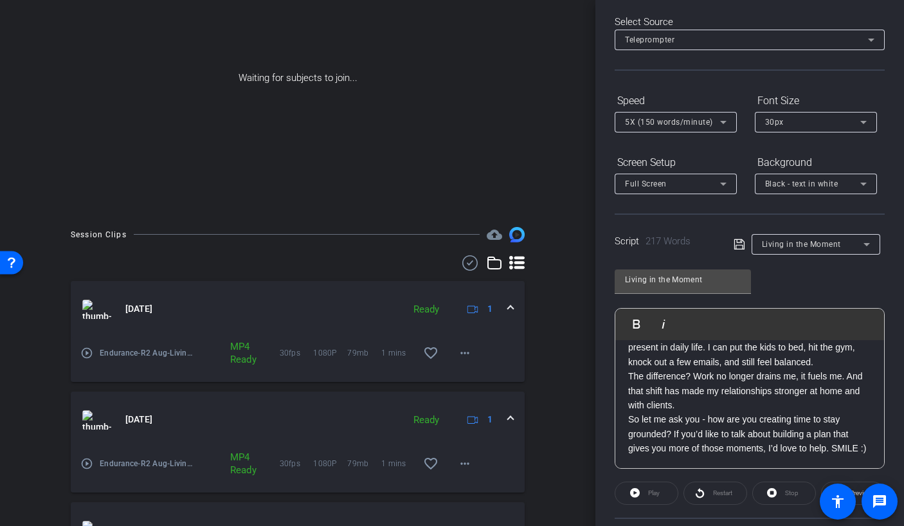
scroll to position [0, 0]
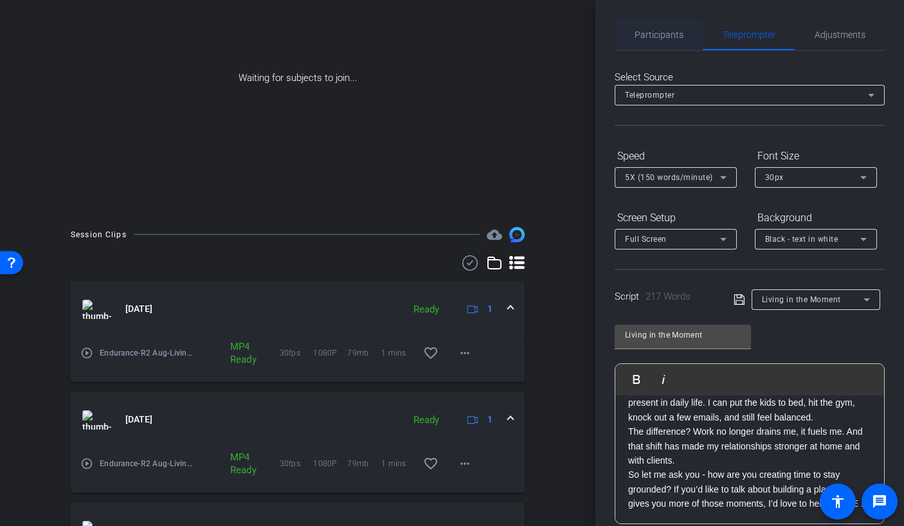
click at [657, 44] on span "Participants" at bounding box center [659, 34] width 49 height 31
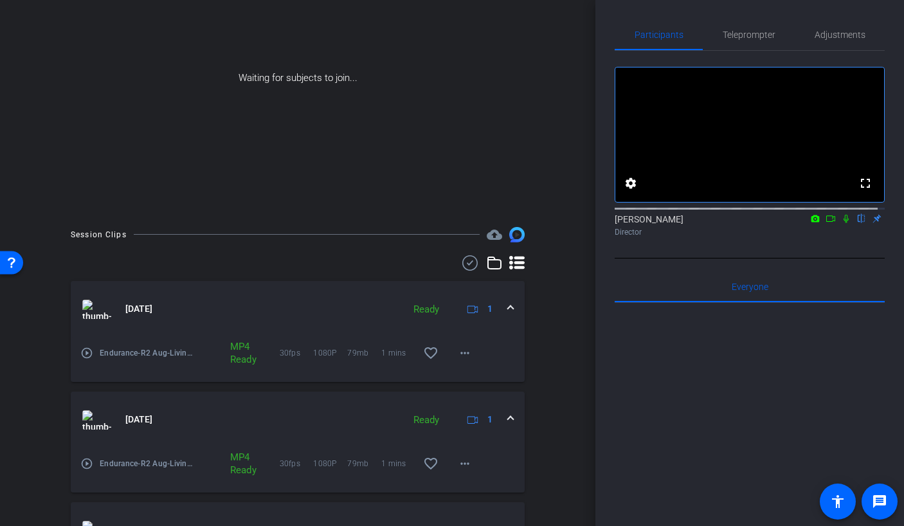
click at [844, 223] on icon at bounding box center [846, 219] width 5 height 8
click at [826, 223] on icon at bounding box center [831, 218] width 10 height 9
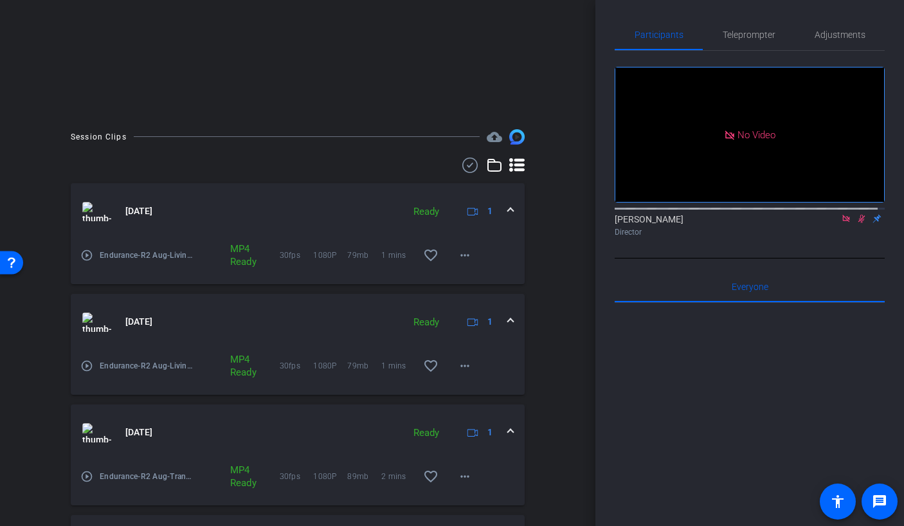
scroll to position [600, 0]
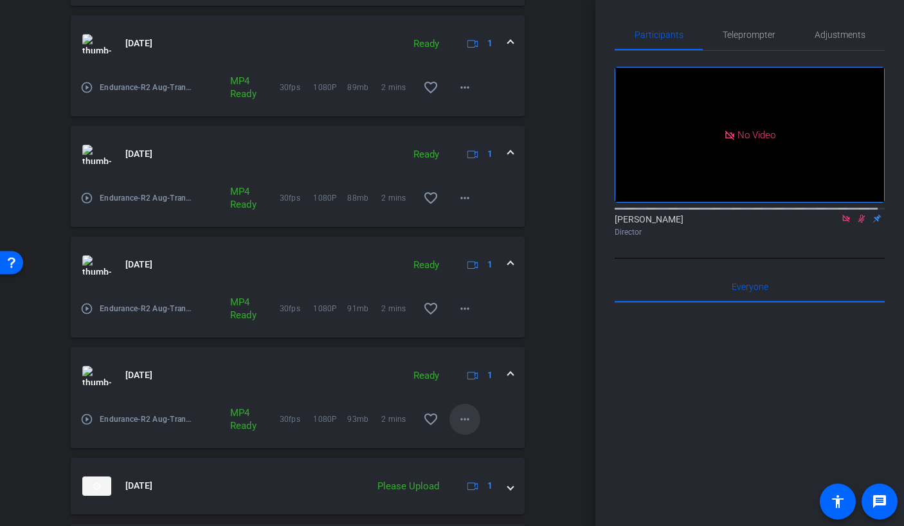
click at [465, 420] on span at bounding box center [464, 419] width 31 height 31
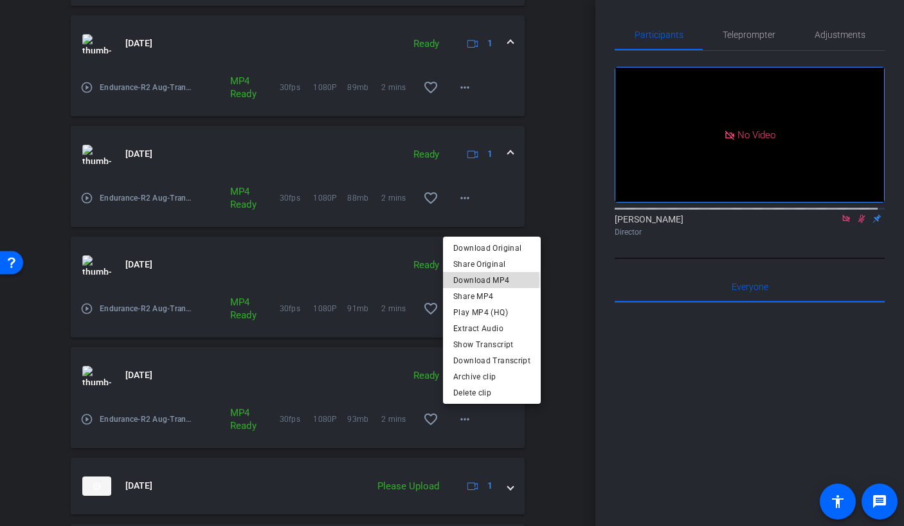
click at [469, 280] on span "Download MP4" at bounding box center [491, 280] width 77 height 15
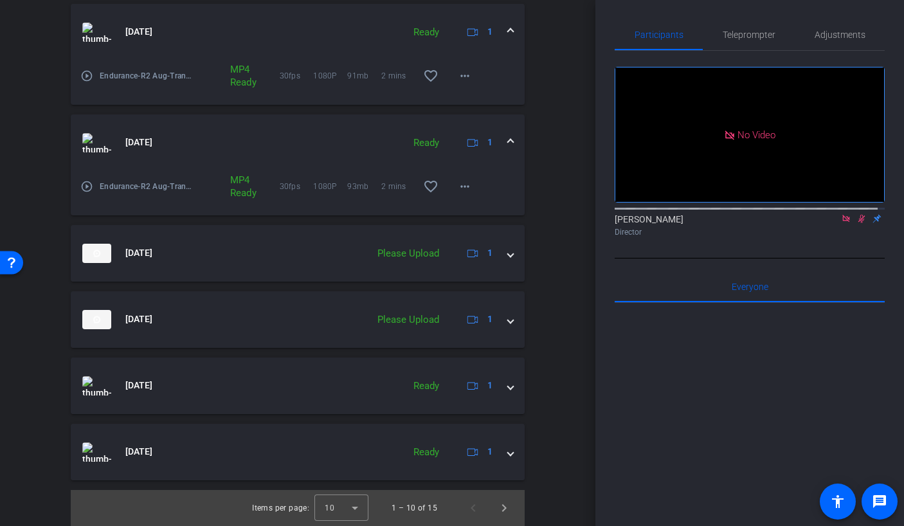
scroll to position [220, 0]
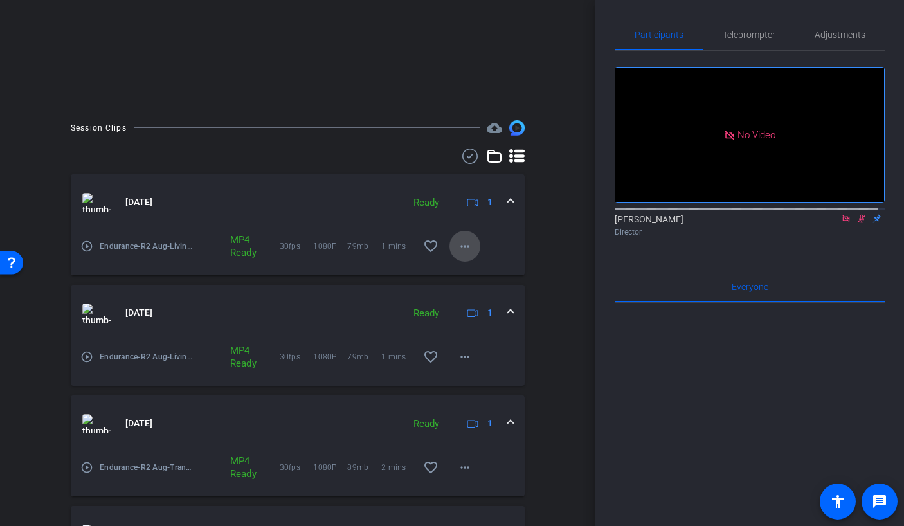
click at [449, 252] on span at bounding box center [464, 246] width 31 height 31
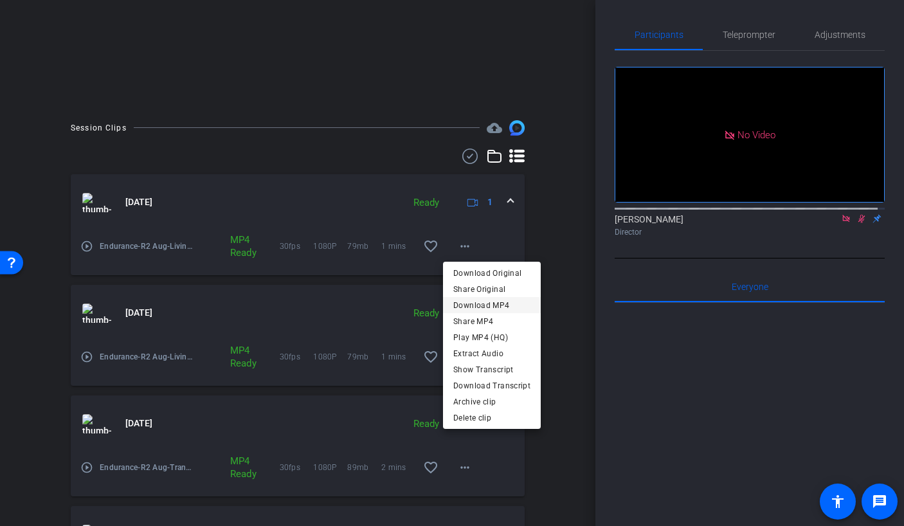
click at [474, 302] on span "Download MP4" at bounding box center [491, 304] width 77 height 15
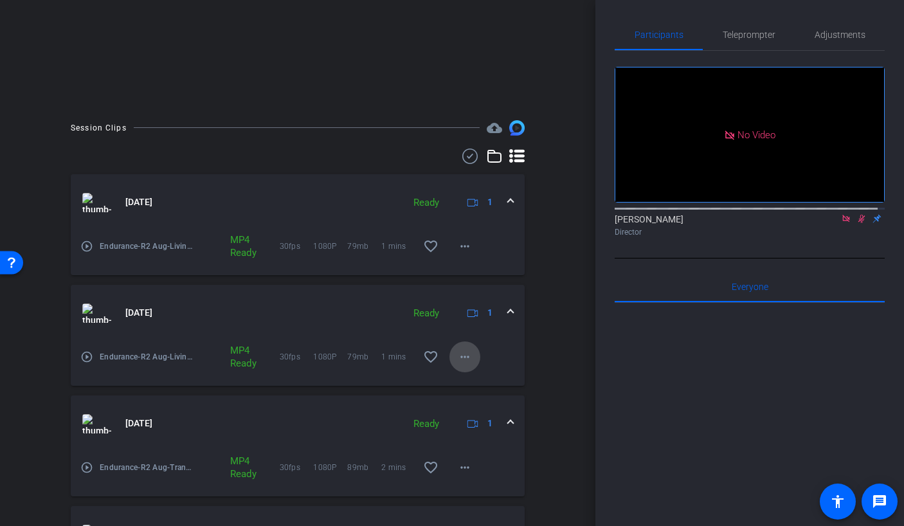
click at [459, 356] on mat-icon "more_horiz" at bounding box center [464, 356] width 15 height 15
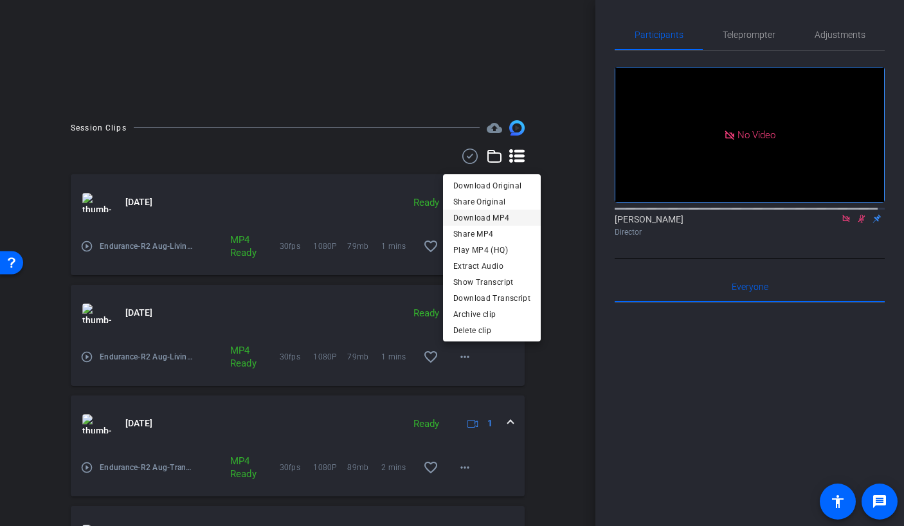
click at [465, 213] on span "Download MP4" at bounding box center [491, 217] width 77 height 15
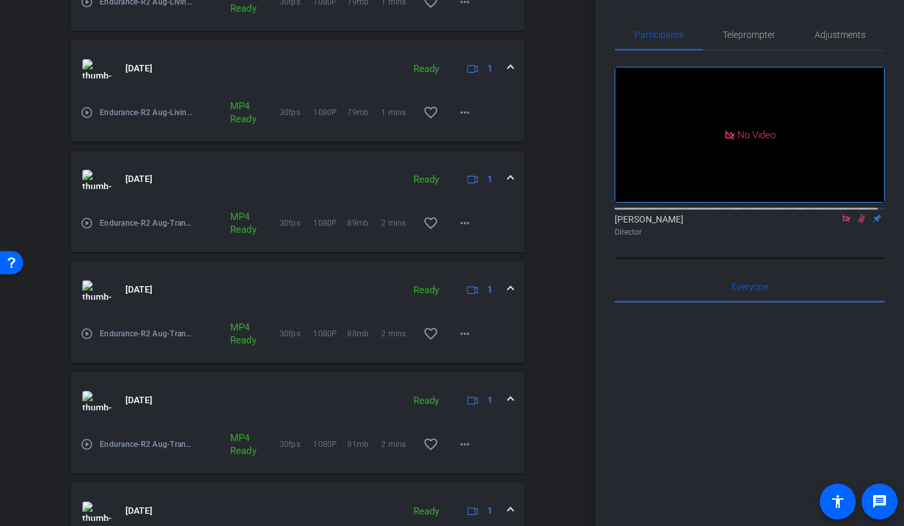
scroll to position [833, 0]
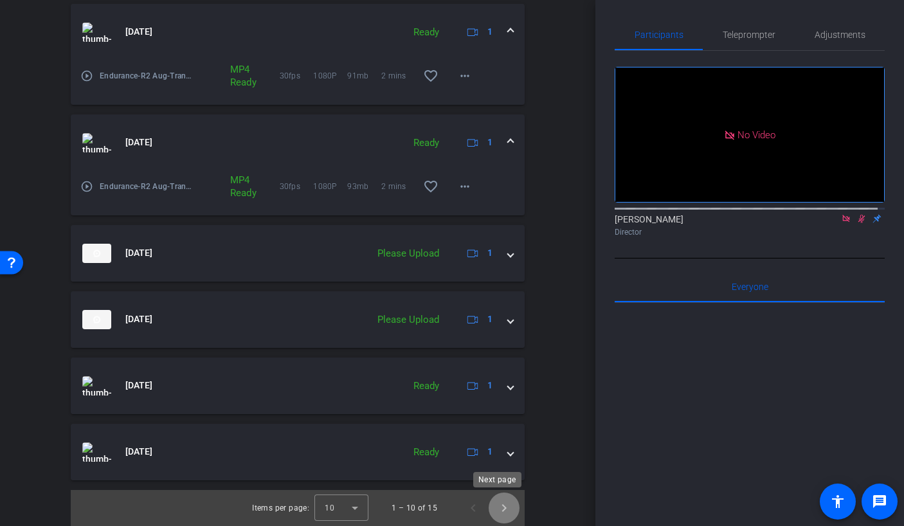
click at [496, 507] on span "Next page" at bounding box center [504, 507] width 31 height 31
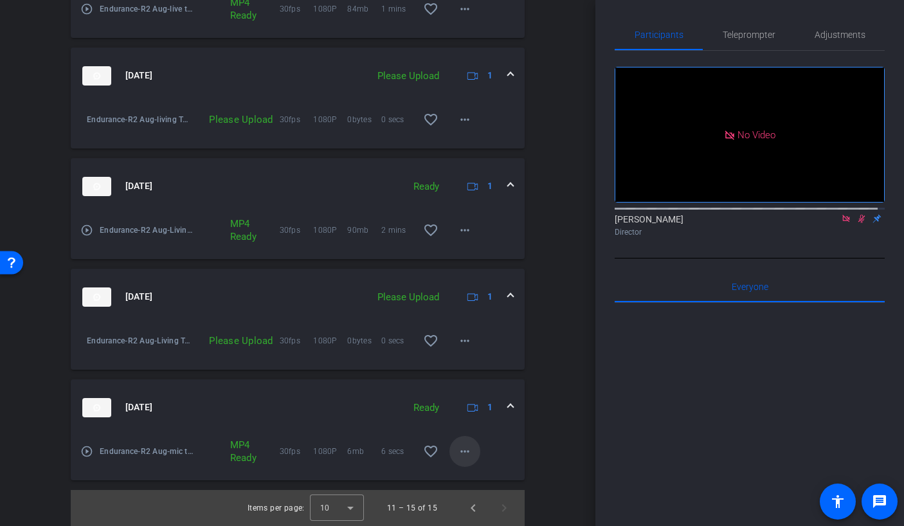
click at [457, 458] on mat-icon "more_horiz" at bounding box center [464, 451] width 15 height 15
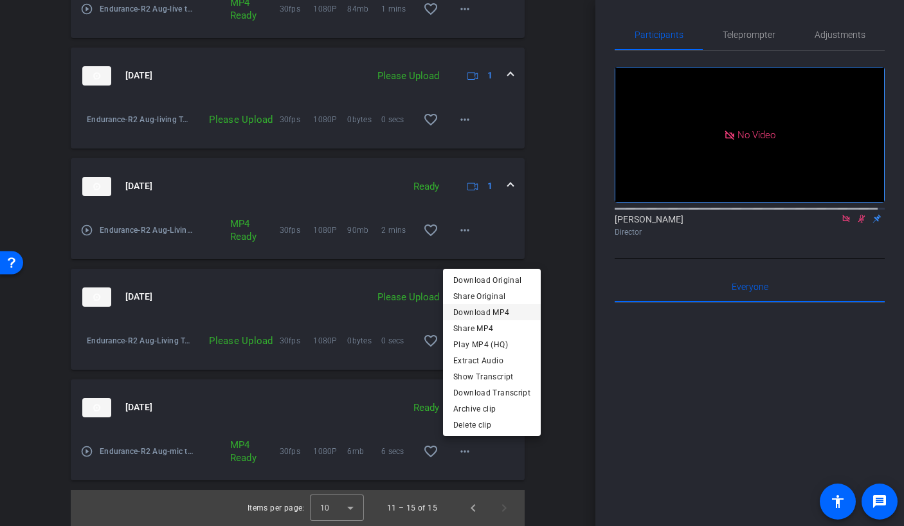
click at [474, 313] on span "Download MP4" at bounding box center [491, 312] width 77 height 15
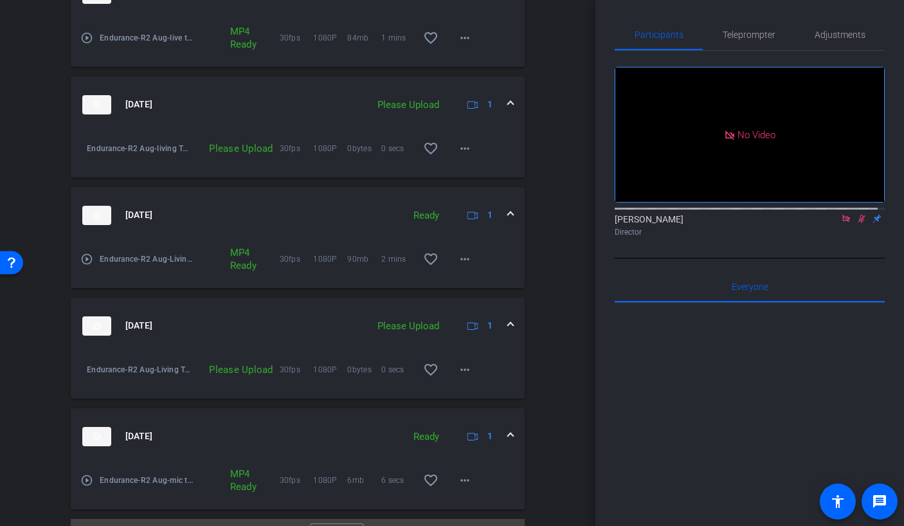
scroll to position [361, 0]
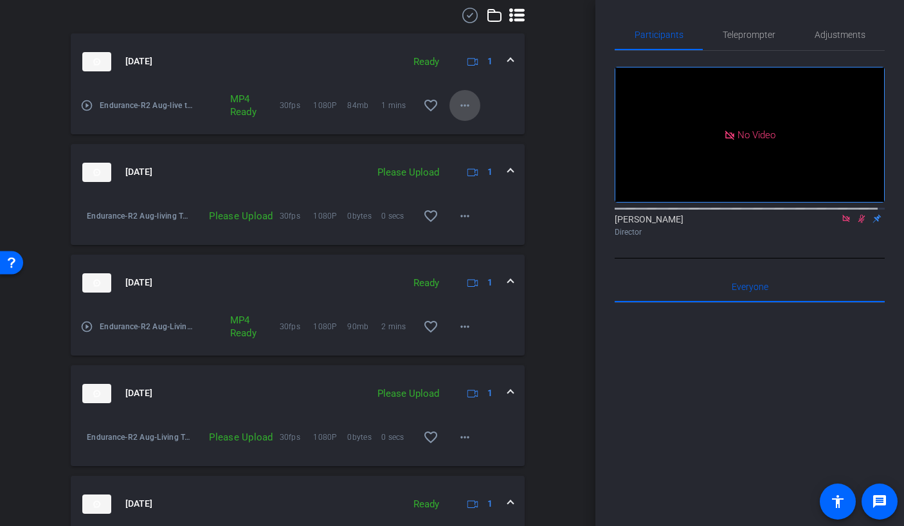
click at [468, 111] on span at bounding box center [464, 105] width 31 height 31
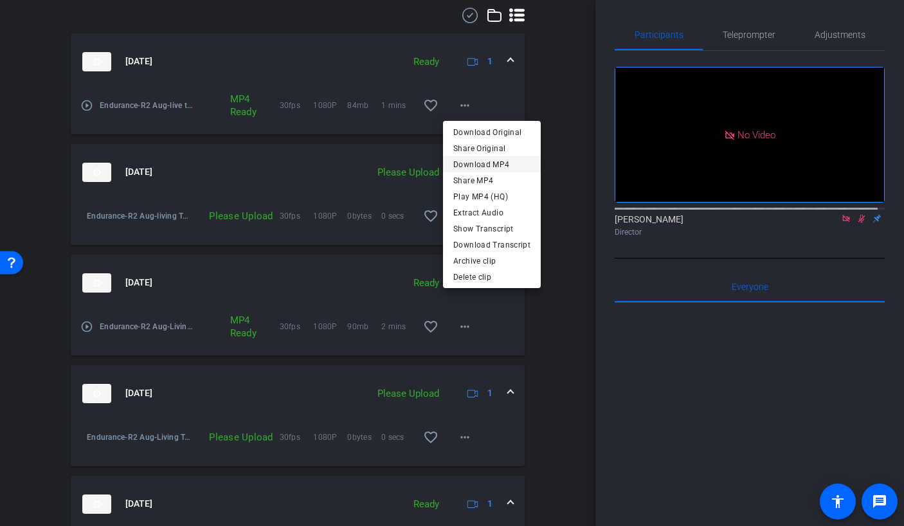
click at [471, 165] on span "Download MP4" at bounding box center [491, 163] width 77 height 15
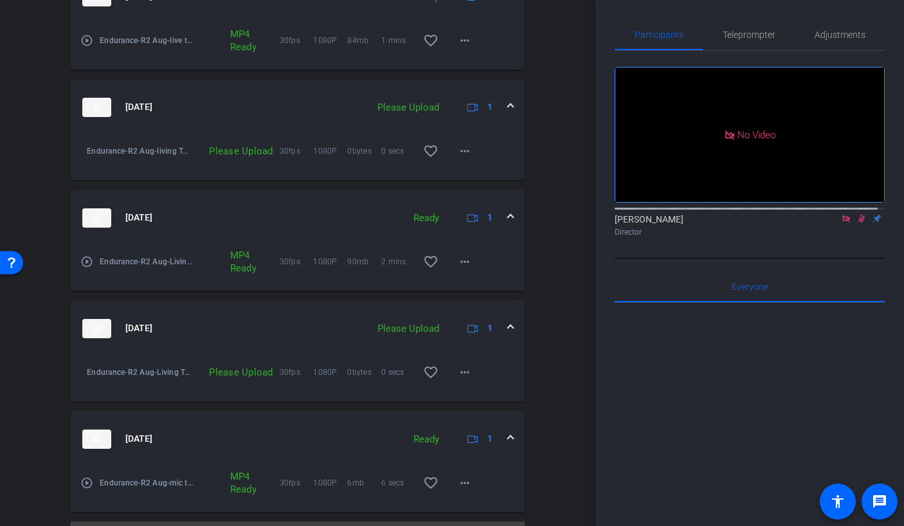
scroll to position [457, 0]
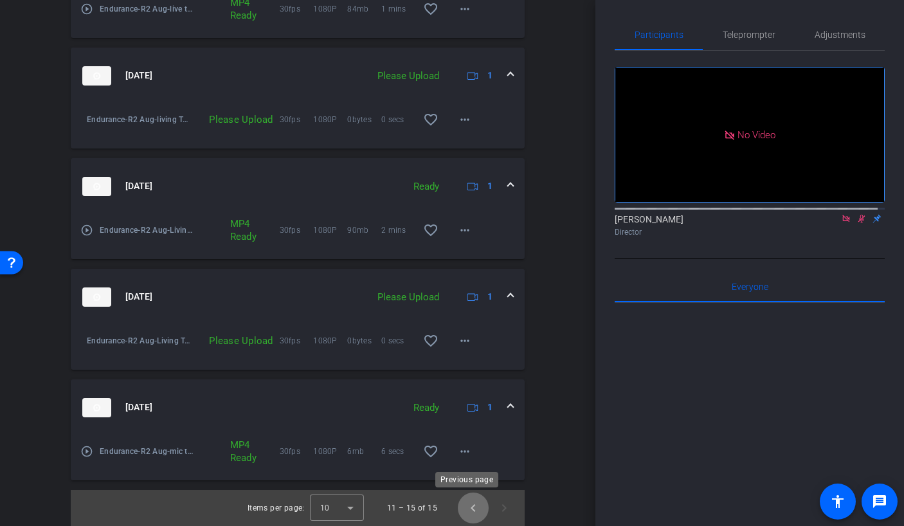
click at [465, 501] on span "Previous page" at bounding box center [473, 507] width 31 height 31
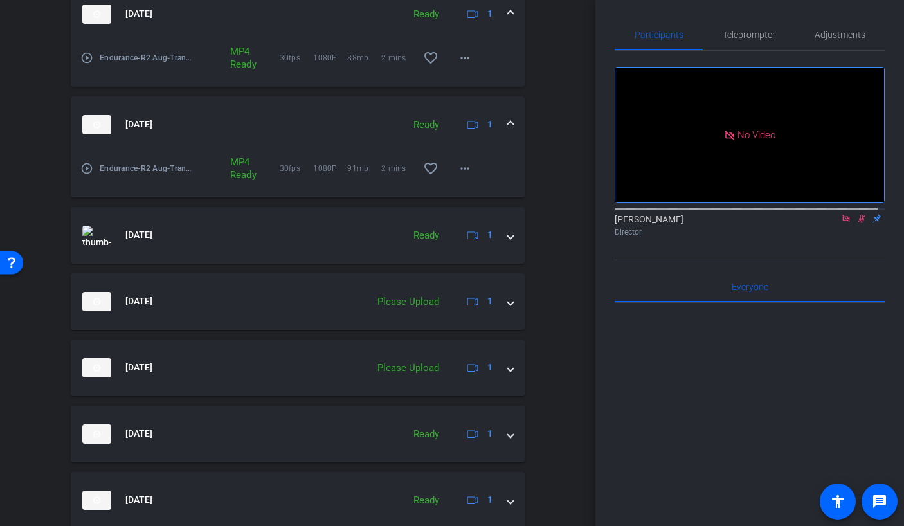
scroll to position [788, 0]
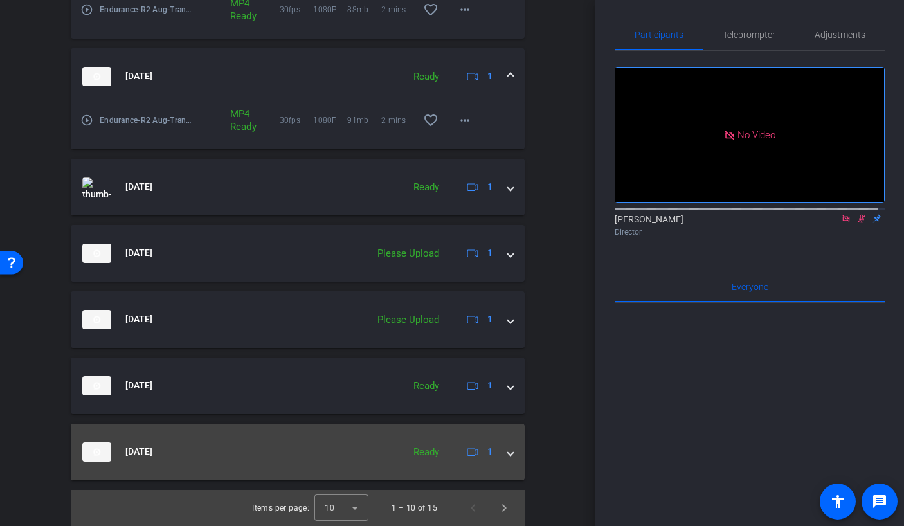
drag, startPoint x: 503, startPoint y: 450, endPoint x: 490, endPoint y: 451, distance: 12.9
click at [508, 450] on span at bounding box center [510, 452] width 5 height 14
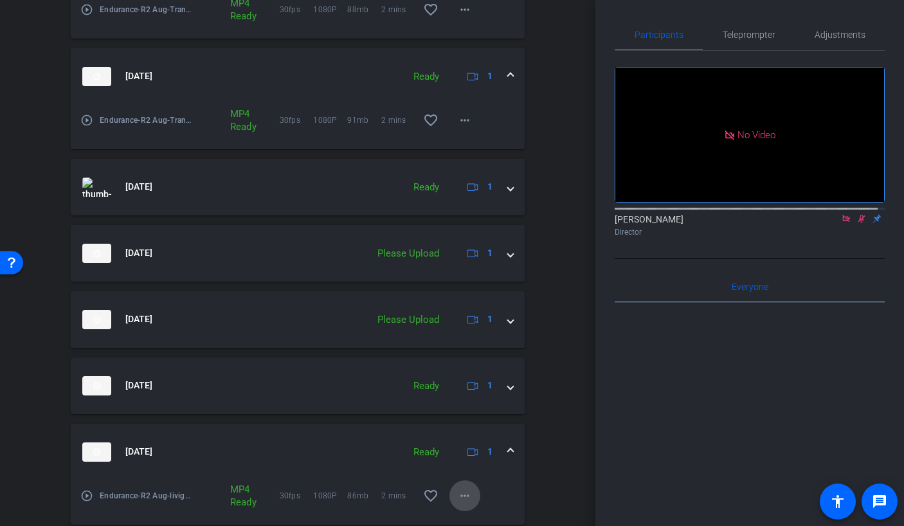
click at [460, 500] on mat-icon "more_horiz" at bounding box center [464, 495] width 15 height 15
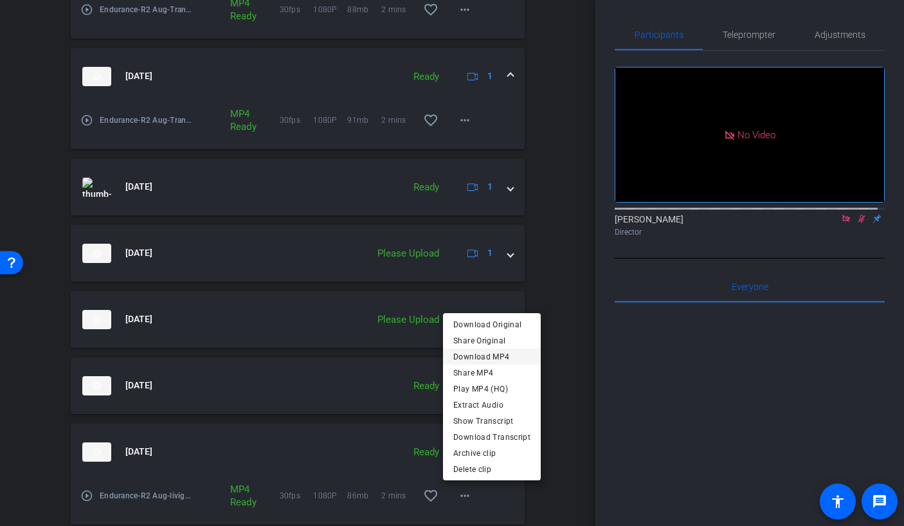
click at [477, 356] on span "Download MP4" at bounding box center [491, 356] width 77 height 15
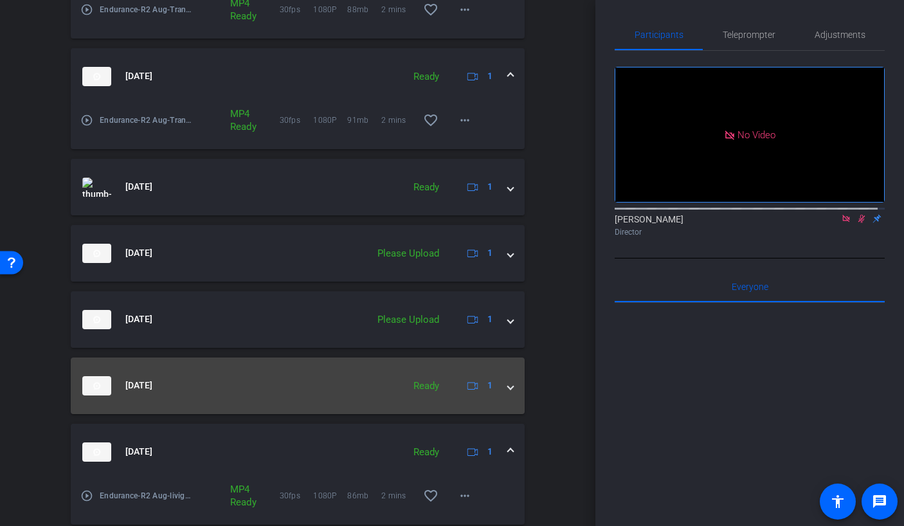
click at [517, 384] on div "Session Clips cloud_upload [DATE] Ready 1 play_circle_outline Endurance-R2 Aug-…" at bounding box center [297, 61] width 531 height 1018
click at [508, 386] on mat-expansion-panel-header "[DATE] Ready 1" at bounding box center [298, 385] width 454 height 57
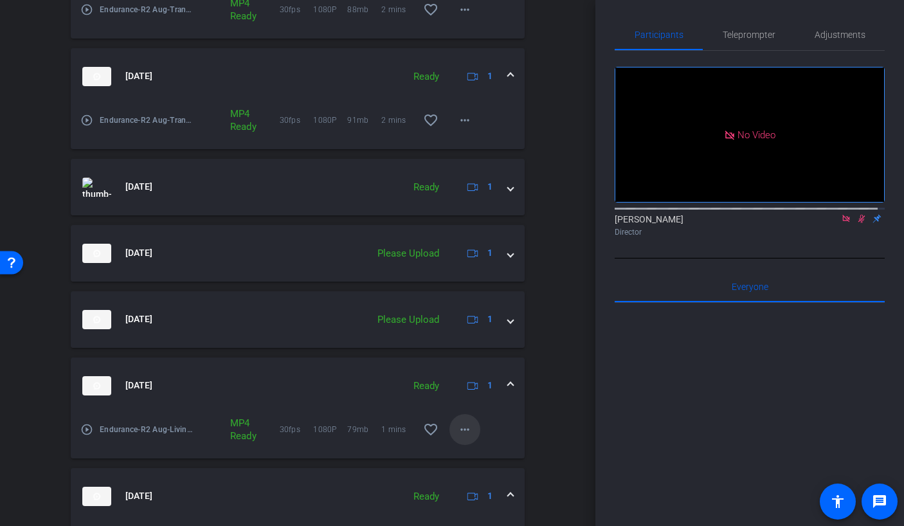
click at [458, 436] on mat-icon "more_horiz" at bounding box center [464, 429] width 15 height 15
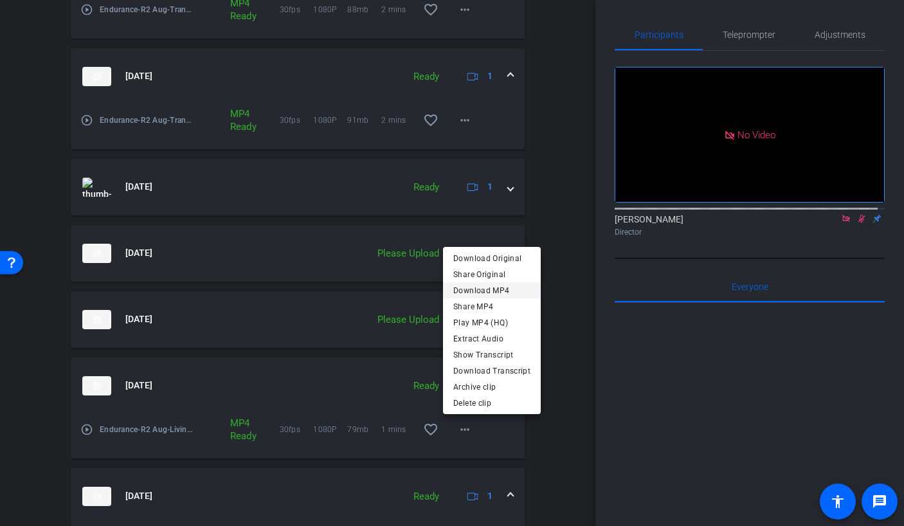
click at [487, 289] on span "Download MP4" at bounding box center [491, 290] width 77 height 15
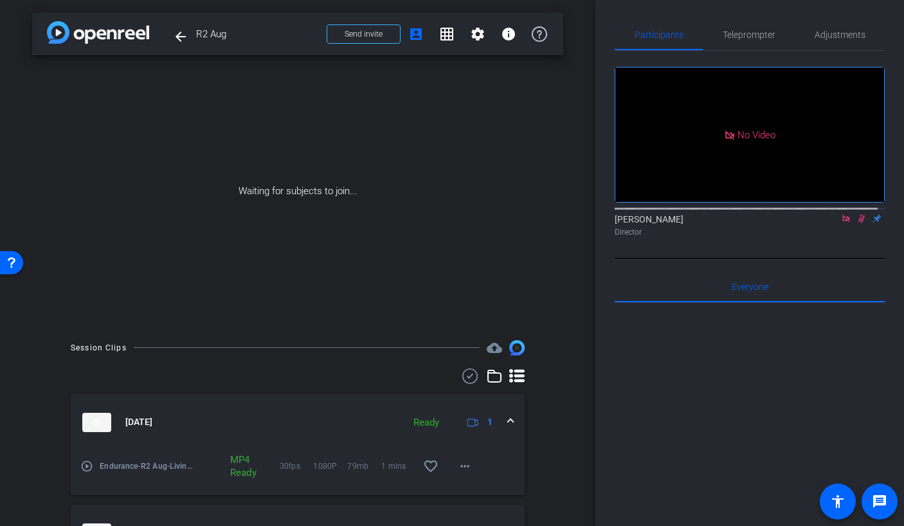
scroll to position [0, 0]
click at [178, 467] on span "Endurance-R2 Aug-Living TA8-2025-09-11-09-01-01-715-0" at bounding box center [147, 466] width 94 height 13
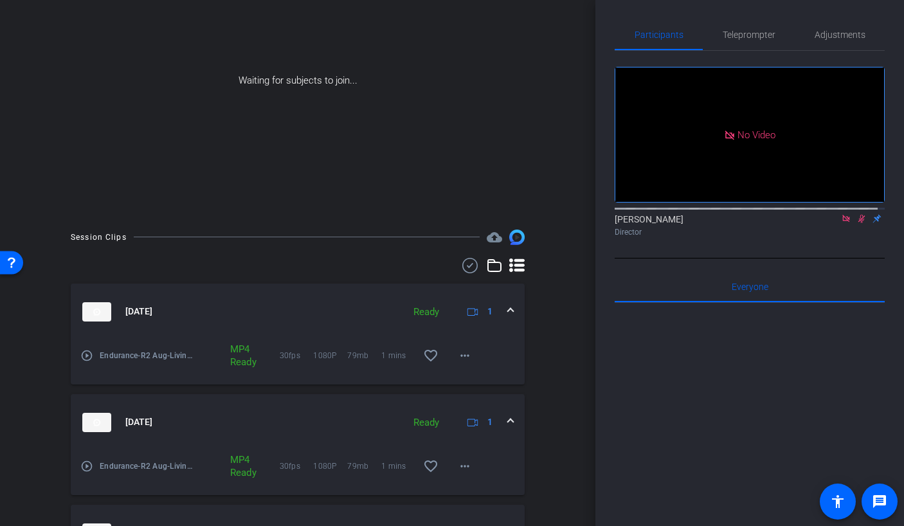
scroll to position [176, 0]
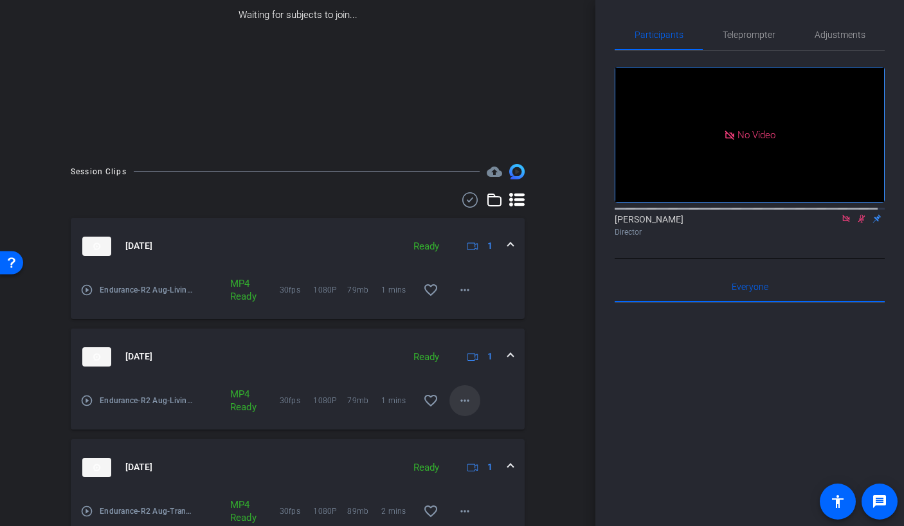
click at [461, 413] on span at bounding box center [464, 400] width 31 height 31
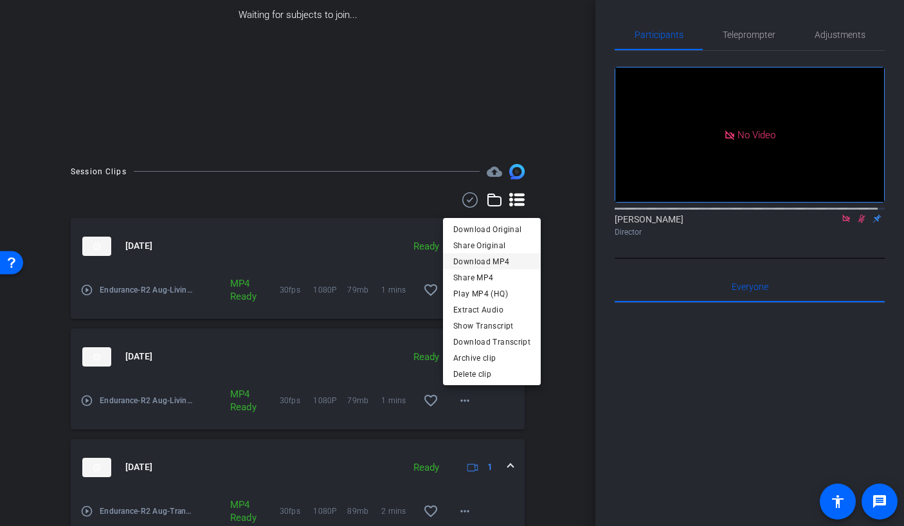
click at [480, 266] on span "Download MP4" at bounding box center [491, 261] width 77 height 15
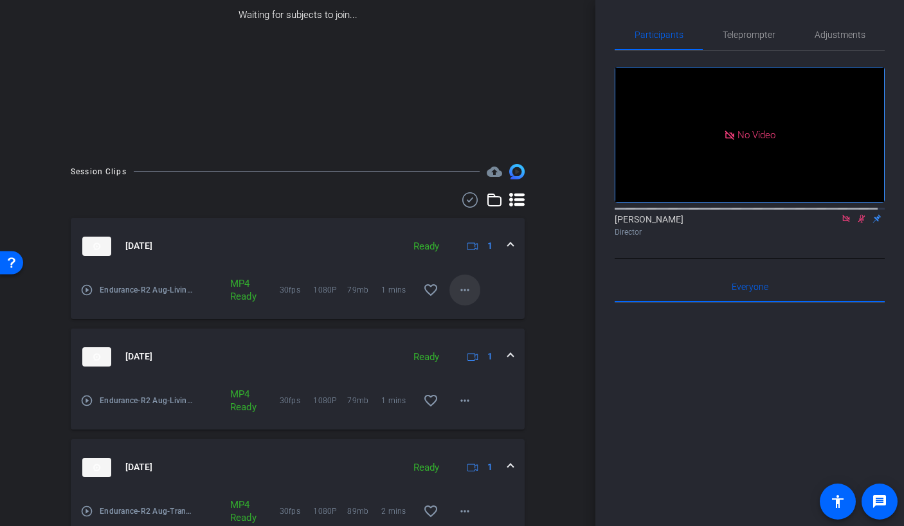
click at [463, 292] on mat-icon "more_horiz" at bounding box center [464, 289] width 15 height 15
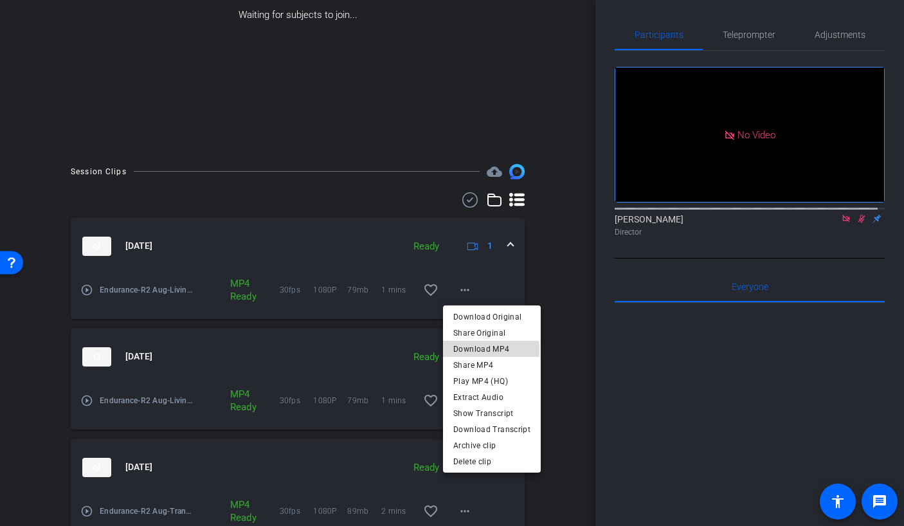
click at [474, 350] on span "Download MP4" at bounding box center [491, 348] width 77 height 15
